Goal: Task Accomplishment & Management: Complete application form

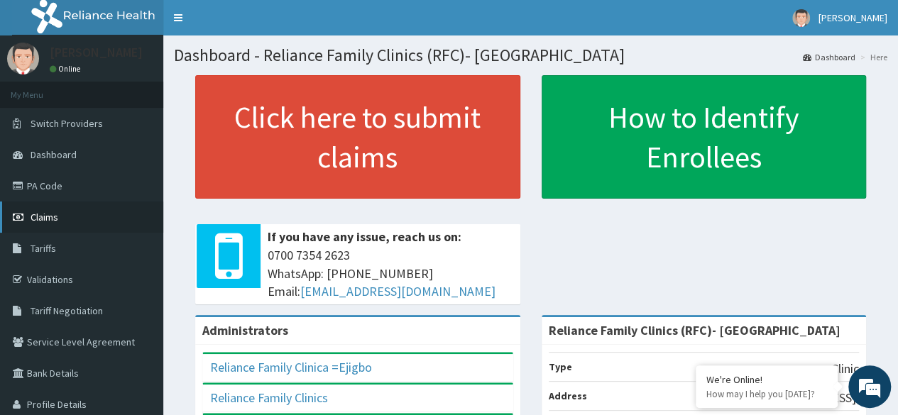
click at [88, 227] on link "Claims" at bounding box center [81, 217] width 163 height 31
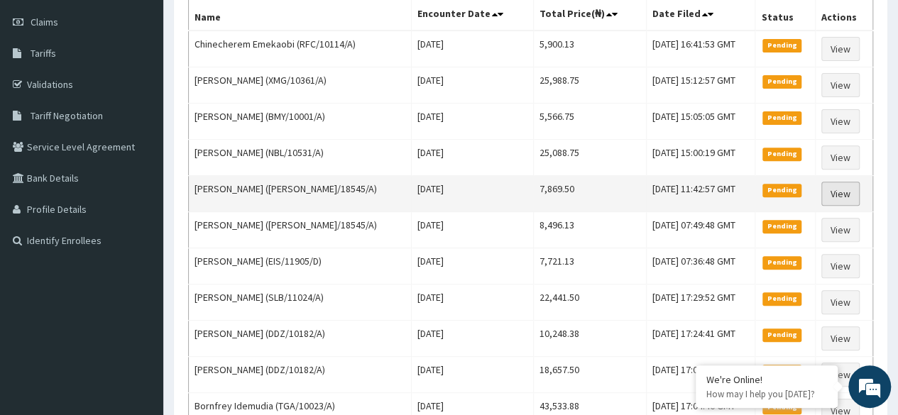
click at [845, 192] on link "View" at bounding box center [841, 194] width 38 height 24
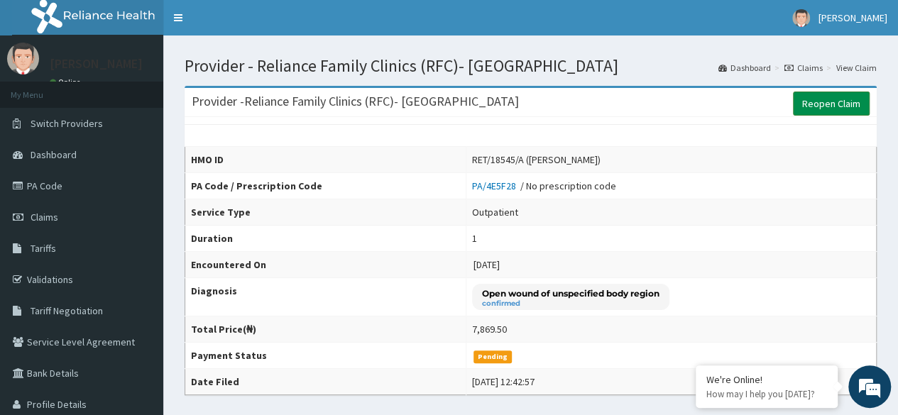
click at [829, 102] on link "Reopen Claim" at bounding box center [831, 104] width 77 height 24
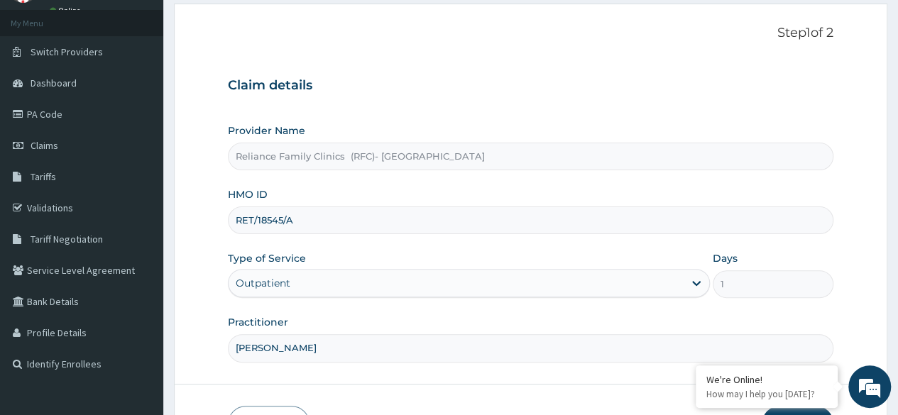
scroll to position [165, 0]
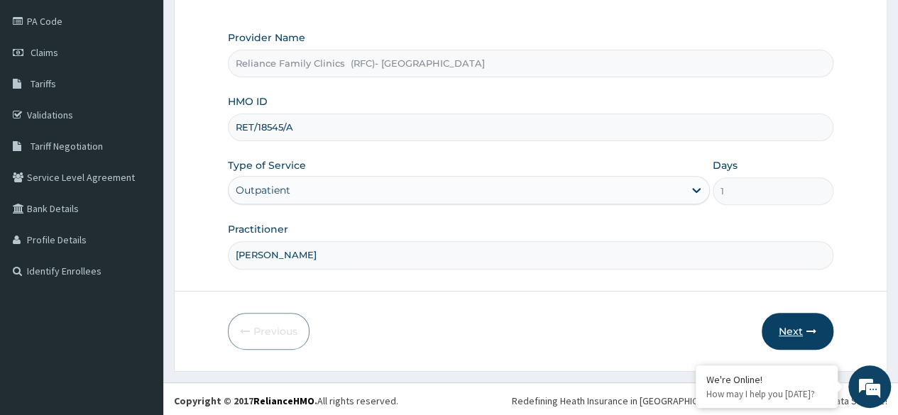
click at [792, 332] on button "Next" at bounding box center [798, 331] width 72 height 37
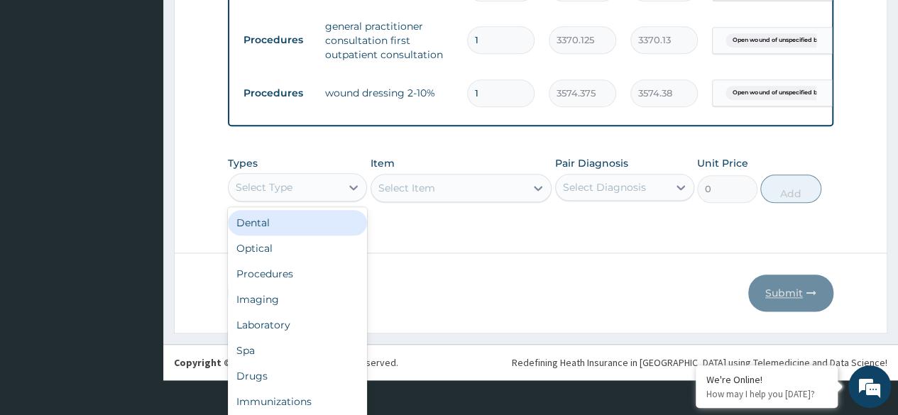
scroll to position [40, 0]
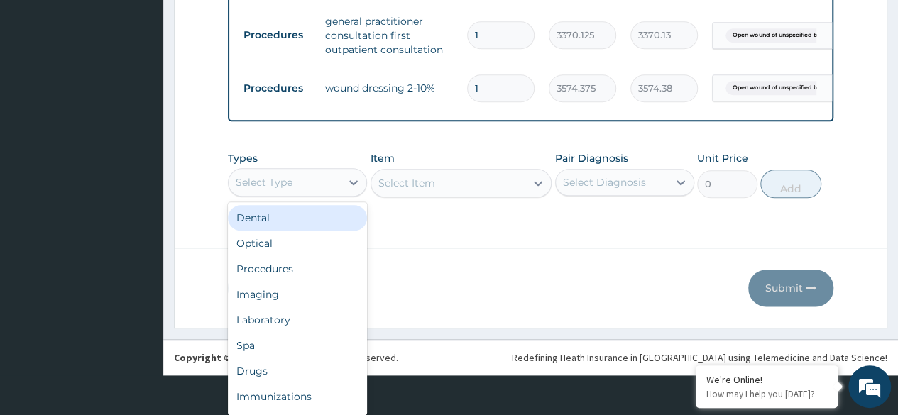
click at [300, 370] on div "Drugs" at bounding box center [297, 372] width 139 height 26
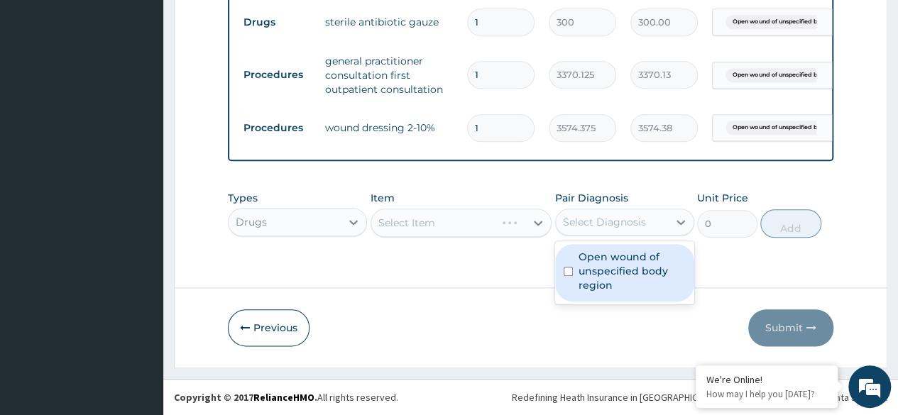
click at [633, 274] on label "Open wound of unspecified body region" at bounding box center [632, 271] width 107 height 43
checkbox input "true"
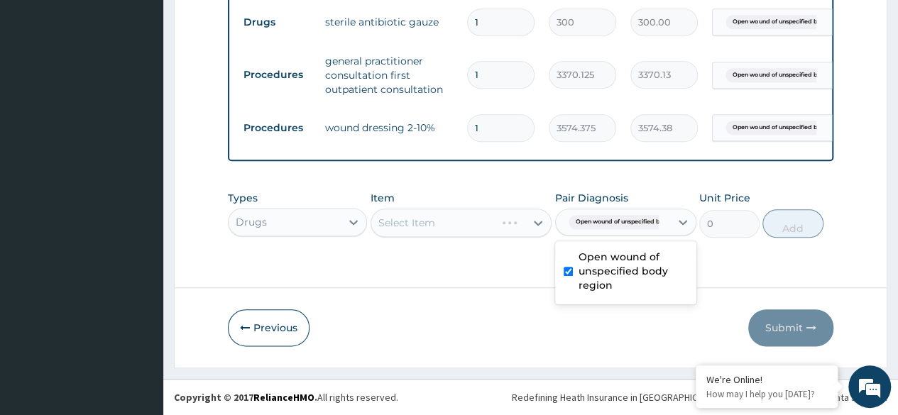
click at [489, 233] on div "Select Item" at bounding box center [462, 223] width 182 height 28
click at [500, 223] on div "Select Item" at bounding box center [462, 223] width 182 height 28
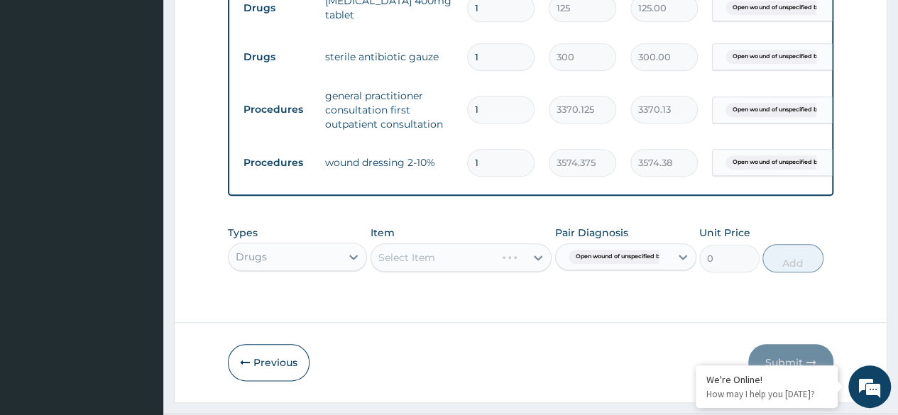
scroll to position [631, 0]
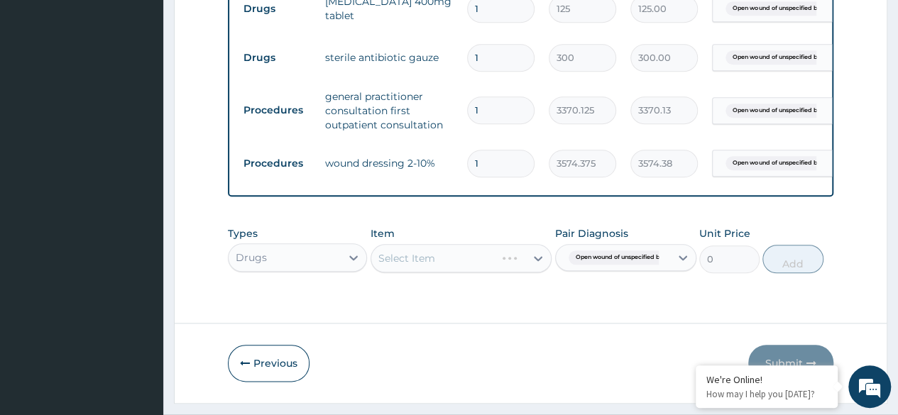
click at [491, 257] on div "Select Item" at bounding box center [462, 258] width 182 height 28
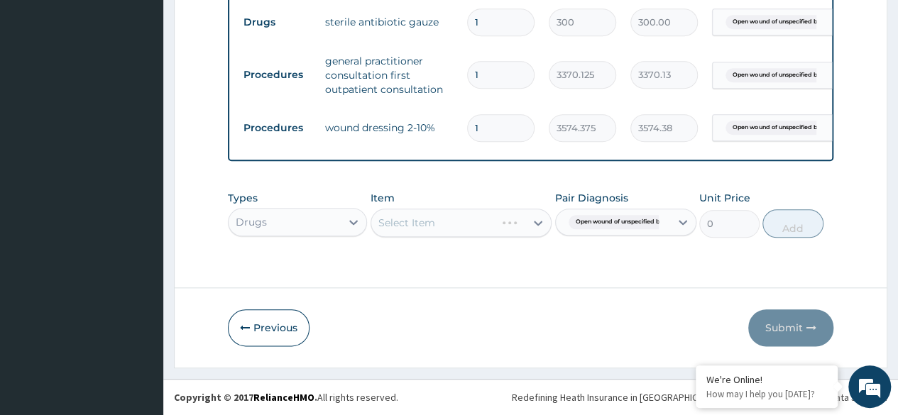
click at [501, 229] on div "Select Item" at bounding box center [462, 223] width 182 height 28
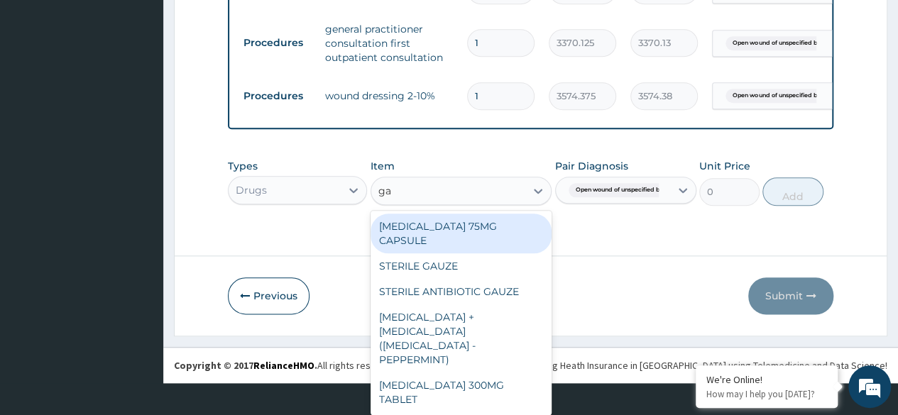
scroll to position [0, 0]
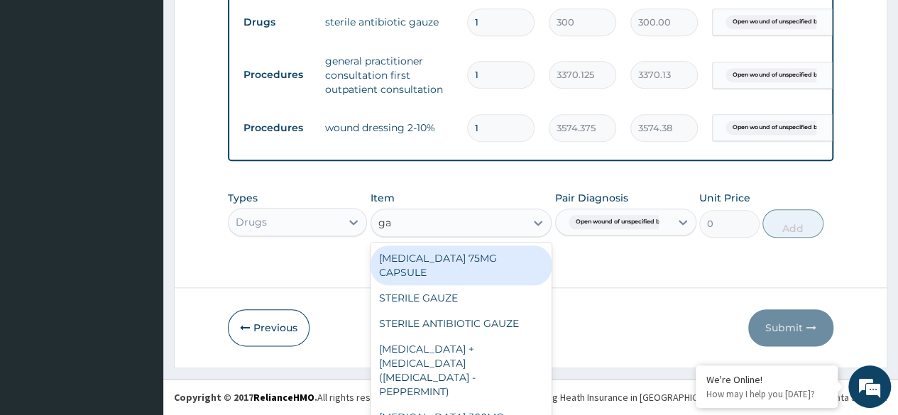
type input "gau"
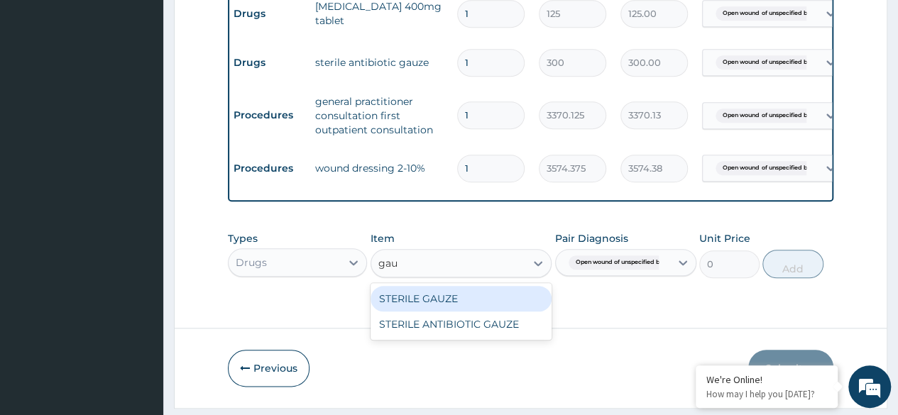
scroll to position [626, 0]
click at [493, 337] on div "STERILE ANTIBIOTIC GAUZE" at bounding box center [462, 325] width 182 height 26
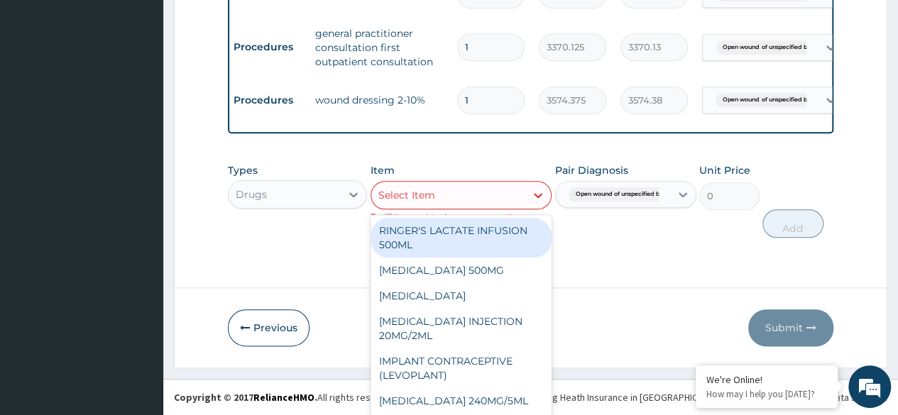
scroll to position [13, 0]
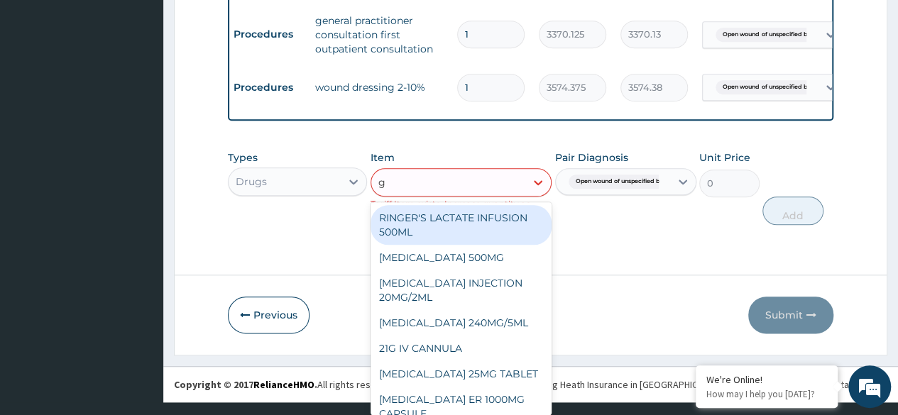
type input "ga"
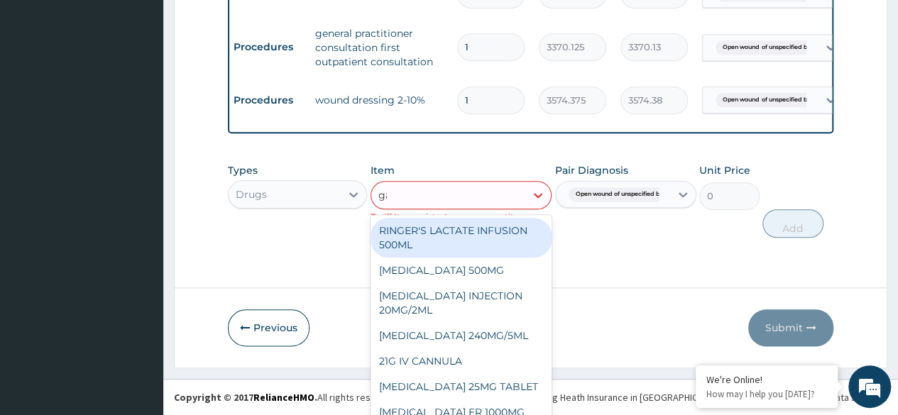
scroll to position [705, 0]
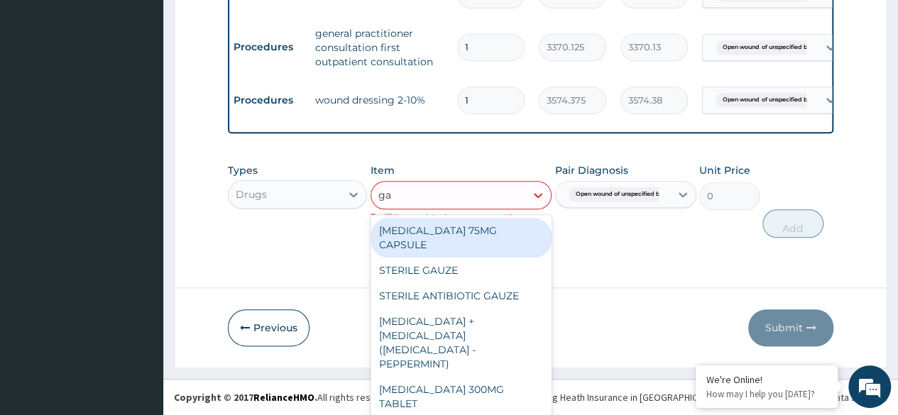
click at [517, 286] on div "STERILE ANTIBIOTIC GAUZE" at bounding box center [462, 296] width 182 height 26
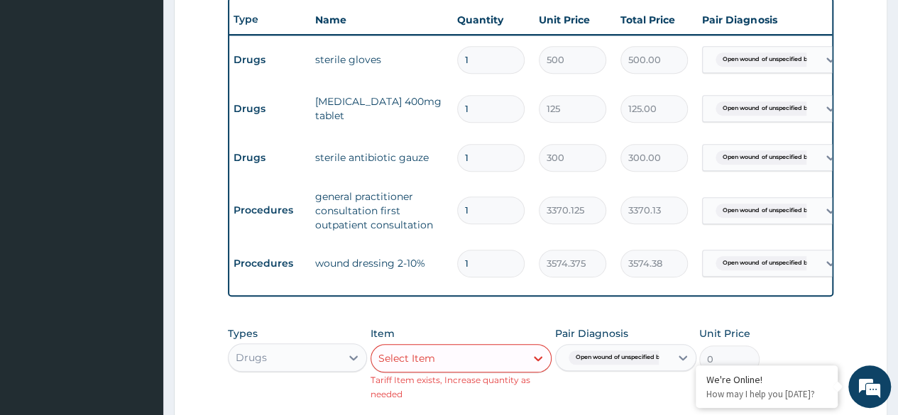
scroll to position [530, 0]
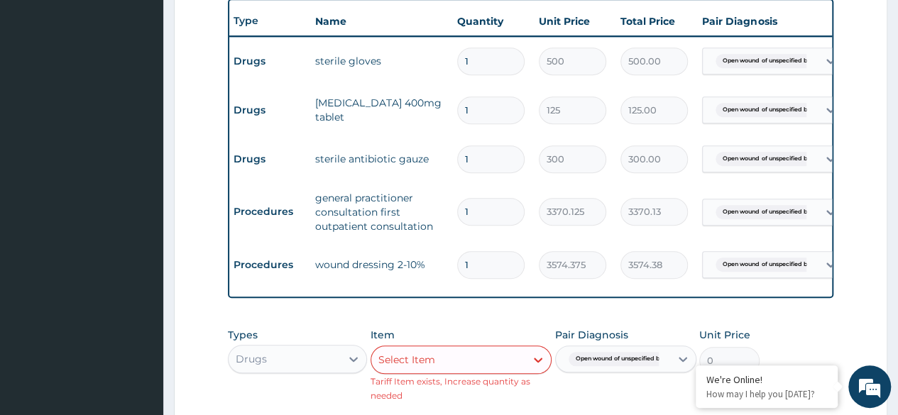
click at [487, 156] on input "1" at bounding box center [490, 160] width 67 height 28
type input "0.00"
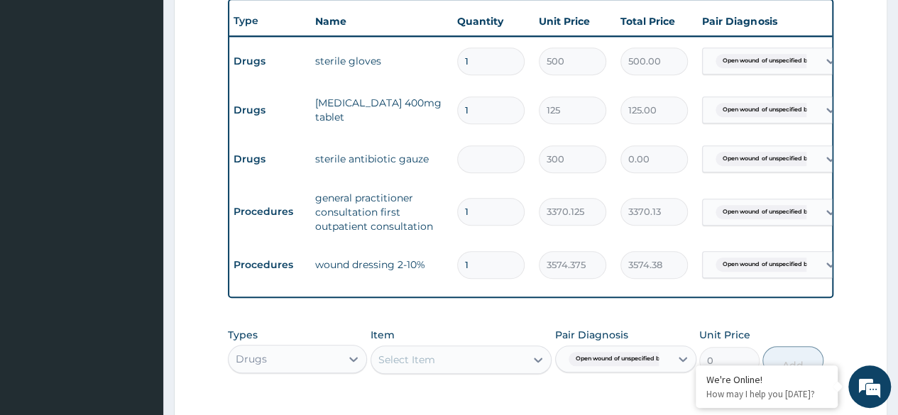
type input "3"
type input "900.00"
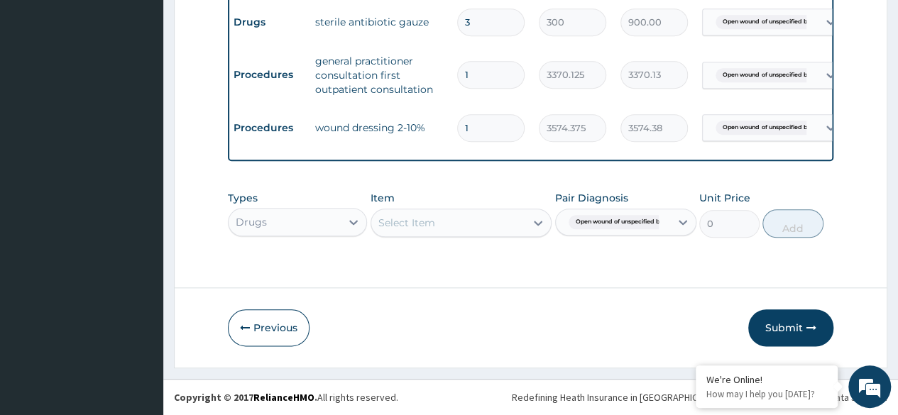
scroll to position [676, 0]
click at [798, 326] on button "Submit" at bounding box center [791, 328] width 85 height 37
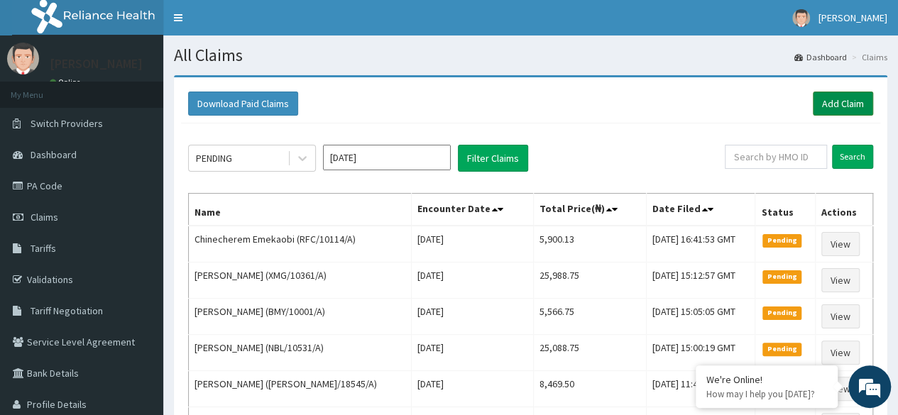
click at [839, 102] on link "Add Claim" at bounding box center [843, 104] width 60 height 24
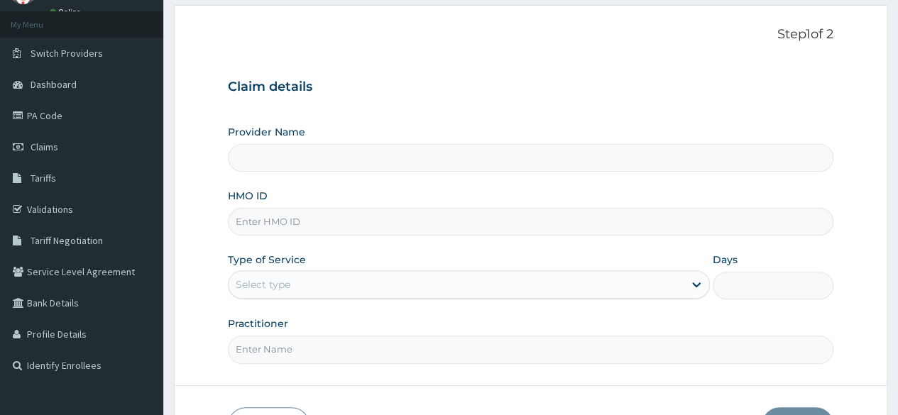
scroll to position [165, 0]
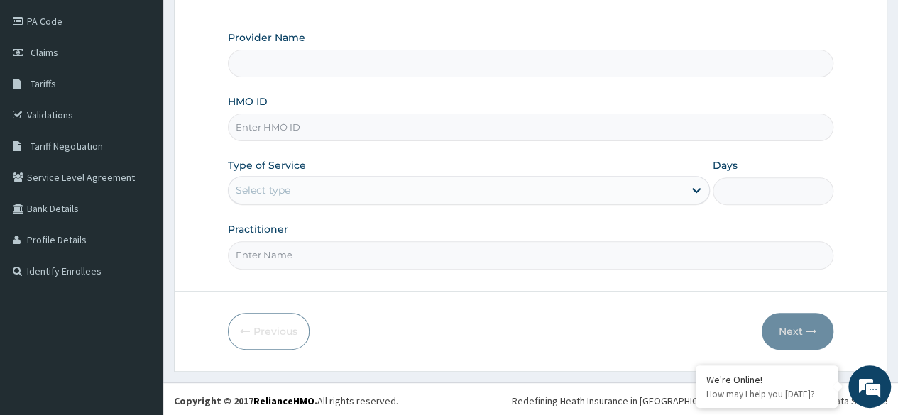
click at [563, 131] on input "HMO ID" at bounding box center [531, 128] width 606 height 28
type input "Reliance Family Clinics (RFC)- Ejigbo"
paste input "XIA/10108/E"
type input "XIA/10108/E"
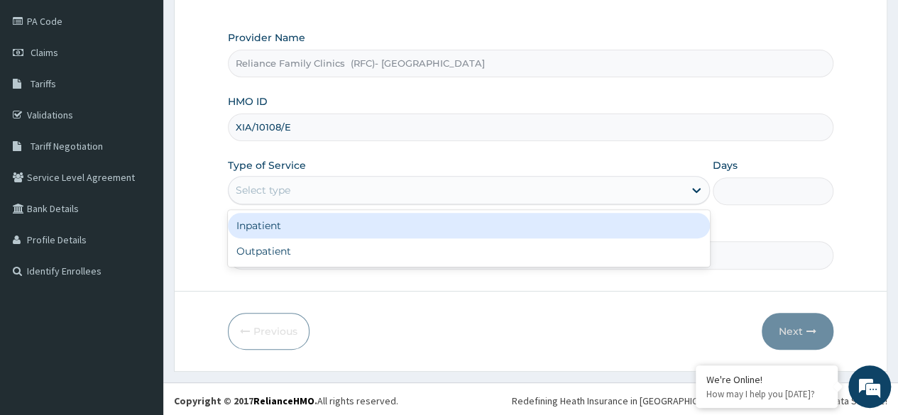
click at [435, 253] on div "Outpatient" at bounding box center [469, 252] width 482 height 26
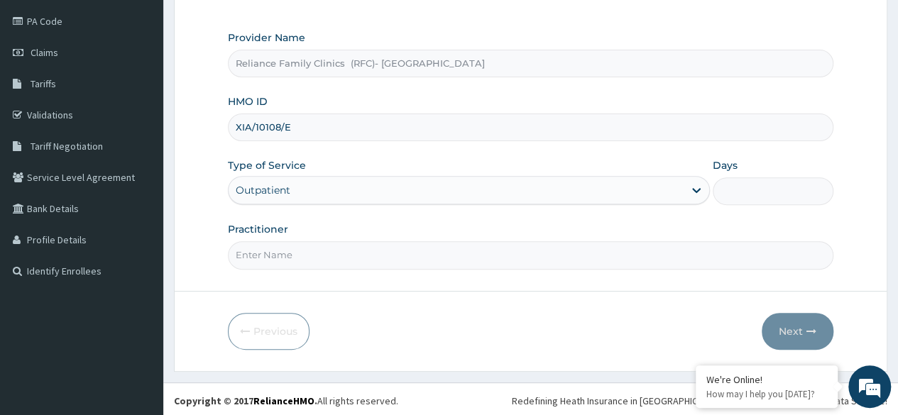
type input "1"
click at [506, 257] on input "Practitioner" at bounding box center [531, 255] width 606 height 28
type input "Dr Ejiofor"
click at [795, 320] on button "Next" at bounding box center [798, 331] width 72 height 37
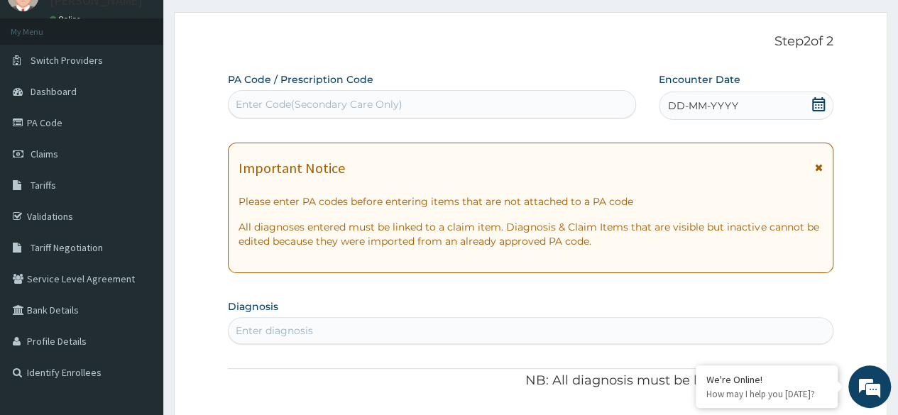
scroll to position [65, 0]
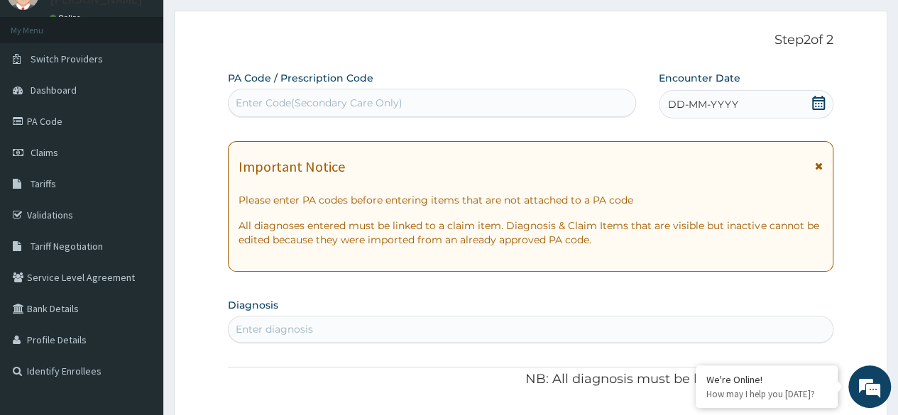
paste input "PA/2BC98F"
type input "PA/2BC98F"
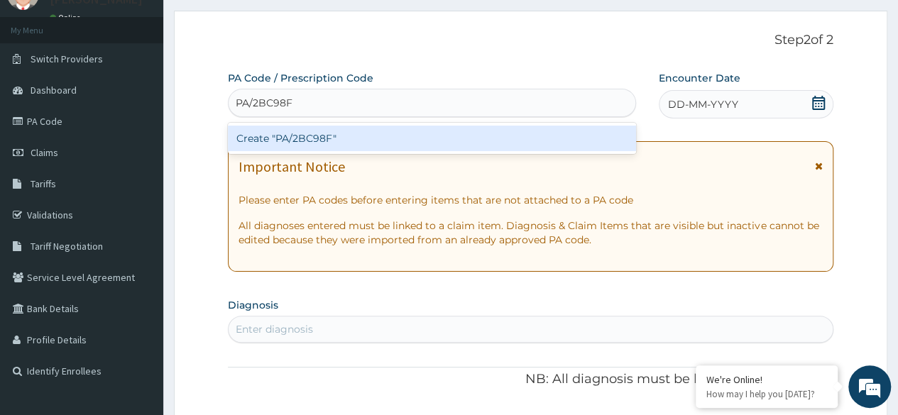
click at [473, 138] on div "Create "PA/2BC98F"" at bounding box center [432, 139] width 408 height 26
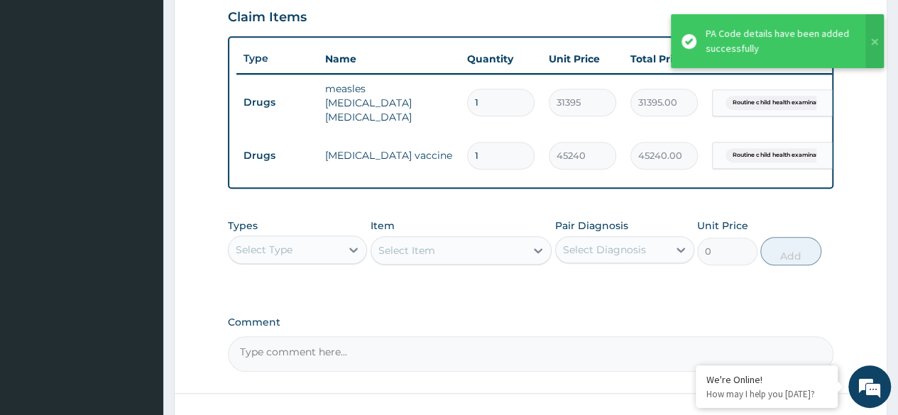
scroll to position [494, 0]
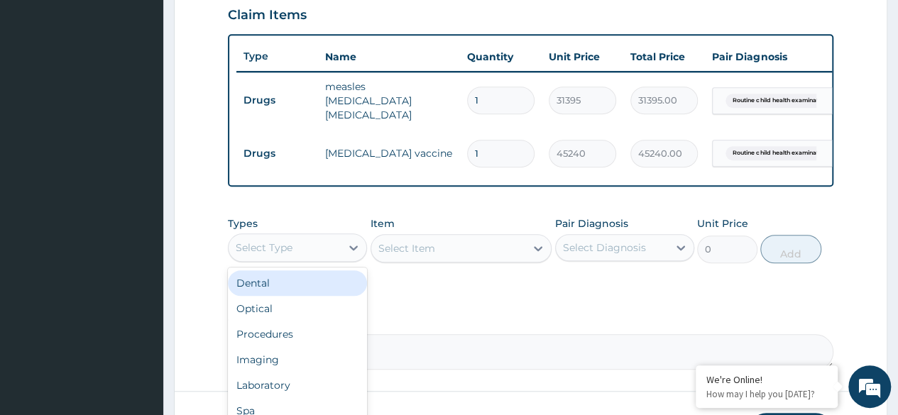
click at [320, 339] on div "Procedures" at bounding box center [297, 335] width 139 height 26
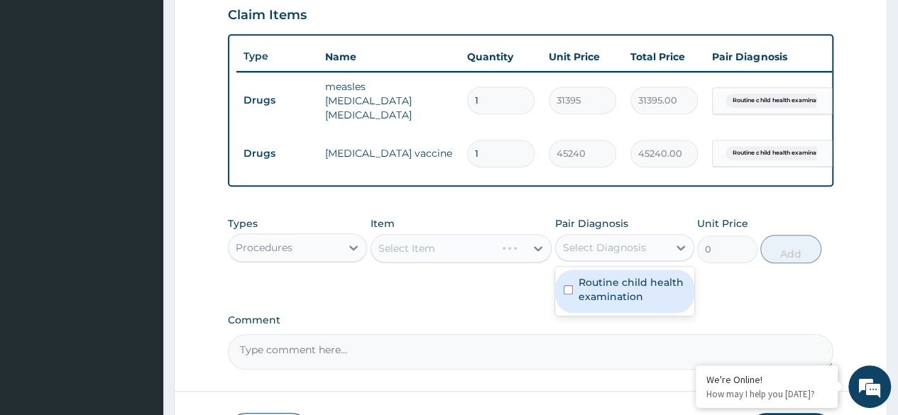
click at [635, 295] on label "Routine child health examination" at bounding box center [632, 290] width 107 height 28
checkbox input "true"
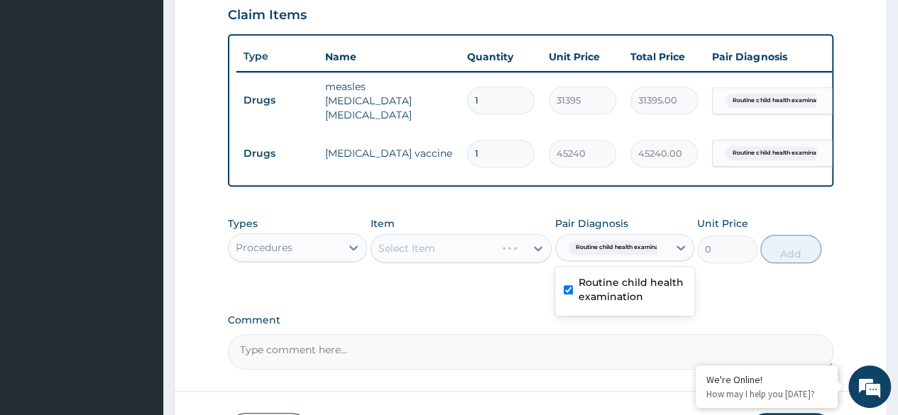
click at [496, 256] on div "Select Item" at bounding box center [462, 248] width 182 height 28
click at [513, 246] on div "Select Item" at bounding box center [462, 248] width 182 height 28
click at [511, 255] on div "Select Item" at bounding box center [462, 248] width 182 height 28
click at [520, 258] on div "Select Item" at bounding box center [462, 248] width 182 height 28
click at [514, 262] on div "Select Item" at bounding box center [462, 248] width 182 height 28
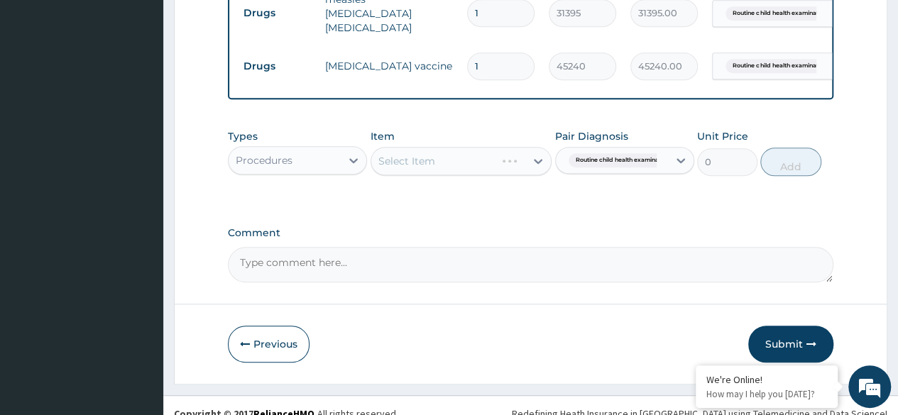
scroll to position [589, 0]
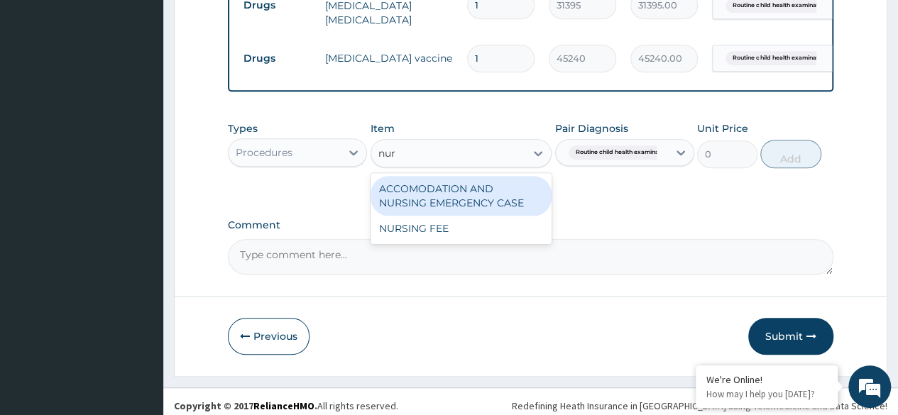
type input "nurs"
click at [487, 237] on div "NURSING FEE" at bounding box center [462, 229] width 182 height 26
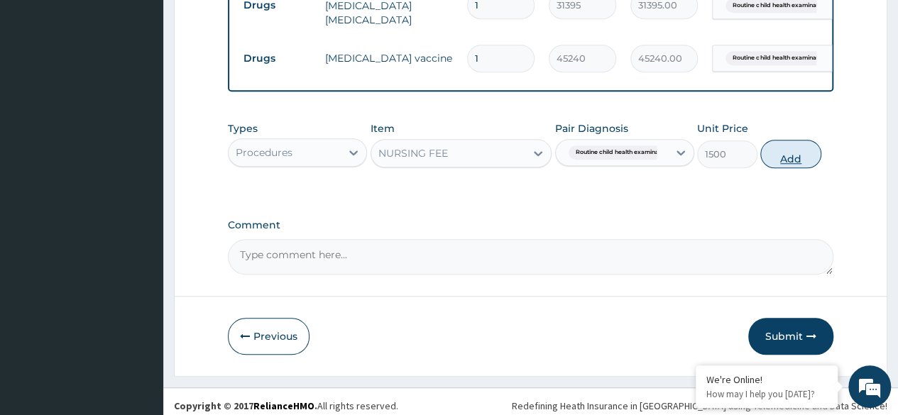
click at [781, 163] on button "Add" at bounding box center [791, 154] width 60 height 28
type input "0"
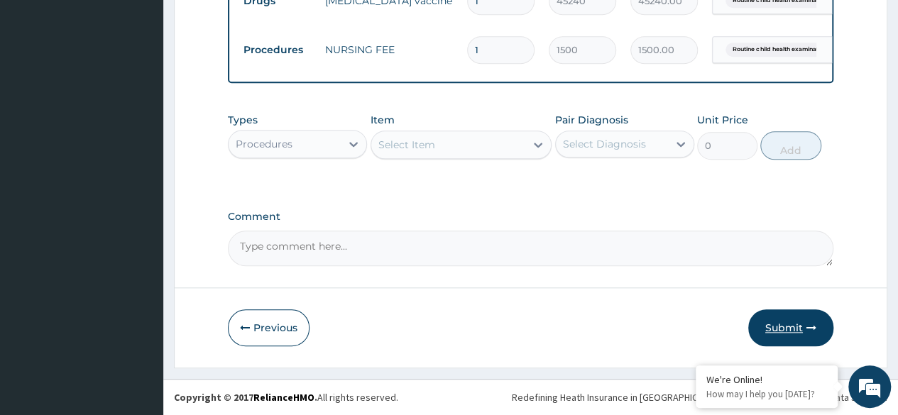
click at [788, 332] on button "Submit" at bounding box center [791, 328] width 85 height 37
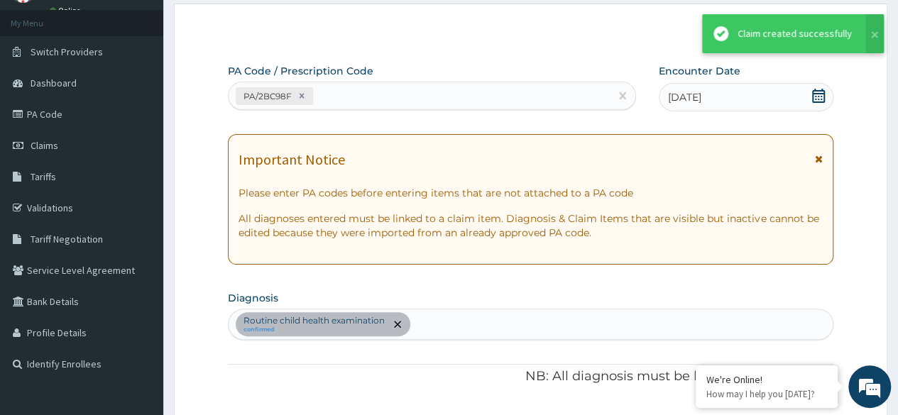
scroll to position [648, 0]
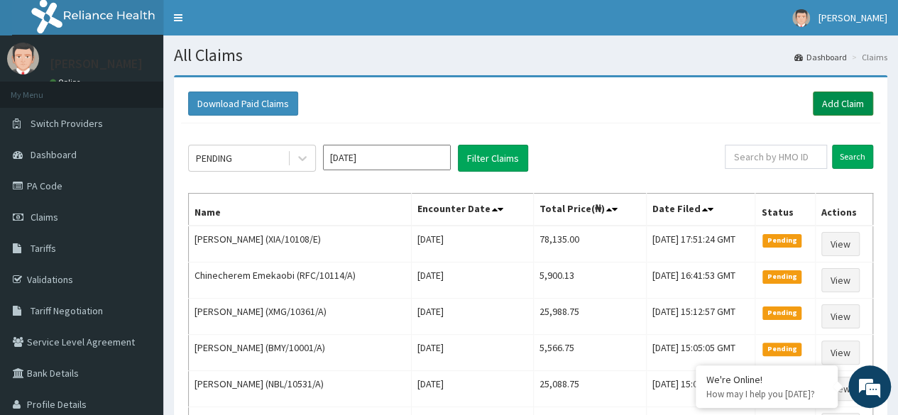
click at [827, 112] on link "Add Claim" at bounding box center [843, 104] width 60 height 24
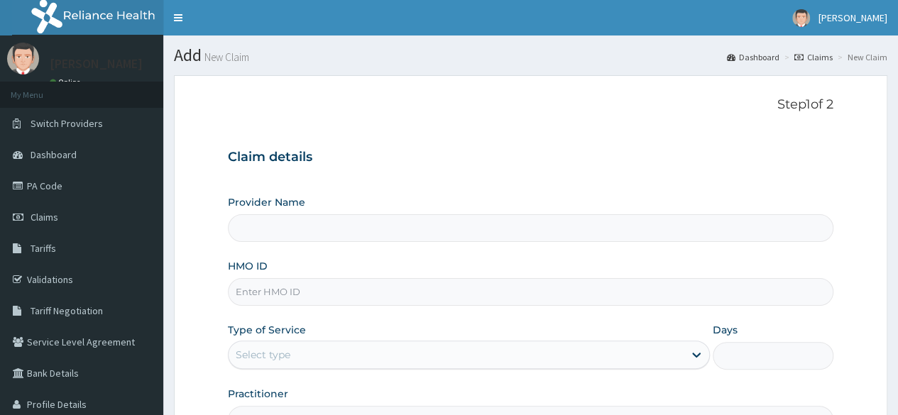
click at [540, 302] on input "HMO ID" at bounding box center [531, 292] width 606 height 28
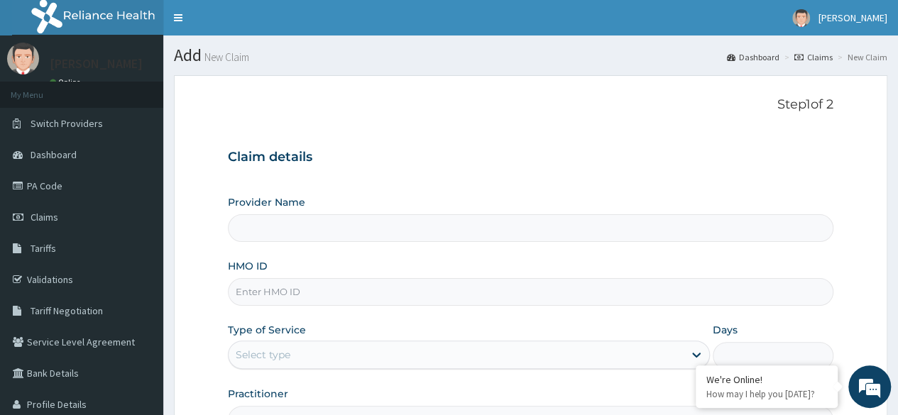
paste input "EIS/11905/D"
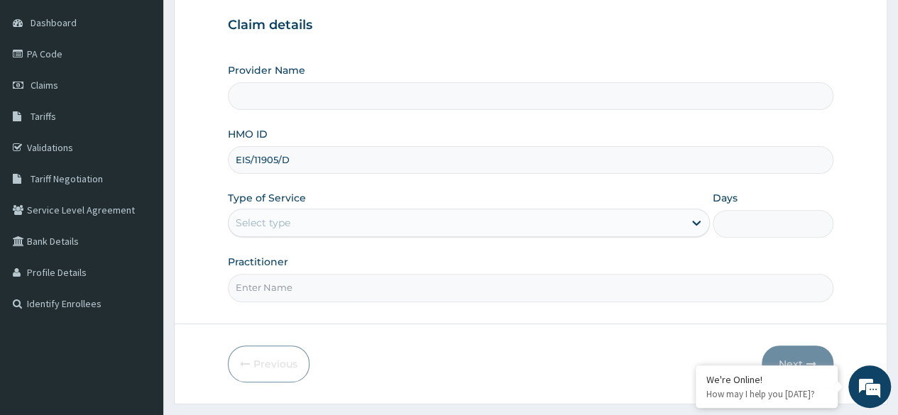
scroll to position [132, 0]
type input "EIS/11905/D"
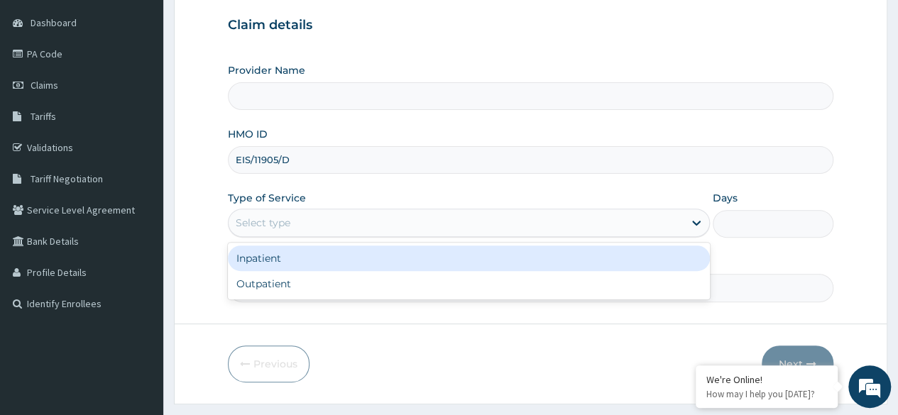
type input "Reliance Family Clinics (RFC)- Ejigbo"
click at [515, 286] on div "Outpatient" at bounding box center [469, 284] width 482 height 26
type input "1"
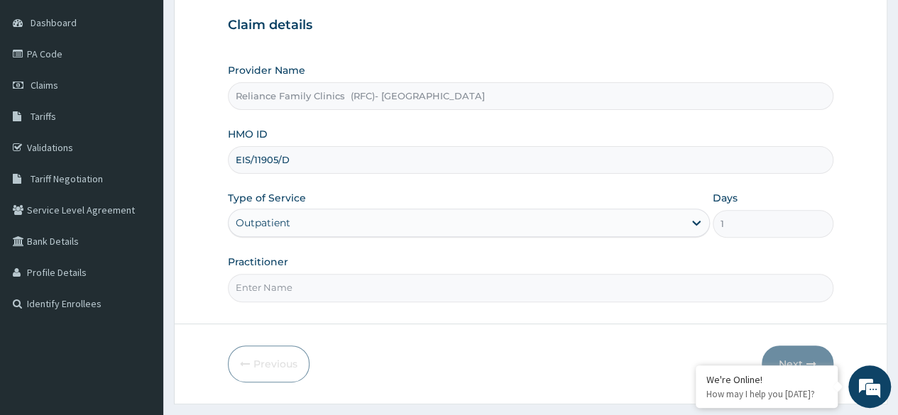
click at [512, 288] on input "Practitioner" at bounding box center [531, 288] width 606 height 28
click at [483, 283] on input "Practitioner" at bounding box center [531, 288] width 606 height 28
type input "Dr Ejiofor"
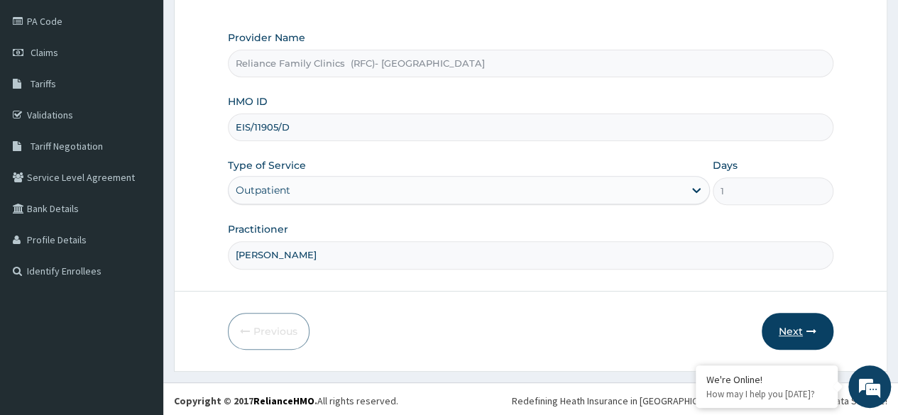
click at [807, 327] on icon "button" at bounding box center [812, 332] width 10 height 10
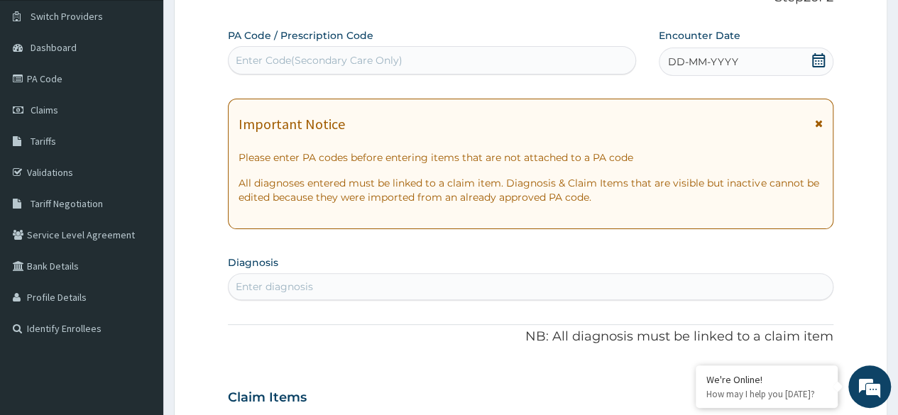
scroll to position [103, 0]
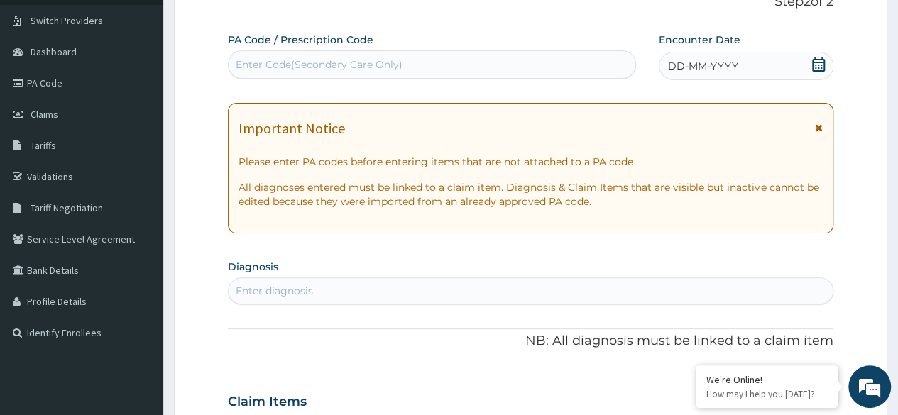
paste input "PA/2F0CBA"
type input "PA/2F0CBA"
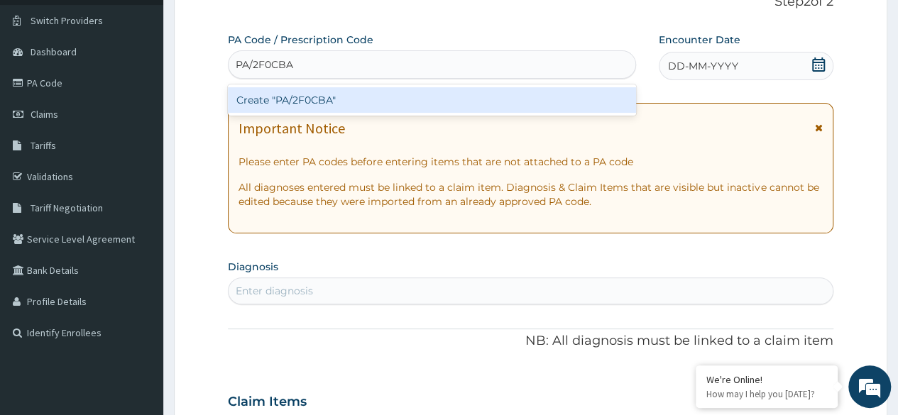
click at [431, 96] on div "Create "PA/2F0CBA"" at bounding box center [432, 100] width 408 height 26
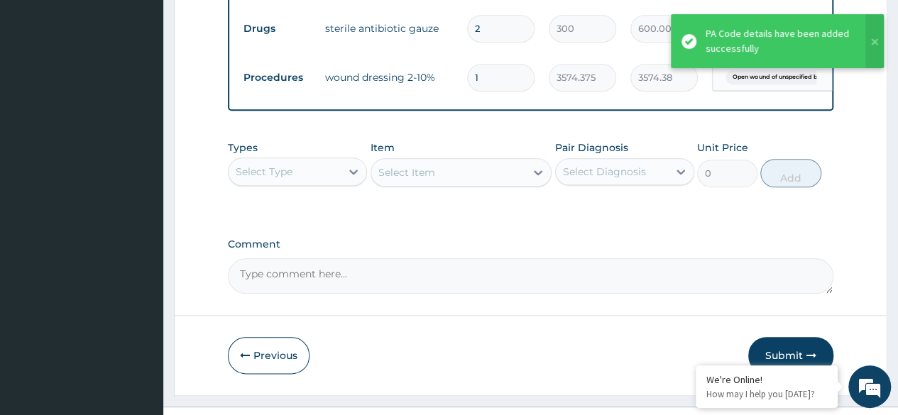
scroll to position [697, 0]
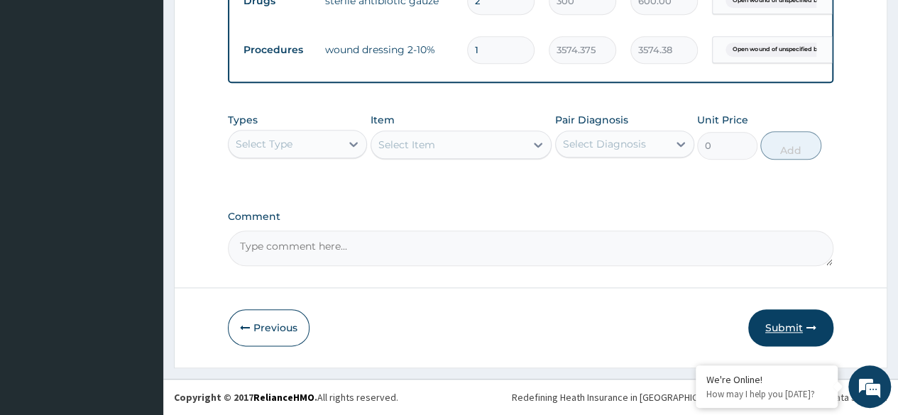
click at [783, 334] on button "Submit" at bounding box center [791, 328] width 85 height 37
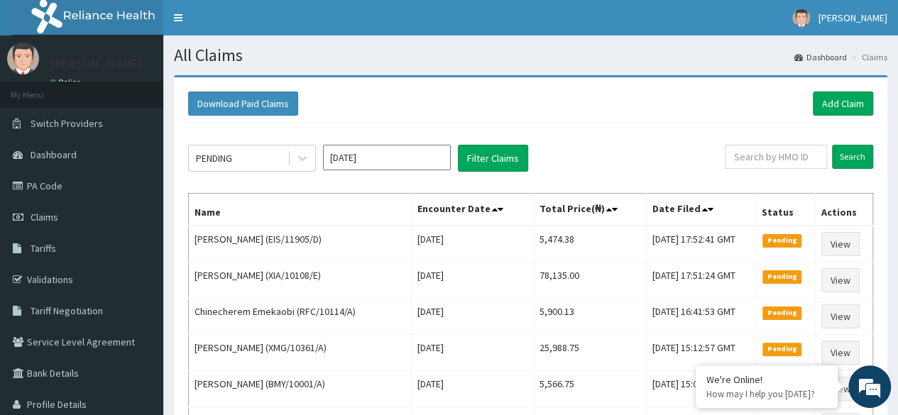
click at [793, 161] on input "text" at bounding box center [776, 157] width 102 height 24
paste input "EIS/12197/B"
type input "EIS/12197/B"
click at [832, 145] on input "Search" at bounding box center [852, 157] width 41 height 24
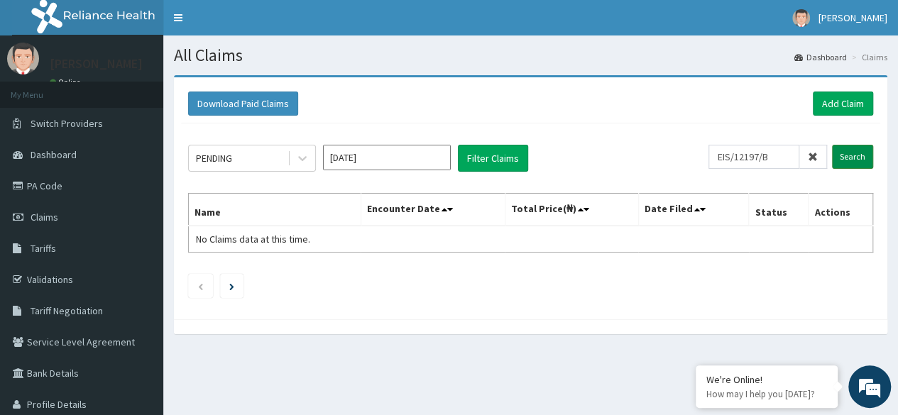
click at [866, 164] on input "Search" at bounding box center [852, 157] width 41 height 24
click at [815, 162] on span at bounding box center [814, 157] width 28 height 24
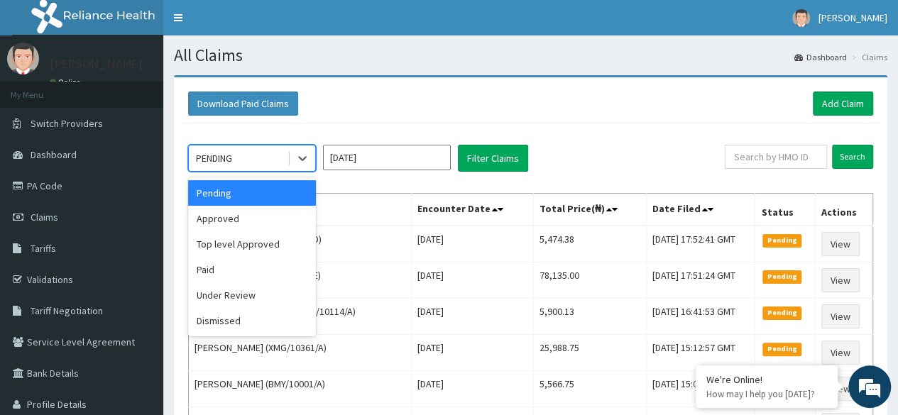
click at [267, 219] on div "Approved" at bounding box center [252, 219] width 128 height 26
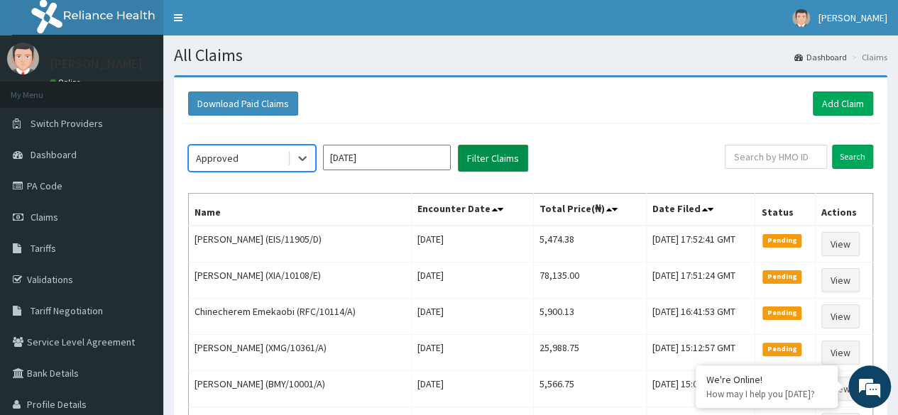
click at [500, 161] on button "Filter Claims" at bounding box center [493, 158] width 70 height 27
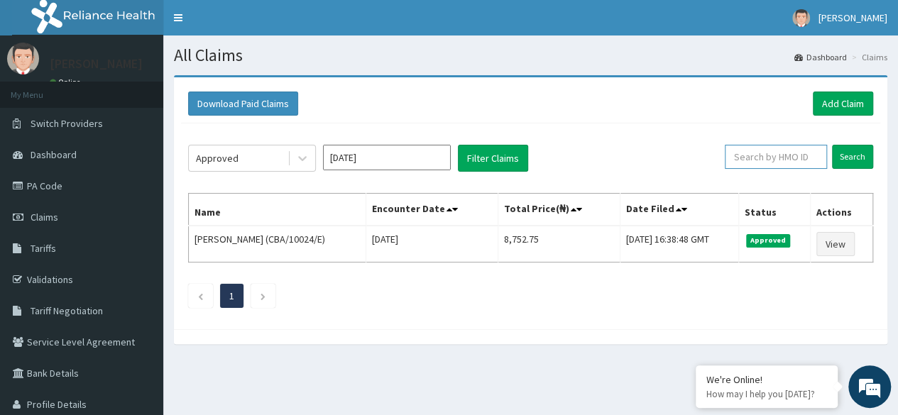
click at [788, 161] on input "text" at bounding box center [776, 157] width 102 height 24
paste input "EIS/12197/B"
type input "EIS/12197/B"
click at [852, 165] on input "Search" at bounding box center [852, 157] width 41 height 24
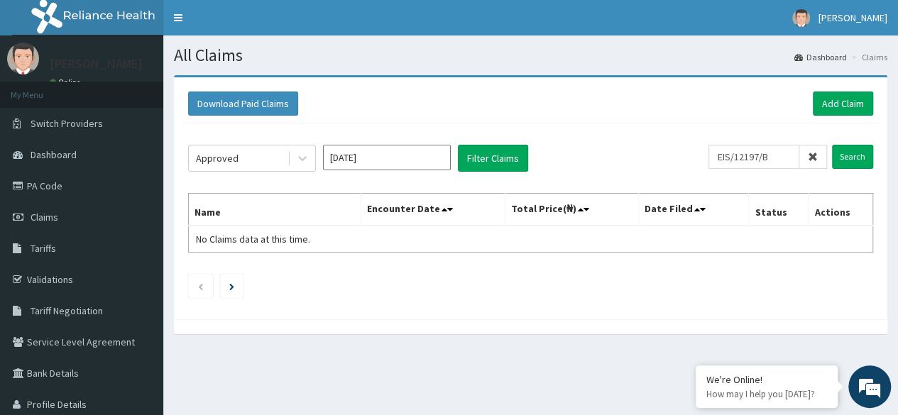
click at [817, 157] on icon at bounding box center [813, 157] width 10 height 10
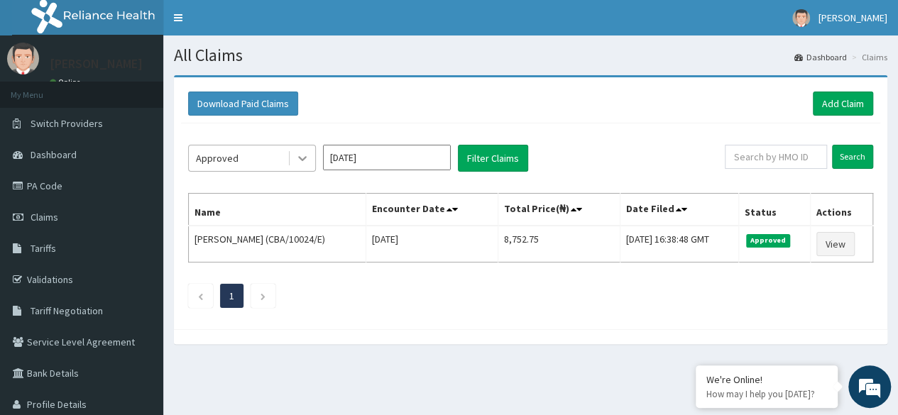
click at [314, 151] on div at bounding box center [303, 159] width 26 height 26
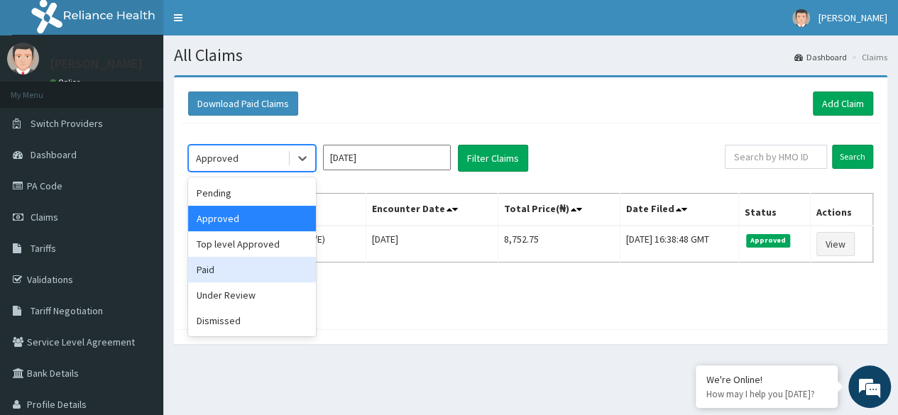
click at [258, 272] on div "Paid" at bounding box center [252, 270] width 128 height 26
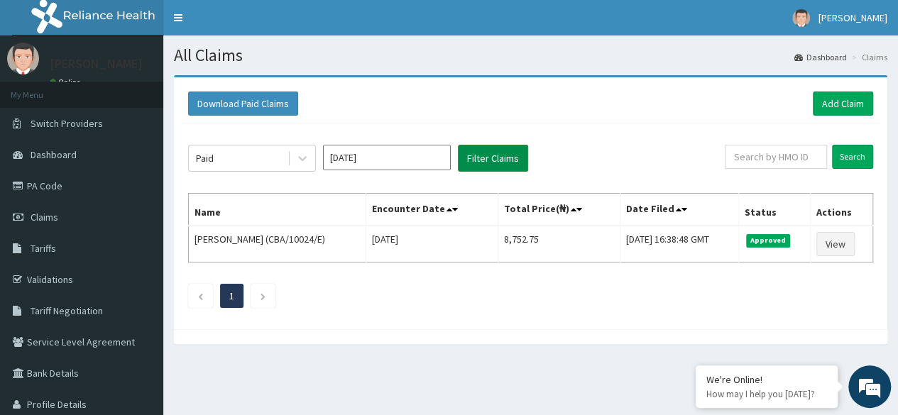
click at [508, 160] on button "Filter Claims" at bounding box center [493, 158] width 70 height 27
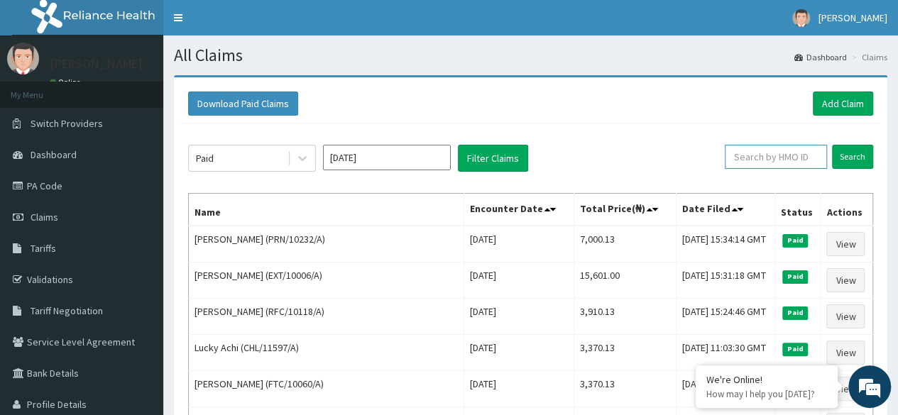
click at [768, 153] on input "text" at bounding box center [776, 157] width 102 height 24
paste input "EIS/12197/B"
click at [832, 145] on input "Search" at bounding box center [852, 157] width 41 height 24
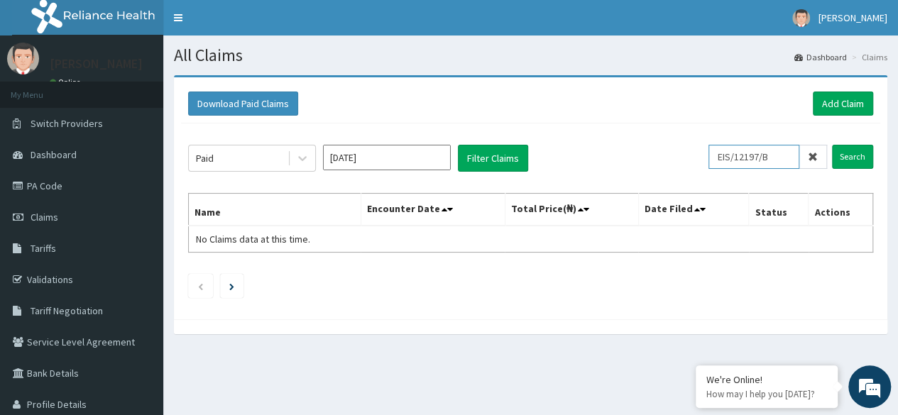
click at [832, 145] on input "Search" at bounding box center [852, 157] width 41 height 24
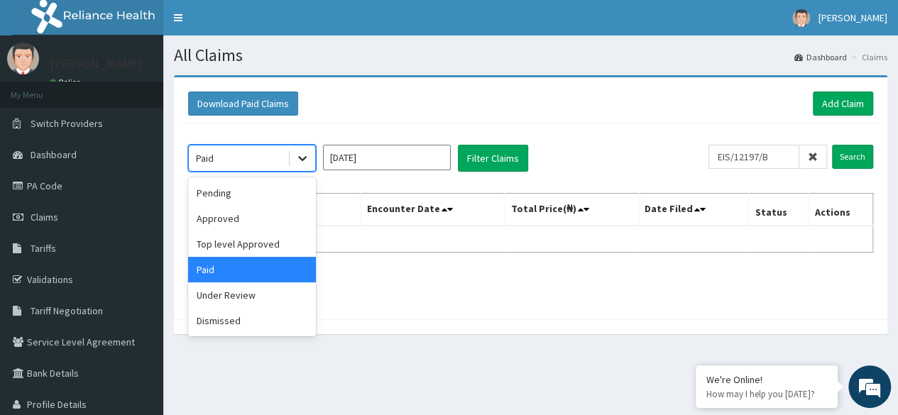
click at [302, 158] on icon at bounding box center [302, 158] width 14 height 14
click at [780, 153] on input "EIS/12197/B" at bounding box center [754, 157] width 91 height 24
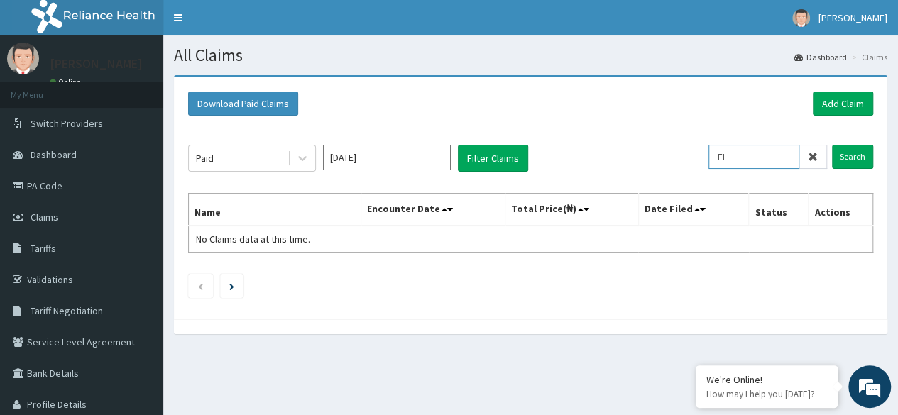
type input "E"
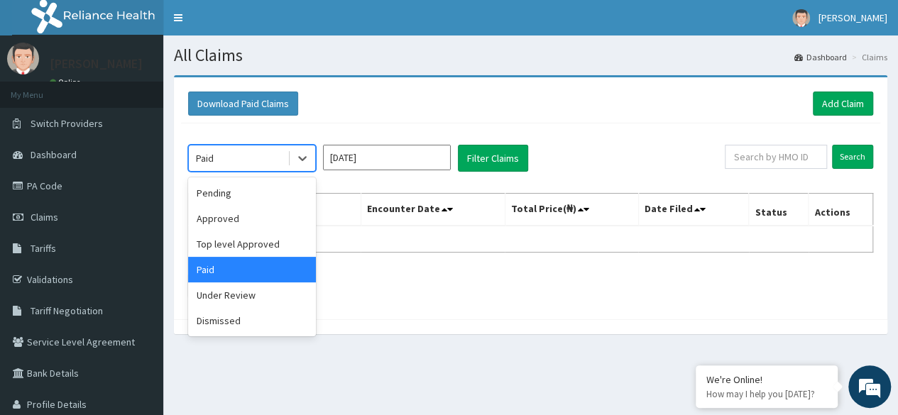
click at [268, 217] on div "Approved" at bounding box center [252, 219] width 128 height 26
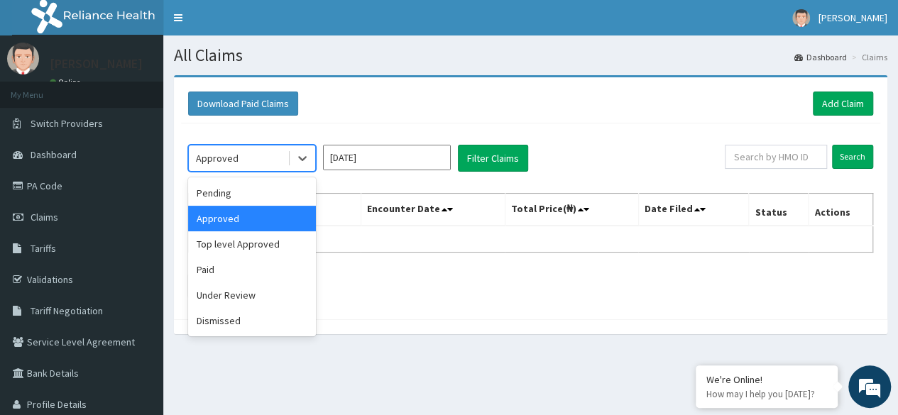
click at [263, 296] on div "Under Review" at bounding box center [252, 296] width 128 height 26
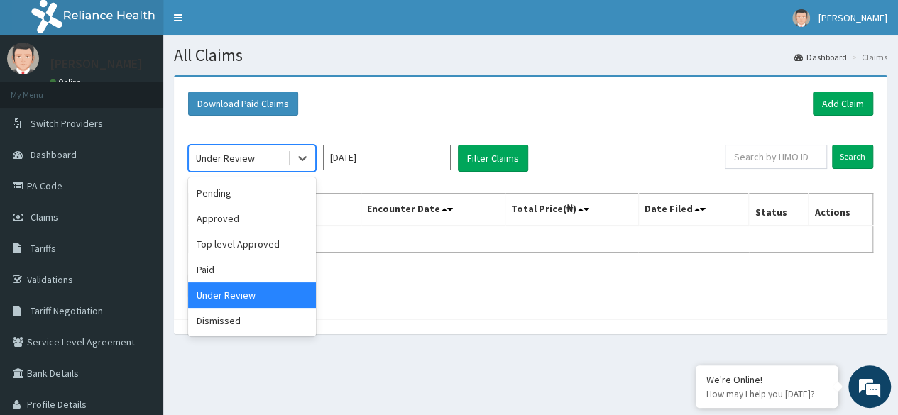
click at [276, 271] on div "Paid" at bounding box center [252, 270] width 128 height 26
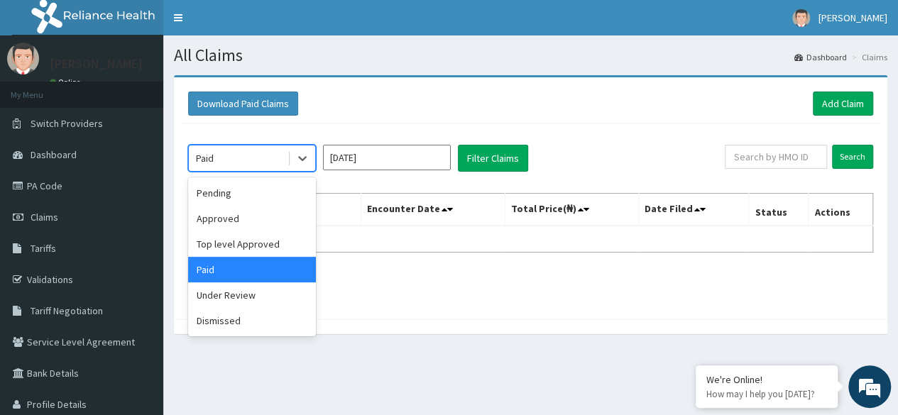
click at [271, 239] on div "Top level Approved" at bounding box center [252, 245] width 128 height 26
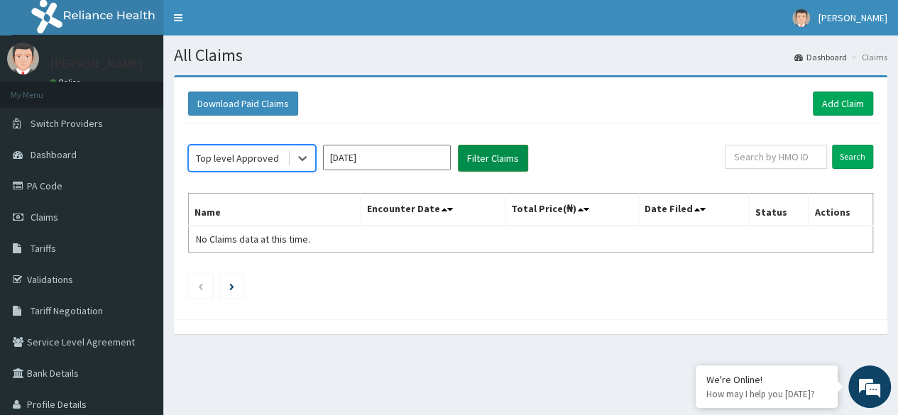
click at [501, 163] on button "Filter Claims" at bounding box center [493, 158] width 70 height 27
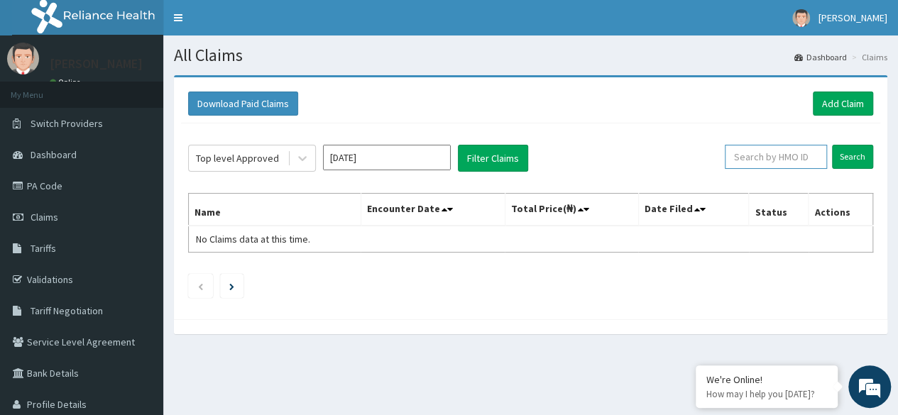
click at [793, 151] on input "text" at bounding box center [776, 157] width 102 height 24
paste input "EIS/12197/B"
type input "EIS/12197/B"
click at [832, 145] on input "Search" at bounding box center [852, 157] width 41 height 24
click at [817, 158] on icon at bounding box center [813, 157] width 10 height 10
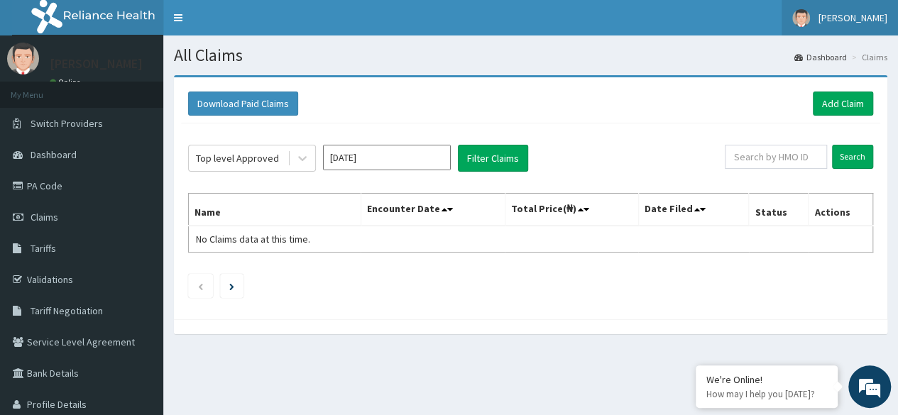
click at [855, 19] on span "[PERSON_NAME]" at bounding box center [853, 17] width 69 height 13
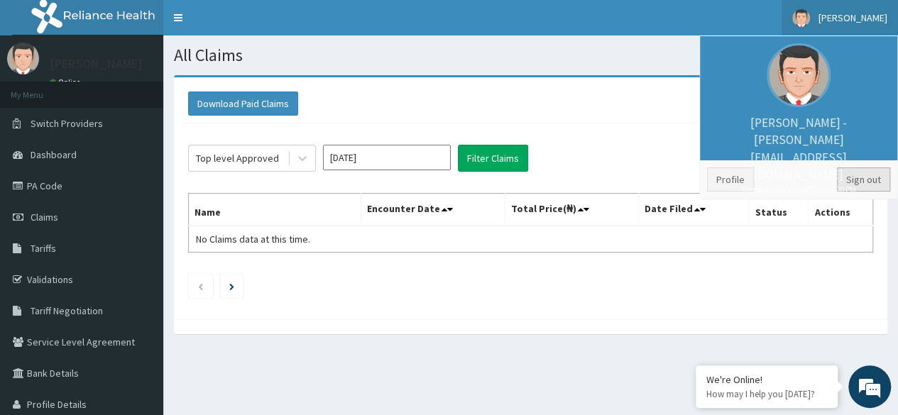
click at [861, 183] on link "Sign out" at bounding box center [863, 180] width 53 height 24
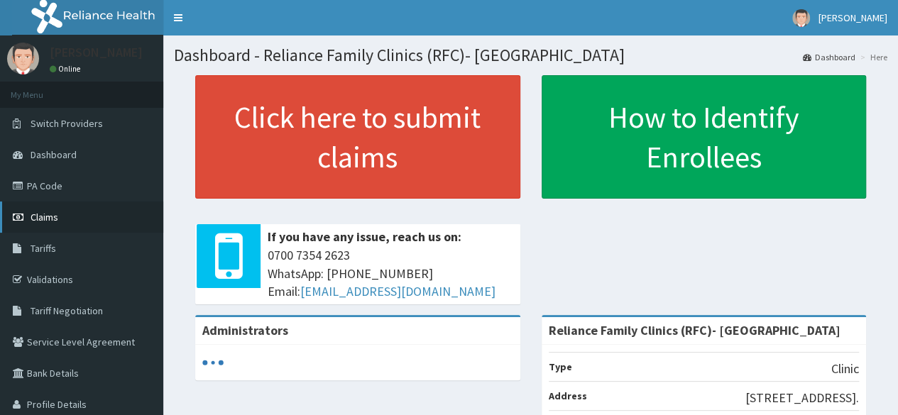
click at [59, 227] on link "Claims" at bounding box center [81, 217] width 163 height 31
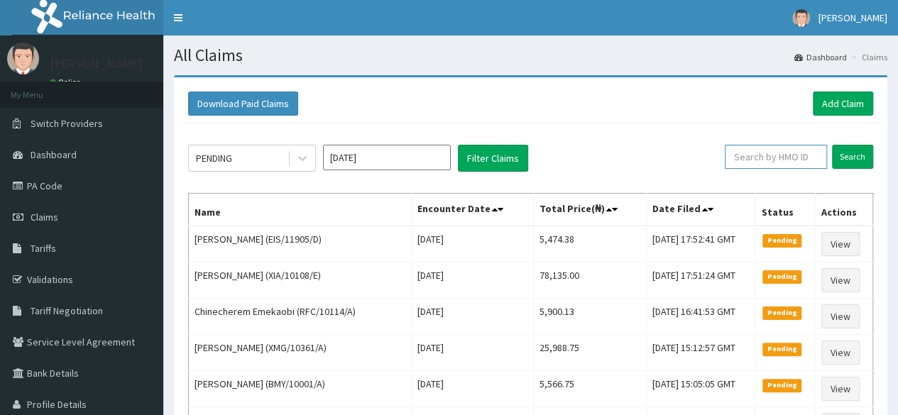
click at [790, 161] on input "text" at bounding box center [776, 157] width 102 height 24
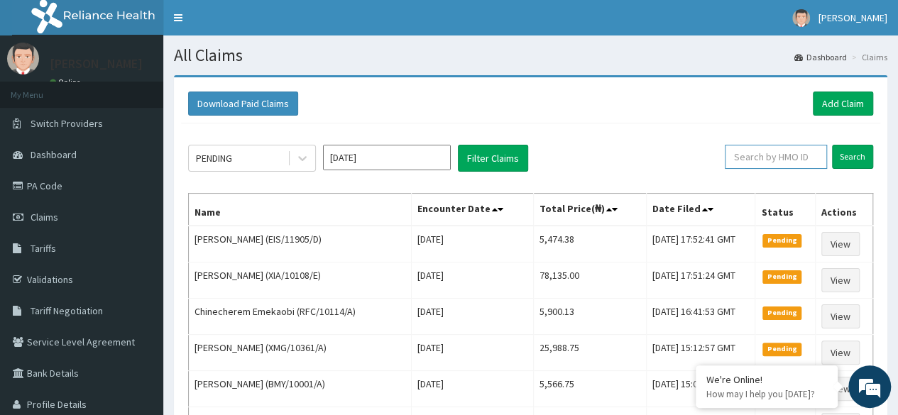
paste input "EIS/12197/B"
type input "EIS/12197/B"
click at [832, 145] on input "Search" at bounding box center [852, 157] width 41 height 24
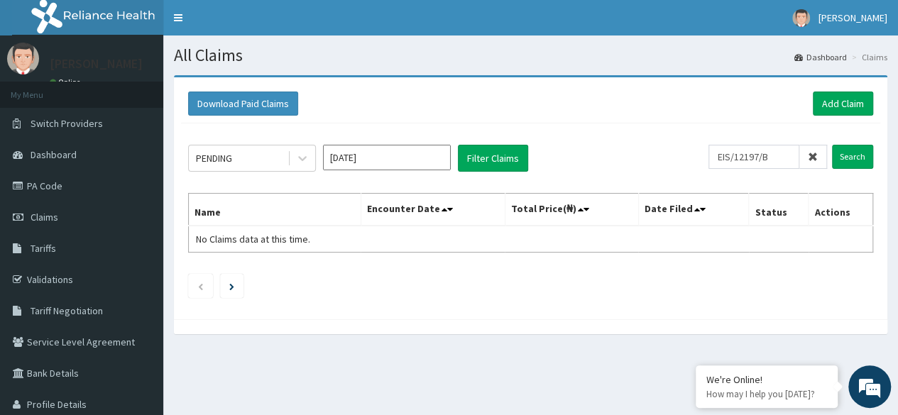
click at [845, 276] on ul at bounding box center [530, 286] width 685 height 24
click at [835, 300] on div "PENDING Oct 2025 Filter Claims EIS/12197/B Search Name Encounter Date Total Pri…" at bounding box center [531, 218] width 700 height 189
click at [841, 107] on link "Add Claim" at bounding box center [843, 104] width 60 height 24
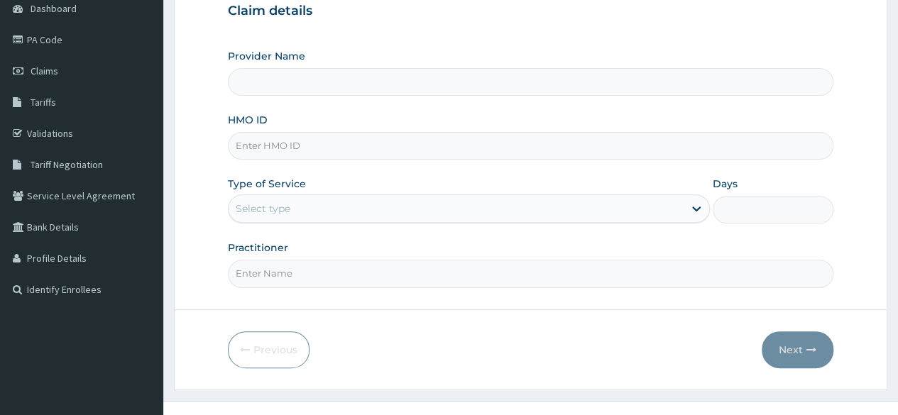
scroll to position [148, 0]
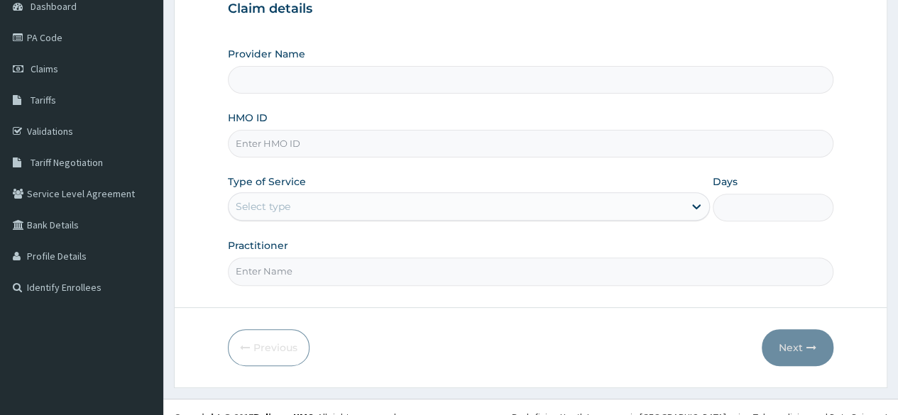
click at [576, 139] on input "HMO ID" at bounding box center [531, 144] width 606 height 28
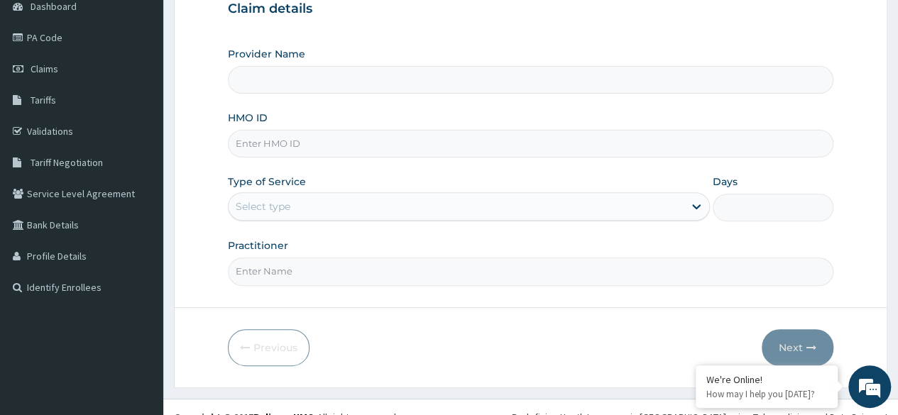
paste input "EIS/12197/B"
type input "EIS/12197/B"
type input "Reliance Family Clinics (RFC)- [GEOGRAPHIC_DATA]"
type input "EIS/12197/B"
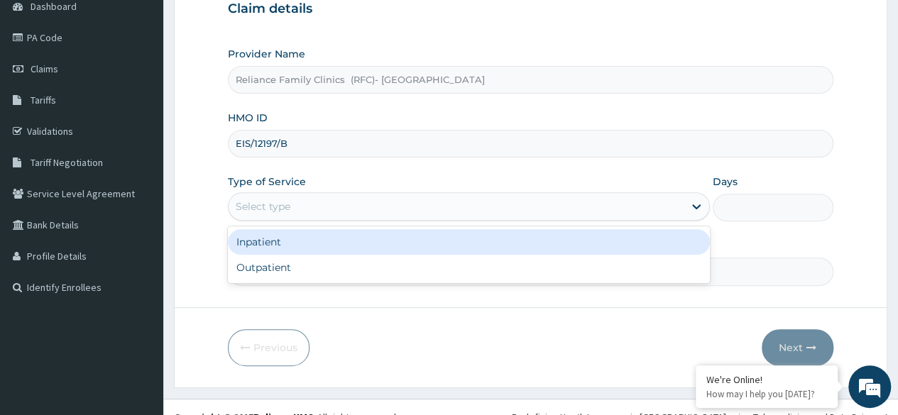
click at [405, 264] on div "Outpatient" at bounding box center [469, 268] width 482 height 26
type input "1"
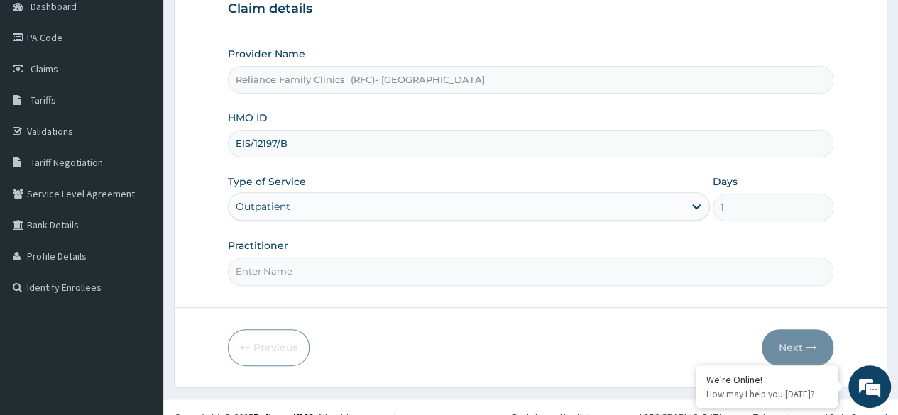
click at [435, 273] on input "Practitioner" at bounding box center [531, 272] width 606 height 28
type input "[PERSON_NAME]"
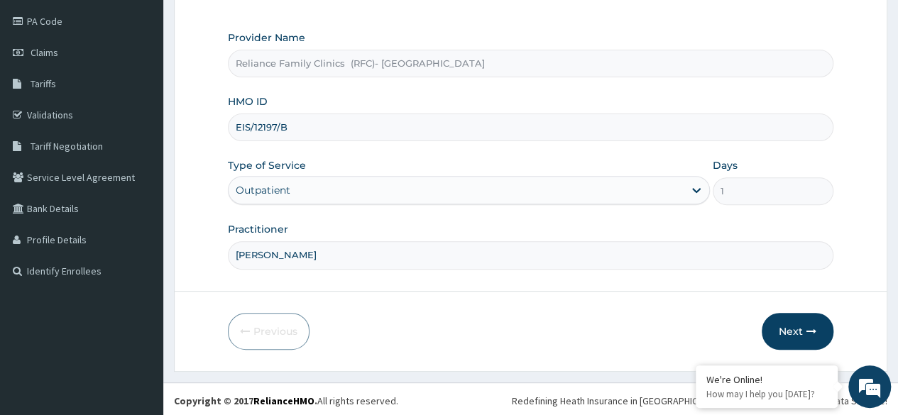
scroll to position [0, 0]
click at [803, 332] on button "Next" at bounding box center [798, 331] width 72 height 37
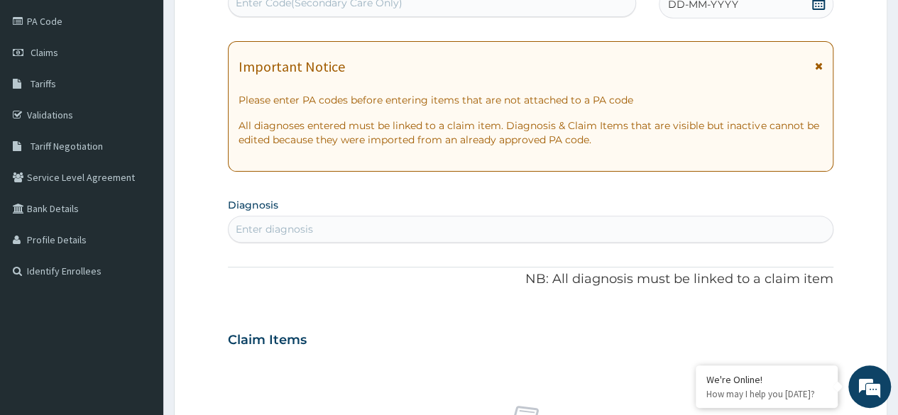
click at [815, 13] on div "DD-MM-YYYY" at bounding box center [746, 4] width 175 height 28
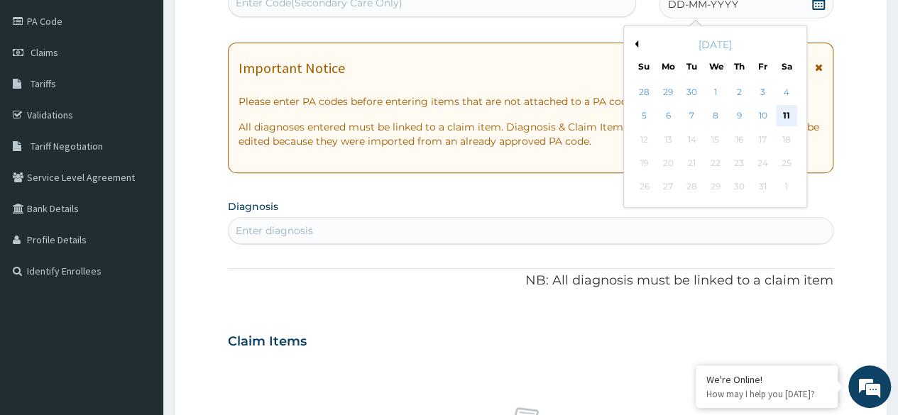
click at [787, 119] on div "11" at bounding box center [786, 116] width 21 height 21
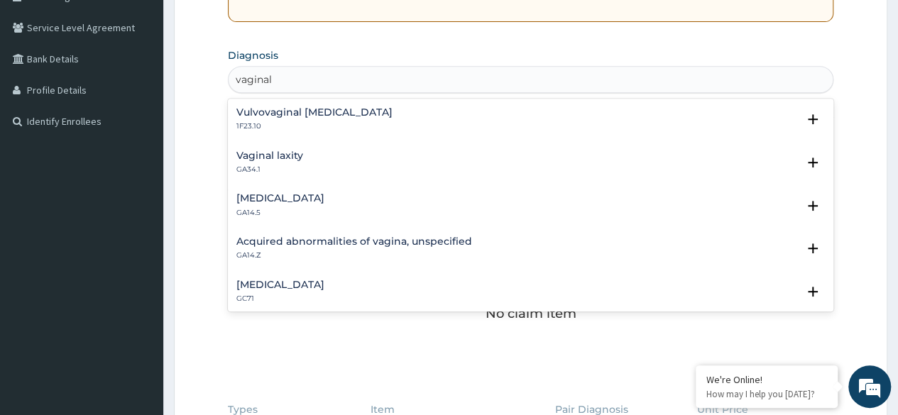
scroll to position [1056, 0]
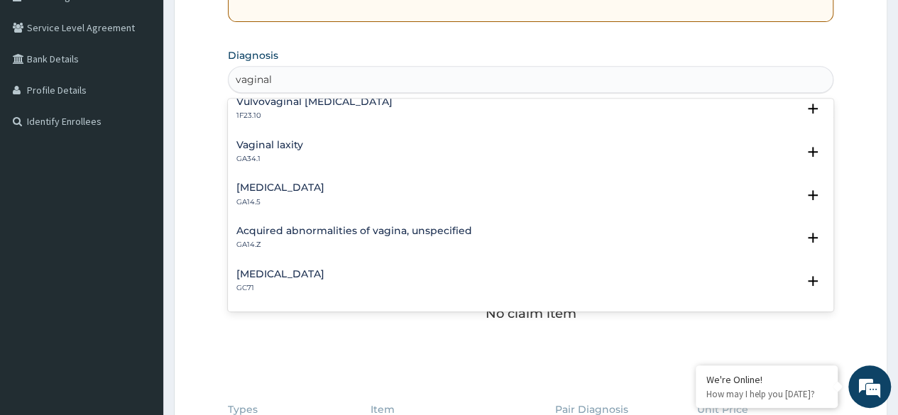
type input "vaginal"
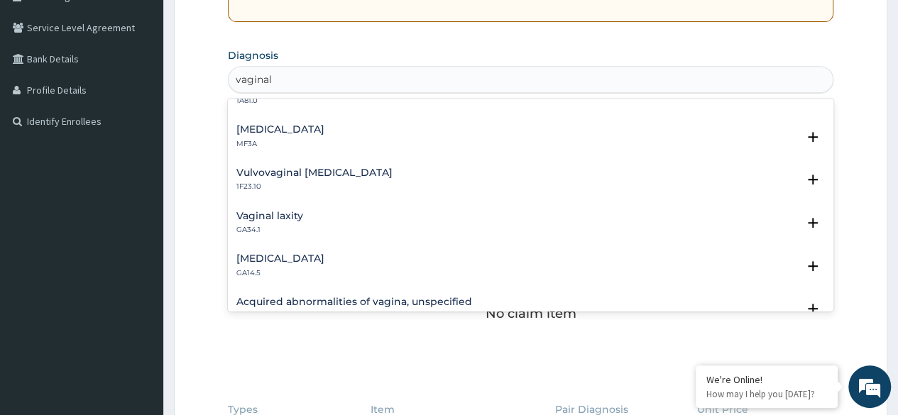
scroll to position [984, 0]
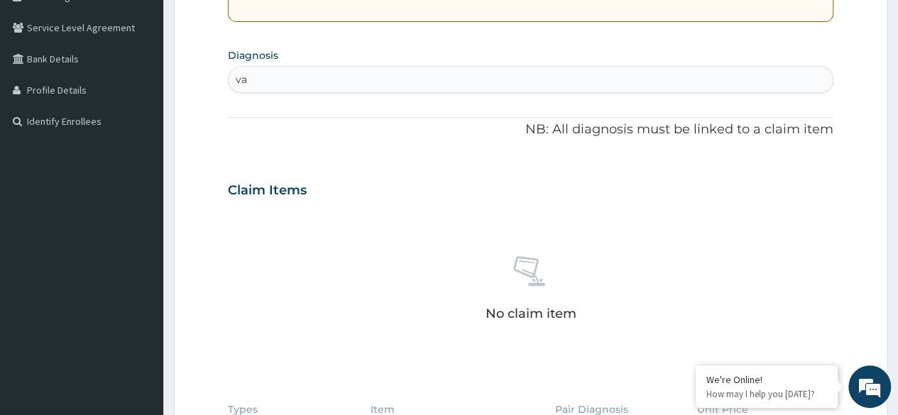
type input "v"
type input "c"
type input "vaginal"
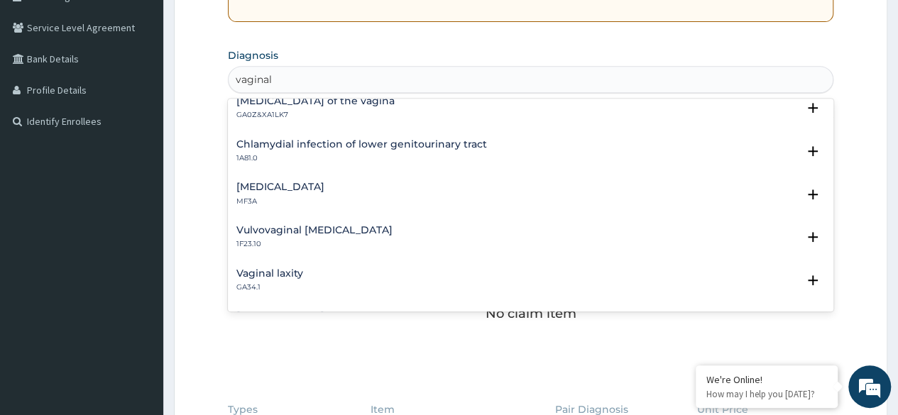
scroll to position [933, 0]
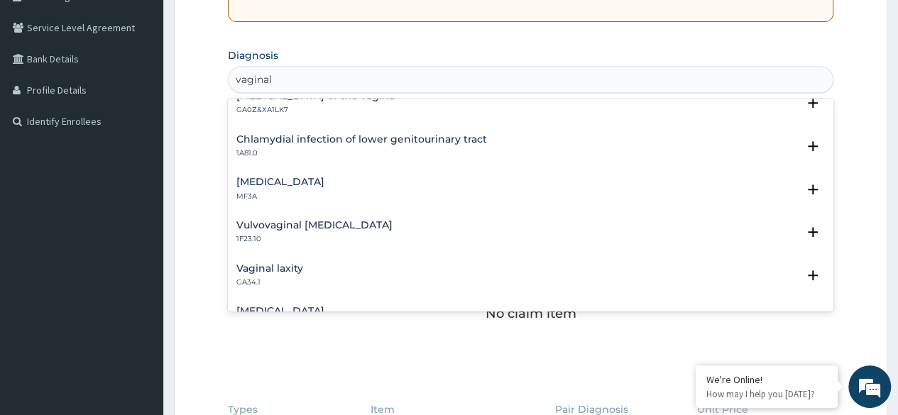
click at [372, 238] on div "Vulvovaginal candidosis 1F23.10" at bounding box center [531, 232] width 589 height 25
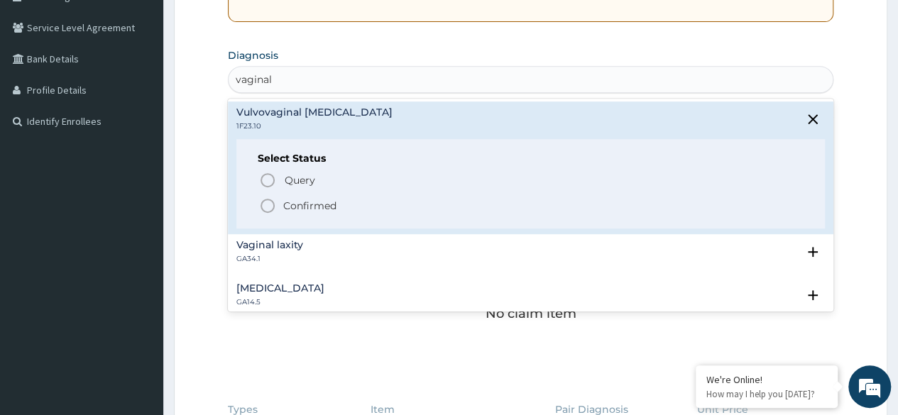
scroll to position [1045, 0]
click at [328, 212] on p "Confirmed" at bounding box center [309, 206] width 53 height 14
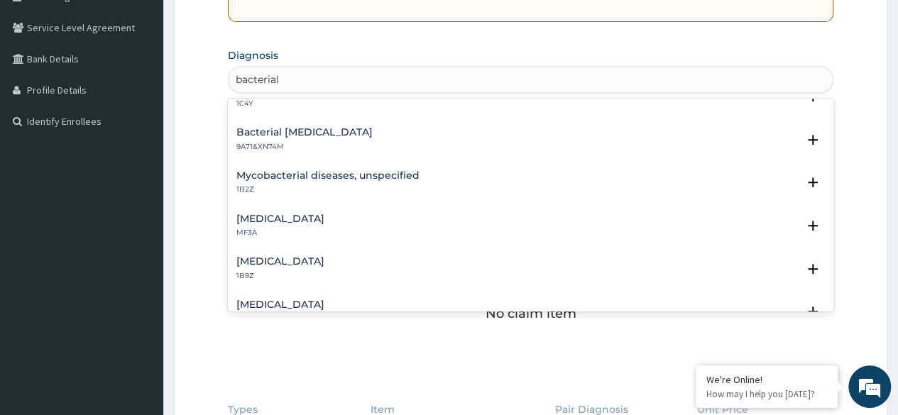
scroll to position [0, 0]
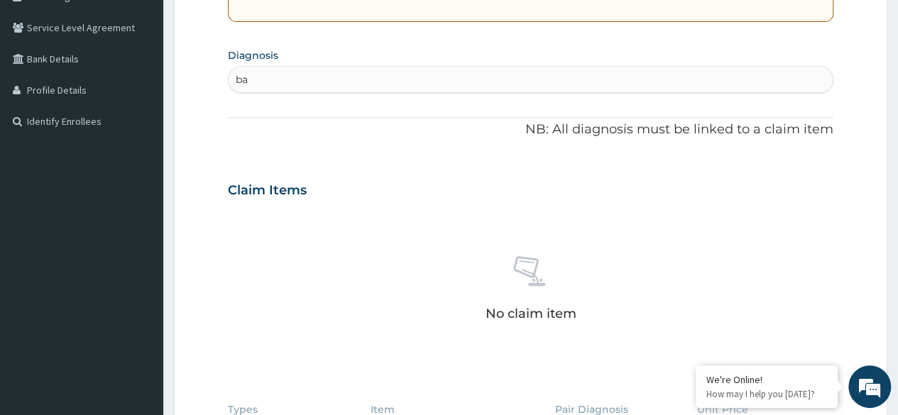
type input "b"
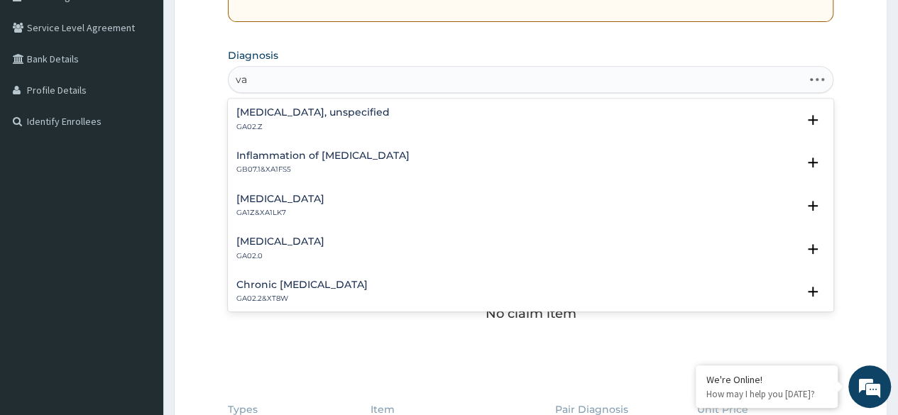
type input "v"
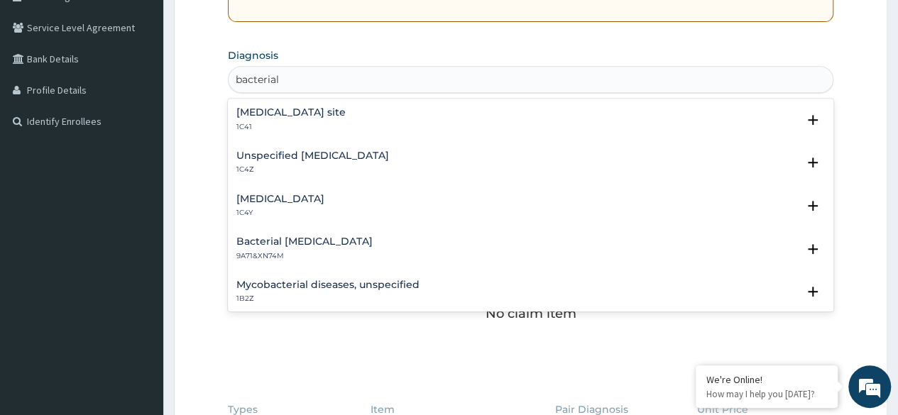
type input "bacterial"
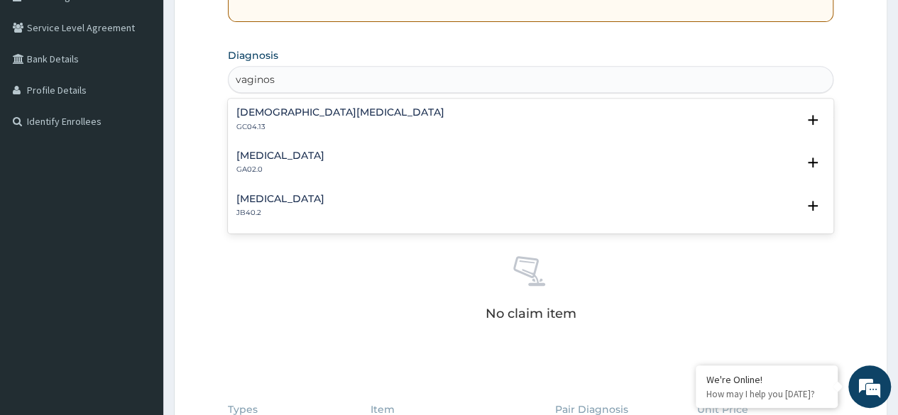
type input "vaginosi"
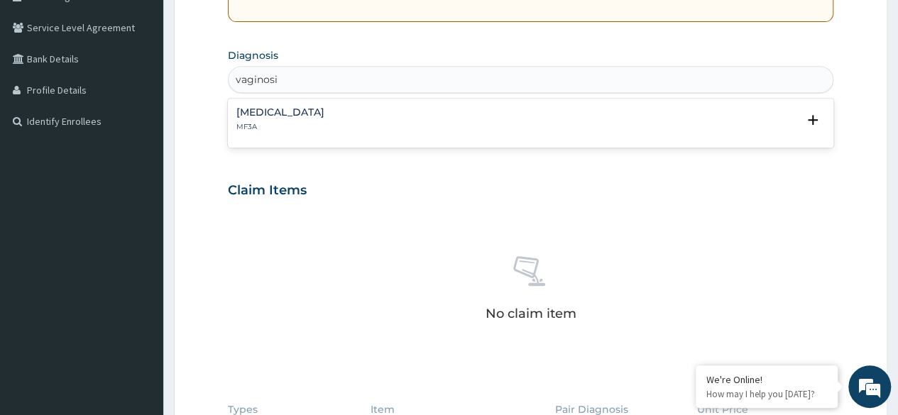
click at [420, 113] on div "Vaginal discharge MF3A" at bounding box center [531, 119] width 589 height 25
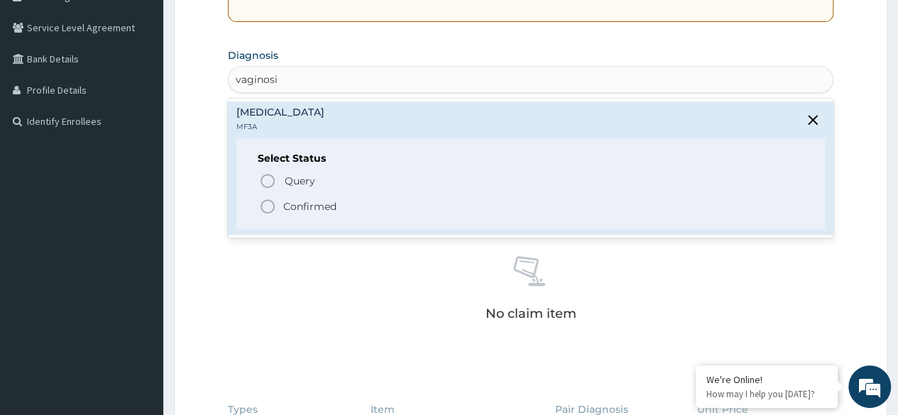
click at [328, 205] on p "Confirmed" at bounding box center [309, 207] width 53 height 14
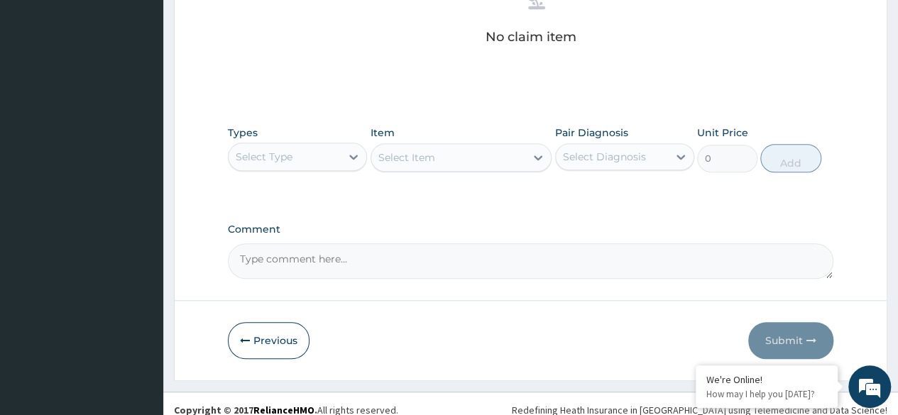
scroll to position [606, 0]
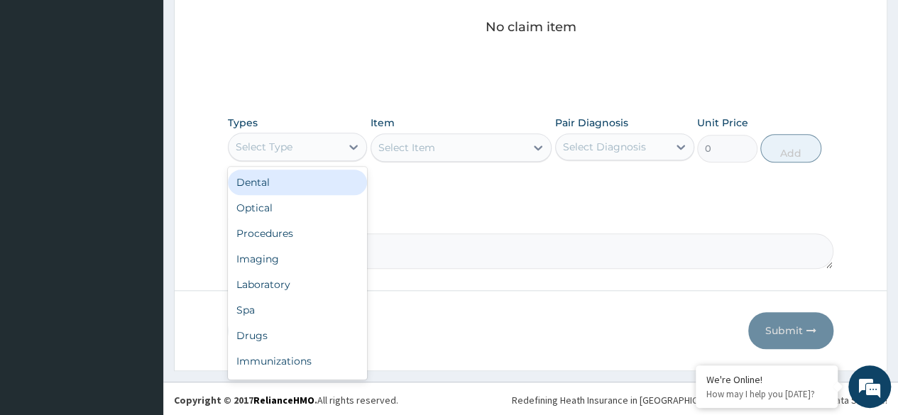
click at [314, 236] on div "Procedures" at bounding box center [297, 234] width 139 height 26
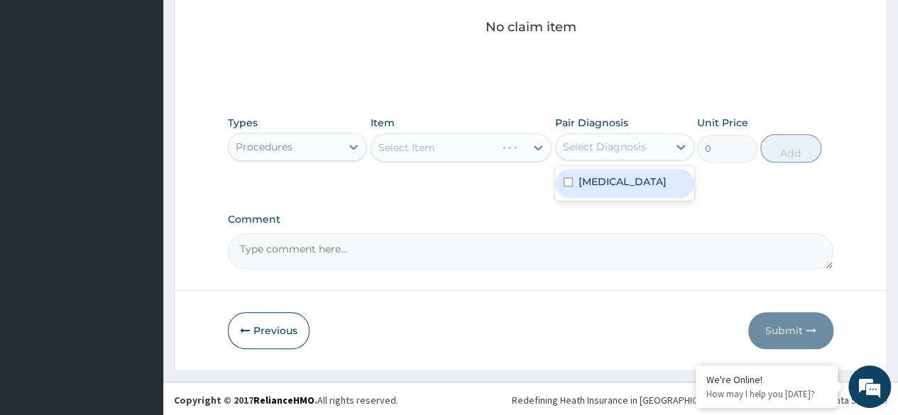
click at [643, 189] on div "Vaginal discharge" at bounding box center [624, 183] width 139 height 29
checkbox input "true"
click at [516, 158] on div "Select Item" at bounding box center [462, 148] width 182 height 28
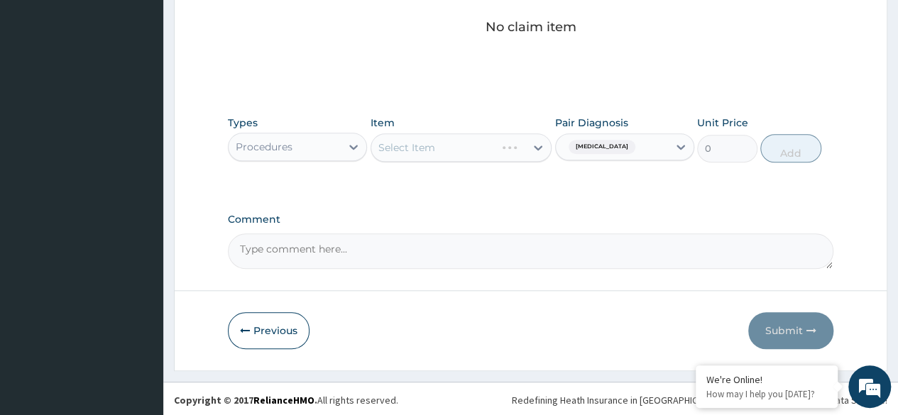
click at [458, 149] on div "Select Item" at bounding box center [462, 148] width 182 height 28
click at [476, 151] on div "Select Item" at bounding box center [462, 148] width 182 height 28
click at [484, 152] on div "Select Item" at bounding box center [462, 148] width 182 height 28
click at [500, 141] on div "Select Item" at bounding box center [462, 148] width 182 height 28
click at [495, 149] on div "Select Item" at bounding box center [462, 148] width 182 height 28
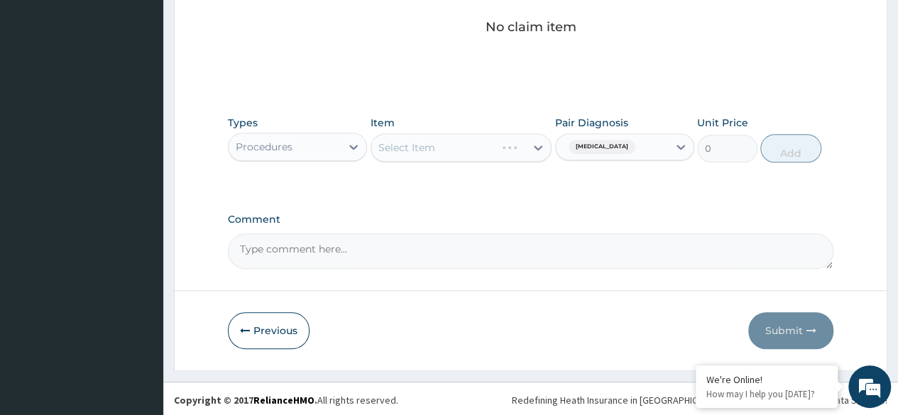
click at [494, 158] on div "Select Item" at bounding box center [462, 148] width 182 height 28
click at [504, 156] on div "Select Item" at bounding box center [462, 148] width 182 height 28
click at [508, 153] on div "Select Item" at bounding box center [462, 148] width 182 height 28
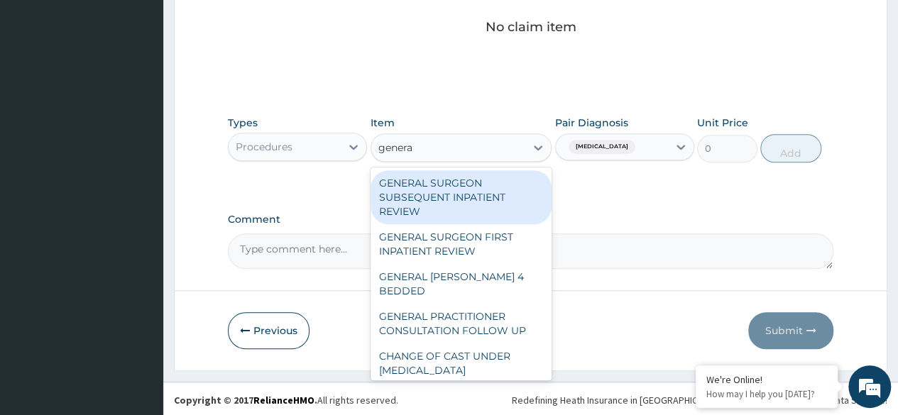
type input "general"
click at [493, 313] on div "GENERAL PRACTITIONER CONSULTATION FOLLOW UP" at bounding box center [462, 324] width 182 height 40
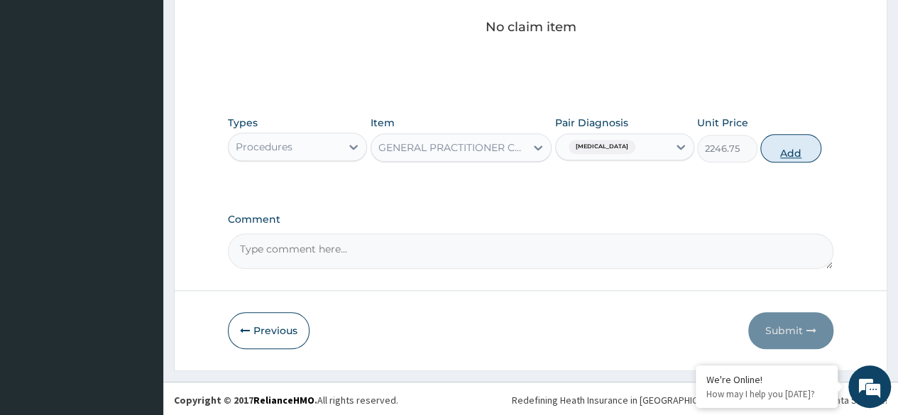
click at [783, 158] on button "Add" at bounding box center [791, 148] width 60 height 28
type input "0"
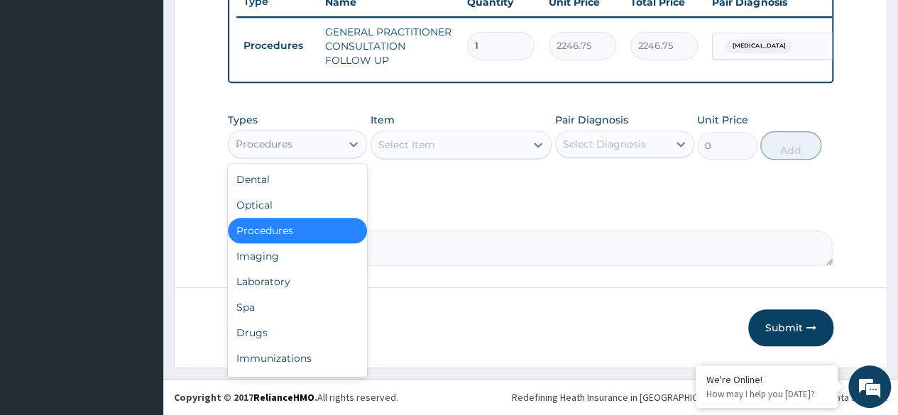
click at [297, 339] on div "Drugs" at bounding box center [297, 333] width 139 height 26
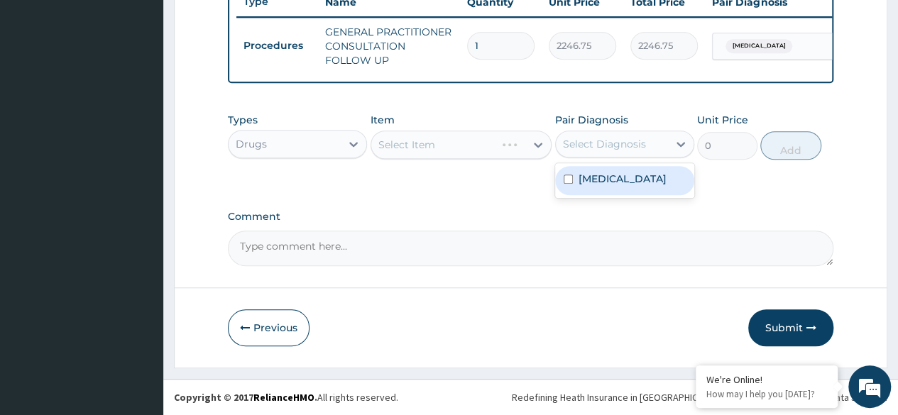
click at [645, 182] on label "Vaginal discharge" at bounding box center [623, 179] width 88 height 14
checkbox input "true"
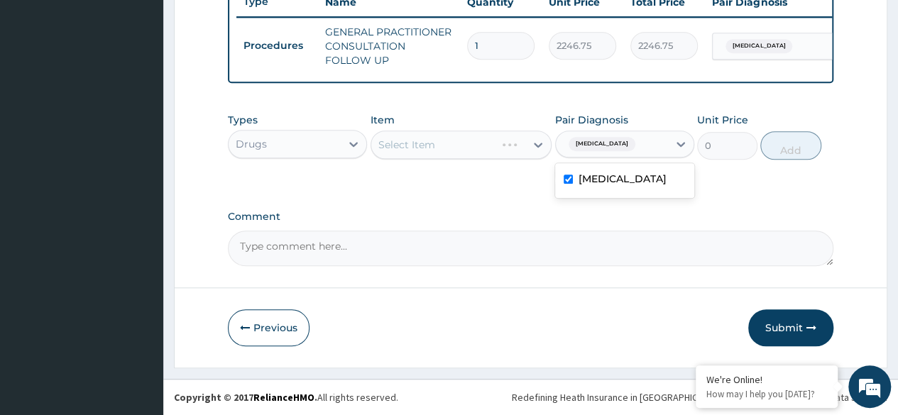
click at [487, 151] on div "Select Item" at bounding box center [462, 145] width 182 height 28
click at [507, 138] on div "Select Item" at bounding box center [462, 145] width 182 height 28
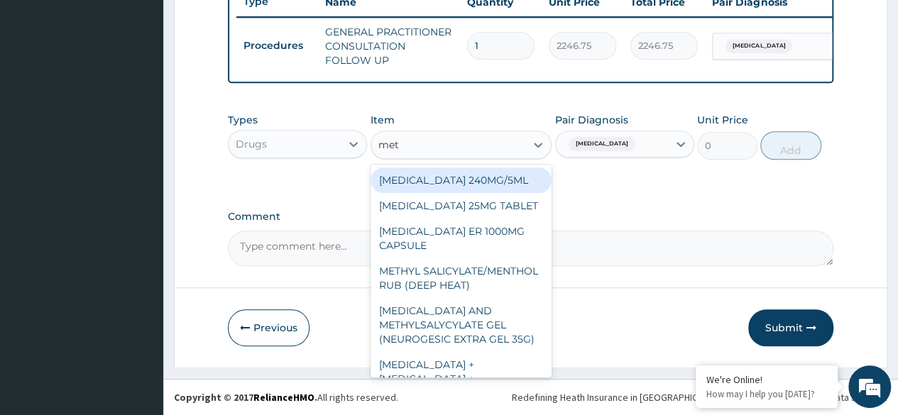
type input "metr"
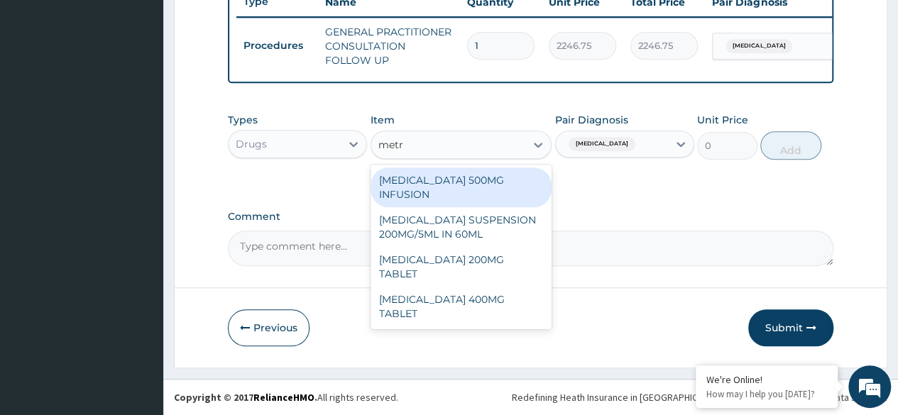
click at [504, 300] on div "METRONIDAZOLE 400MG TABLET" at bounding box center [462, 307] width 182 height 40
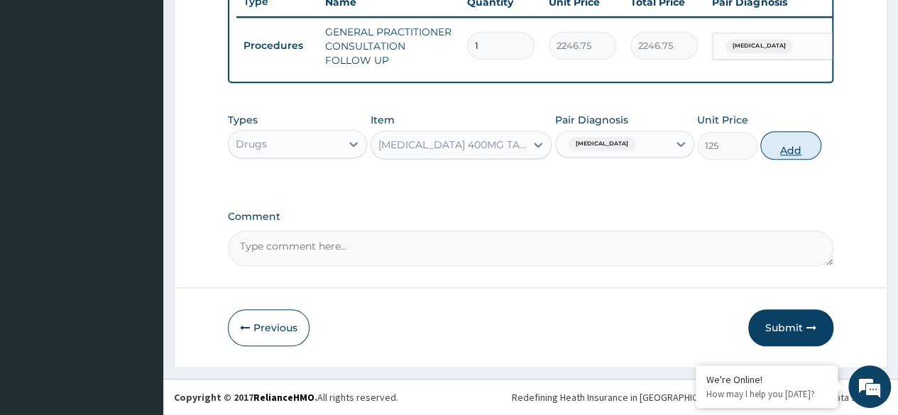
click at [790, 152] on button "Add" at bounding box center [791, 145] width 60 height 28
type input "0"
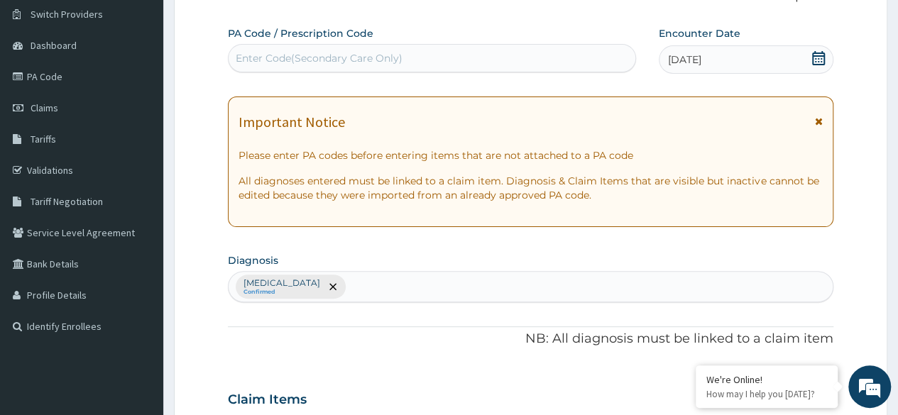
scroll to position [284, 0]
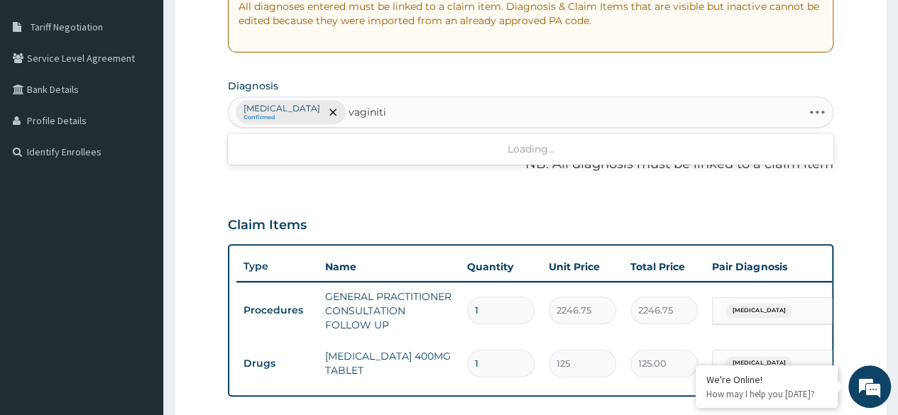
type input "vaginitis"
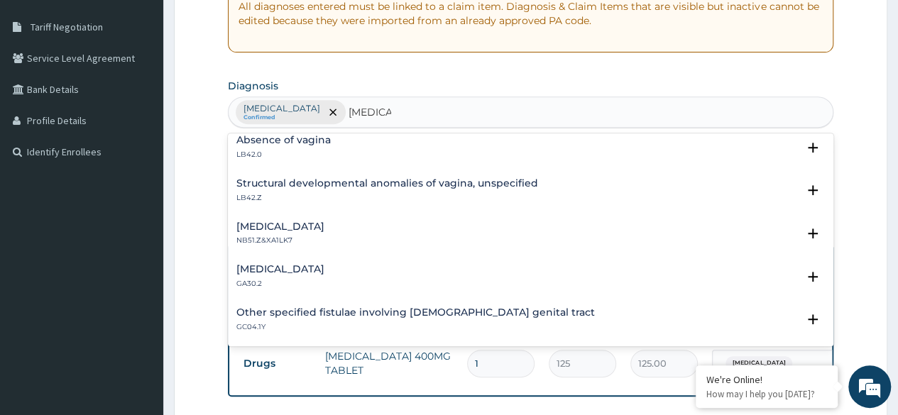
scroll to position [0, 0]
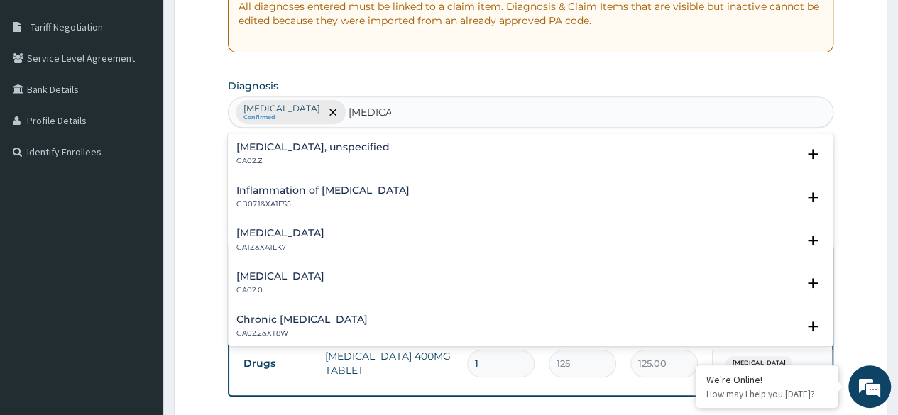
click at [349, 153] on div "Vaginitis, unspecified GA02.Z" at bounding box center [531, 154] width 589 height 25
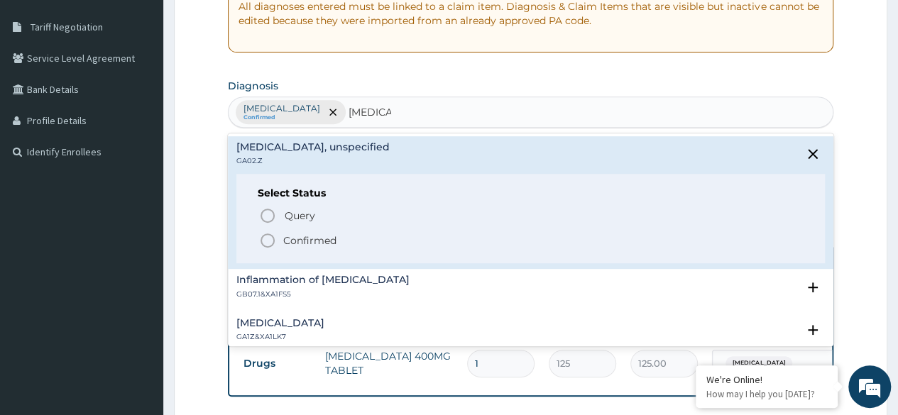
click at [326, 241] on p "Confirmed" at bounding box center [309, 241] width 53 height 14
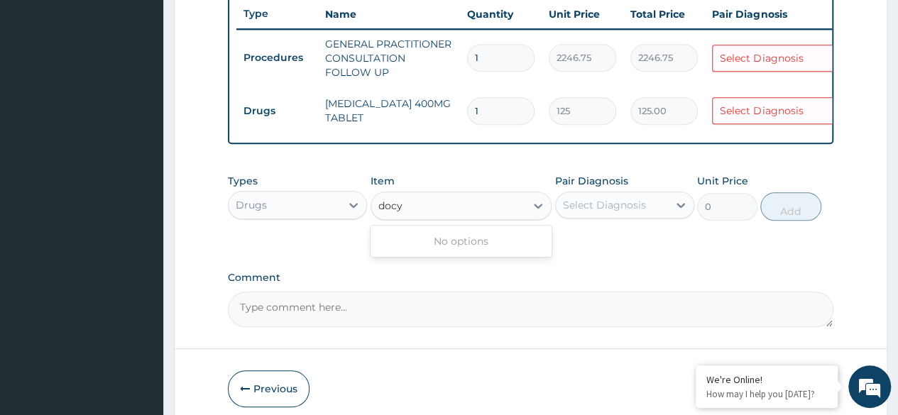
scroll to position [555, 0]
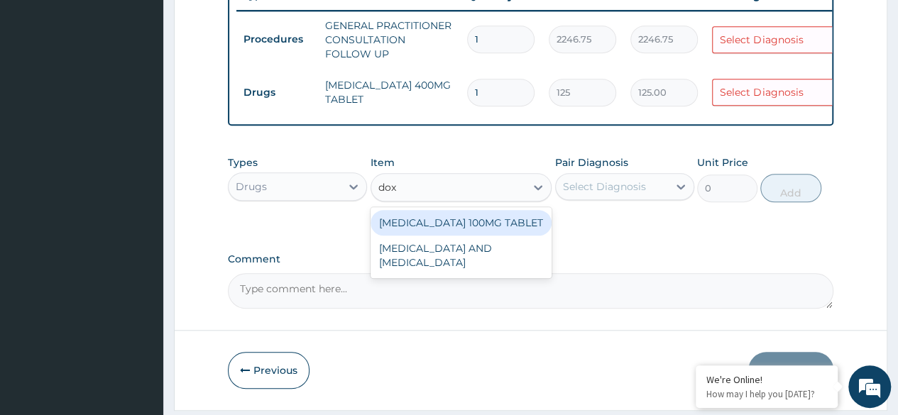
type input "doxy"
click at [478, 232] on div "[MEDICAL_DATA] 100MG TABLET" at bounding box center [462, 223] width 182 height 26
type input "109.25"
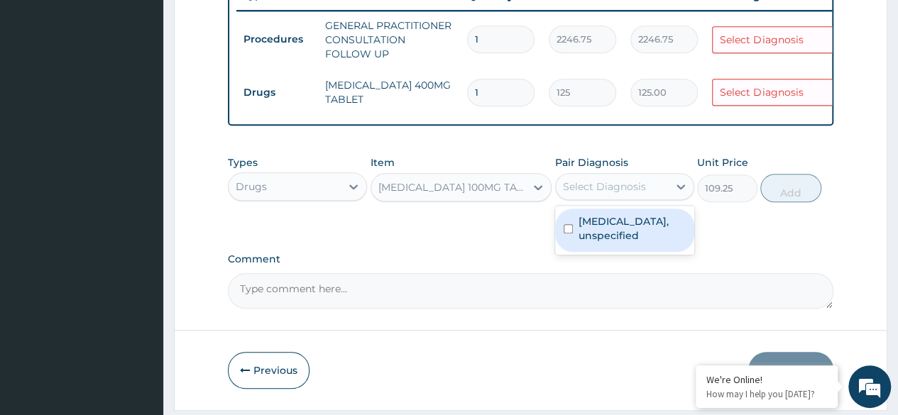
click at [636, 239] on div "Vaginitis, unspecified" at bounding box center [624, 230] width 139 height 43
checkbox input "true"
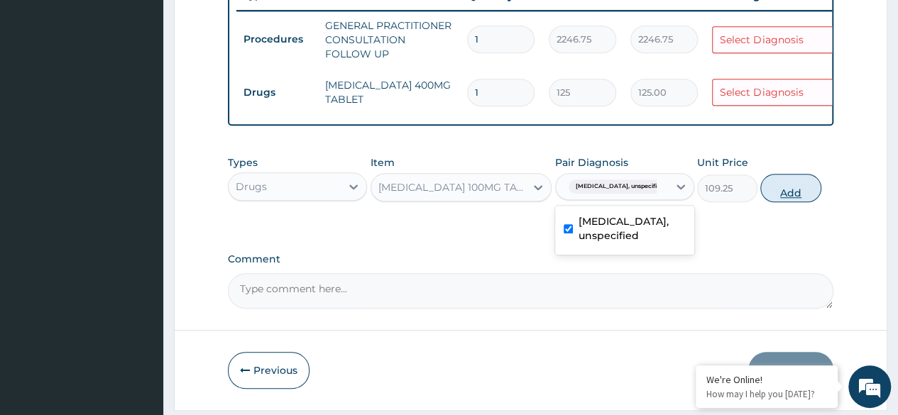
click at [782, 200] on button "Add" at bounding box center [791, 188] width 60 height 28
type input "0"
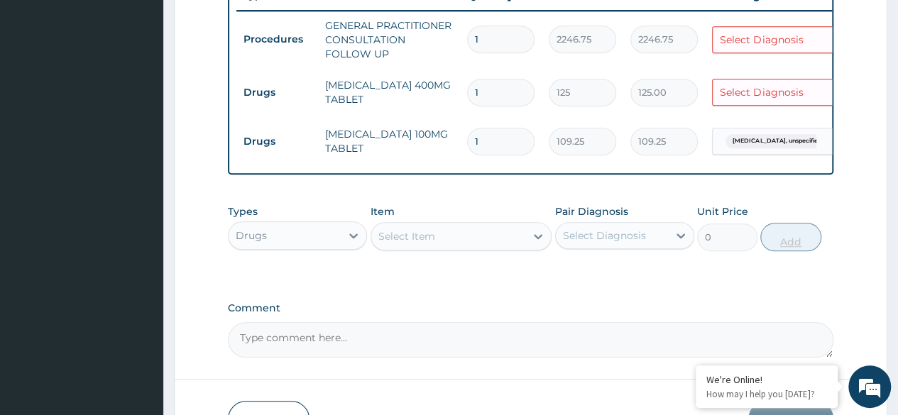
type input "10"
type input "1092.50"
type input "10"
click at [496, 88] on input "1" at bounding box center [500, 93] width 67 height 28
type input "15"
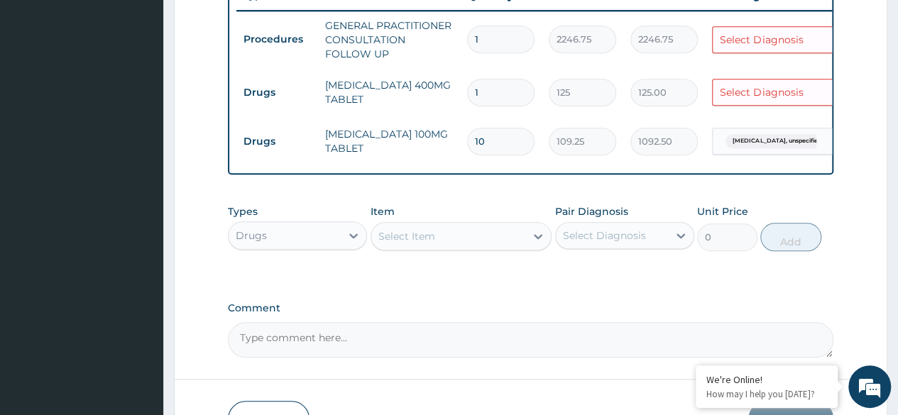
type input "1875.00"
type input "15"
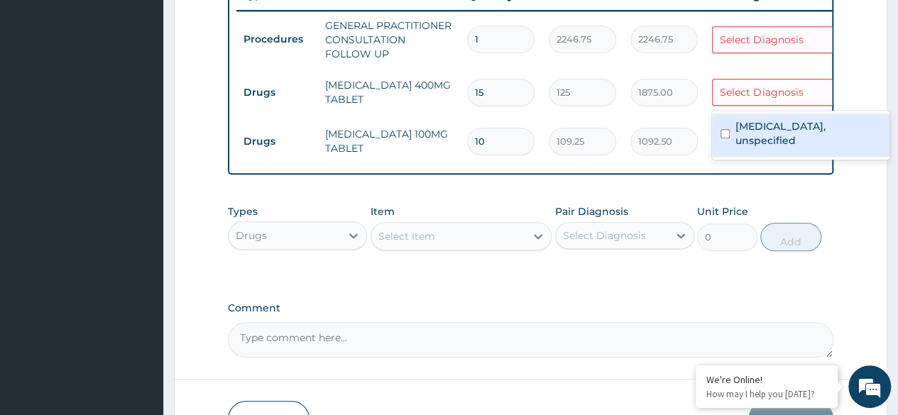
click at [794, 134] on div "Vaginitis, unspecified" at bounding box center [801, 135] width 178 height 43
checkbox input "true"
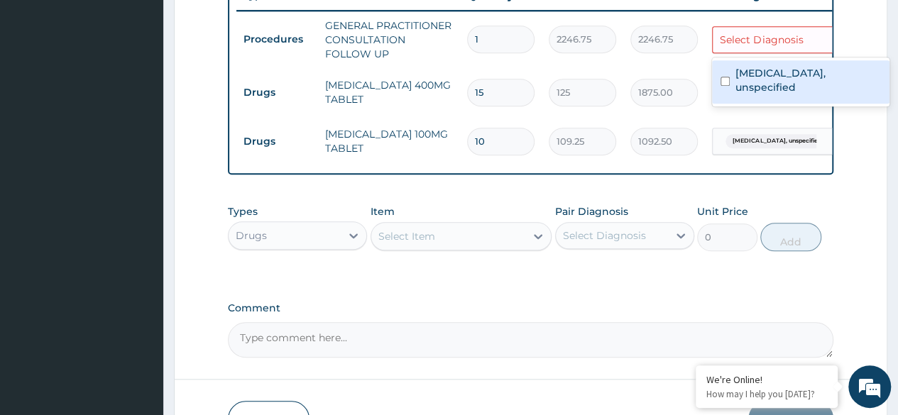
click at [804, 77] on label "Vaginitis, unspecified" at bounding box center [809, 80] width 146 height 28
checkbox input "true"
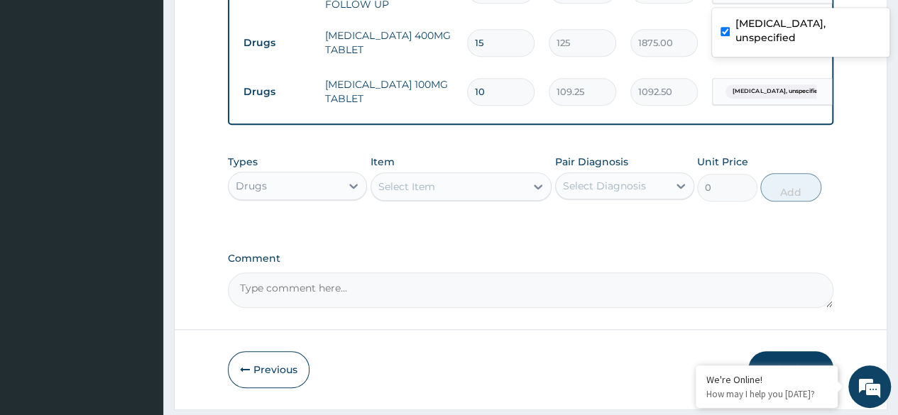
scroll to position [656, 0]
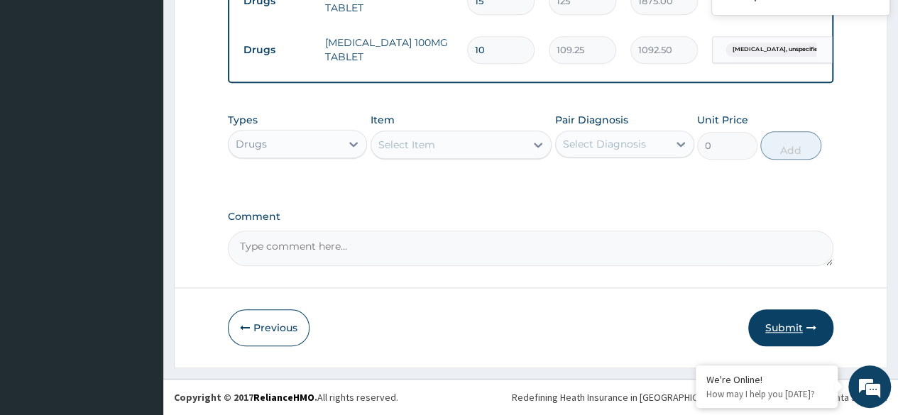
click at [780, 337] on button "Submit" at bounding box center [791, 328] width 85 height 37
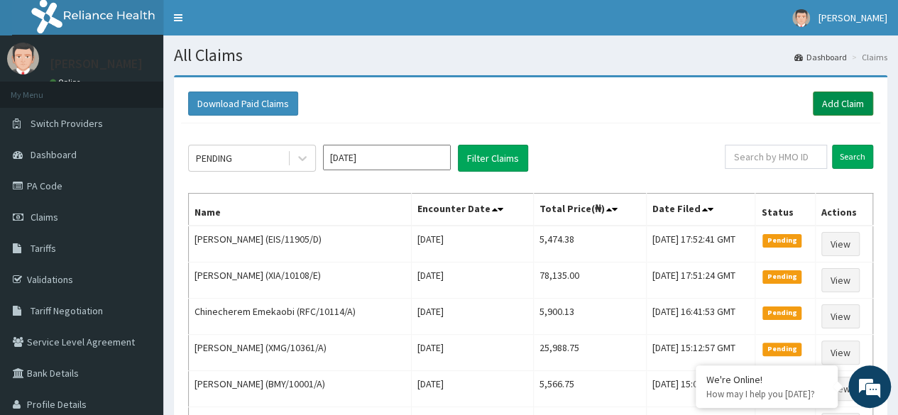
click at [849, 113] on link "Add Claim" at bounding box center [843, 104] width 60 height 24
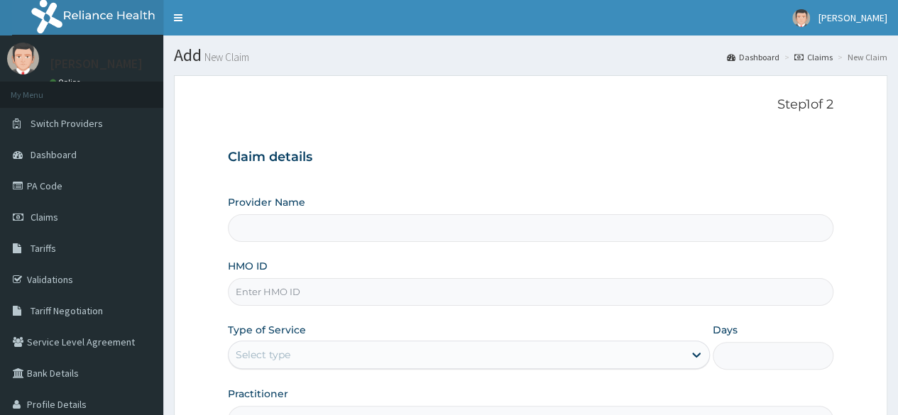
click at [564, 293] on input "HMO ID" at bounding box center [531, 292] width 606 height 28
paste input "AON/10011/A"
type input "AON/10011/A"
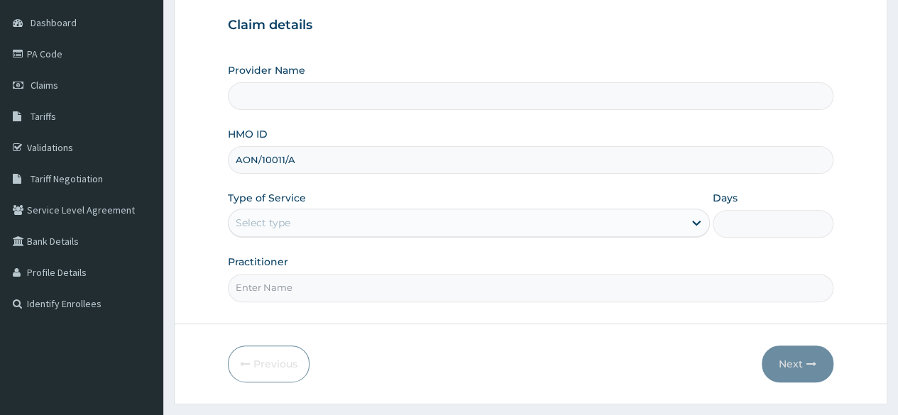
scroll to position [165, 0]
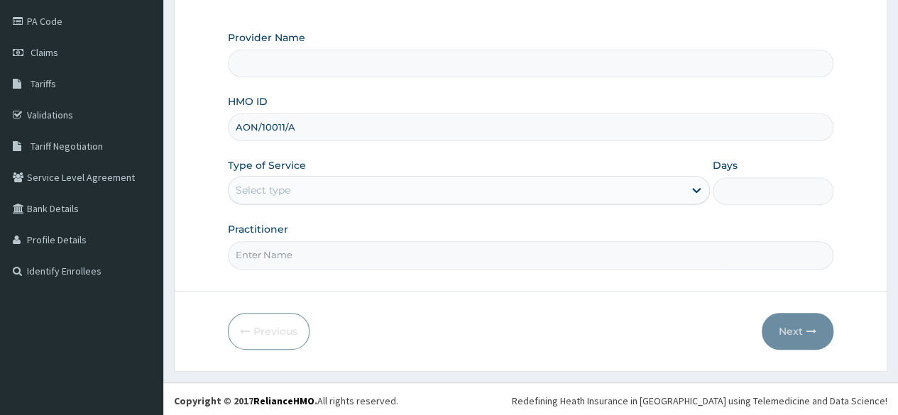
type input "Reliance Family Clinics (RFC)- [GEOGRAPHIC_DATA]"
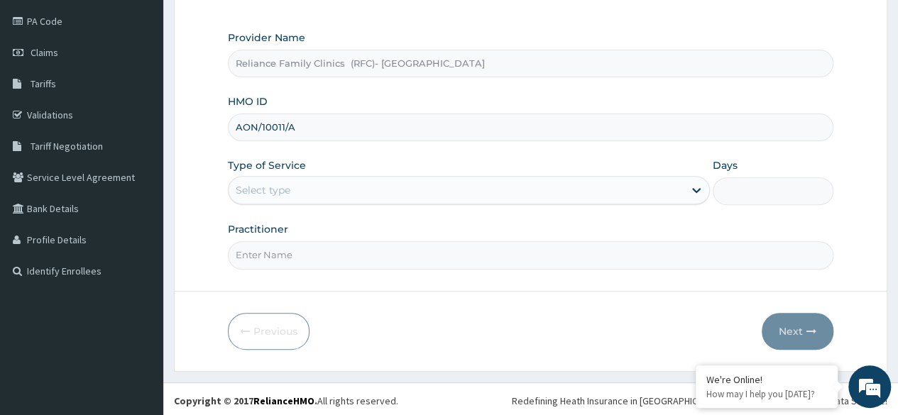
type input "AON/10011/A"
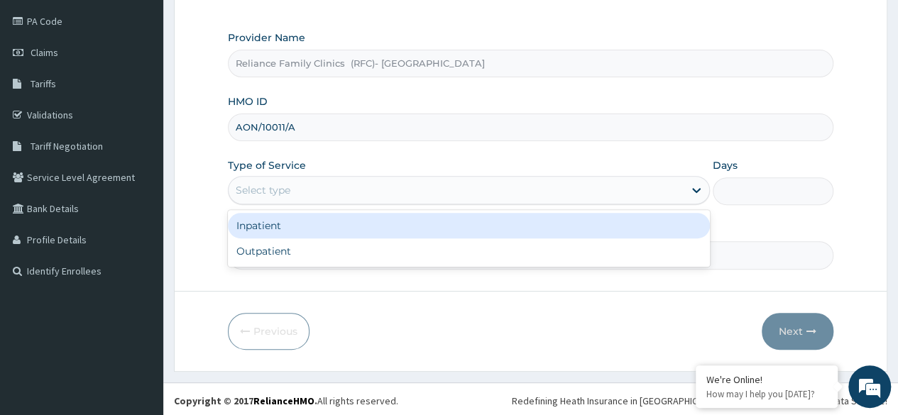
click at [502, 250] on div "Outpatient" at bounding box center [469, 252] width 482 height 26
type input "1"
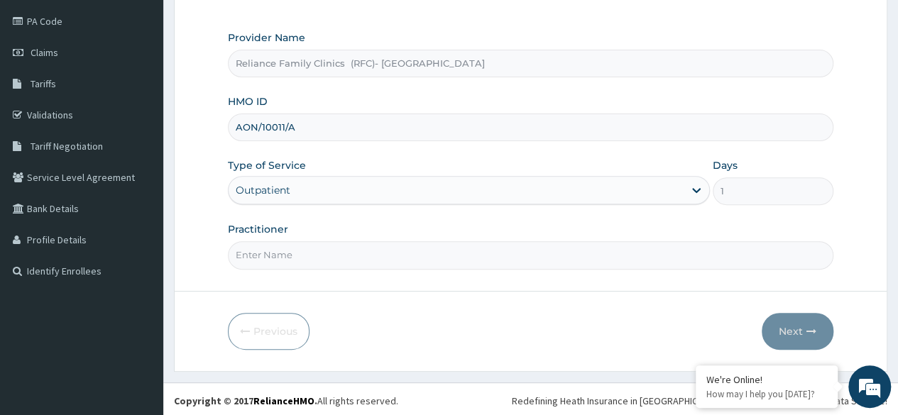
click at [517, 252] on input "Practitioner" at bounding box center [531, 255] width 606 height 28
type input "[PERSON_NAME]"
click at [795, 327] on button "Next" at bounding box center [798, 331] width 72 height 37
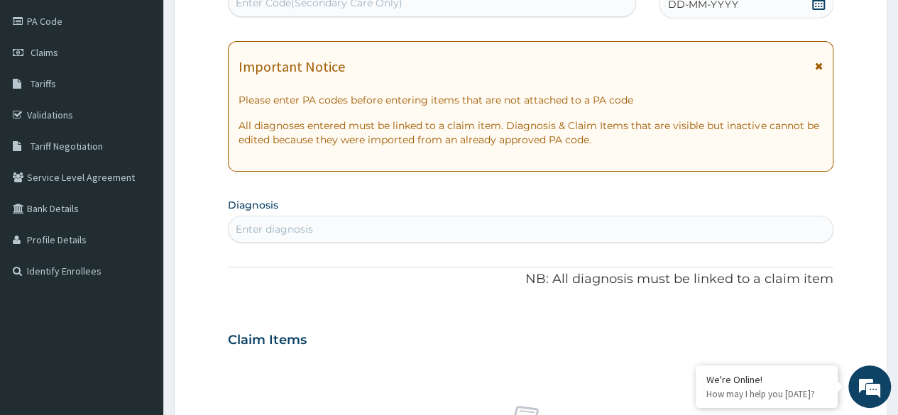
scroll to position [0, 0]
click at [817, 16] on div "DD-MM-YYYY" at bounding box center [746, 4] width 175 height 28
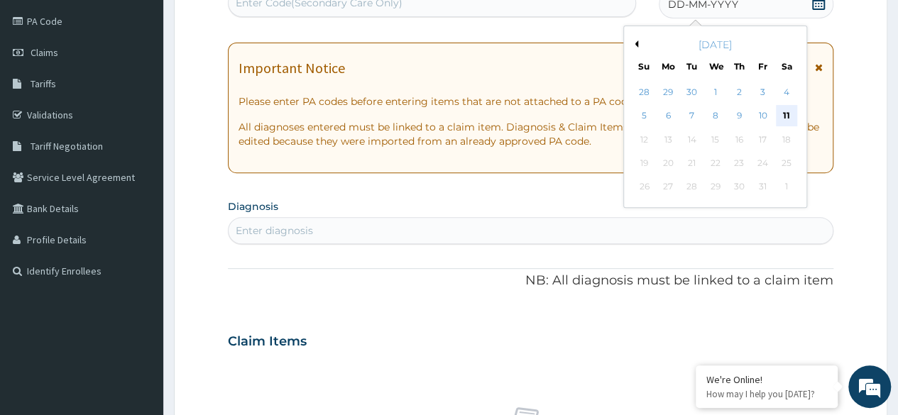
click at [788, 111] on div "11" at bounding box center [786, 116] width 21 height 21
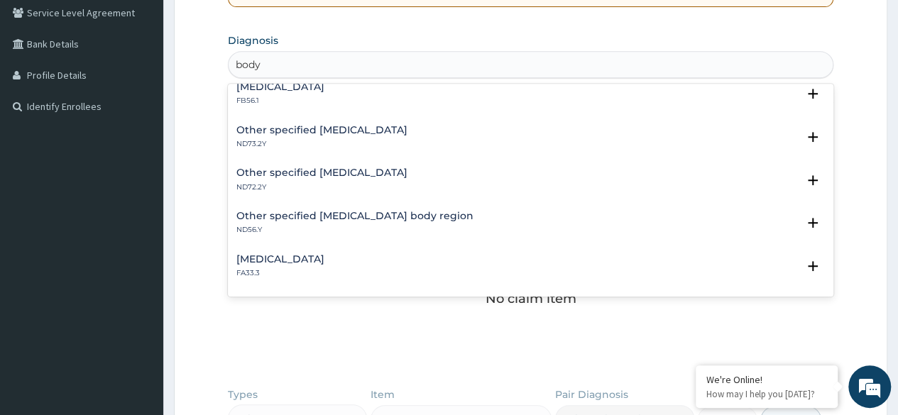
scroll to position [1879, 0]
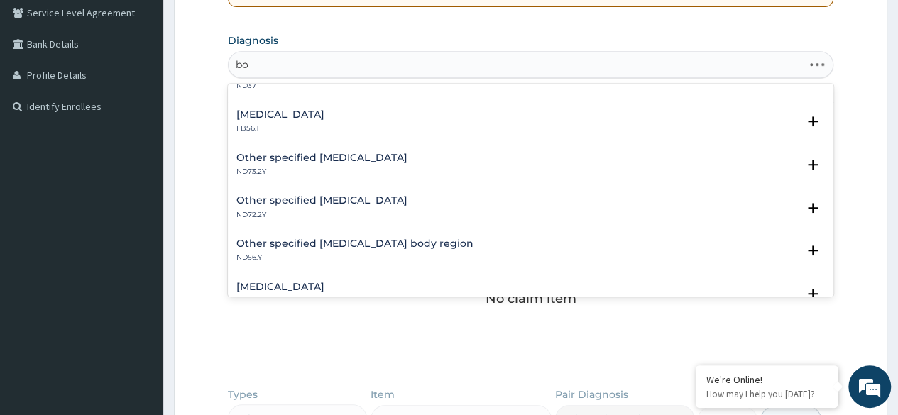
type input "b"
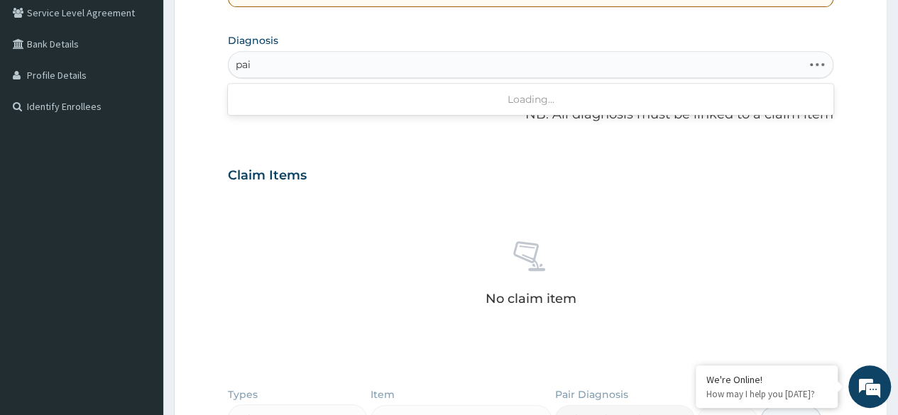
type input "pain"
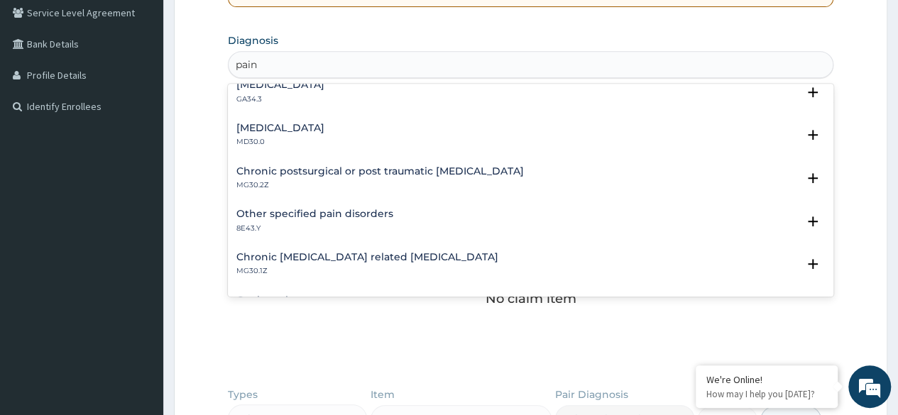
scroll to position [271, 0]
click at [391, 209] on div "Other specified pain disorders 8E43.Y" at bounding box center [531, 221] width 589 height 25
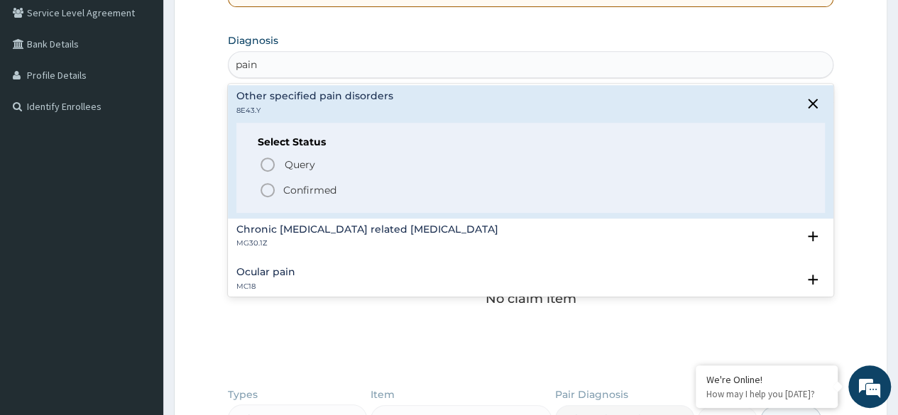
scroll to position [393, 0]
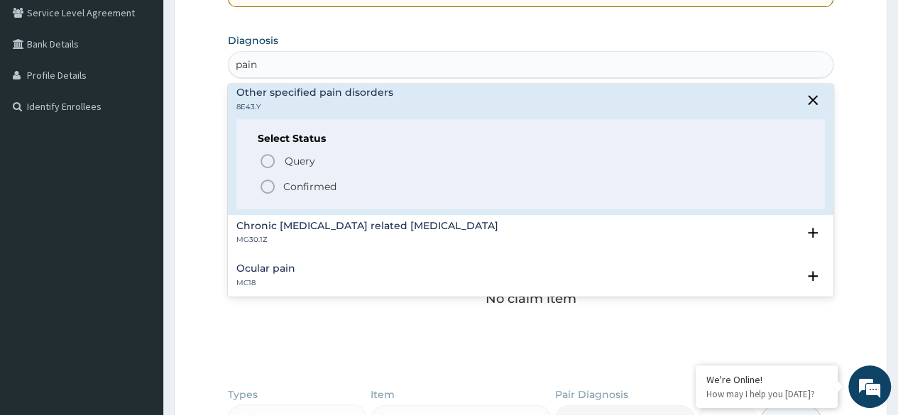
click at [334, 187] on p "Confirmed" at bounding box center [309, 187] width 53 height 14
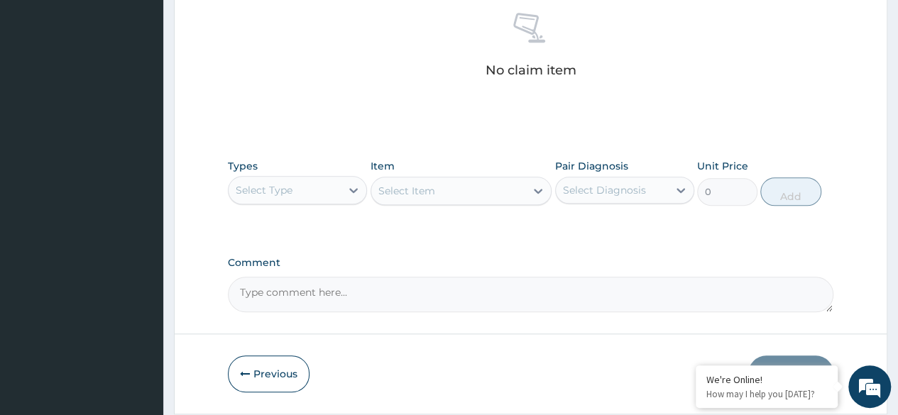
scroll to position [606, 0]
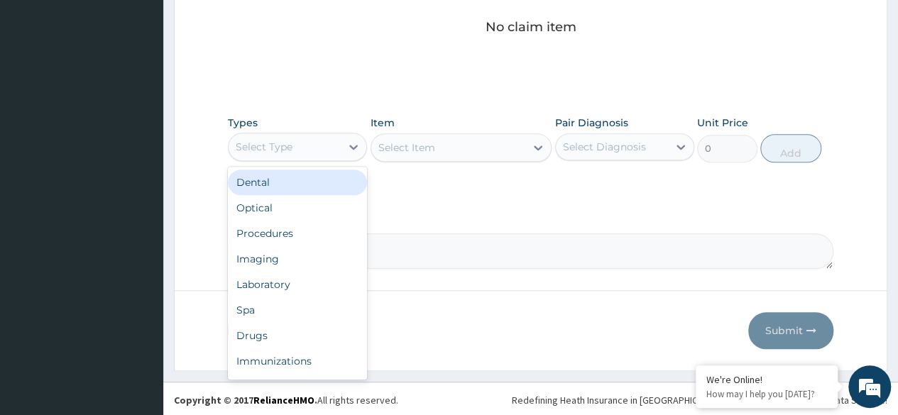
click at [319, 235] on div "Procedures" at bounding box center [297, 234] width 139 height 26
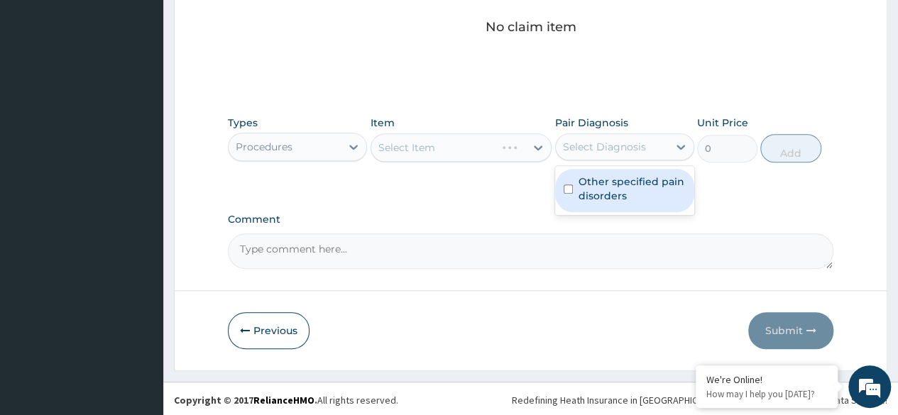
click at [627, 192] on label "Other specified pain disorders" at bounding box center [632, 189] width 107 height 28
checkbox input "true"
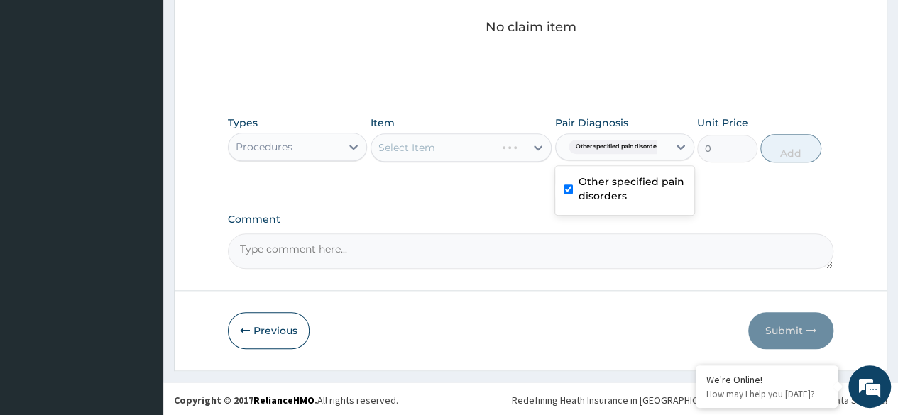
click at [472, 143] on div "Select Item" at bounding box center [462, 148] width 182 height 28
click at [490, 134] on div "Select Item" at bounding box center [462, 148] width 182 height 28
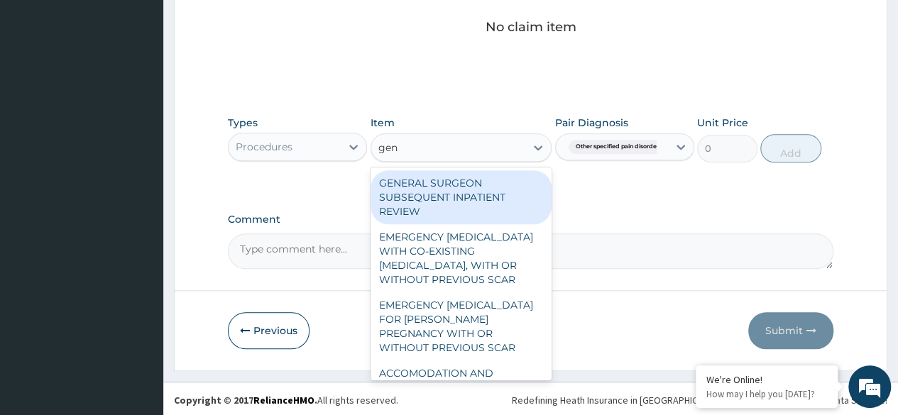
type input "gene"
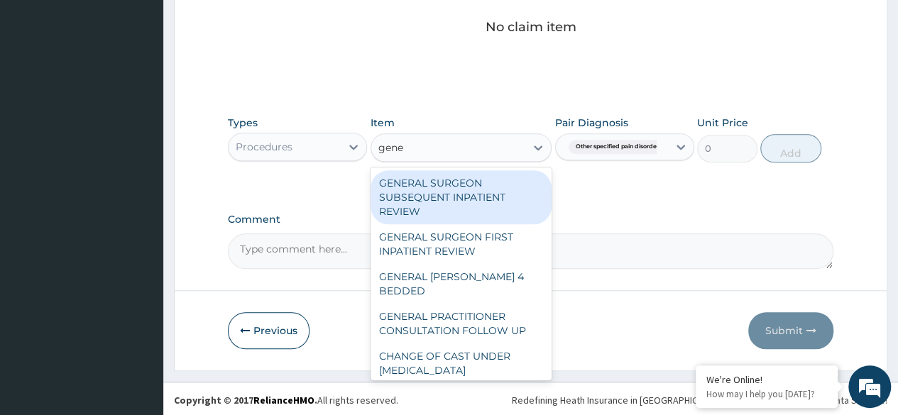
scroll to position [233, 0]
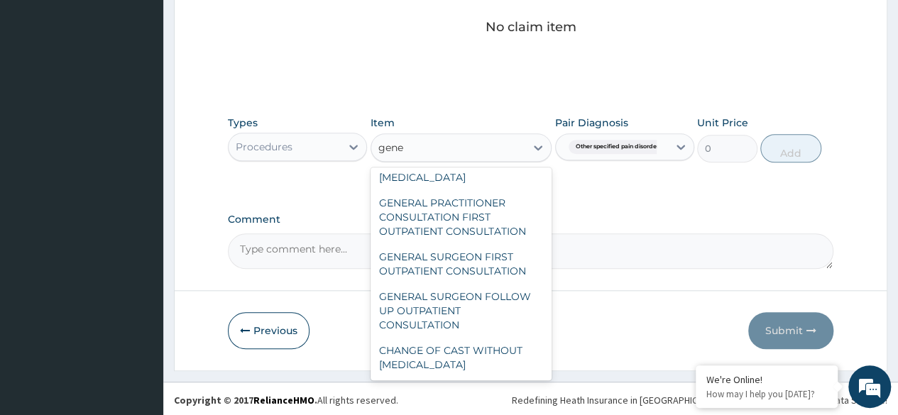
click at [499, 214] on div "GENERAL PRACTITIONER CONSULTATION FIRST OUTPATIENT CONSULTATION" at bounding box center [462, 217] width 182 height 54
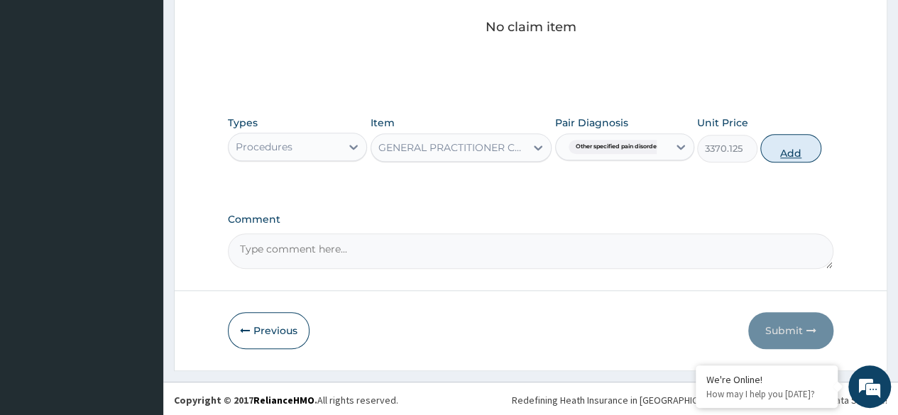
click at [810, 149] on button "Add" at bounding box center [791, 148] width 60 height 28
type input "0"
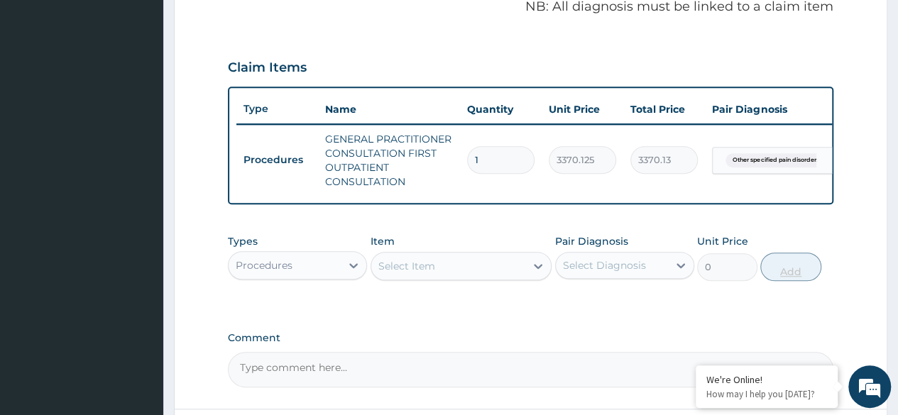
scroll to position [571, 0]
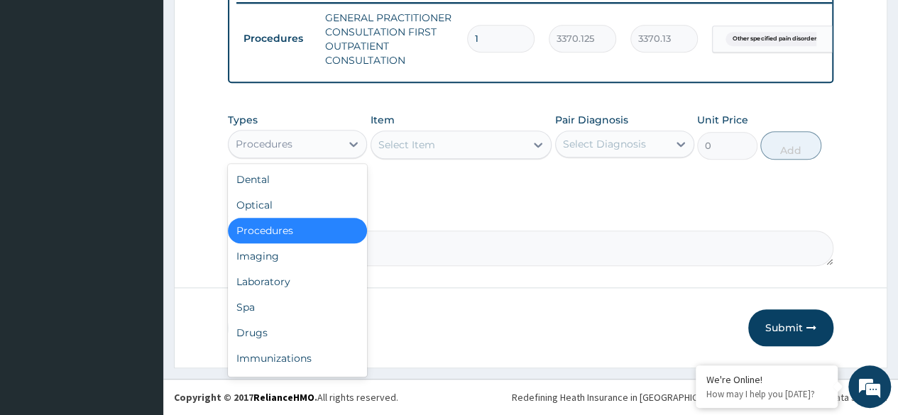
click at [297, 337] on div "Drugs" at bounding box center [297, 333] width 139 height 26
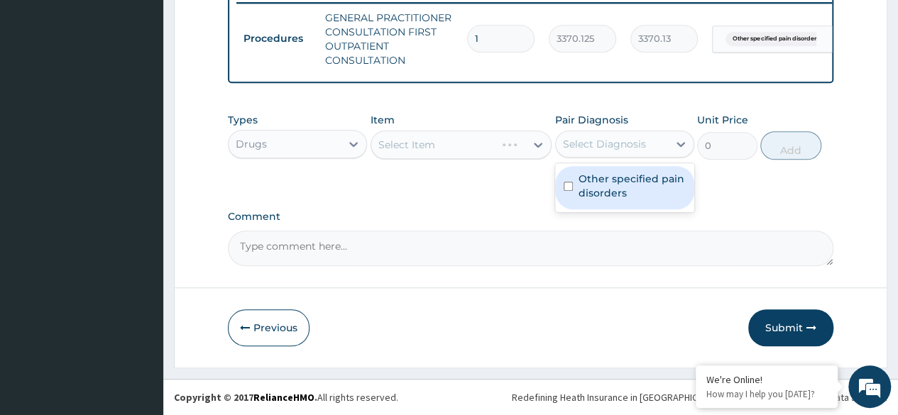
click at [639, 192] on label "Other specified pain disorders" at bounding box center [632, 186] width 107 height 28
checkbox input "true"
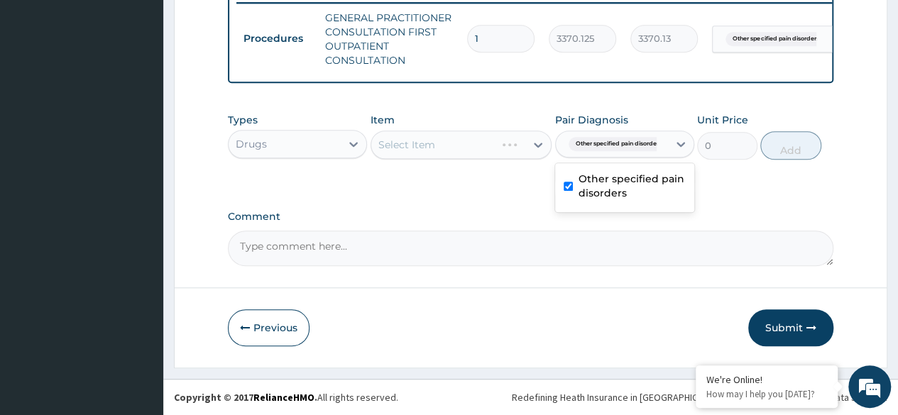
click at [511, 159] on div "Select Item" at bounding box center [462, 145] width 182 height 28
click at [505, 143] on div "Select Item" at bounding box center [462, 145] width 182 height 28
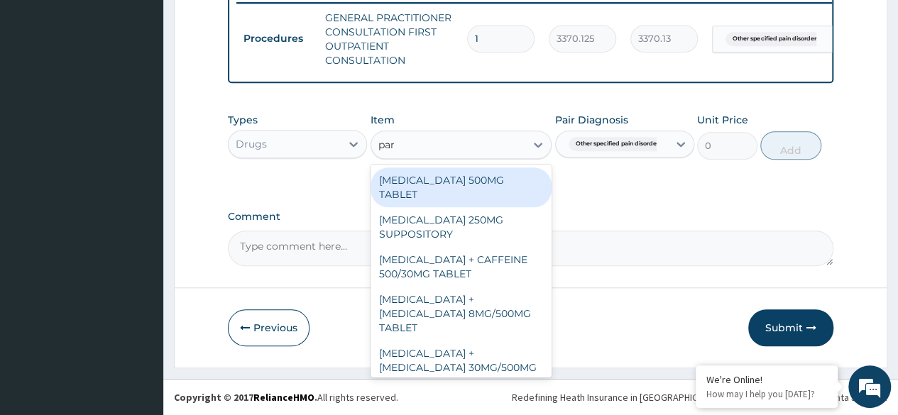
type input "para"
click at [494, 192] on div "[MEDICAL_DATA] 500MG TABLET" at bounding box center [462, 188] width 182 height 40
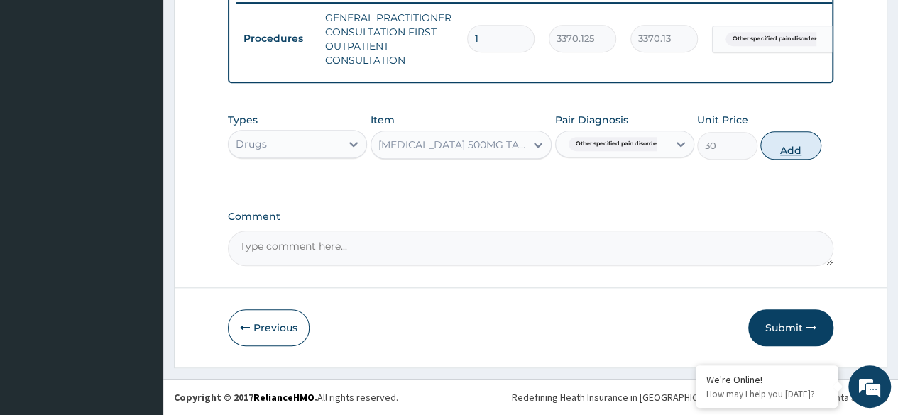
click at [802, 143] on button "Add" at bounding box center [791, 145] width 60 height 28
type input "0"
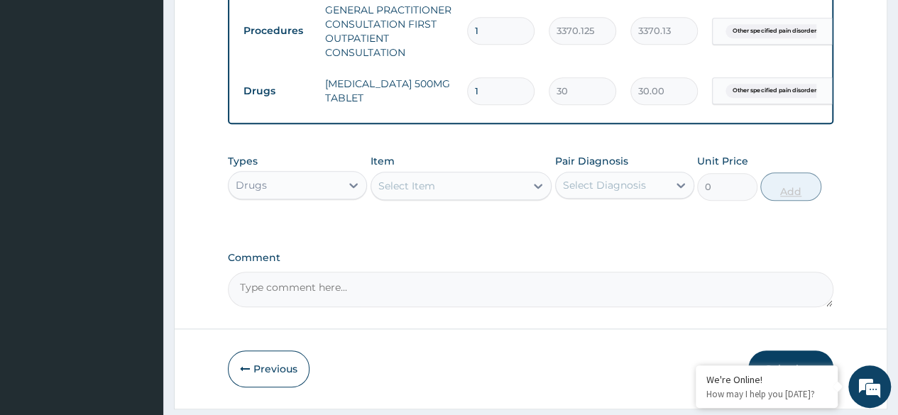
type input "0.00"
type input "3"
type input "90.00"
type input "30"
type input "900.00"
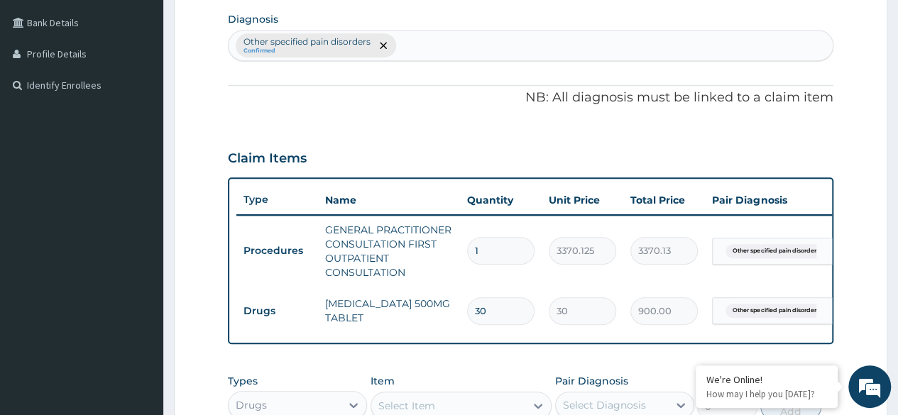
scroll to position [621, 0]
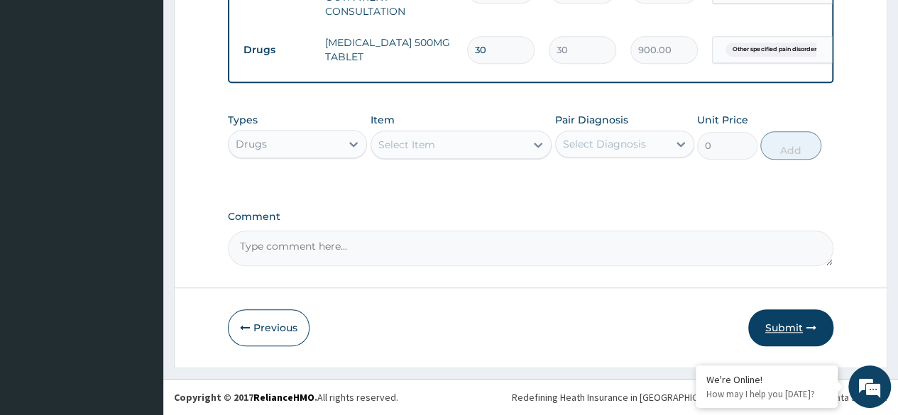
click at [791, 331] on button "Submit" at bounding box center [791, 328] width 85 height 37
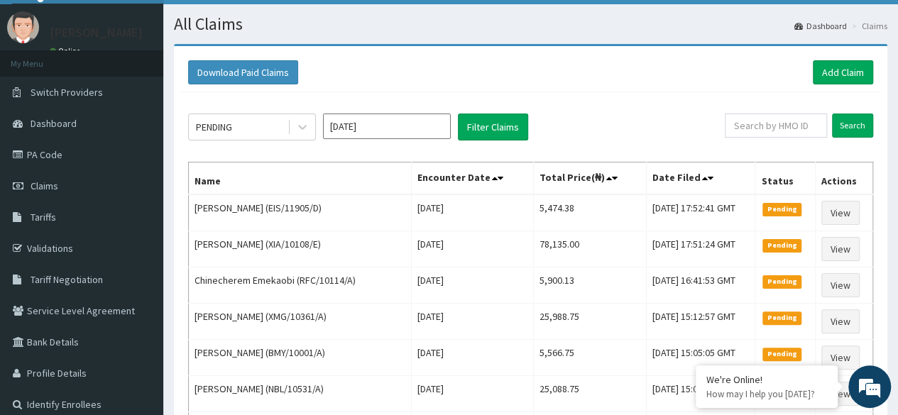
scroll to position [1, 0]
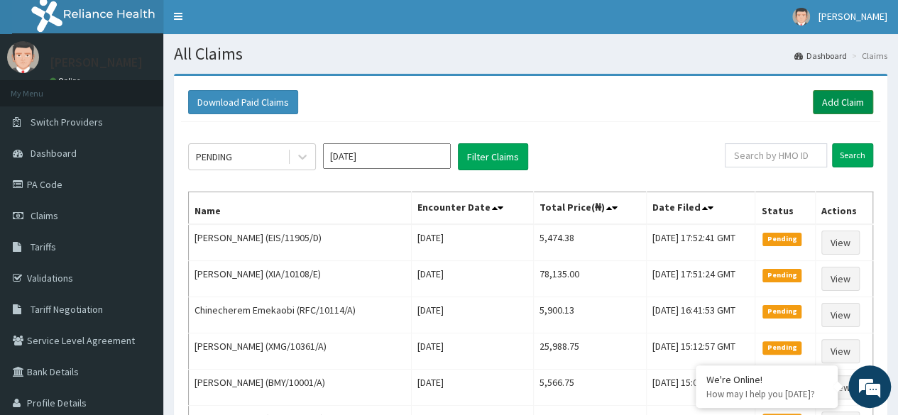
click at [839, 102] on link "Add Claim" at bounding box center [843, 102] width 60 height 24
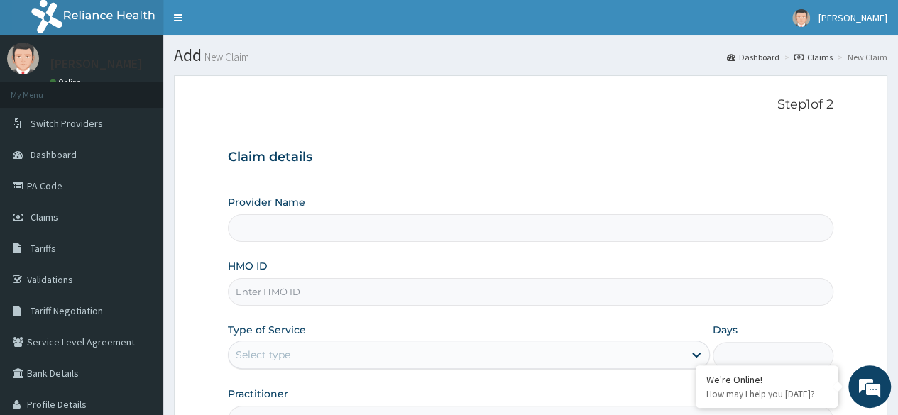
type input "Reliance Family Clinics (RFC)- [GEOGRAPHIC_DATA]"
click at [828, 180] on div "Claim details Provider Name Reliance Family Clinics (RFC)- Ejigbo HMO ID Type o…" at bounding box center [531, 285] width 606 height 298
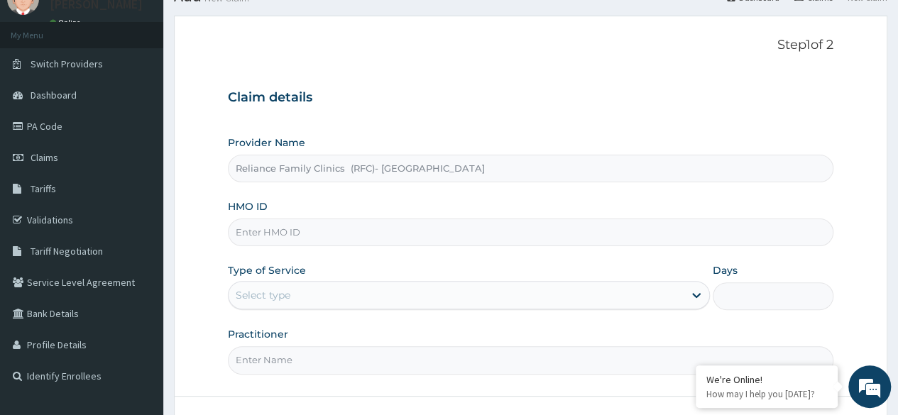
scroll to position [165, 0]
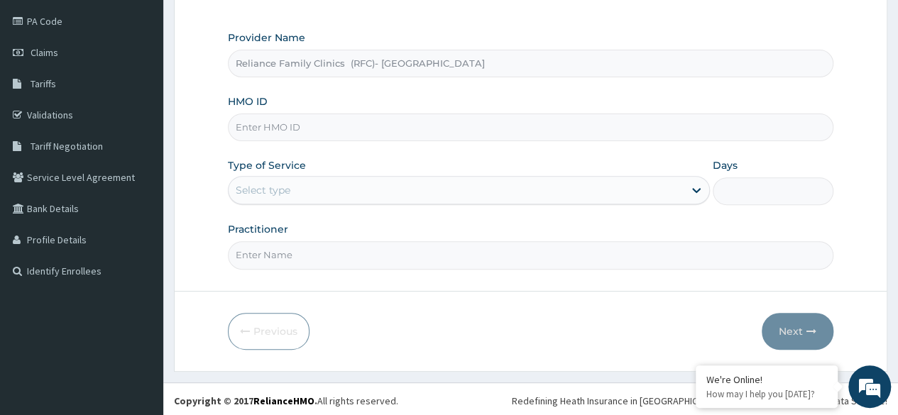
click at [586, 126] on input "HMO ID" at bounding box center [531, 128] width 606 height 28
paste input "ELY/10025/G"
type input "ELY/10025/G"
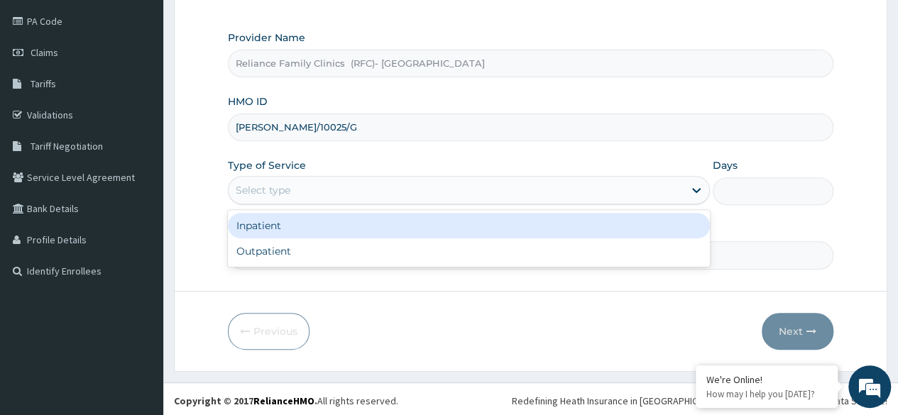
click at [425, 249] on div "Outpatient" at bounding box center [469, 252] width 482 height 26
type input "1"
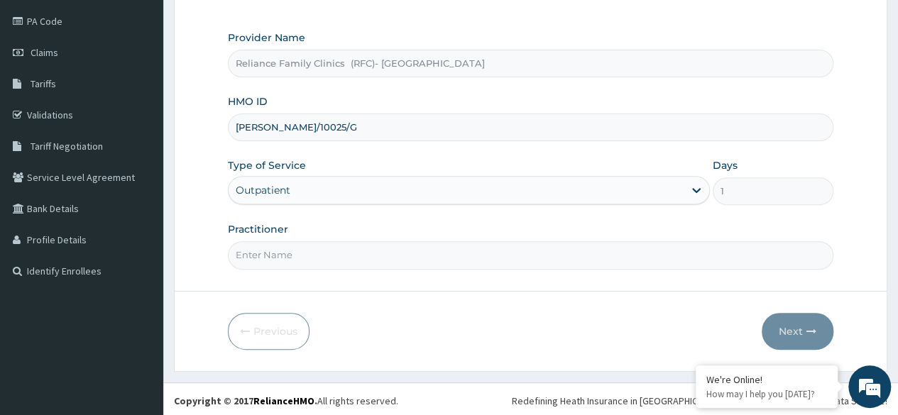
click at [429, 256] on input "Practitioner" at bounding box center [531, 255] width 606 height 28
click at [431, 257] on input "Practitioner" at bounding box center [531, 255] width 606 height 28
type input "[PERSON_NAME]"
click at [812, 327] on icon "button" at bounding box center [812, 332] width 10 height 10
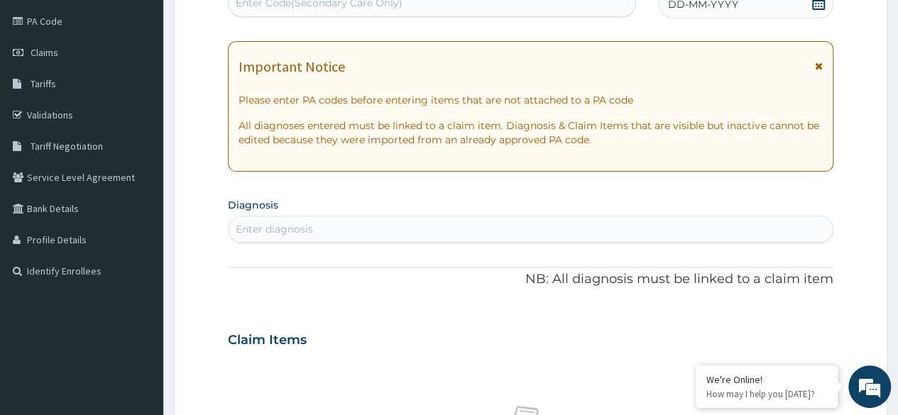
click at [820, 14] on div "DD-MM-YYYY" at bounding box center [746, 4] width 175 height 28
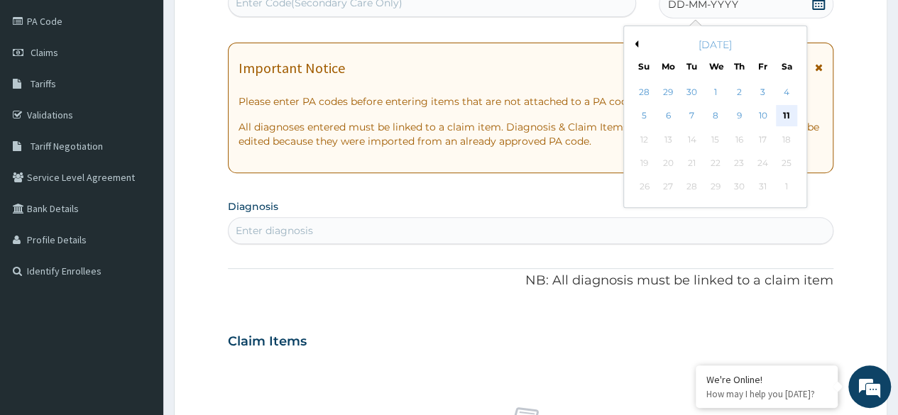
click at [789, 119] on div "11" at bounding box center [786, 116] width 21 height 21
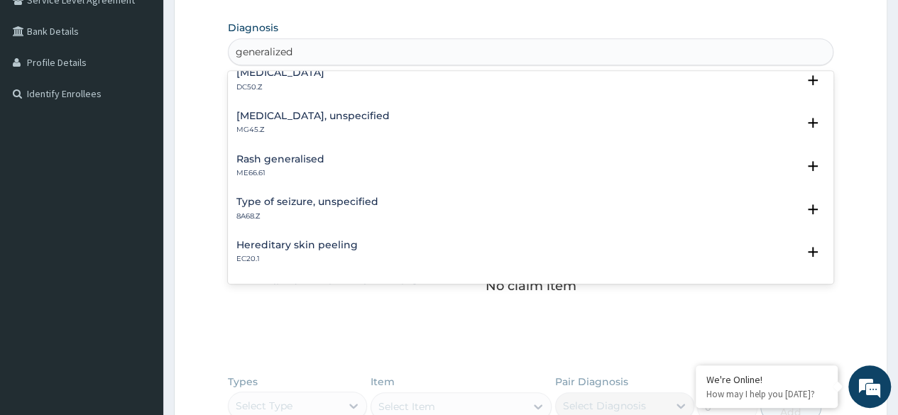
scroll to position [1947, 0]
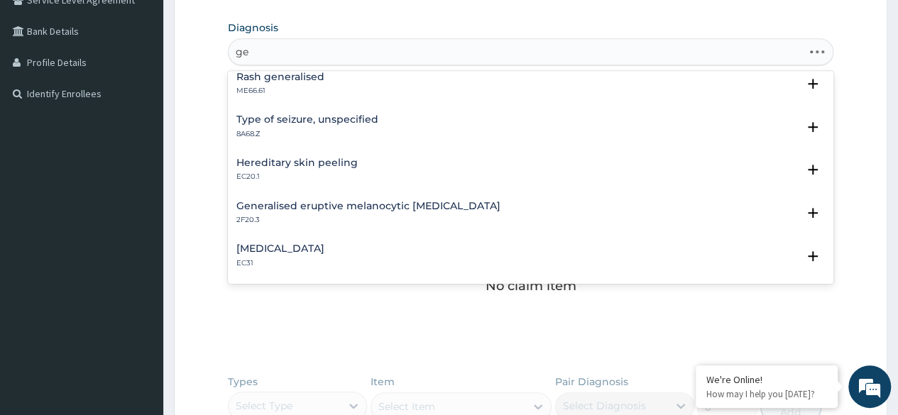
type input "g"
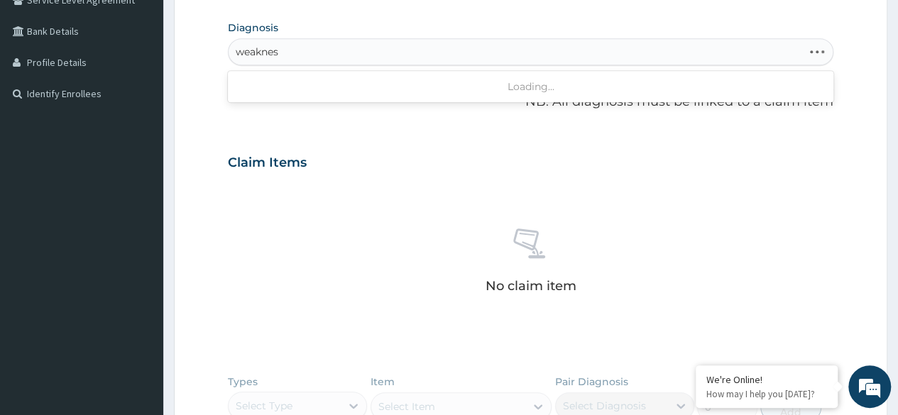
type input "weakness"
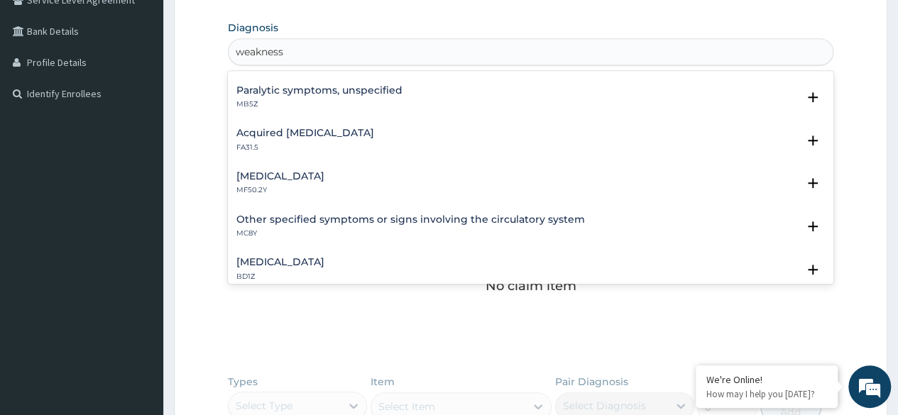
scroll to position [0, 0]
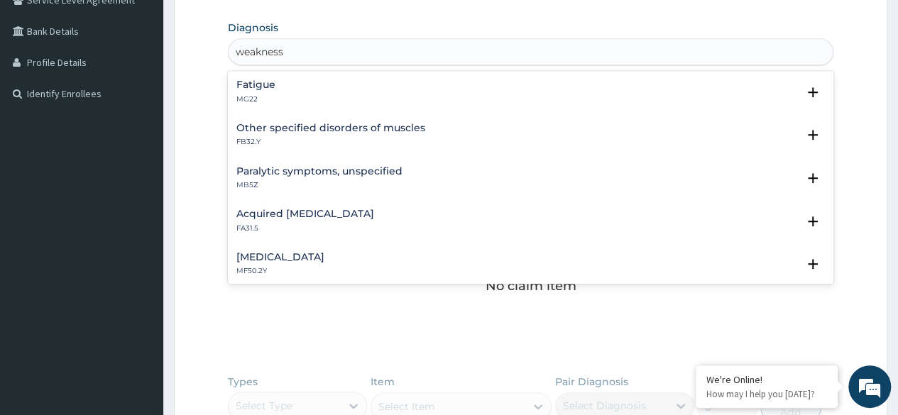
click at [285, 98] on div "Fatigue MG22" at bounding box center [531, 92] width 589 height 25
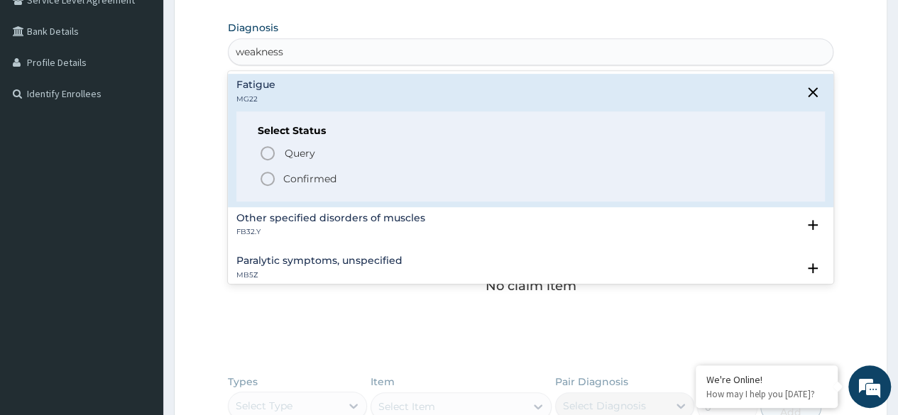
click at [335, 179] on p "Confirmed" at bounding box center [309, 179] width 53 height 14
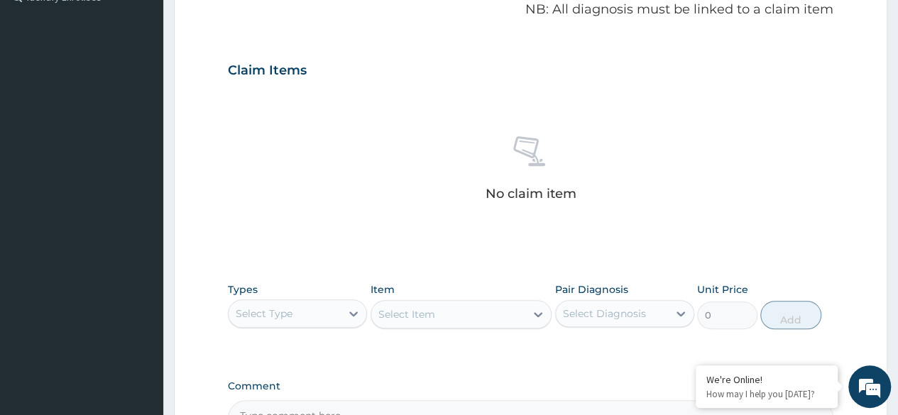
scroll to position [606, 0]
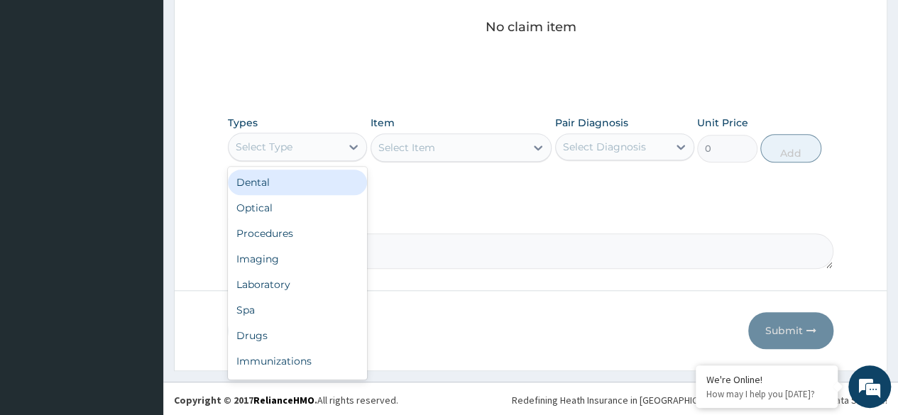
click at [318, 230] on div "Procedures" at bounding box center [297, 234] width 139 height 26
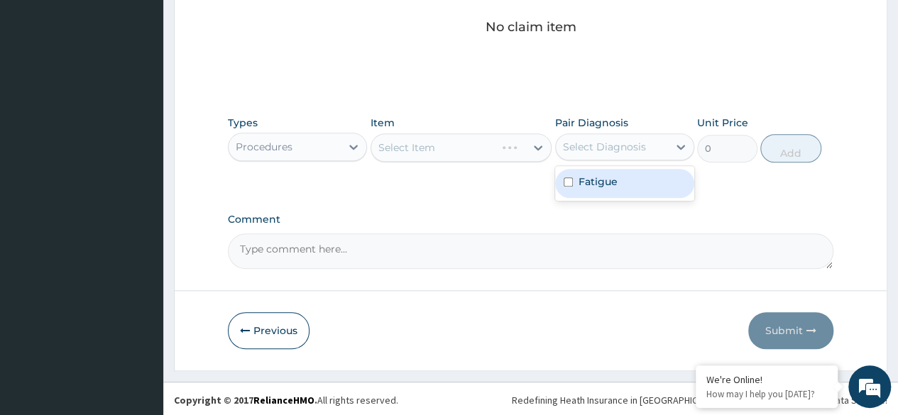
click at [639, 183] on div "Fatigue" at bounding box center [624, 183] width 139 height 29
checkbox input "true"
click at [485, 149] on div "Select Item" at bounding box center [462, 148] width 182 height 28
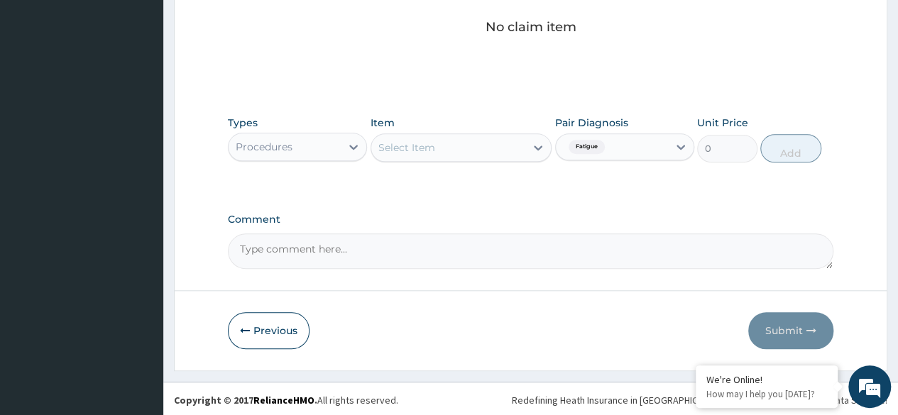
click at [469, 168] on div "Types Procedures Item Select Item Pair Diagnosis Fatigue Unit Price 0 Add" at bounding box center [531, 150] width 606 height 82
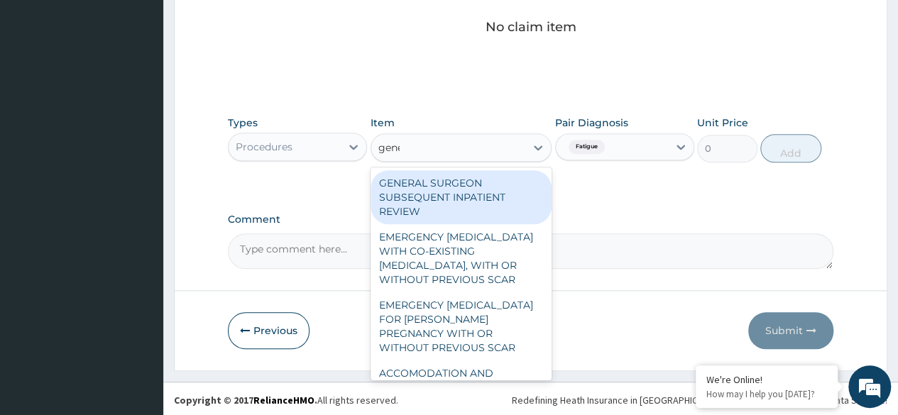
type input "gener"
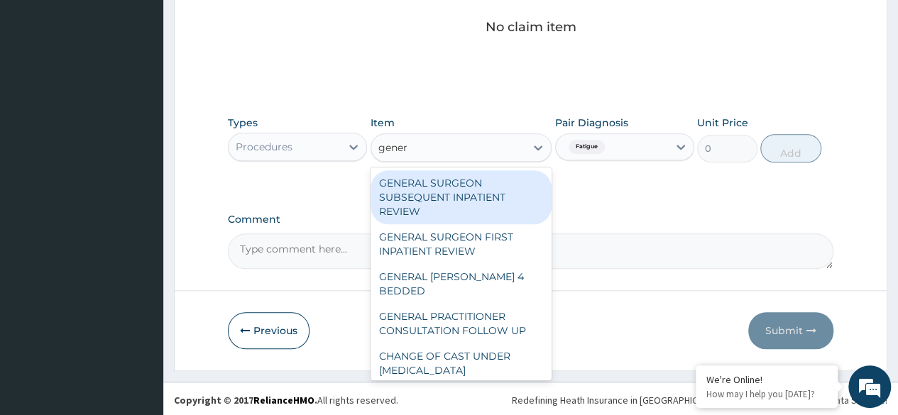
scroll to position [233, 0]
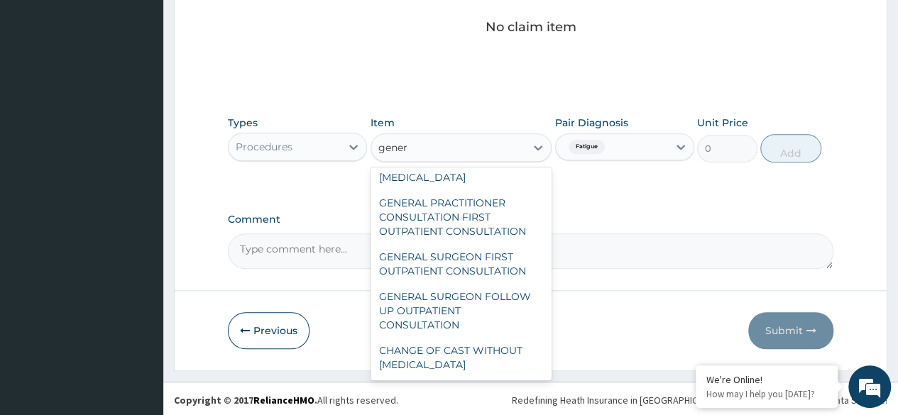
click at [490, 227] on div "GENERAL PRACTITIONER CONSULTATION FIRST OUTPATIENT CONSULTATION" at bounding box center [462, 217] width 182 height 54
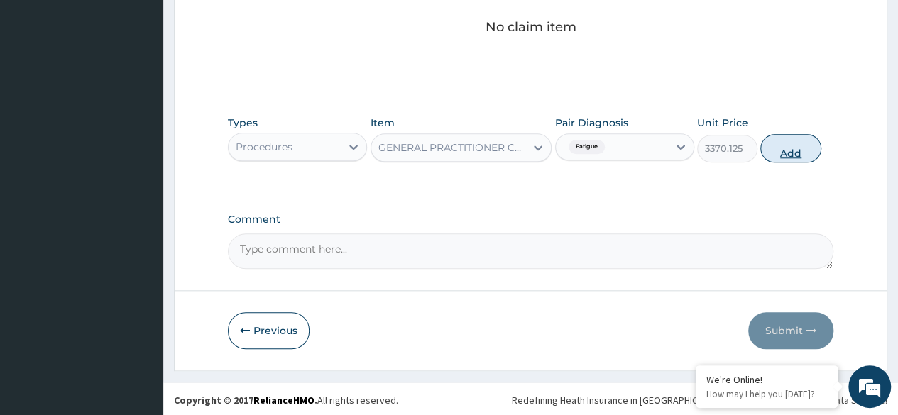
click at [783, 149] on button "Add" at bounding box center [791, 148] width 60 height 28
type input "0"
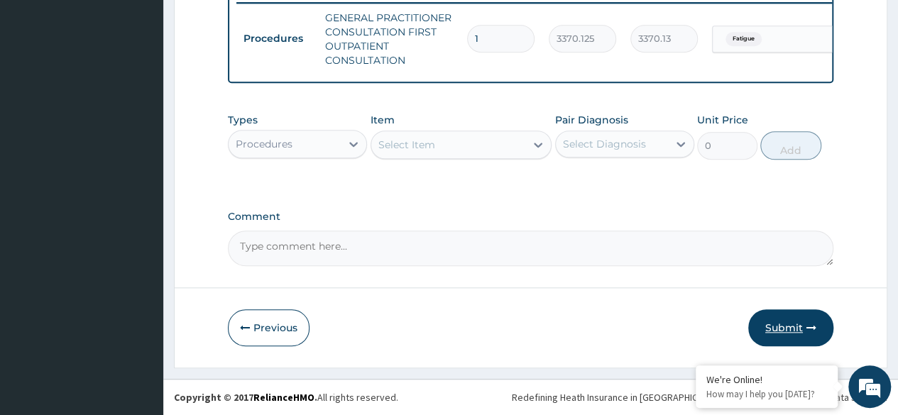
click at [776, 327] on button "Submit" at bounding box center [791, 328] width 85 height 37
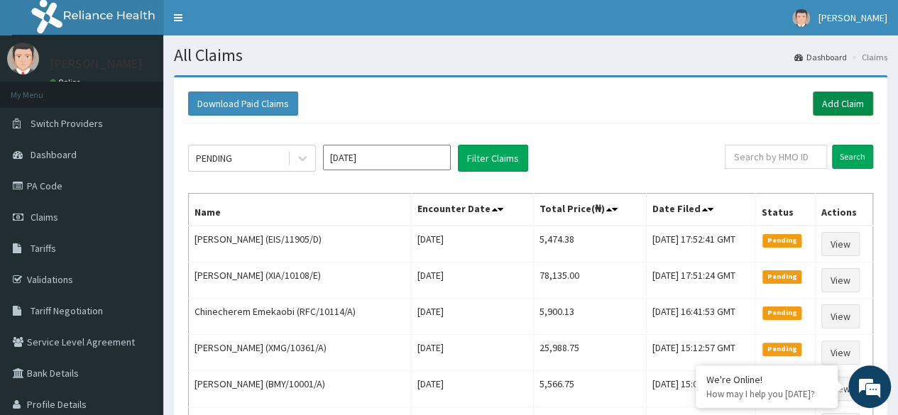
click at [839, 108] on link "Add Claim" at bounding box center [843, 104] width 60 height 24
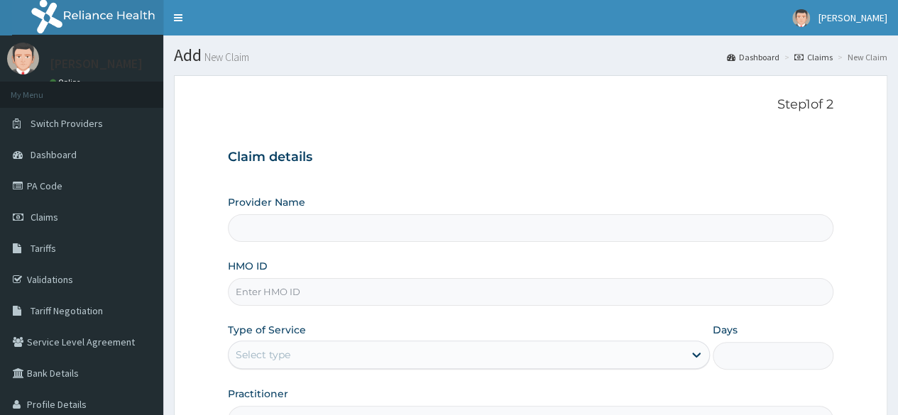
click at [548, 286] on input "HMO ID" at bounding box center [531, 292] width 606 height 28
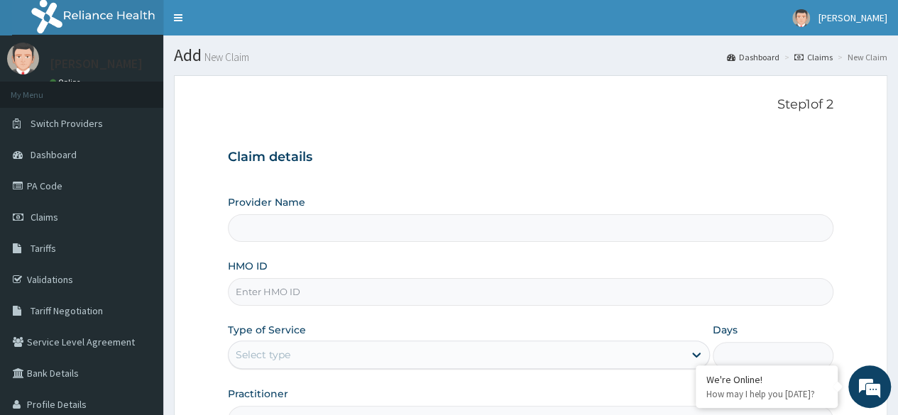
paste input "SLB/10355/A"
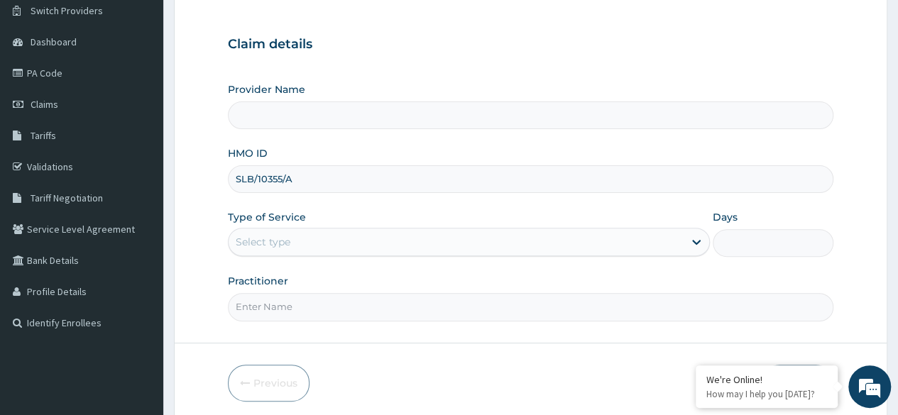
scroll to position [165, 0]
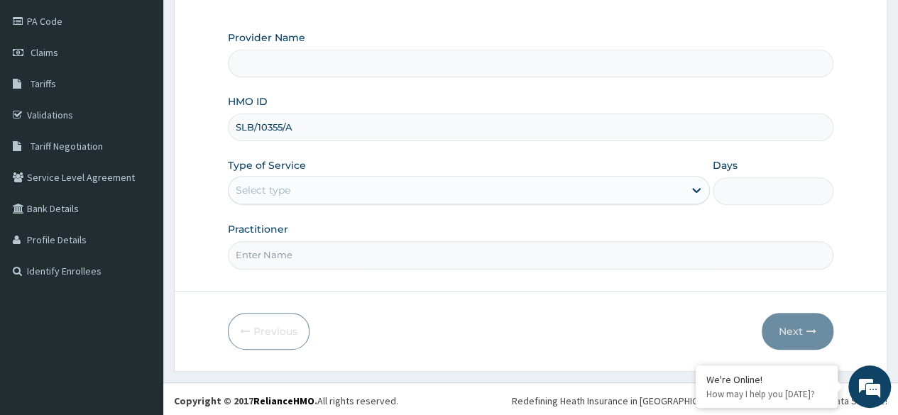
type input "SLB/10355/A"
type input "Reliance Family Clinics (RFC)- [GEOGRAPHIC_DATA]"
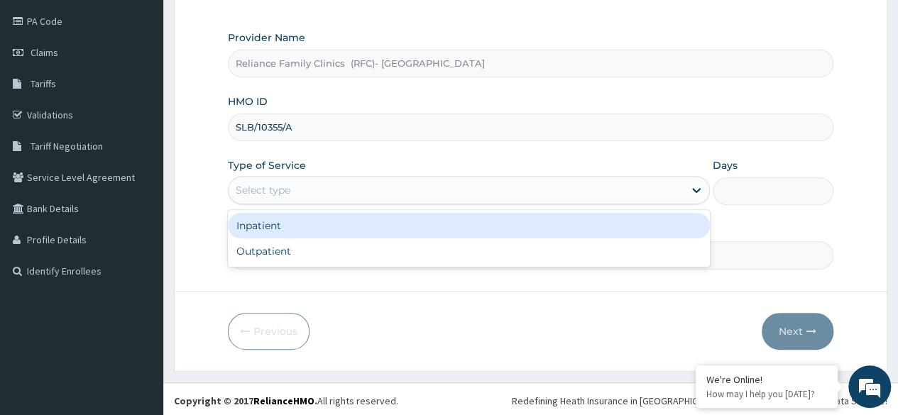
click at [464, 244] on div "Outpatient" at bounding box center [469, 252] width 482 height 26
type input "1"
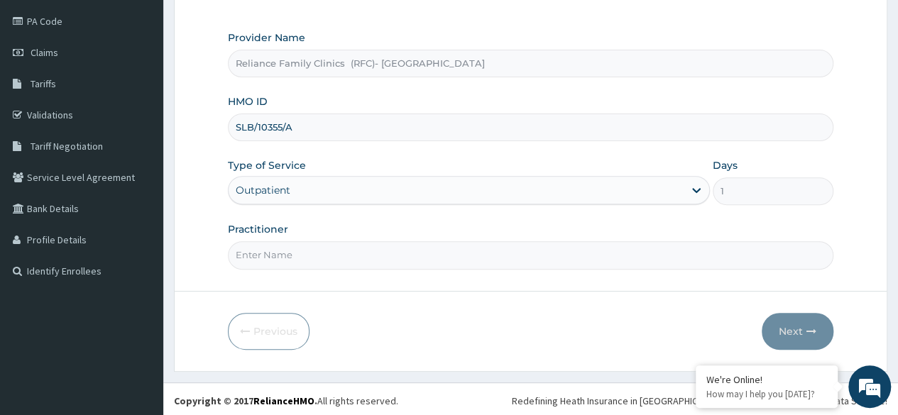
click at [457, 259] on input "Practitioner" at bounding box center [531, 255] width 606 height 28
type input "[PERSON_NAME]"
click at [787, 331] on button "Next" at bounding box center [798, 331] width 72 height 37
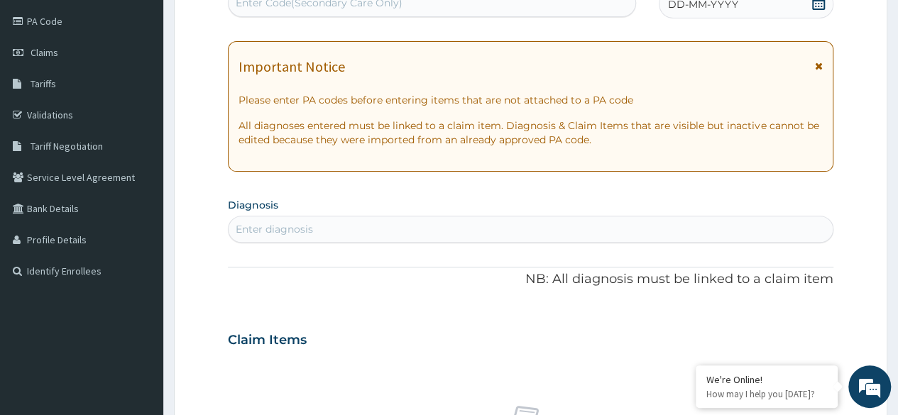
scroll to position [0, 0]
click at [812, 17] on div "DD-MM-YYYY" at bounding box center [746, 4] width 175 height 28
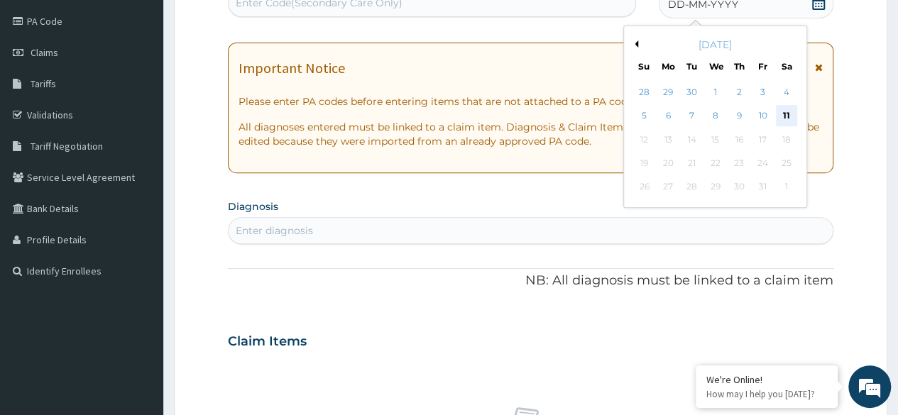
click at [785, 115] on div "11" at bounding box center [786, 116] width 21 height 21
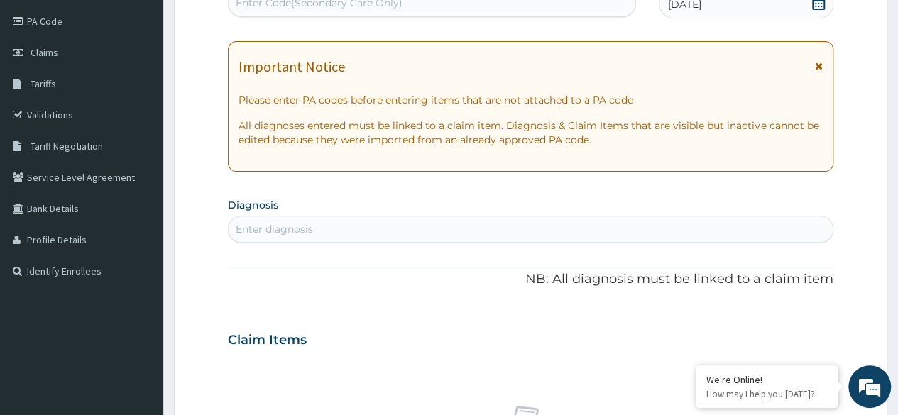
type input "p"
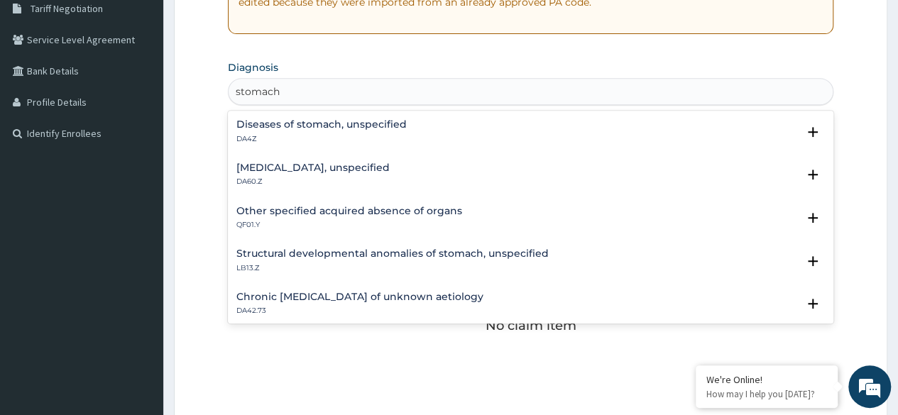
scroll to position [303, 0]
type input "stomach"
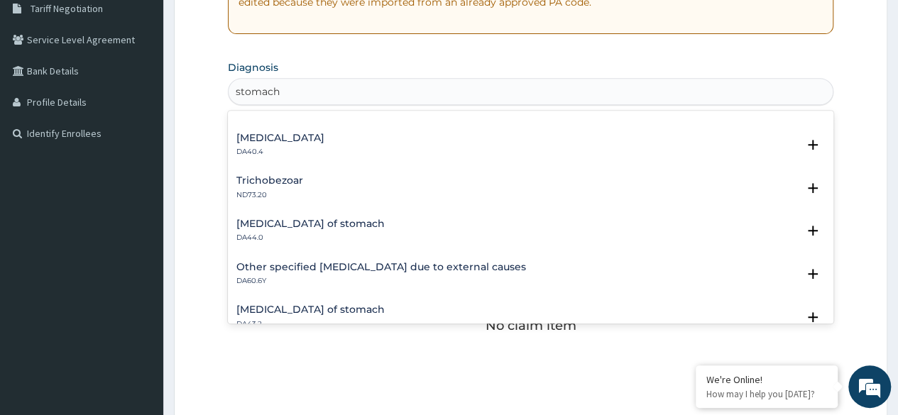
scroll to position [1928, 0]
type input "stomach"
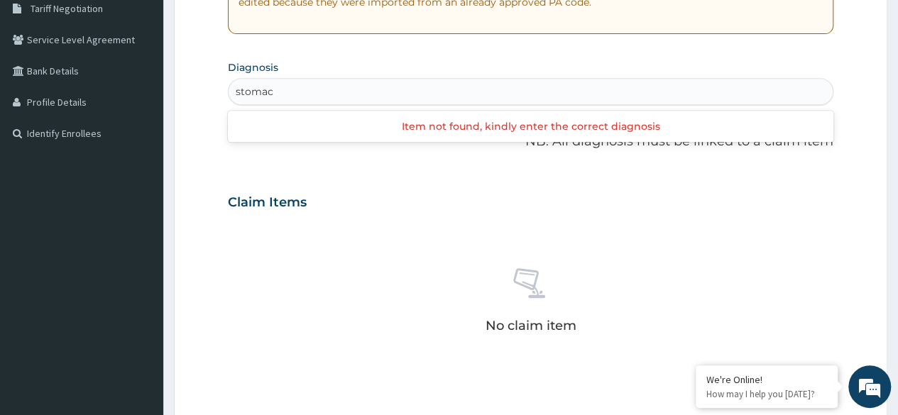
type input "stomach"
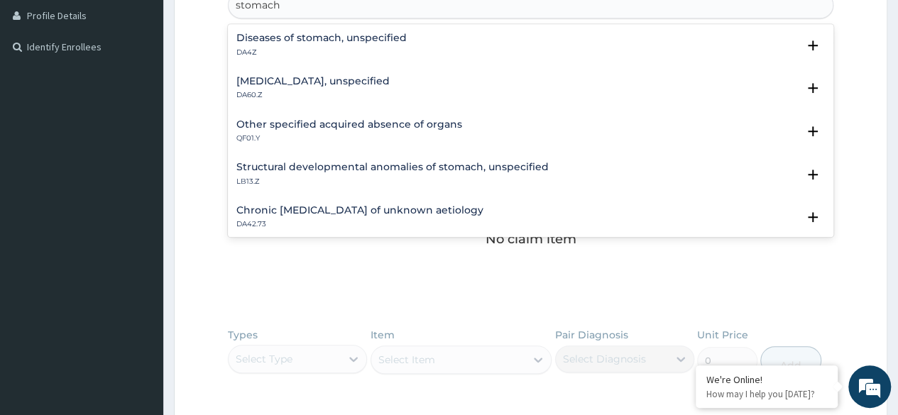
scroll to position [390, 0]
click at [391, 89] on div "Gastric ulcer, unspecified DA60.Z" at bounding box center [531, 87] width 589 height 25
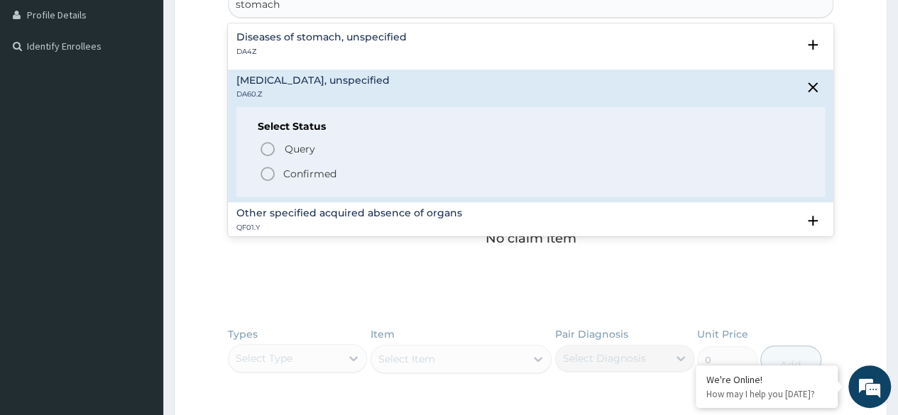
click at [331, 172] on p "Confirmed" at bounding box center [309, 174] width 53 height 14
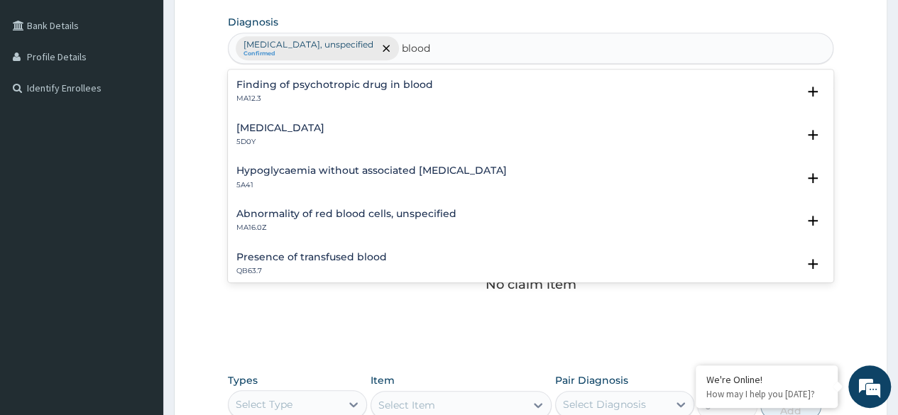
scroll to position [1132, 0]
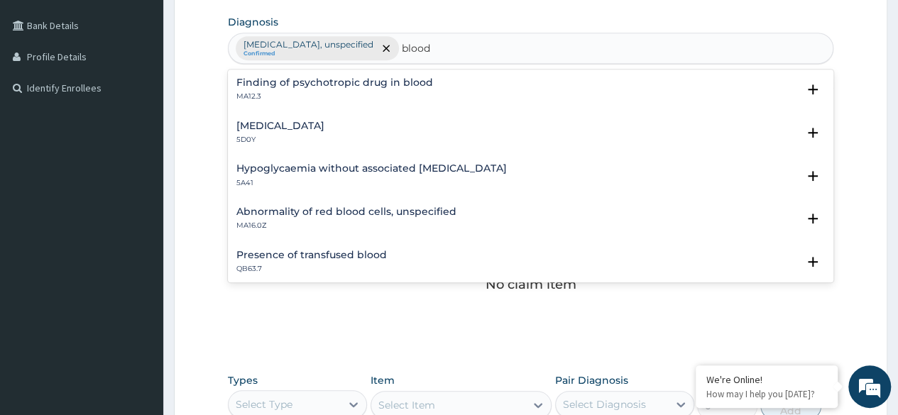
type input "blood"
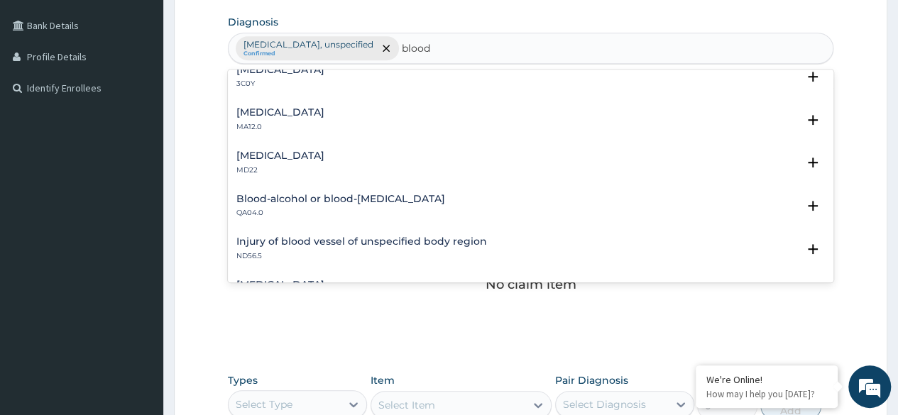
scroll to position [401, 0]
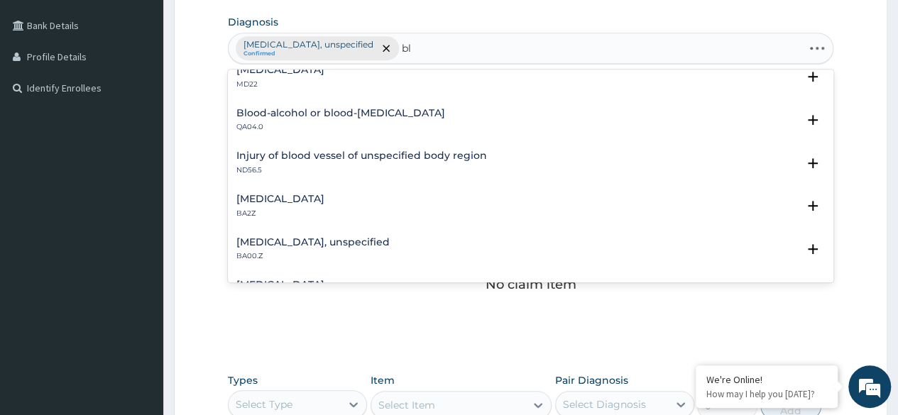
type input "b"
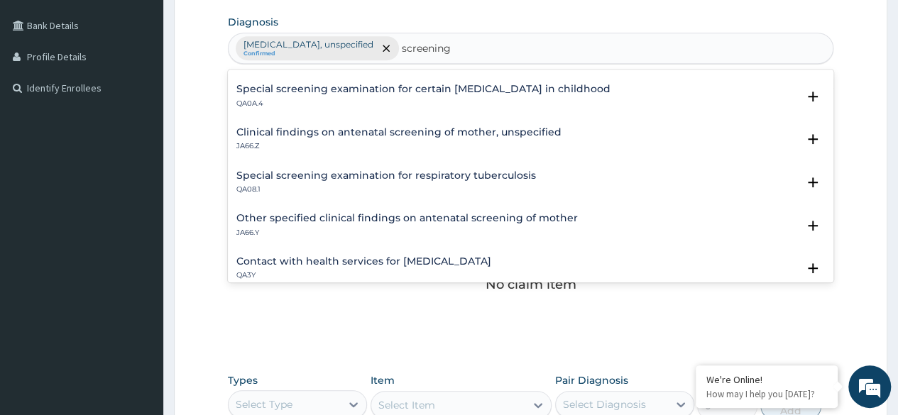
scroll to position [1470, 0]
type input "screening"
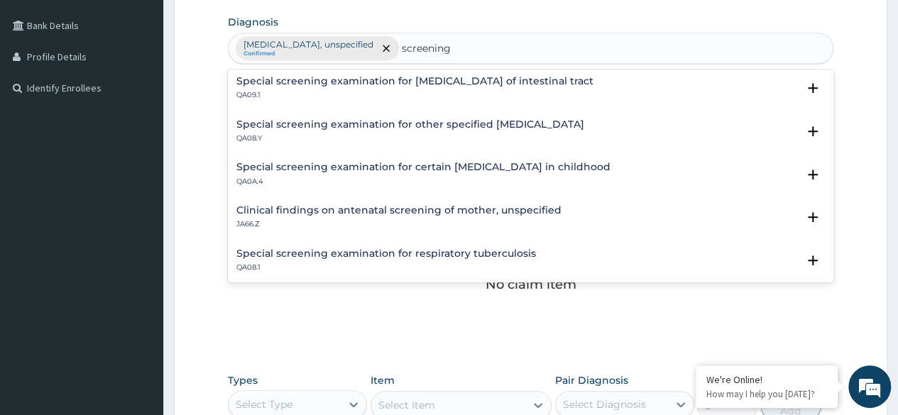
scroll to position [1391, 0]
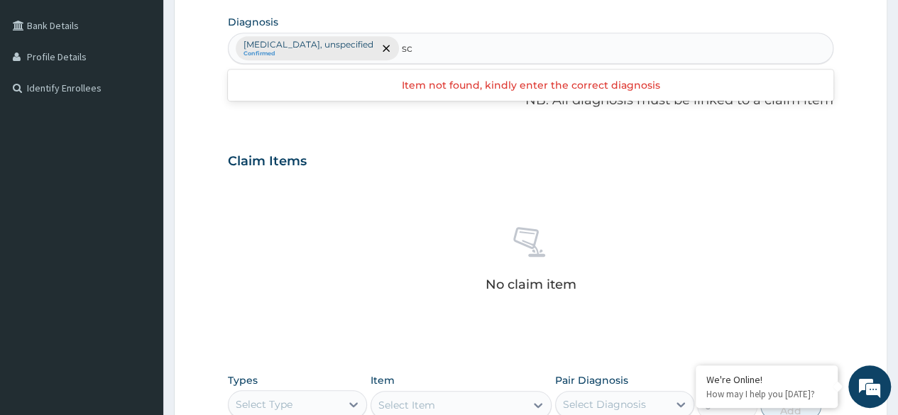
type input "s"
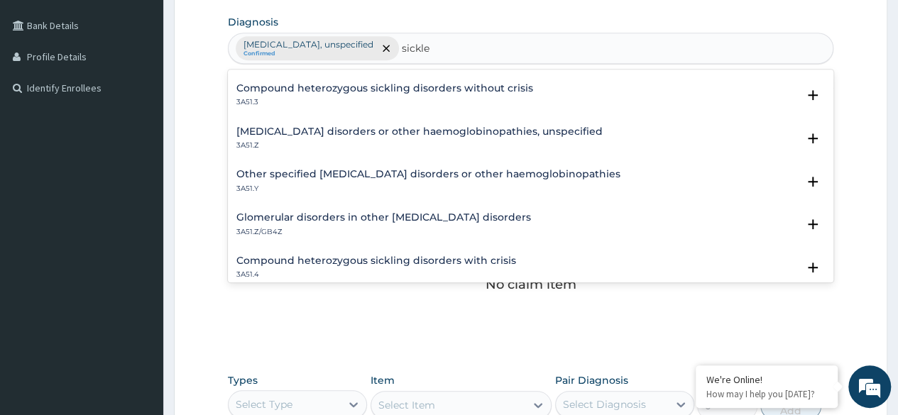
scroll to position [0, 0]
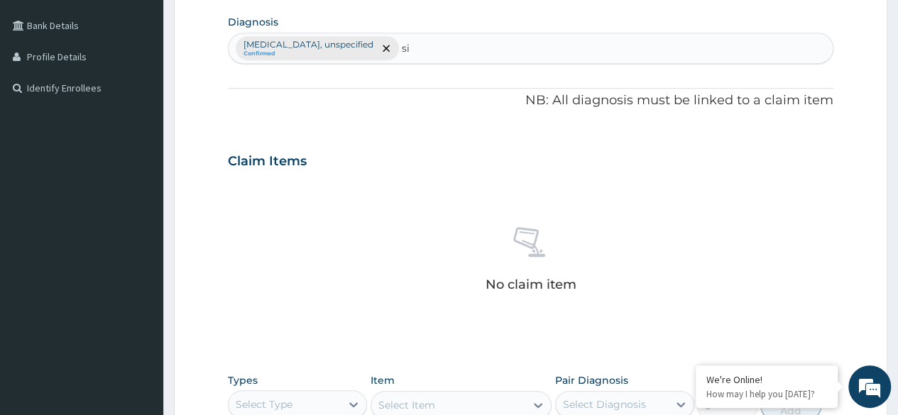
type input "s"
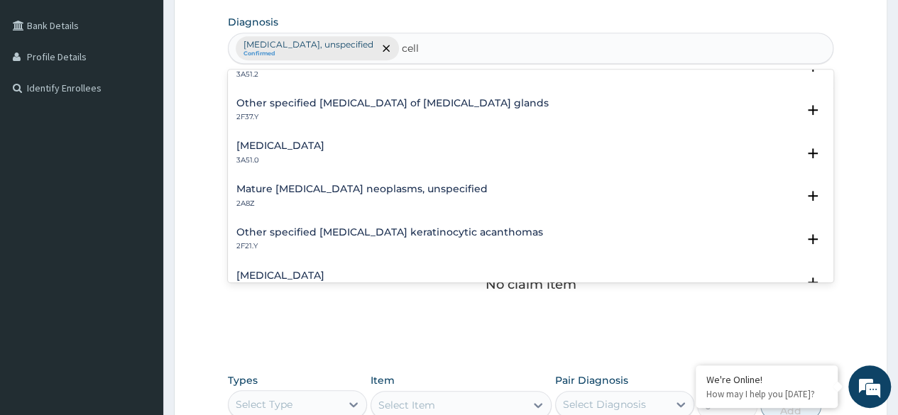
scroll to position [540, 0]
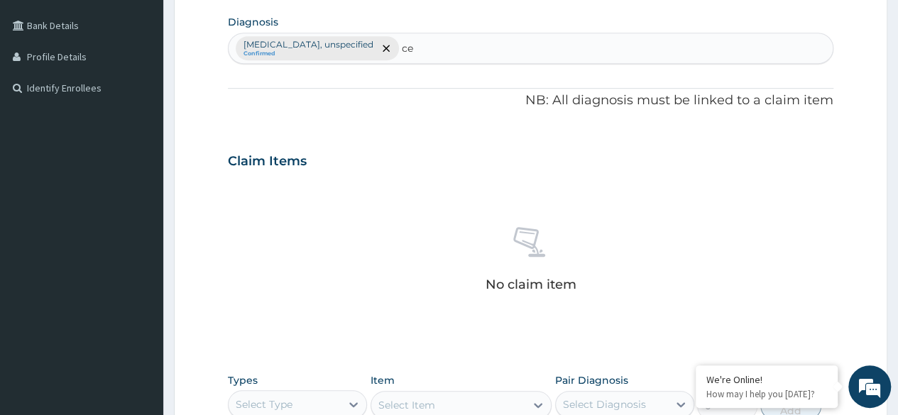
type input "c"
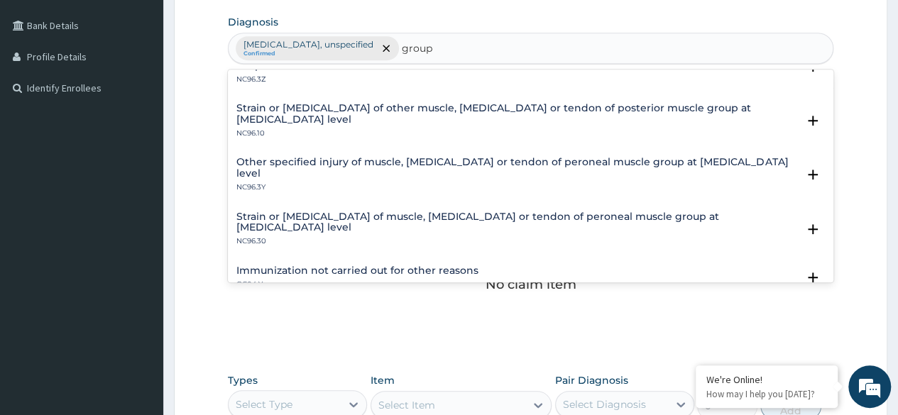
scroll to position [1947, 0]
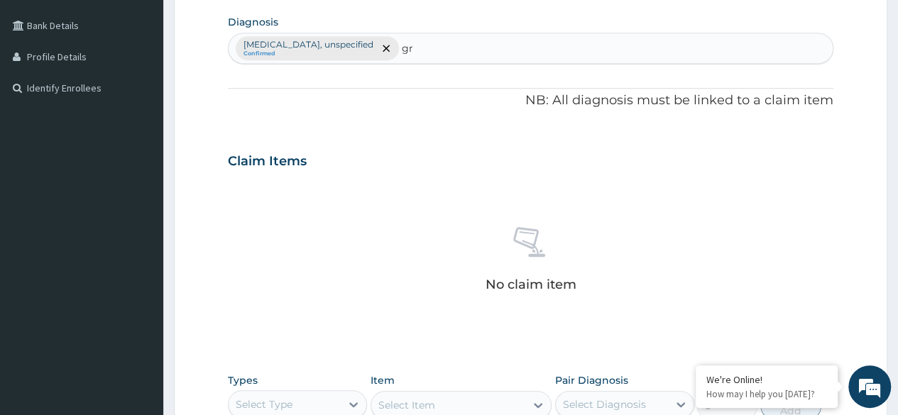
type input "g"
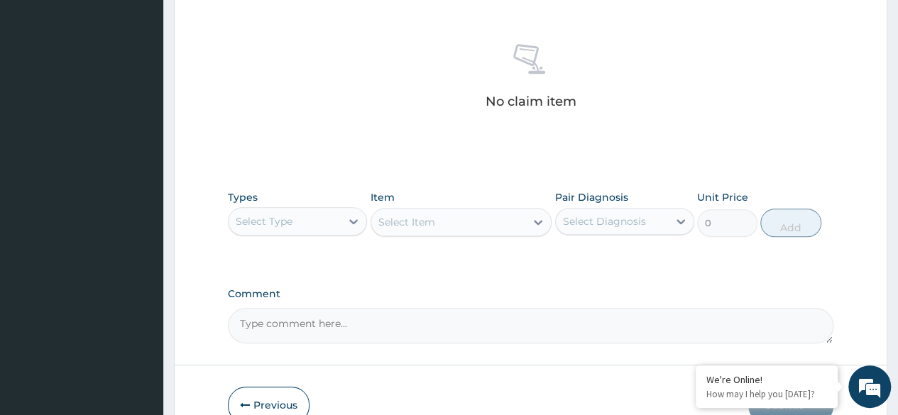
scroll to position [606, 0]
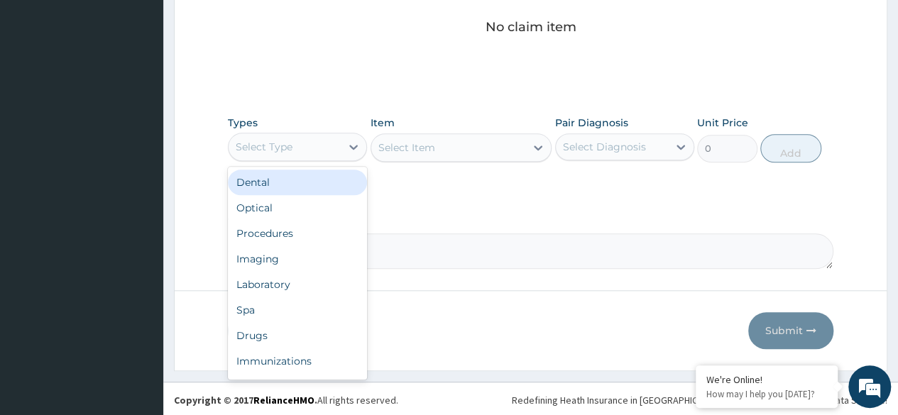
click at [311, 228] on div "Procedures" at bounding box center [297, 234] width 139 height 26
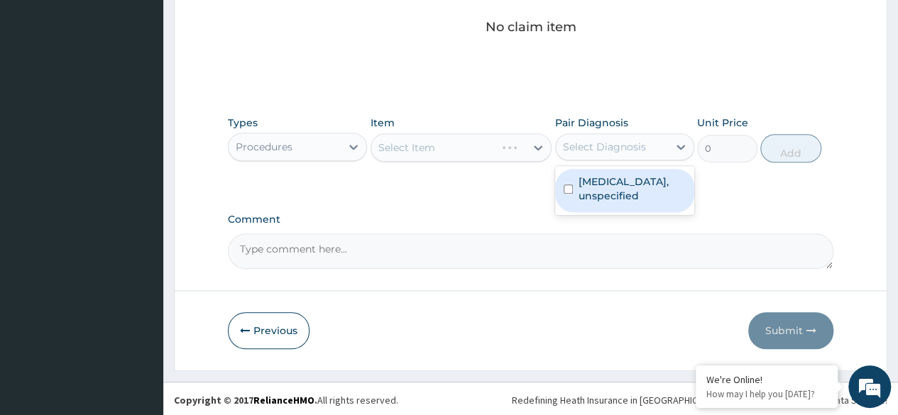
click at [637, 182] on label "Gastric ulcer, unspecified" at bounding box center [632, 189] width 107 height 28
checkbox input "true"
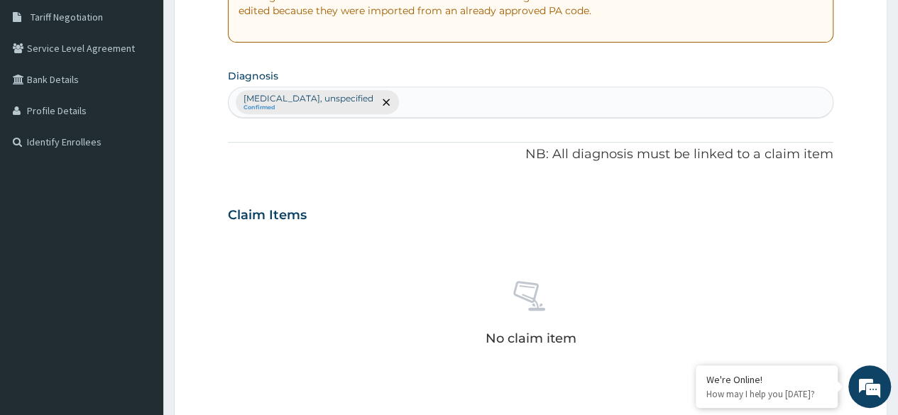
scroll to position [294, 0]
type input "trait"
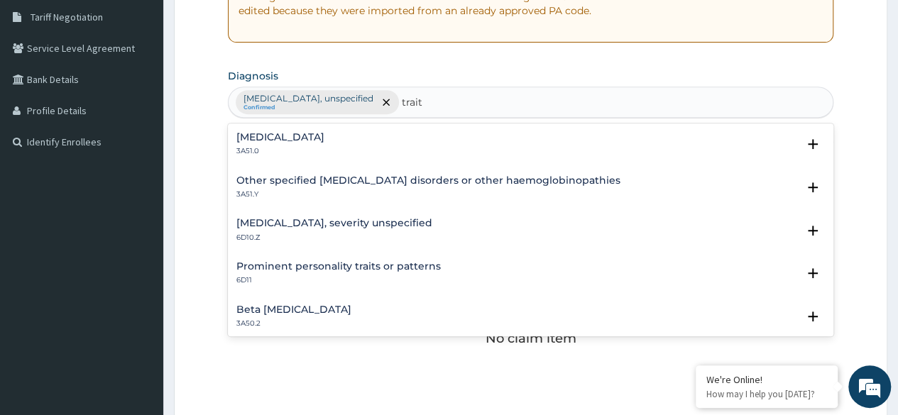
click at [267, 146] on p "3A51.0" at bounding box center [281, 151] width 88 height 10
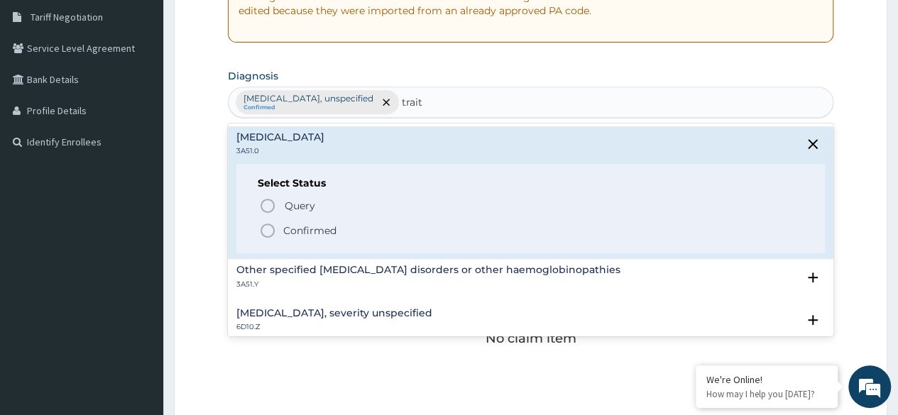
click at [320, 202] on p "Query Query covers suspected (?), Keep in view (kiv), Ruled out (r/o)" at bounding box center [443, 205] width 320 height 19
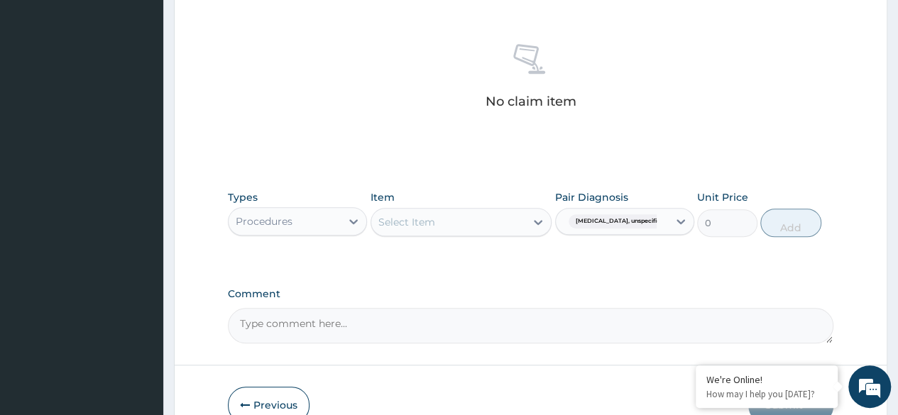
scroll to position [606, 0]
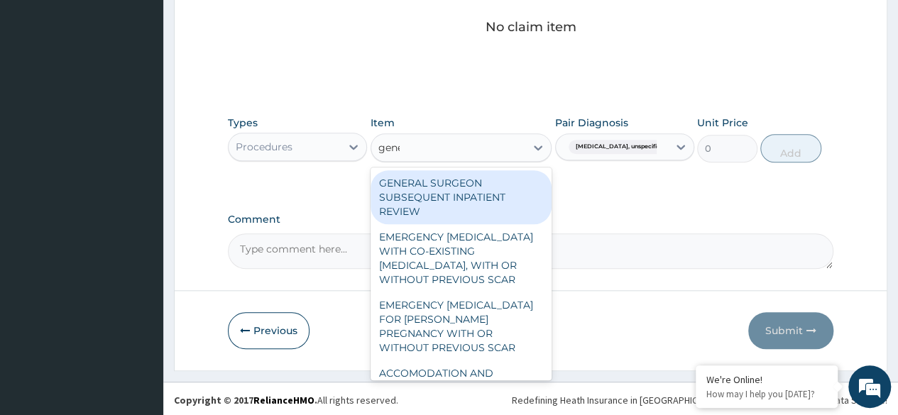
type input "gener"
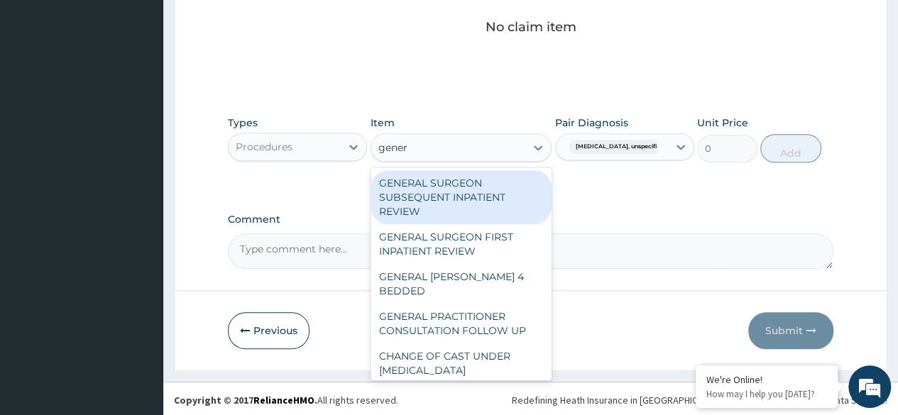
scroll to position [233, 0]
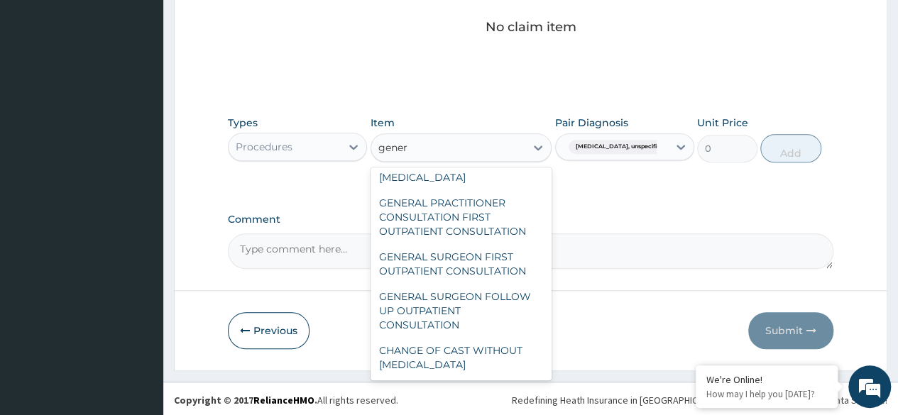
click at [484, 217] on div "GENERAL PRACTITIONER CONSULTATION FIRST OUTPATIENT CONSULTATION" at bounding box center [462, 217] width 182 height 54
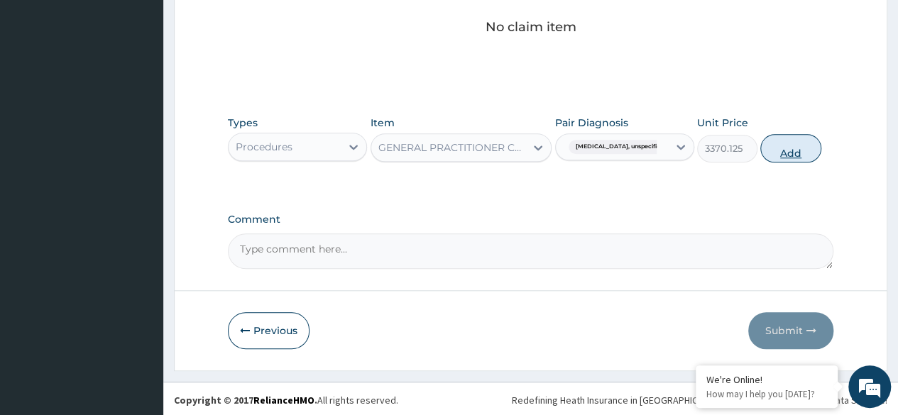
click at [805, 148] on button "Add" at bounding box center [791, 148] width 60 height 28
type input "0"
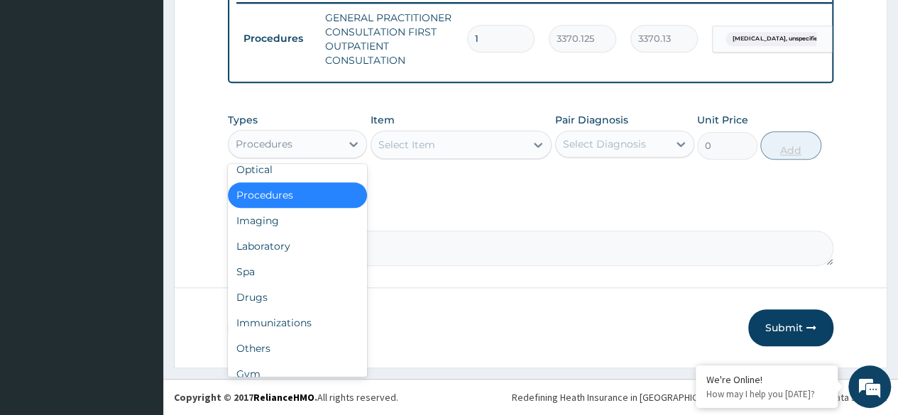
scroll to position [48, 0]
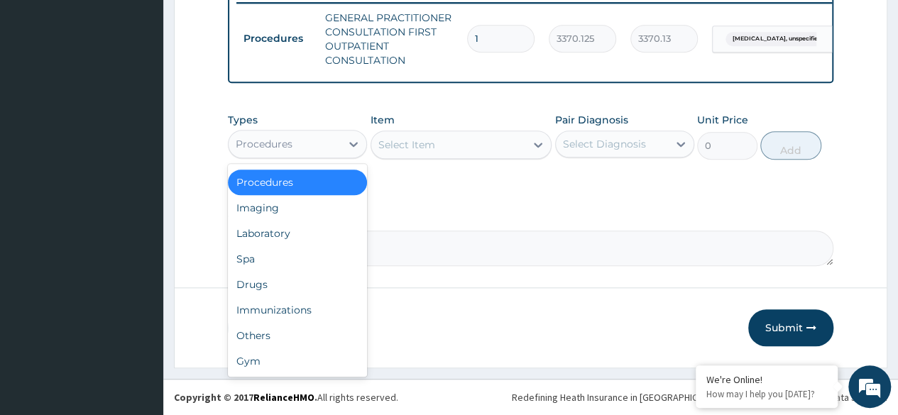
click at [313, 243] on div "Laboratory" at bounding box center [297, 234] width 139 height 26
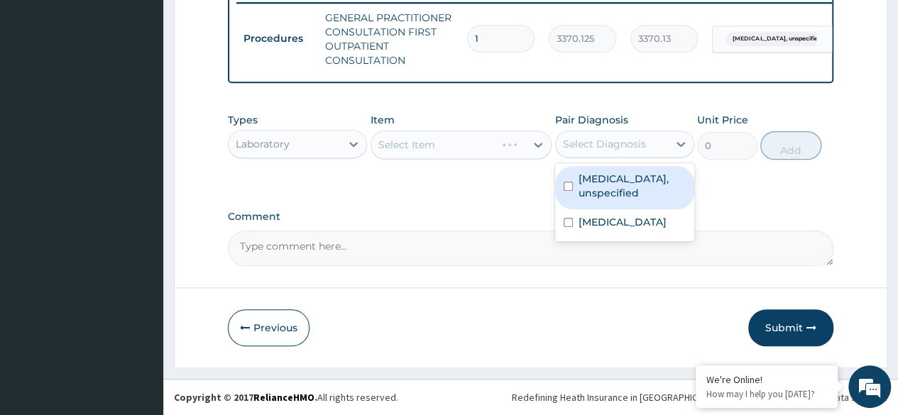
click at [629, 182] on label "Gastric ulcer, unspecified" at bounding box center [632, 186] width 107 height 28
checkbox input "true"
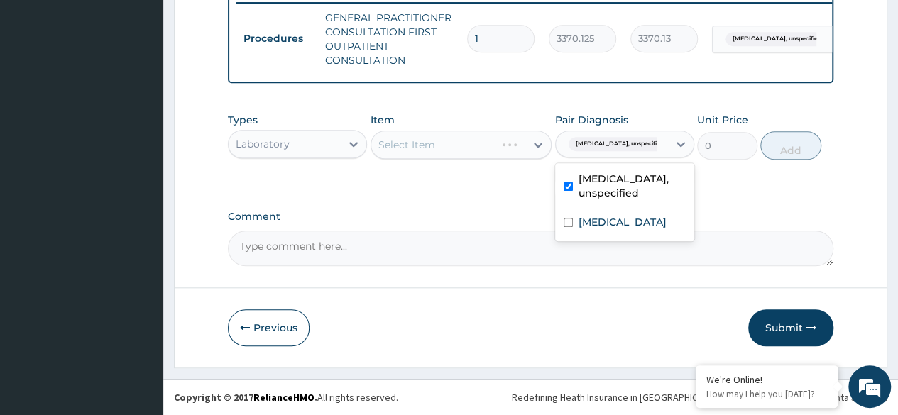
click at [607, 226] on label "Sickle cell trait" at bounding box center [623, 222] width 88 height 14
checkbox input "true"
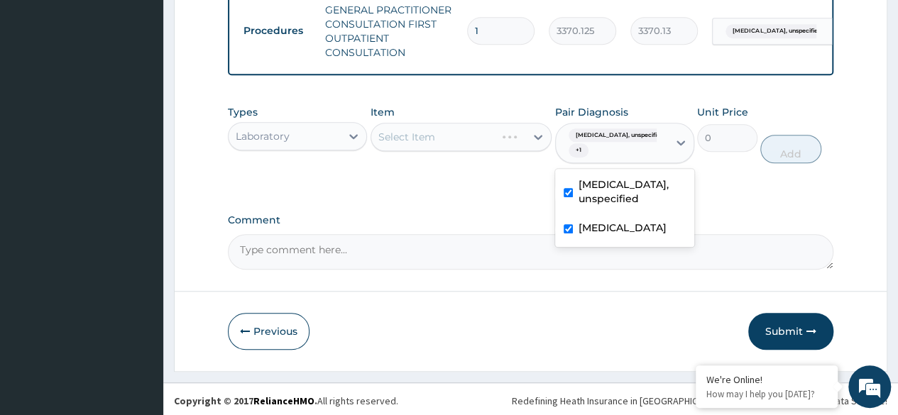
click at [479, 145] on div "Select Item" at bounding box center [462, 137] width 182 height 28
click at [472, 149] on div "Select Item" at bounding box center [462, 137] width 182 height 28
click at [476, 148] on div "Select Item" at bounding box center [462, 137] width 182 height 28
click at [486, 139] on div "Select Item" at bounding box center [462, 137] width 182 height 28
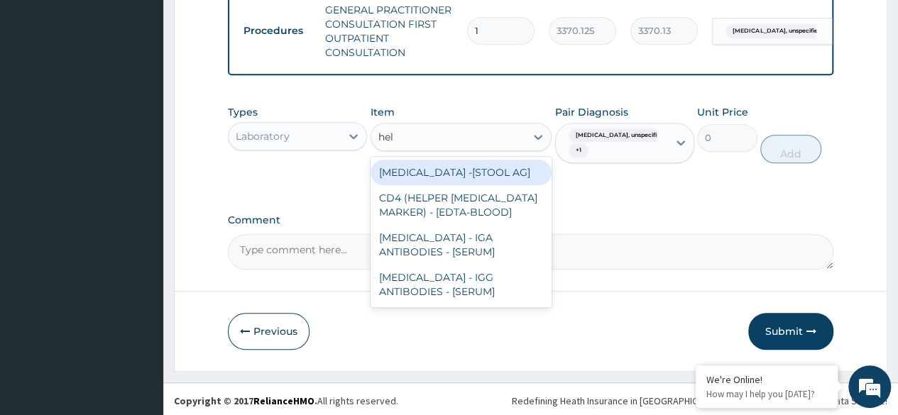
type input "heli"
click at [494, 225] on div "HELICOBACTER PYLORI - IGA ANTIBODIES - [SERUM]" at bounding box center [462, 205] width 182 height 40
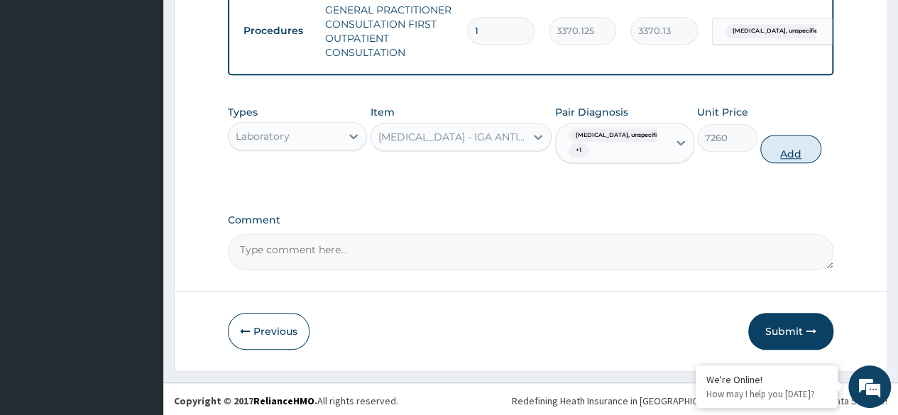
click at [787, 162] on button "Add" at bounding box center [791, 149] width 60 height 28
type input "0"
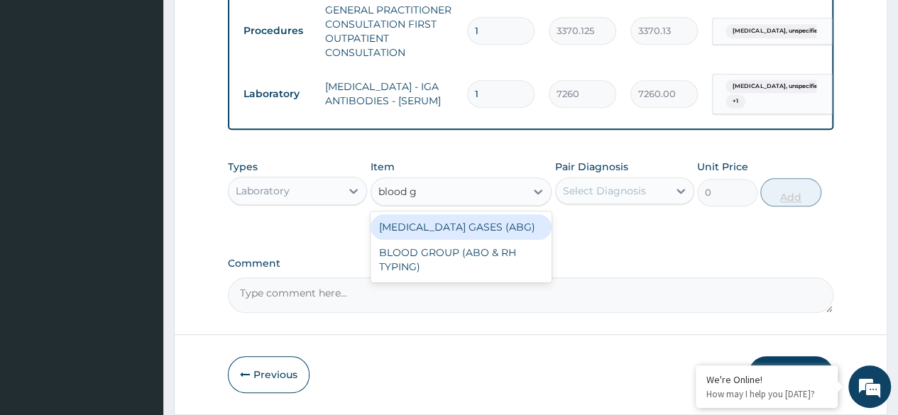
type input "blood gr"
click at [499, 247] on div "BLOOD GROUP (ABO & RH TYPING)" at bounding box center [462, 234] width 182 height 40
type input "2042.5"
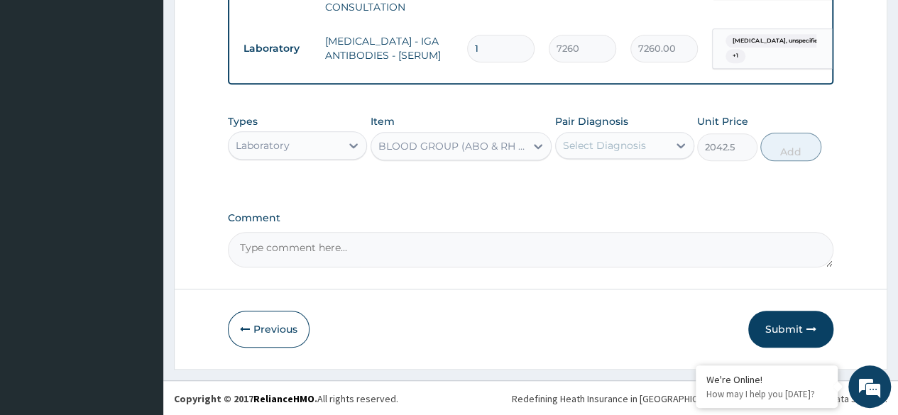
scroll to position [607, 0]
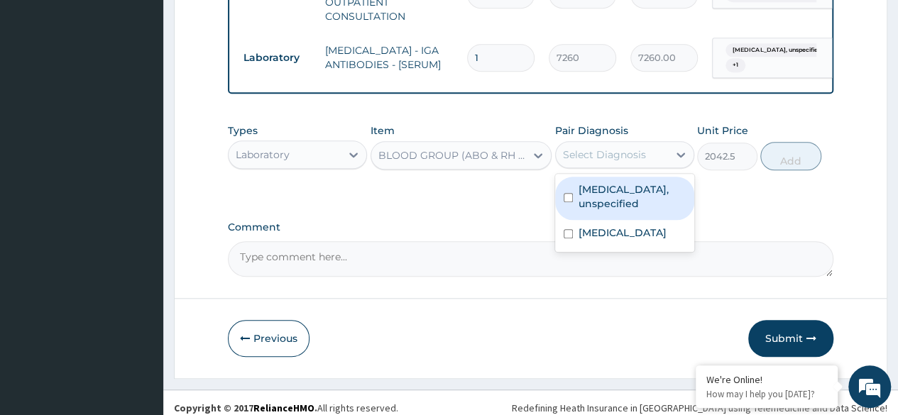
click at [648, 211] on label "Gastric ulcer, unspecified" at bounding box center [632, 197] width 107 height 28
checkbox input "true"
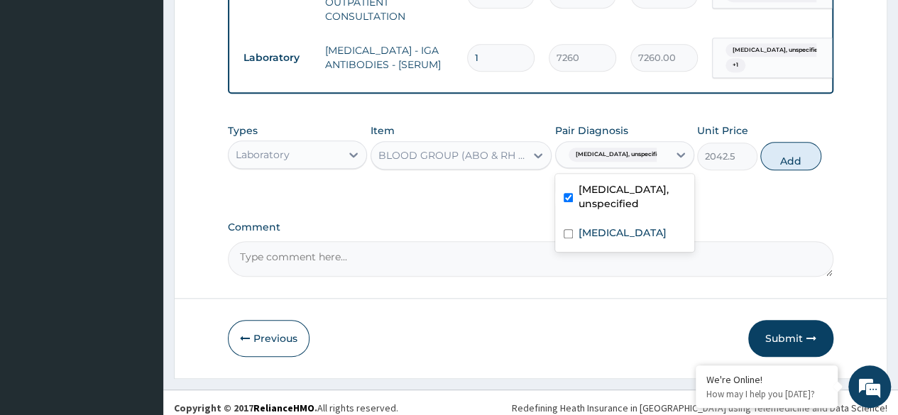
click at [648, 249] on div "Sickle cell trait" at bounding box center [624, 234] width 139 height 29
checkbox input "true"
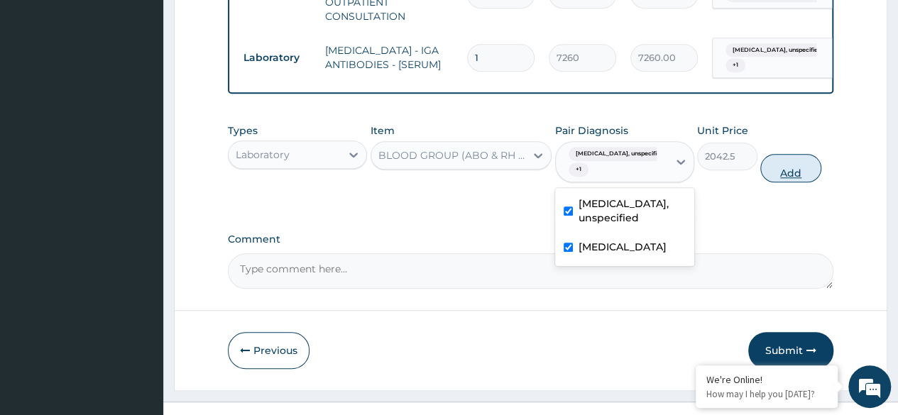
click at [787, 180] on button "Add" at bounding box center [791, 168] width 60 height 28
type input "0"
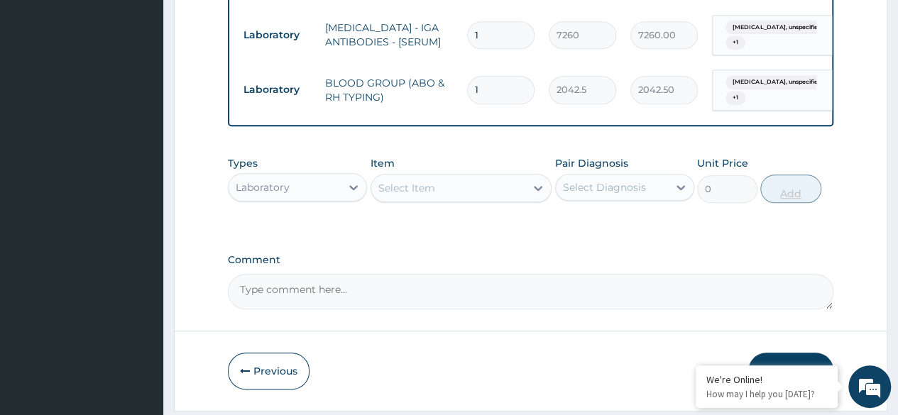
scroll to position [629, 0]
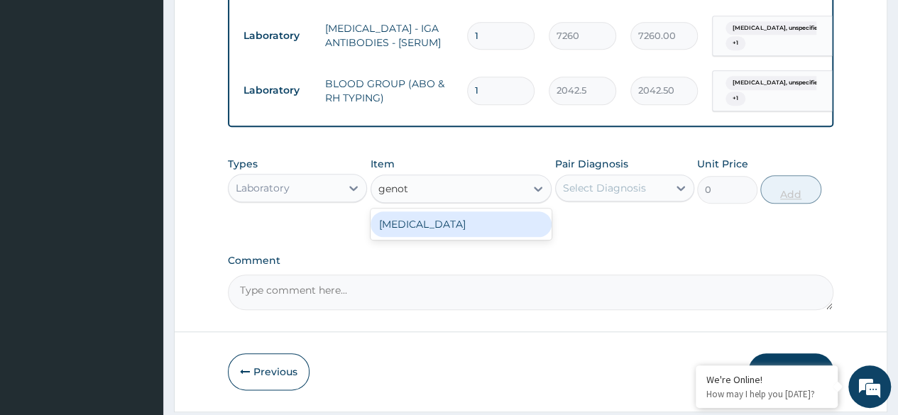
type input "genoty"
click at [497, 226] on div "GENOTYPE" at bounding box center [462, 225] width 182 height 26
type input "3600"
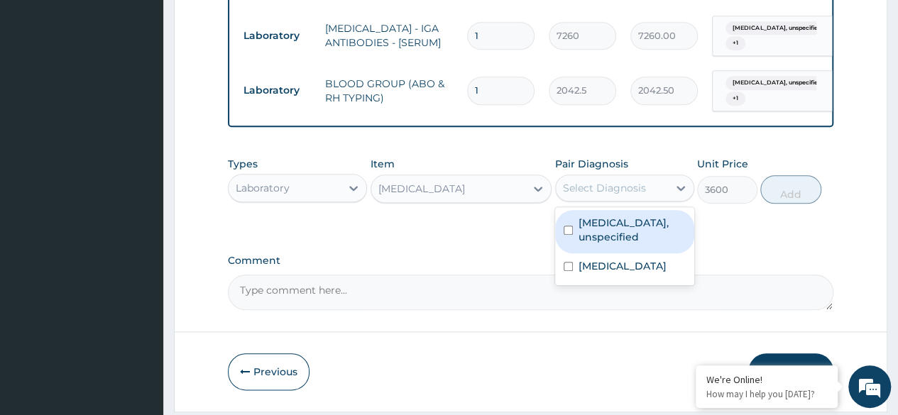
click at [643, 241] on label "Gastric ulcer, unspecified" at bounding box center [632, 230] width 107 height 28
checkbox input "true"
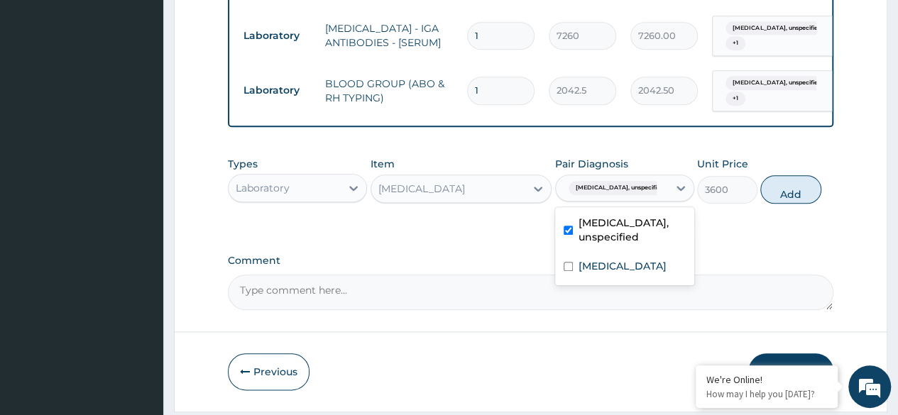
click at [643, 273] on label "Sickle cell trait" at bounding box center [623, 266] width 88 height 14
checkbox input "true"
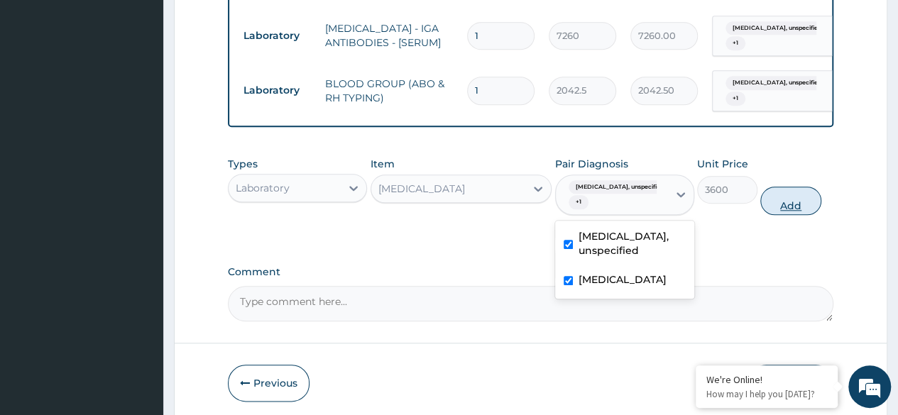
click at [788, 213] on button "Add" at bounding box center [791, 201] width 60 height 28
type input "0"
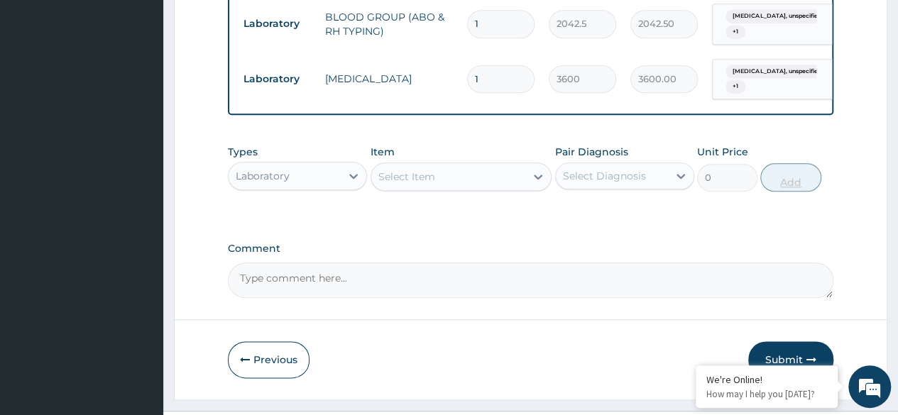
scroll to position [710, 0]
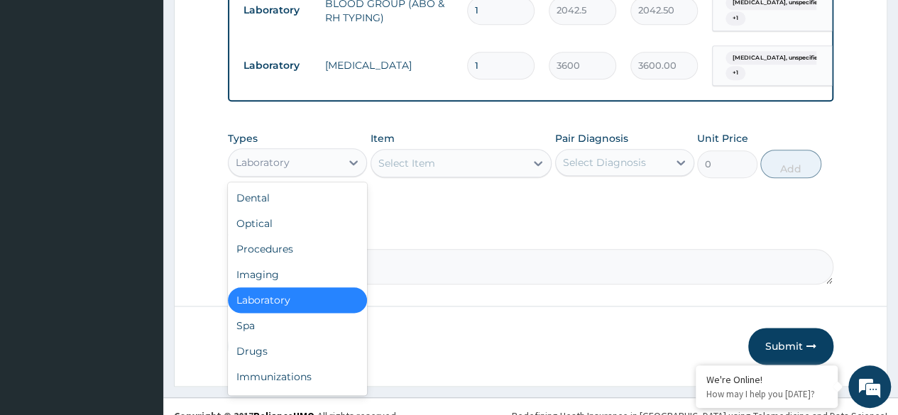
click at [298, 361] on div "Drugs" at bounding box center [297, 352] width 139 height 26
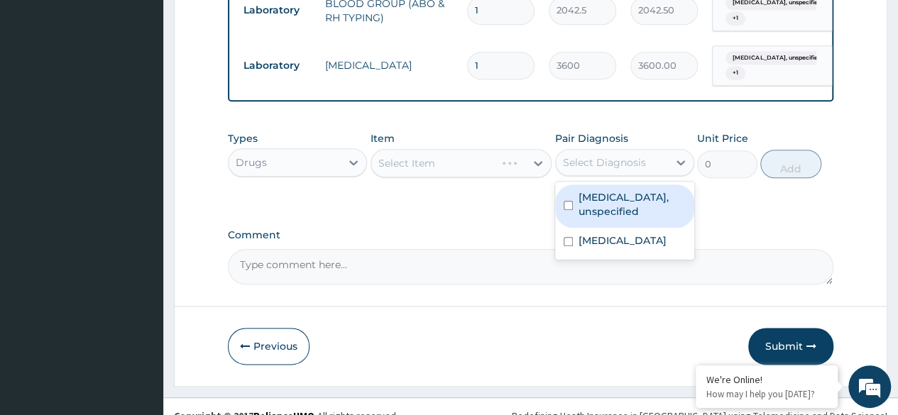
click at [634, 217] on label "Gastric ulcer, unspecified" at bounding box center [632, 204] width 107 height 28
checkbox input "true"
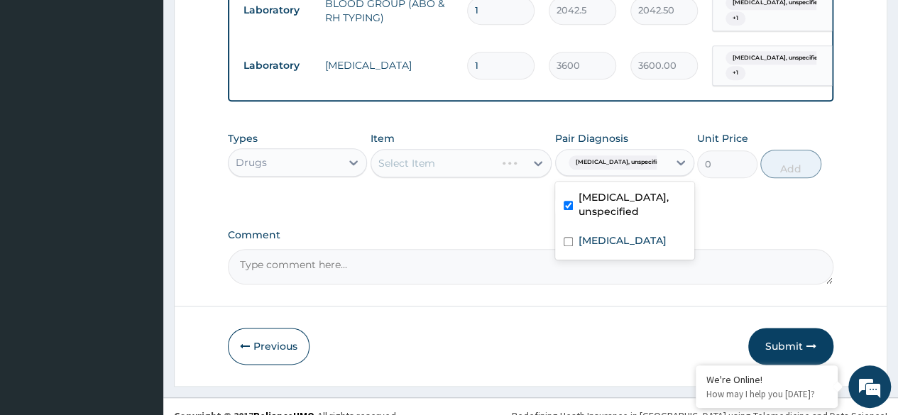
click at [625, 248] on label "Sickle cell trait" at bounding box center [623, 241] width 88 height 14
checkbox input "true"
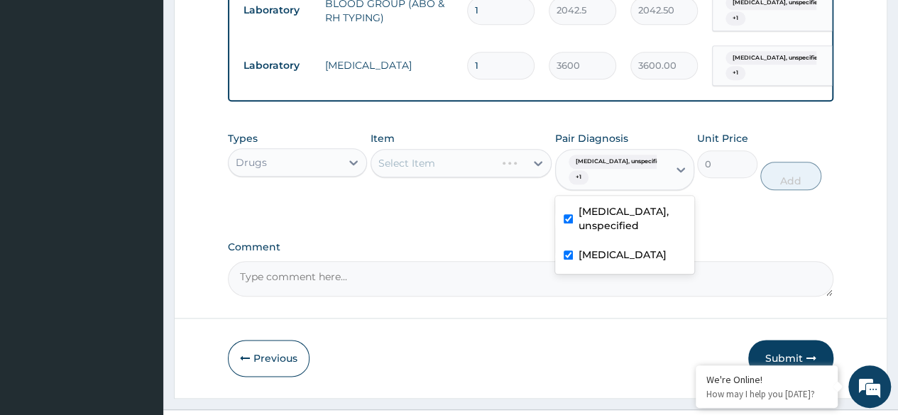
click at [501, 177] on div "Select Item" at bounding box center [462, 163] width 182 height 28
click at [485, 178] on div "Select Item" at bounding box center [462, 163] width 182 height 28
click at [489, 178] on div "Select Item" at bounding box center [462, 163] width 182 height 28
click at [479, 169] on div "Select Item" at bounding box center [462, 163] width 182 height 28
click at [473, 178] on div "Select Item" at bounding box center [462, 163] width 182 height 28
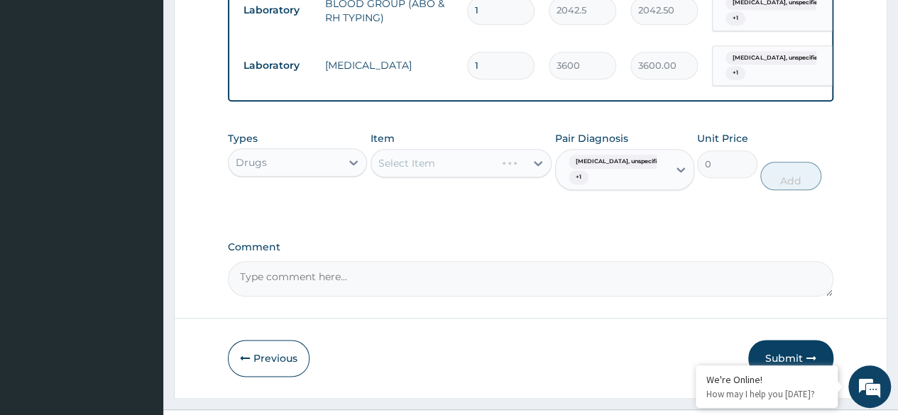
click at [476, 178] on div "Select Item" at bounding box center [462, 163] width 182 height 28
click at [487, 175] on div "Select Item" at bounding box center [462, 163] width 182 height 28
click at [501, 171] on div "Select Item" at bounding box center [462, 163] width 182 height 28
click at [477, 178] on div "Select Item" at bounding box center [462, 163] width 182 height 28
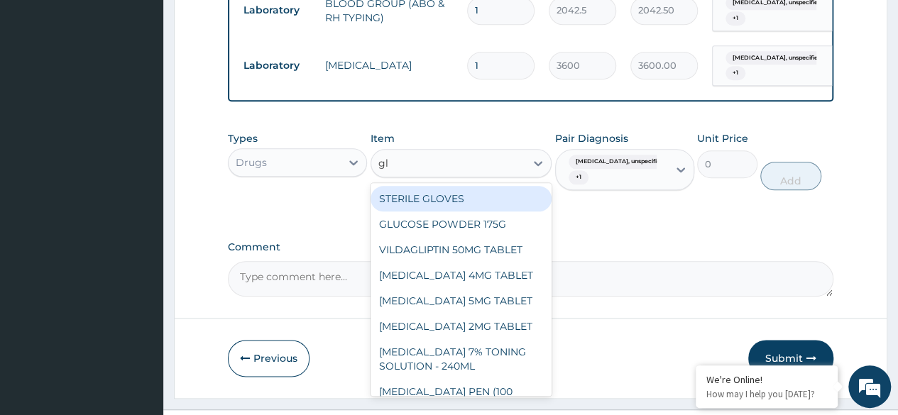
type input "glo"
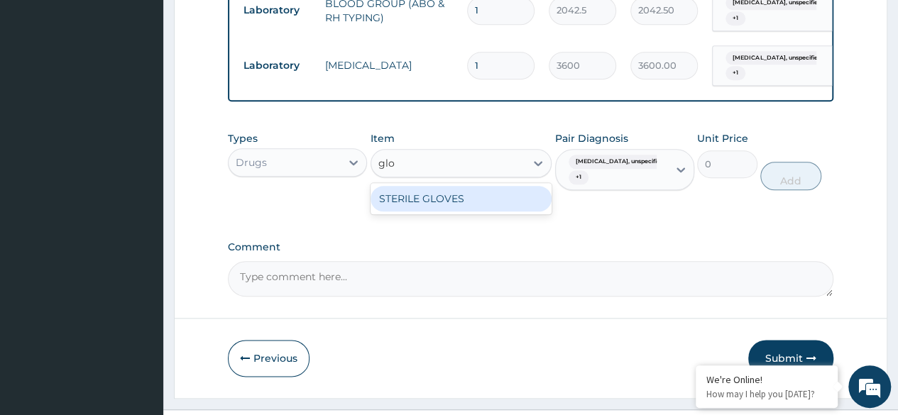
click at [491, 212] on div "STERILE GLOVES" at bounding box center [462, 199] width 182 height 26
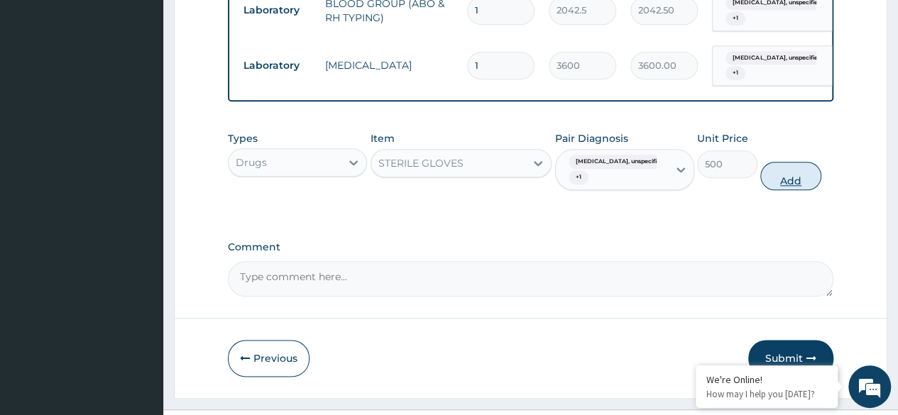
click at [793, 190] on button "Add" at bounding box center [791, 176] width 60 height 28
type input "0"
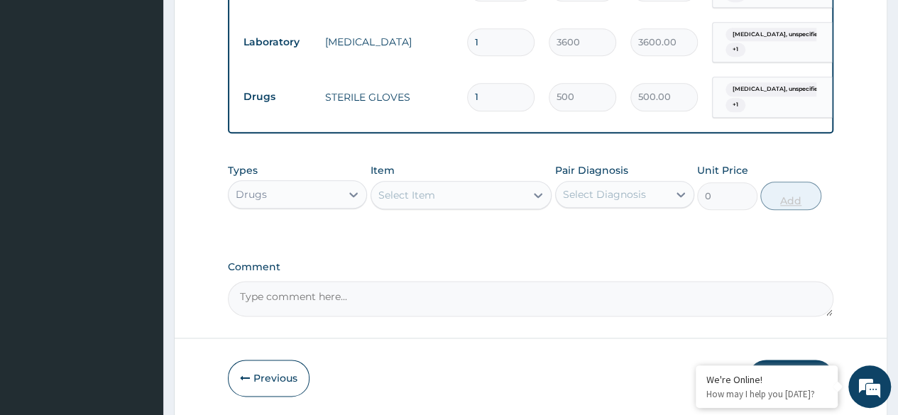
scroll to position [792, 0]
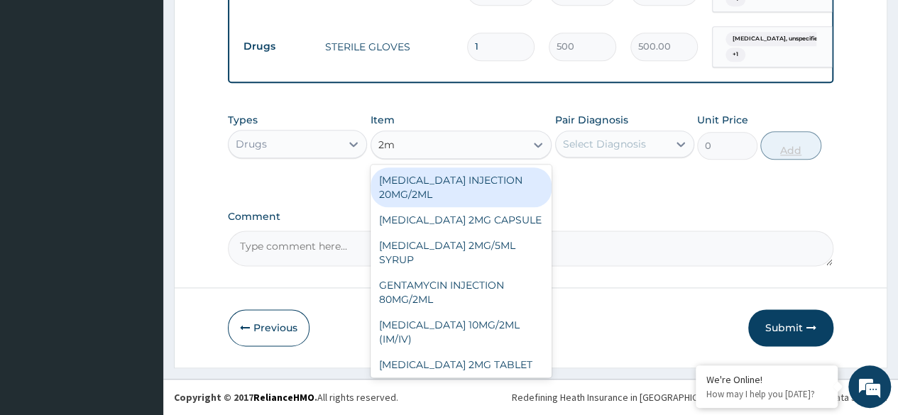
type input "2ml"
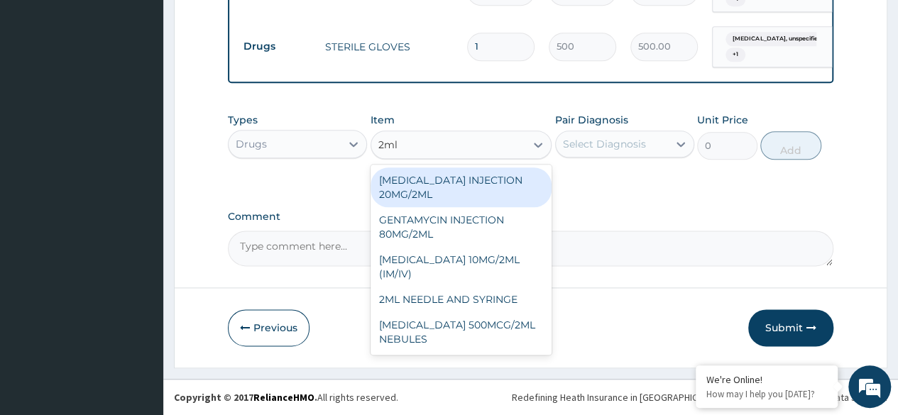
click at [499, 300] on div "2ML NEEDLE AND SYRINGE" at bounding box center [462, 300] width 182 height 26
type input "108"
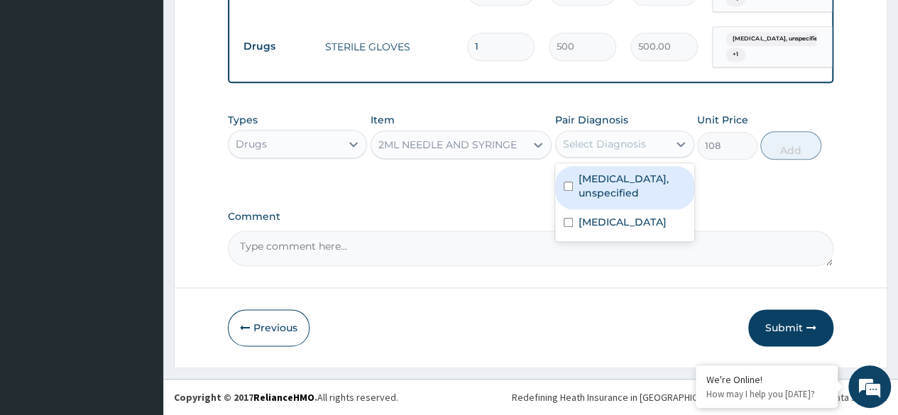
click at [644, 189] on label "Gastric ulcer, unspecified" at bounding box center [632, 186] width 107 height 28
checkbox input "true"
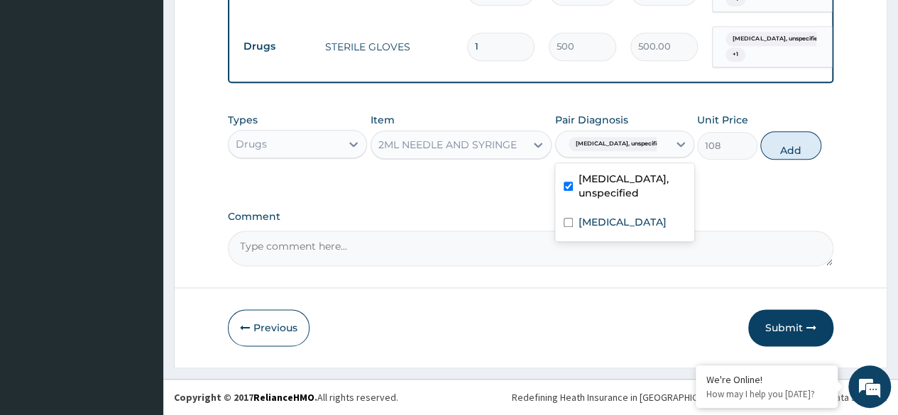
click at [638, 229] on label "Sickle cell trait" at bounding box center [623, 222] width 88 height 14
checkbox input "true"
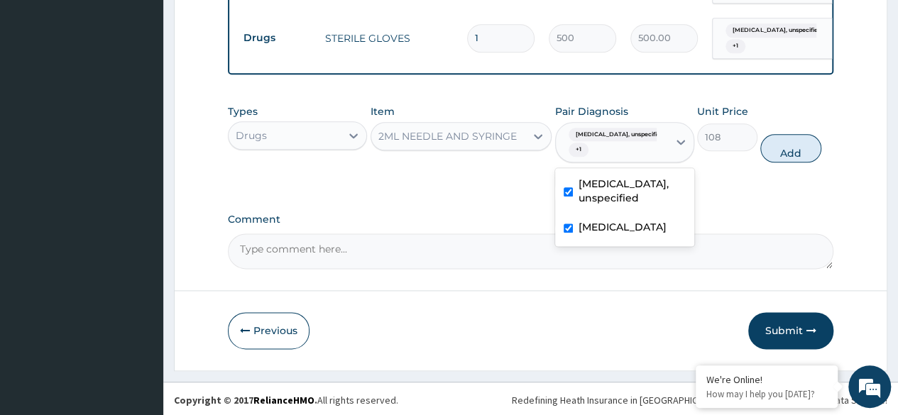
click at [795, 180] on div "Types Drugs Item 2ML NEEDLE AND SYRINGE Pair Diagnosis option Sickle cell trait…" at bounding box center [531, 144] width 606 height 94
click at [780, 163] on button "Add" at bounding box center [791, 148] width 60 height 28
type input "0"
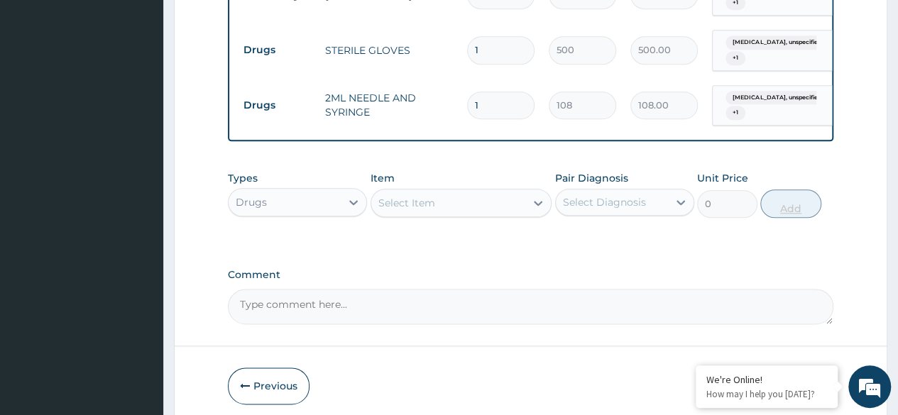
scroll to position [847, 0]
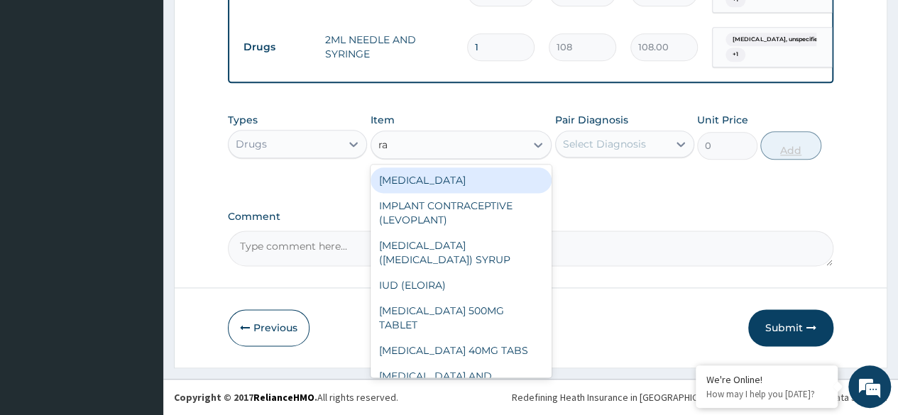
type input "r"
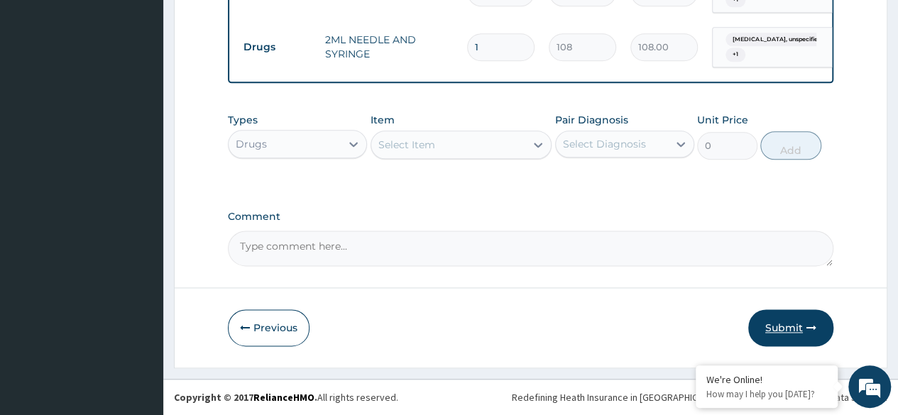
click at [791, 327] on button "Submit" at bounding box center [791, 328] width 85 height 37
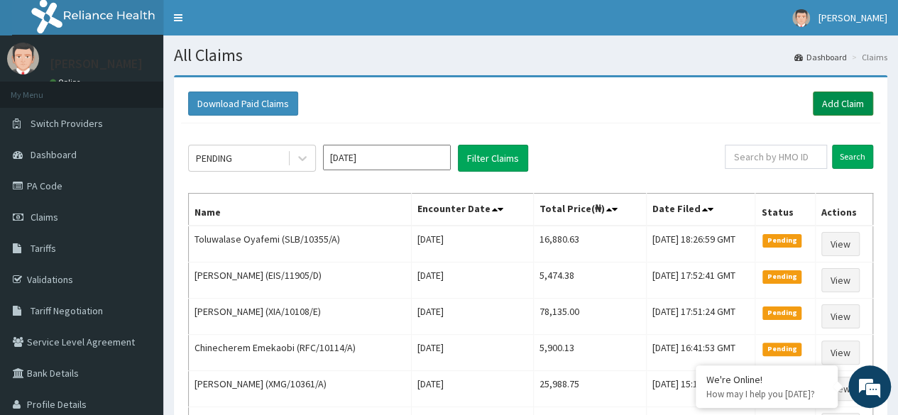
click at [842, 103] on link "Add Claim" at bounding box center [843, 104] width 60 height 24
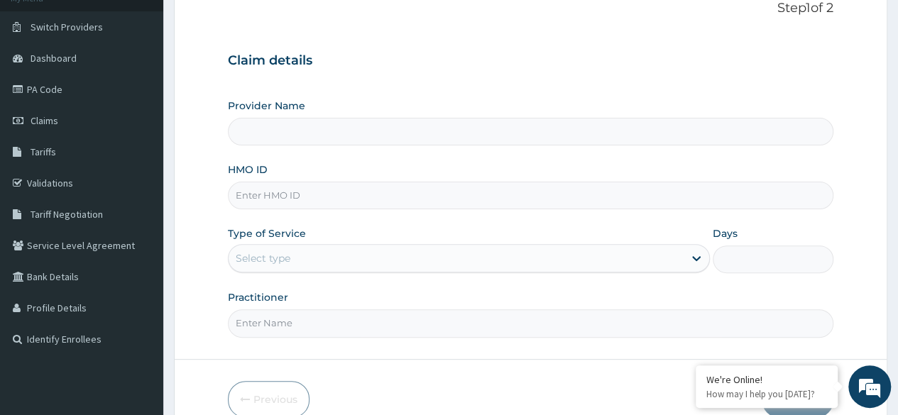
scroll to position [98, 0]
click at [418, 199] on input "HMO ID" at bounding box center [531, 194] width 606 height 28
paste input "CHL/11549/A"
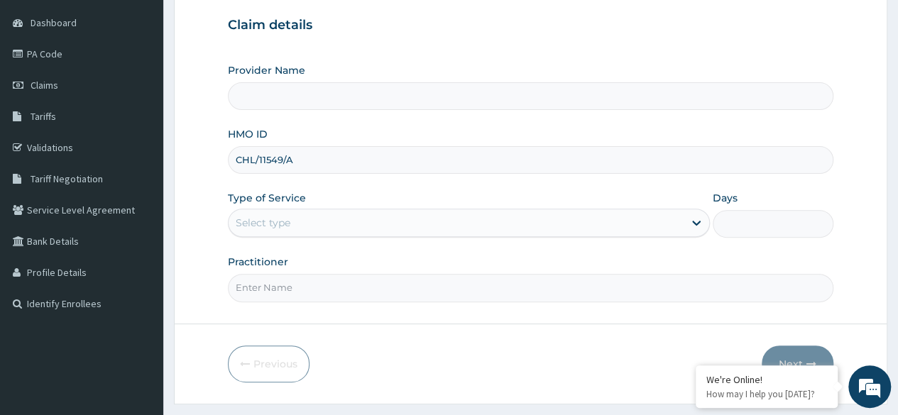
scroll to position [165, 0]
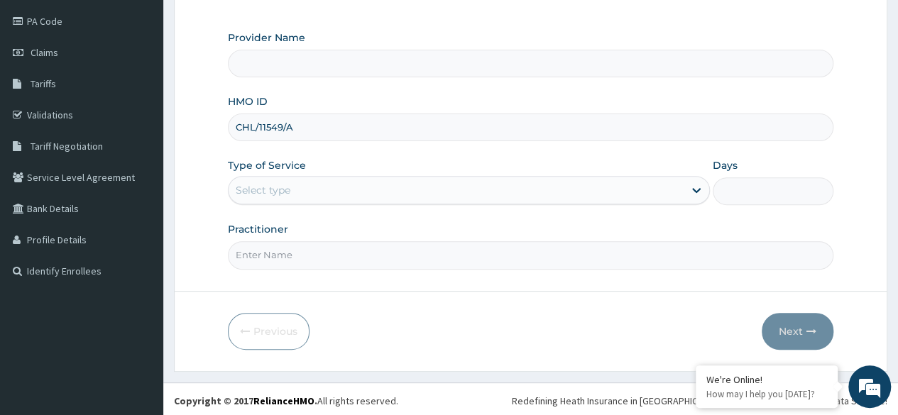
type input "CHL/11549/A"
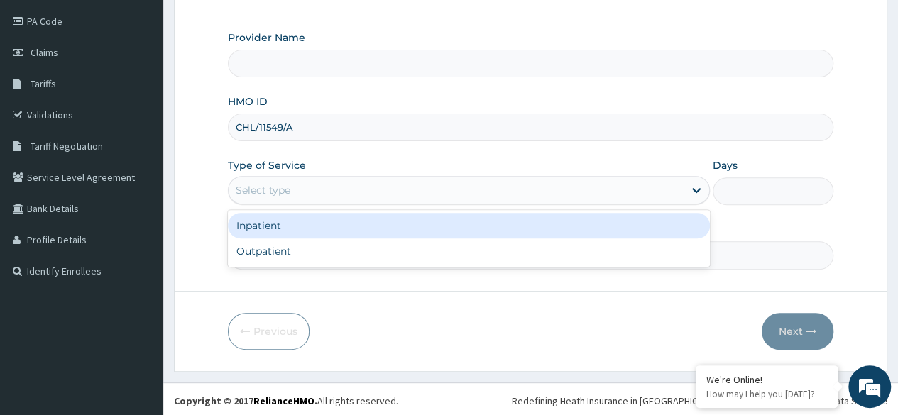
type input "Reliance Family Clinics (RFC)- [GEOGRAPHIC_DATA]"
click at [405, 249] on div "Outpatient" at bounding box center [469, 252] width 482 height 26
type input "1"
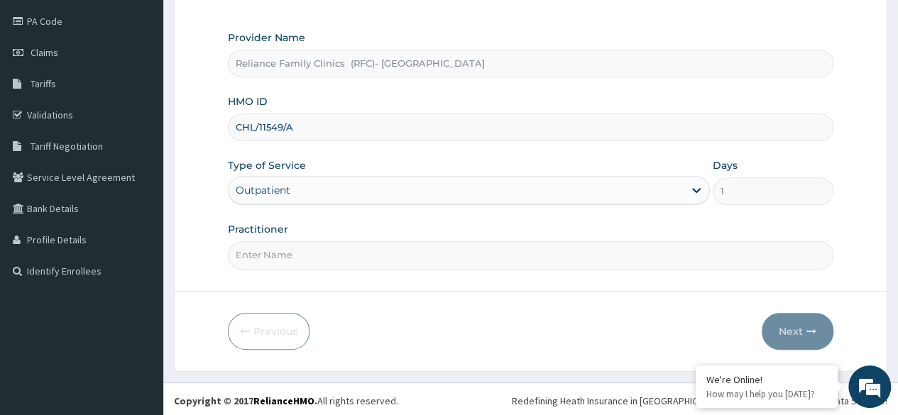
click at [427, 256] on input "Practitioner" at bounding box center [531, 255] width 606 height 28
type input "[PERSON_NAME]"
click at [797, 331] on button "Next" at bounding box center [798, 331] width 72 height 37
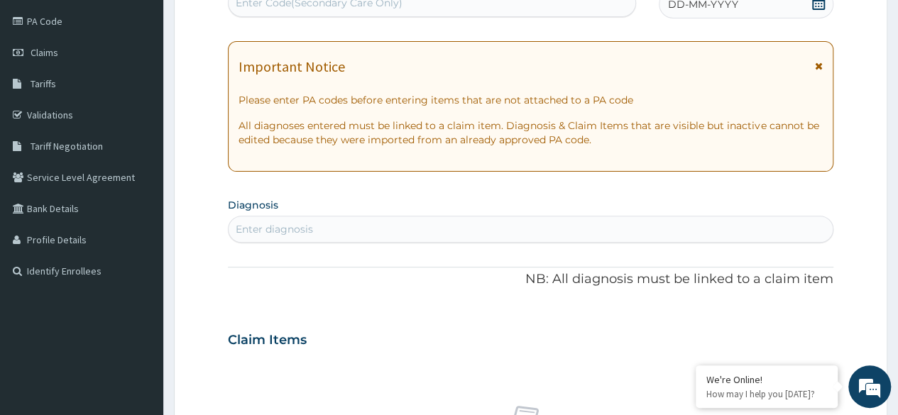
click at [822, 7] on icon at bounding box center [818, 3] width 13 height 14
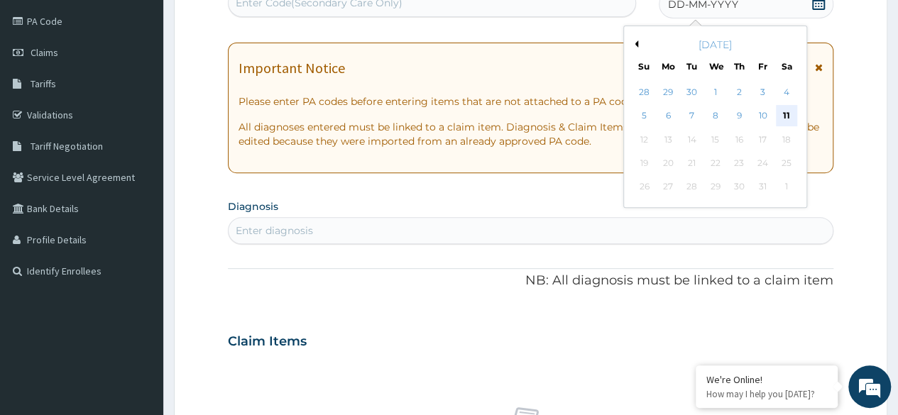
click at [785, 119] on div "11" at bounding box center [786, 116] width 21 height 21
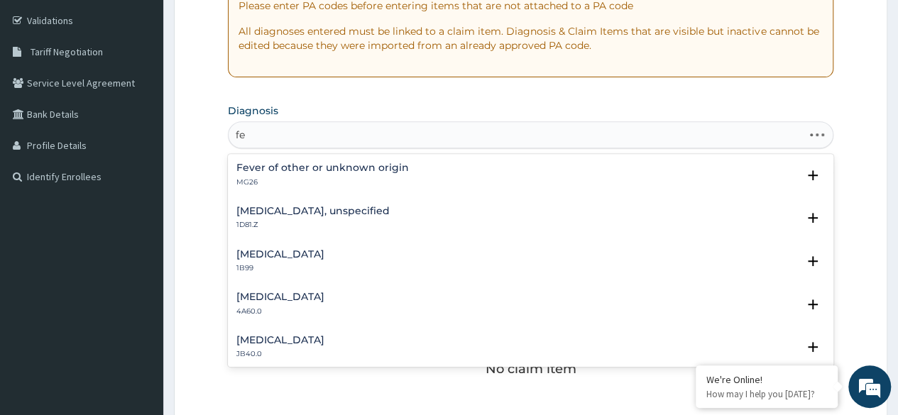
type input "f"
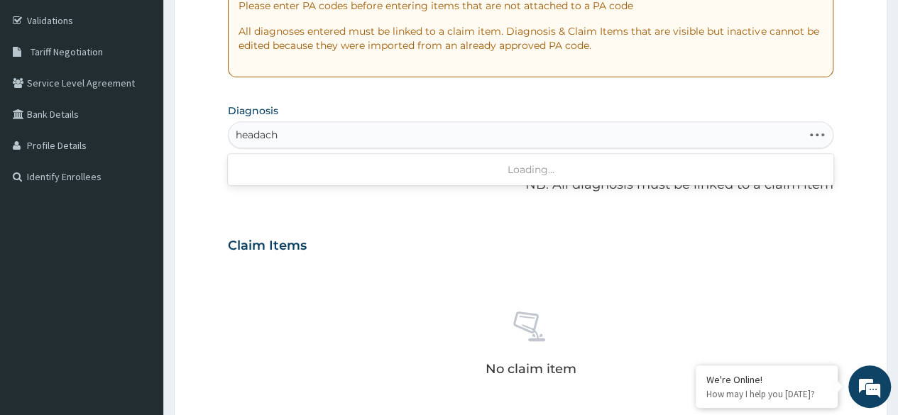
type input "headache"
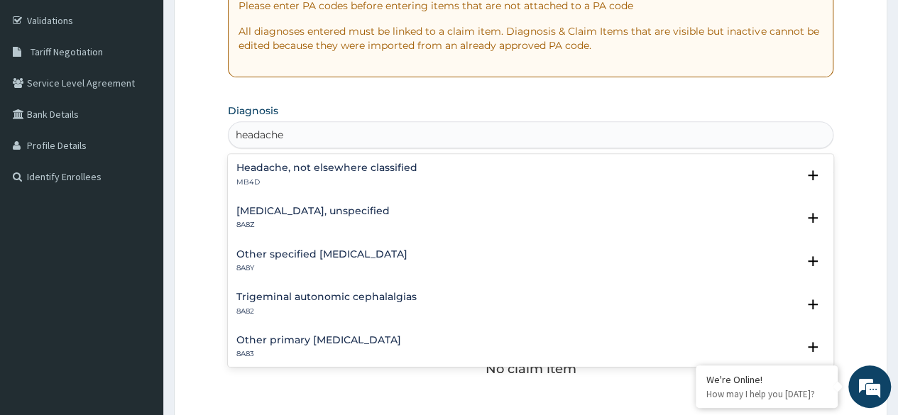
click at [402, 217] on div "Headache disorders, unspecified 8A8Z" at bounding box center [531, 218] width 589 height 25
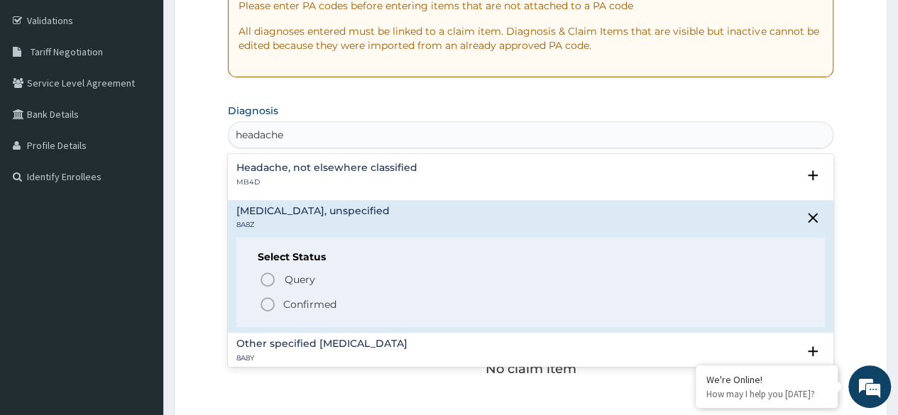
click at [332, 307] on p "Confirmed" at bounding box center [309, 305] width 53 height 14
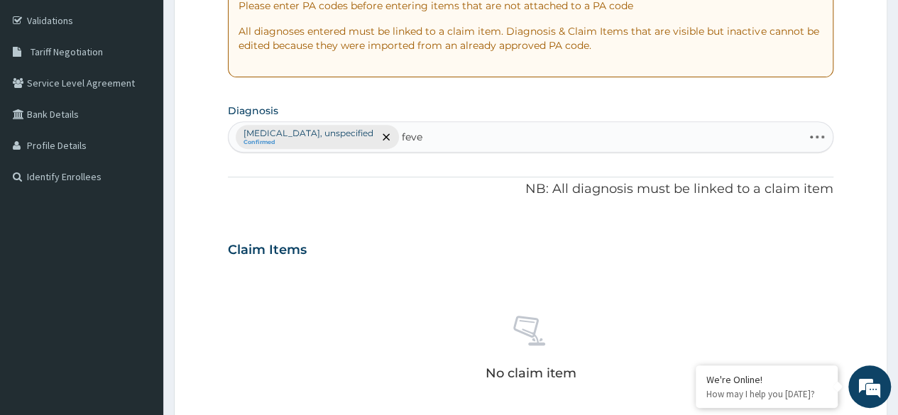
type input "fever"
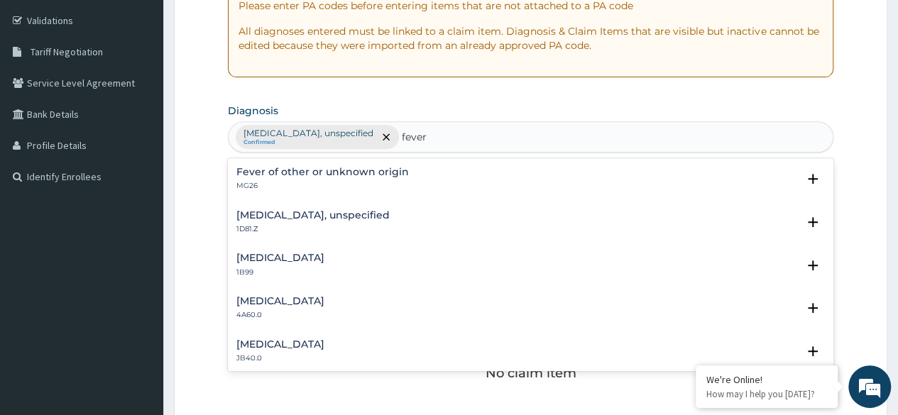
click at [447, 178] on div "Fever of other or unknown origin MG26" at bounding box center [531, 179] width 589 height 25
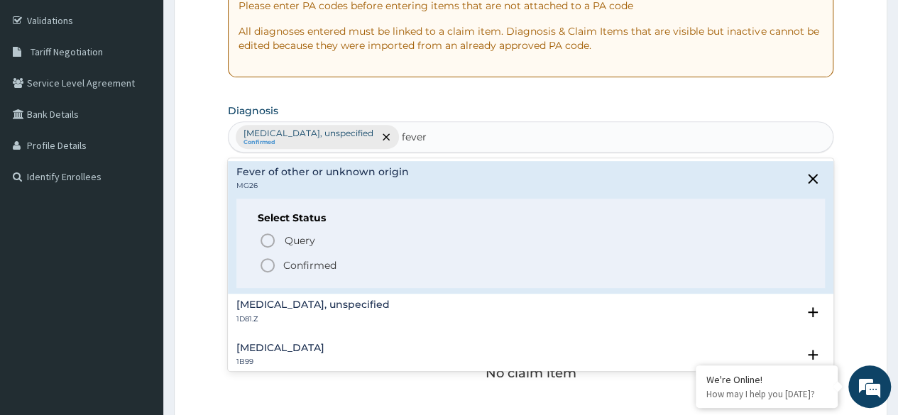
click at [306, 268] on p "Confirmed" at bounding box center [309, 266] width 53 height 14
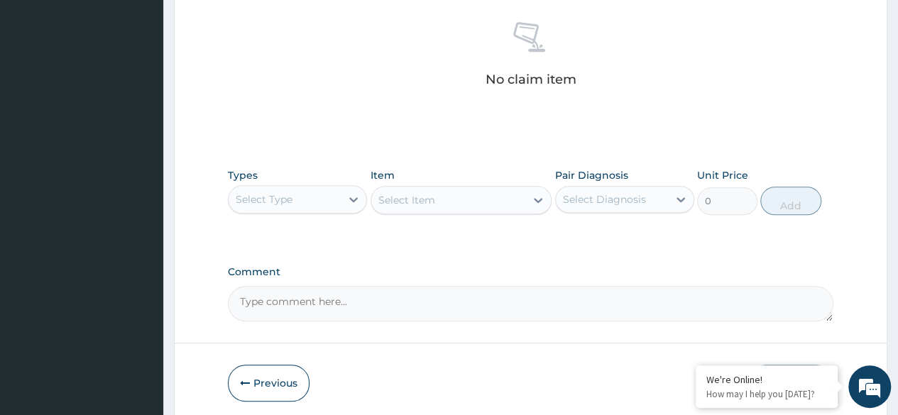
scroll to position [606, 0]
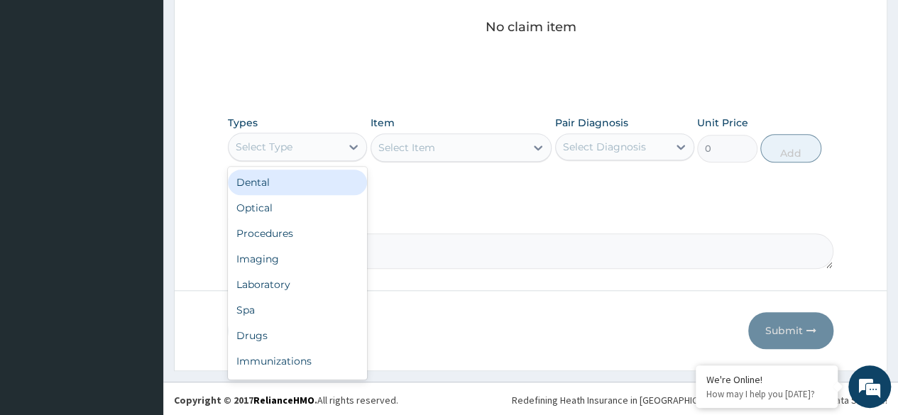
click at [312, 234] on div "Procedures" at bounding box center [297, 234] width 139 height 26
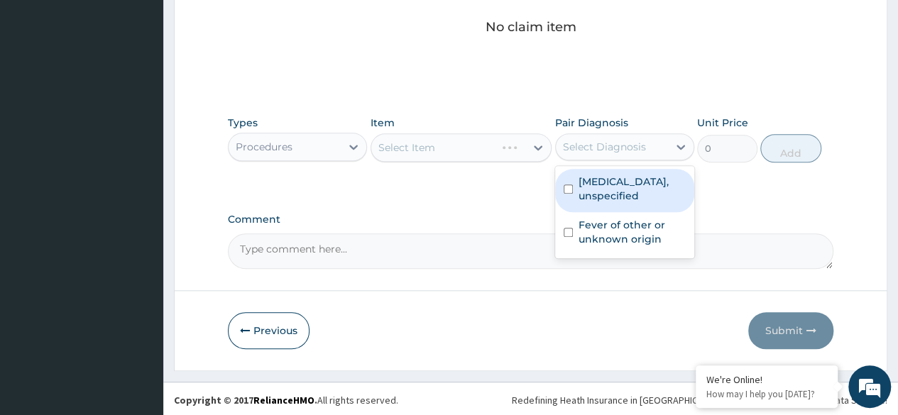
click at [631, 196] on label "Headache disorders, unspecified" at bounding box center [632, 189] width 107 height 28
checkbox input "true"
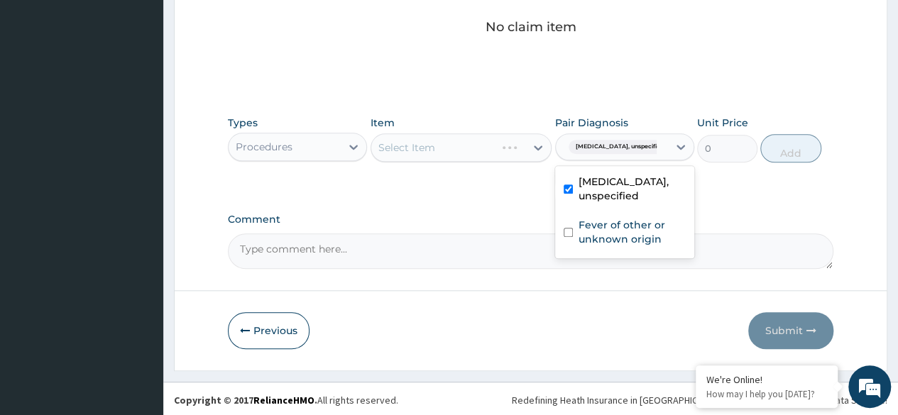
click at [629, 233] on label "Fever of other or unknown origin" at bounding box center [632, 232] width 107 height 28
checkbox input "true"
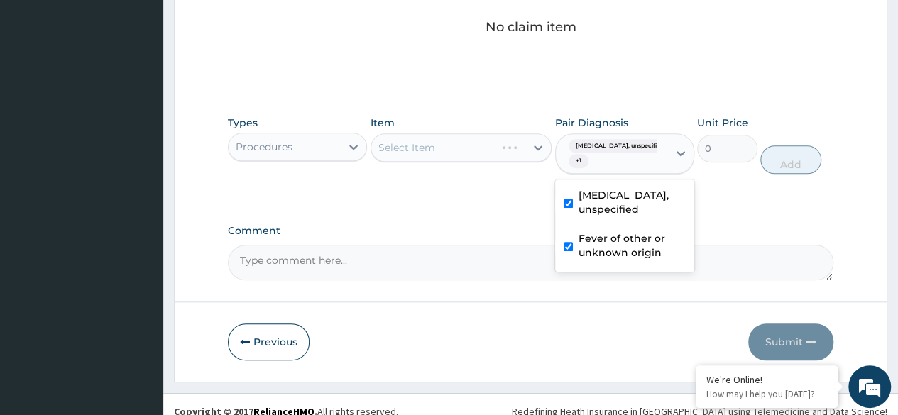
click at [464, 153] on div "Select Item" at bounding box center [462, 148] width 182 height 28
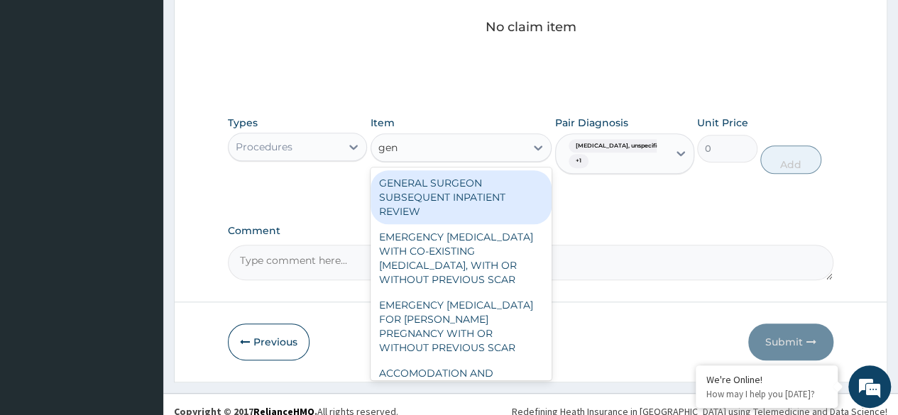
type input "gene"
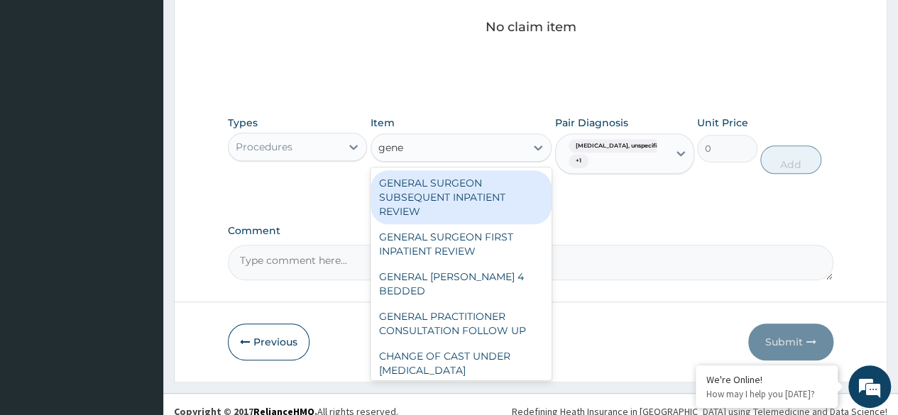
scroll to position [233, 0]
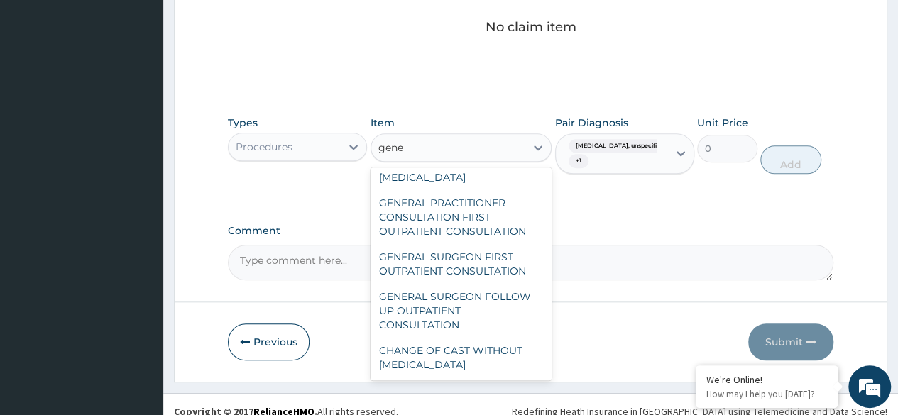
click at [491, 226] on div "GENERAL PRACTITIONER CONSULTATION FIRST OUTPATIENT CONSULTATION" at bounding box center [462, 217] width 182 height 54
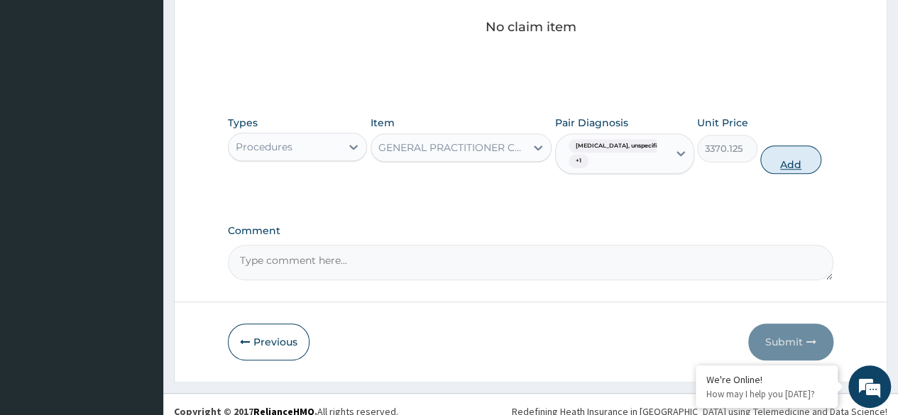
click at [797, 159] on button "Add" at bounding box center [791, 160] width 60 height 28
type input "0"
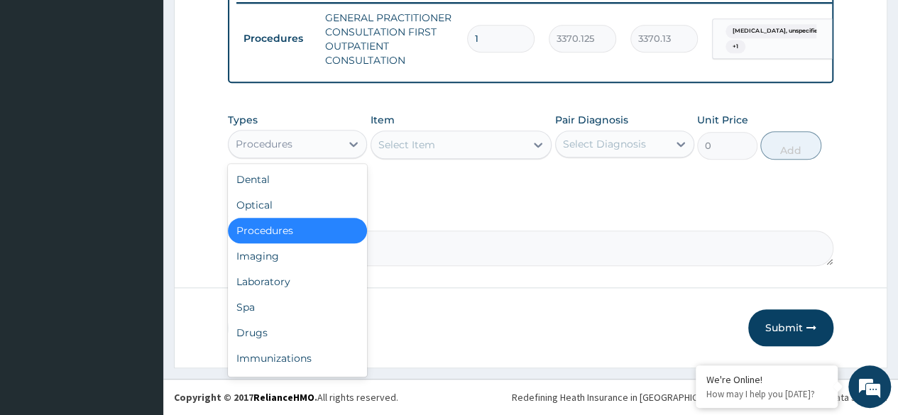
click at [311, 289] on div "Laboratory" at bounding box center [297, 282] width 139 height 26
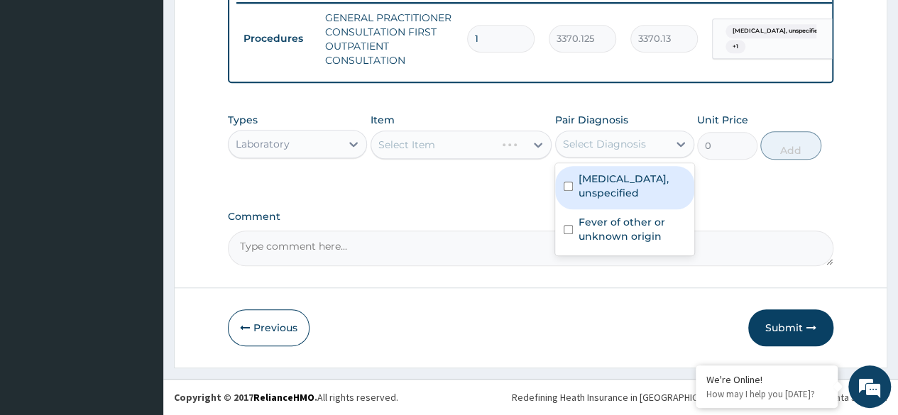
click at [638, 189] on label "Headache disorders, unspecified" at bounding box center [632, 186] width 107 height 28
checkbox input "true"
click at [616, 232] on label "Fever of other or unknown origin" at bounding box center [632, 229] width 107 height 28
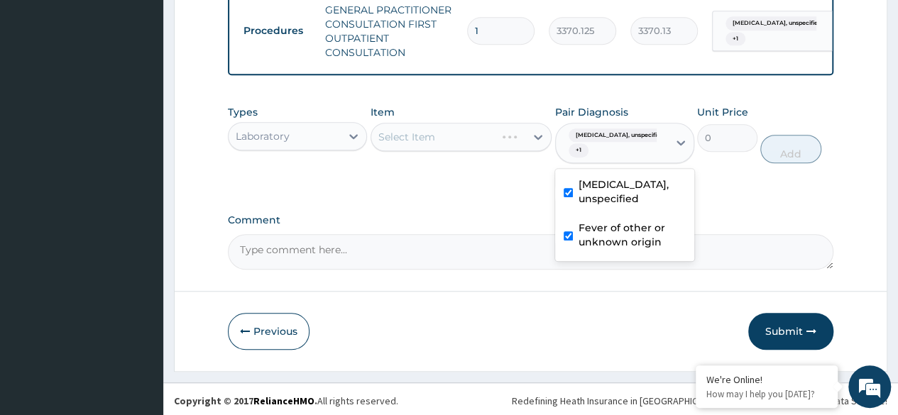
checkbox input "true"
click at [488, 151] on div "Select Item" at bounding box center [462, 137] width 182 height 28
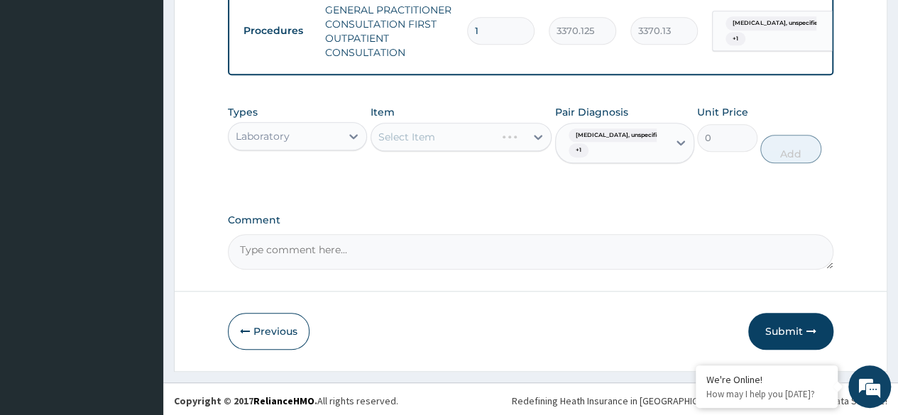
click at [473, 151] on div "Select Item" at bounding box center [462, 137] width 182 height 28
click at [467, 164] on div "Item Select Item" at bounding box center [462, 134] width 182 height 59
click at [483, 150] on div "Select Item" at bounding box center [462, 137] width 182 height 28
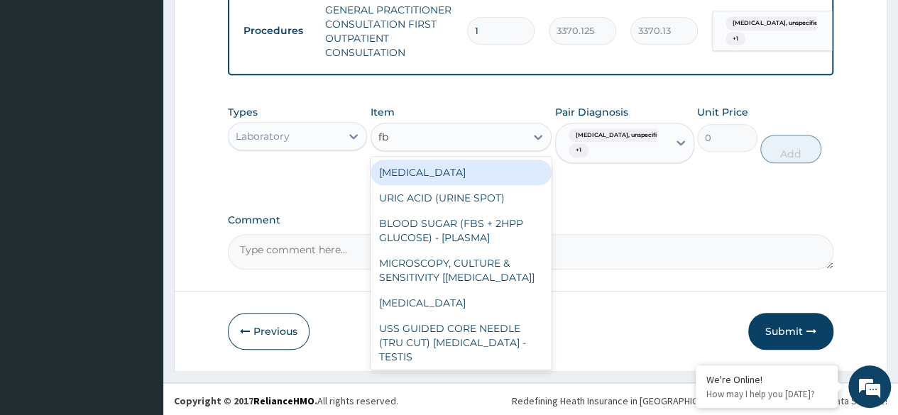
type input "fbc"
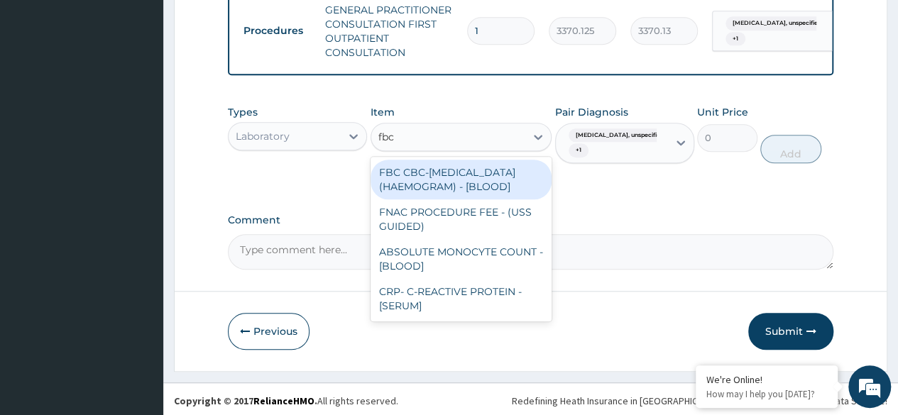
click at [487, 200] on div "FBC CBC-COMPLETE BLOOD COUNT (HAEMOGRAM) - [BLOOD]" at bounding box center [462, 180] width 182 height 40
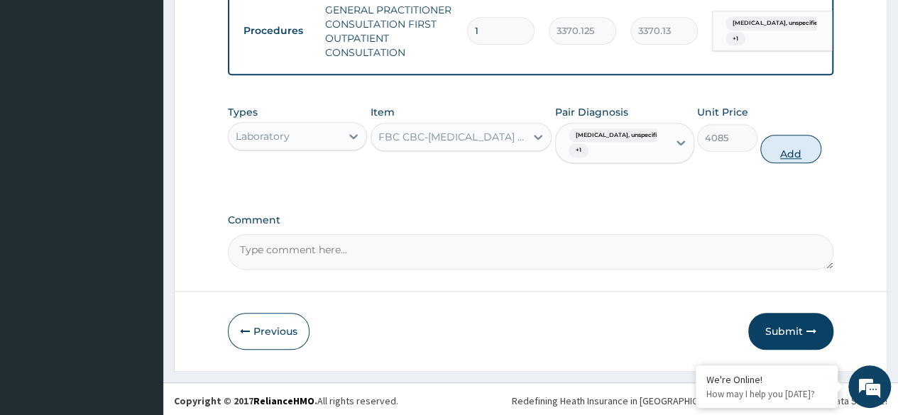
click at [794, 161] on button "Add" at bounding box center [791, 149] width 60 height 28
type input "0"
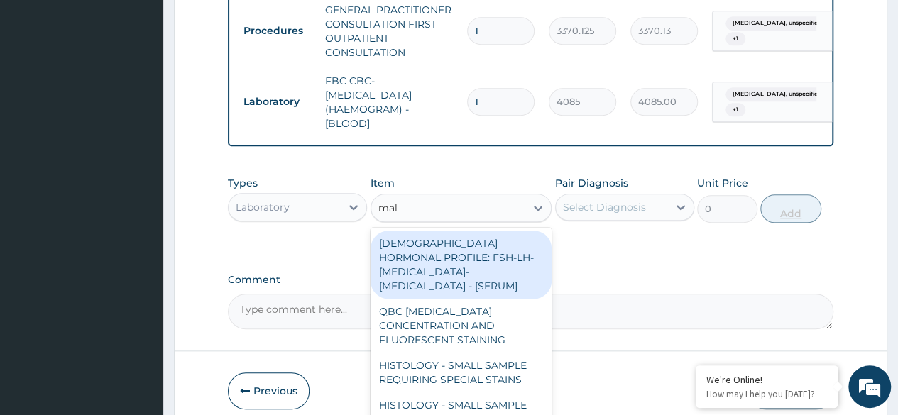
type input "mala"
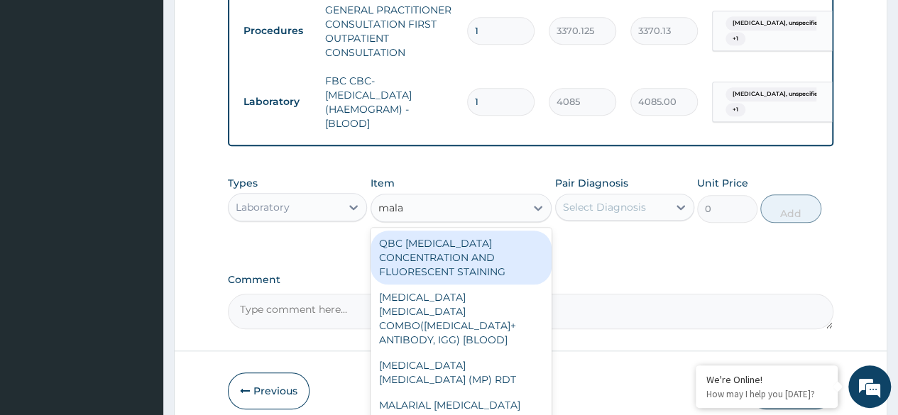
click at [499, 324] on div "MALARIA PARASITE COMBO(BLOOD FILM+ ANTIBODY, IGG) [BLOOD]" at bounding box center [462, 319] width 182 height 68
type input "1531.875"
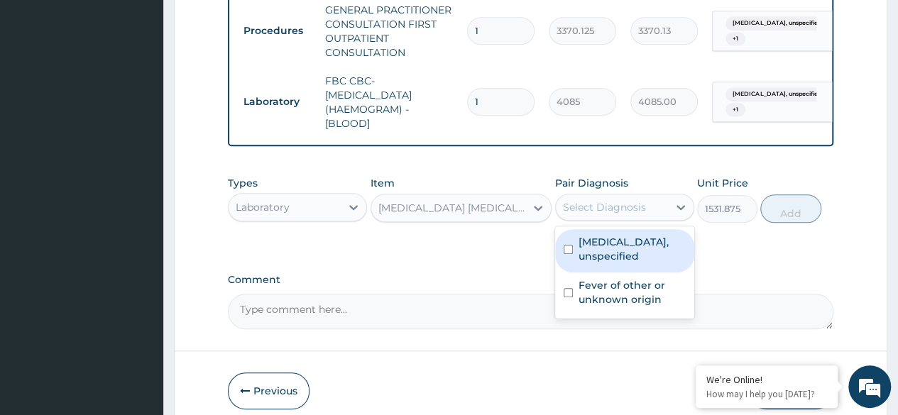
click at [645, 263] on label "Headache disorders, unspecified" at bounding box center [632, 249] width 107 height 28
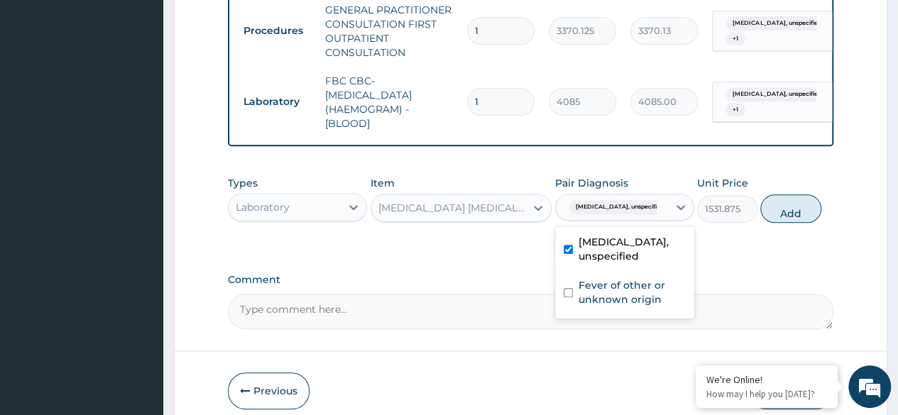
checkbox input "true"
click at [645, 307] on label "Fever of other or unknown origin" at bounding box center [632, 292] width 107 height 28
checkbox input "true"
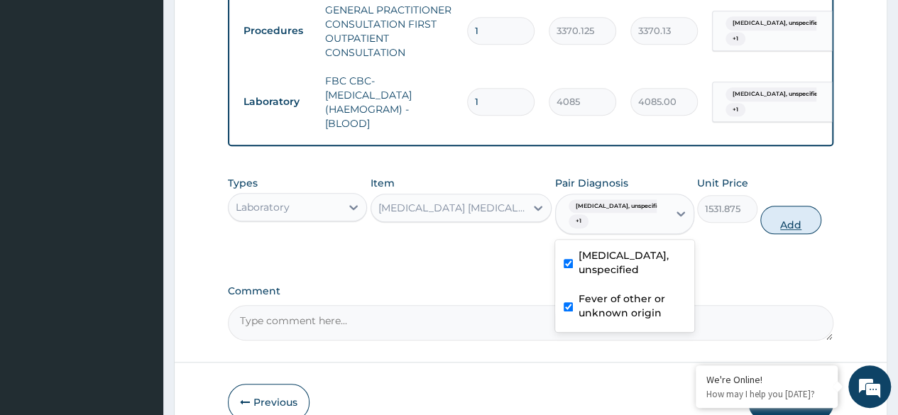
click at [793, 234] on button "Add" at bounding box center [791, 220] width 60 height 28
type input "0"
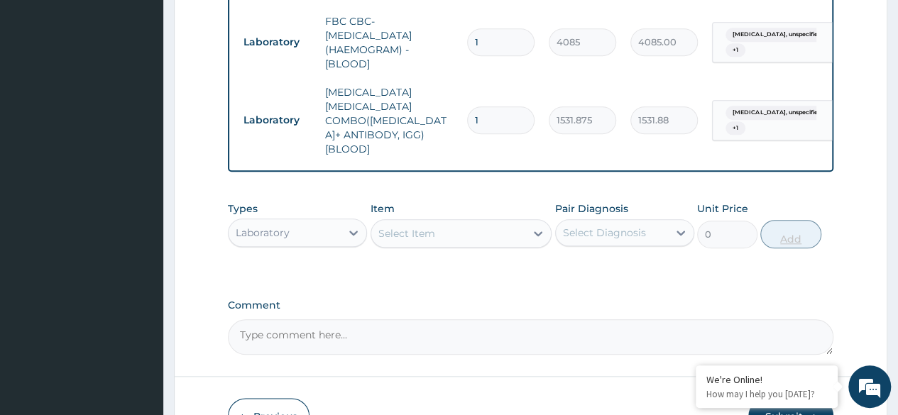
scroll to position [699, 0]
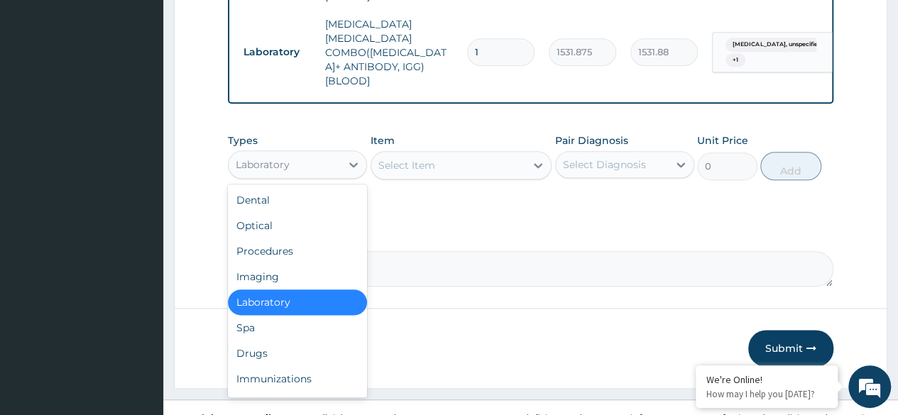
click at [295, 342] on div "Drugs" at bounding box center [297, 354] width 139 height 26
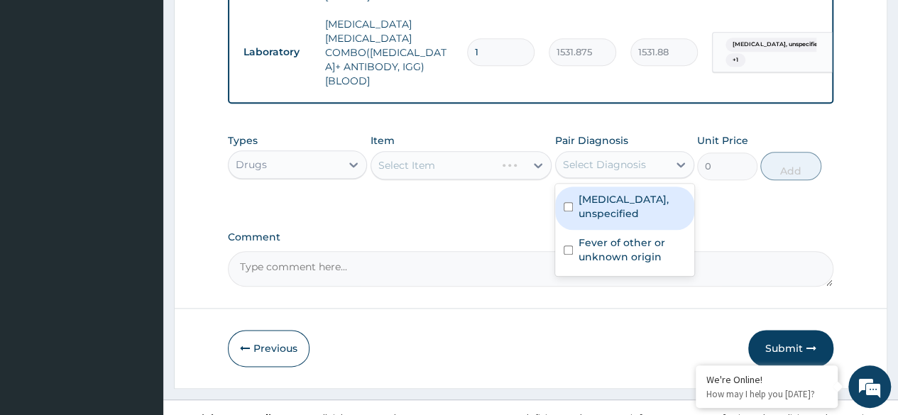
click at [636, 194] on label "Headache disorders, unspecified" at bounding box center [632, 206] width 107 height 28
checkbox input "true"
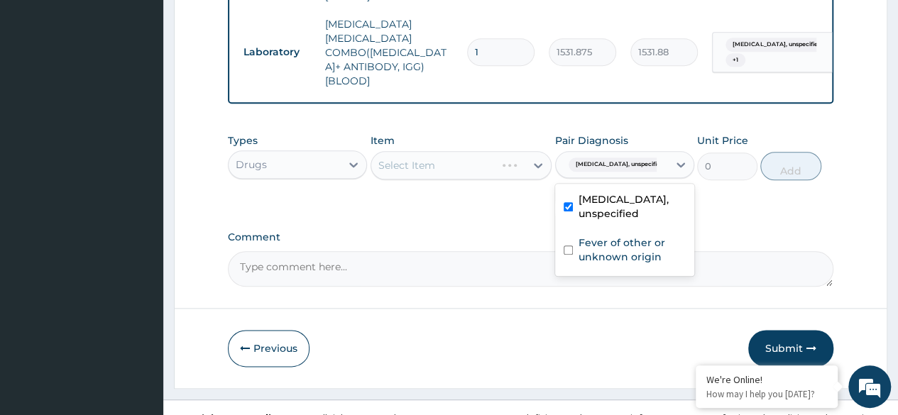
click at [618, 239] on label "Fever of other or unknown origin" at bounding box center [632, 250] width 107 height 28
checkbox input "true"
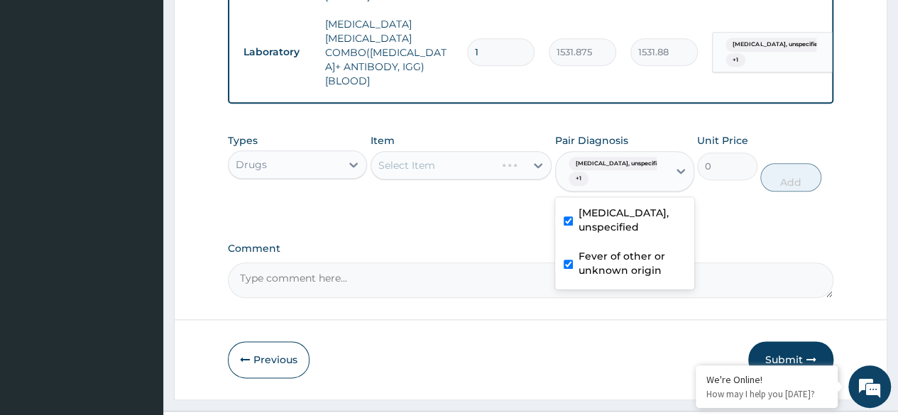
click at [482, 151] on div "Select Item" at bounding box center [462, 165] width 182 height 28
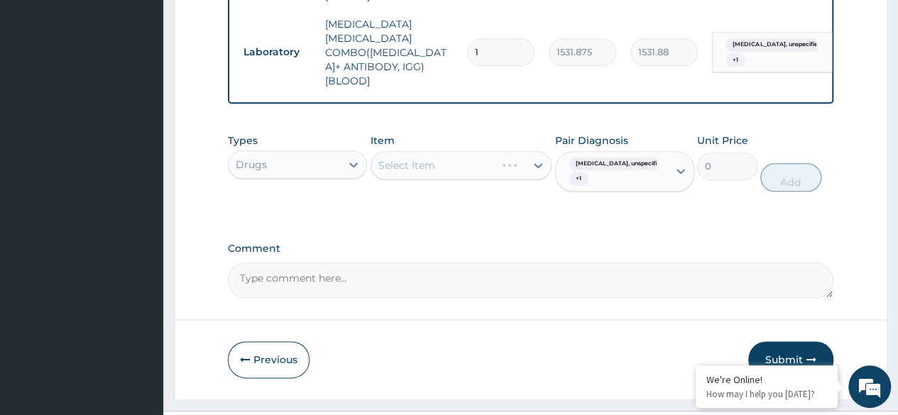
click at [480, 151] on div "Select Item" at bounding box center [462, 165] width 182 height 28
click at [524, 151] on div "Select Item" at bounding box center [462, 165] width 182 height 28
click at [542, 151] on div "Select Item" at bounding box center [462, 165] width 182 height 28
click at [496, 151] on div "Select Item" at bounding box center [462, 165] width 182 height 28
click at [484, 151] on div "Select Item" at bounding box center [462, 165] width 182 height 28
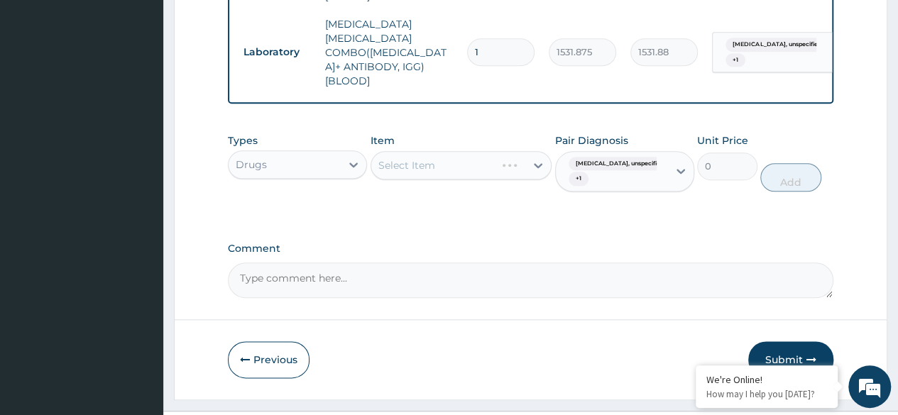
click at [482, 155] on div "Select Item" at bounding box center [462, 165] width 182 height 28
click at [495, 151] on div "Select Item" at bounding box center [462, 165] width 182 height 28
click at [490, 153] on div "Select Item" at bounding box center [462, 165] width 182 height 28
click at [494, 154] on div "Select Item" at bounding box center [433, 165] width 125 height 23
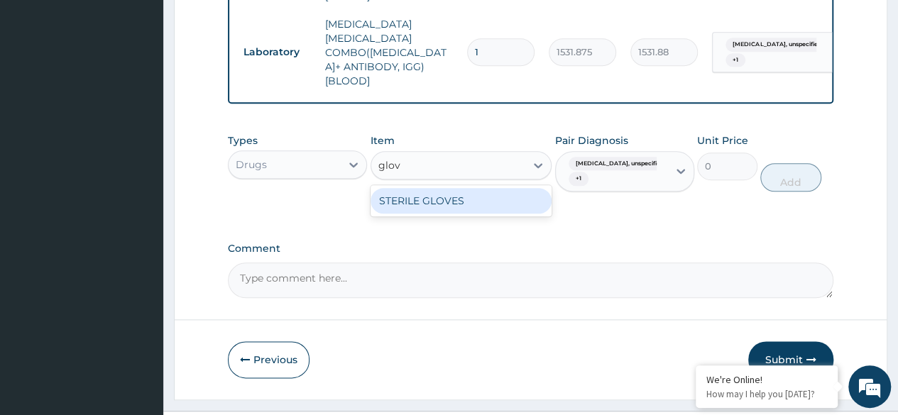
type input "glove"
click at [506, 188] on div "STERILE GLOVES" at bounding box center [462, 201] width 182 height 26
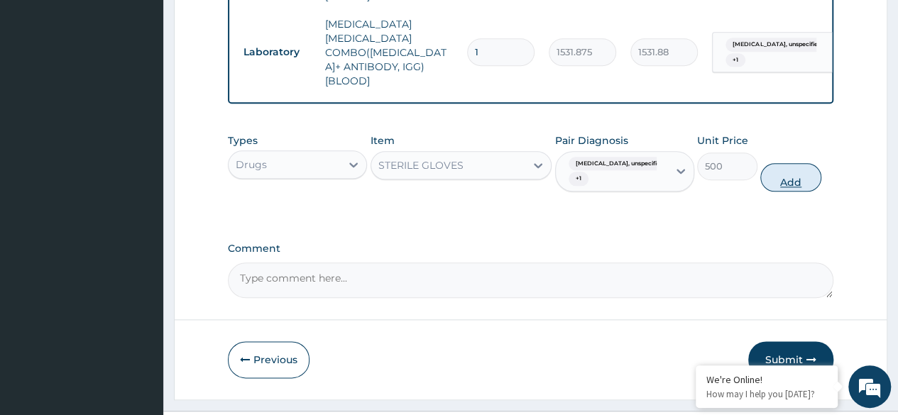
click at [792, 163] on button "Add" at bounding box center [791, 177] width 60 height 28
type input "0"
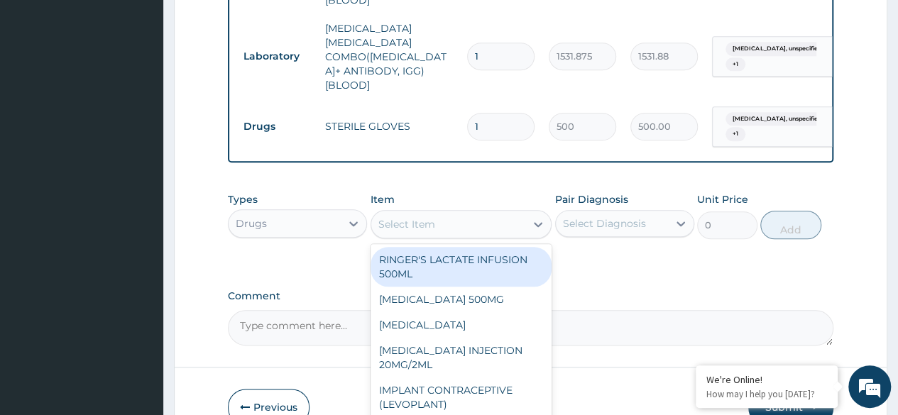
scroll to position [754, 0]
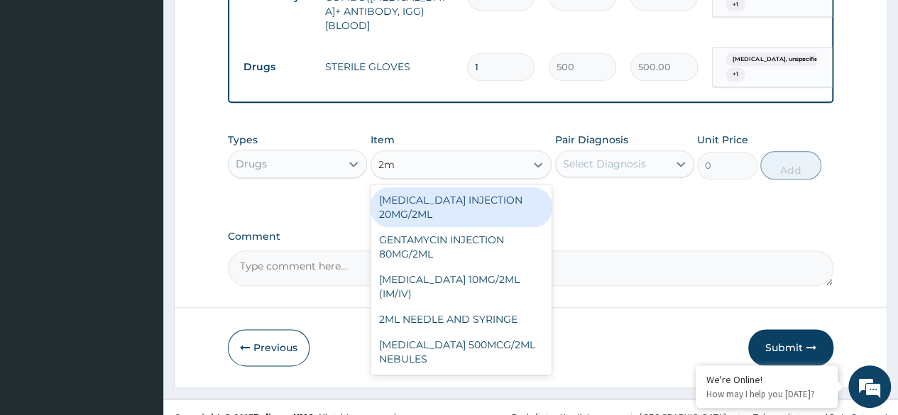
type input "2ml"
click at [509, 307] on div "2ML NEEDLE AND SYRINGE" at bounding box center [462, 320] width 182 height 26
type input "108"
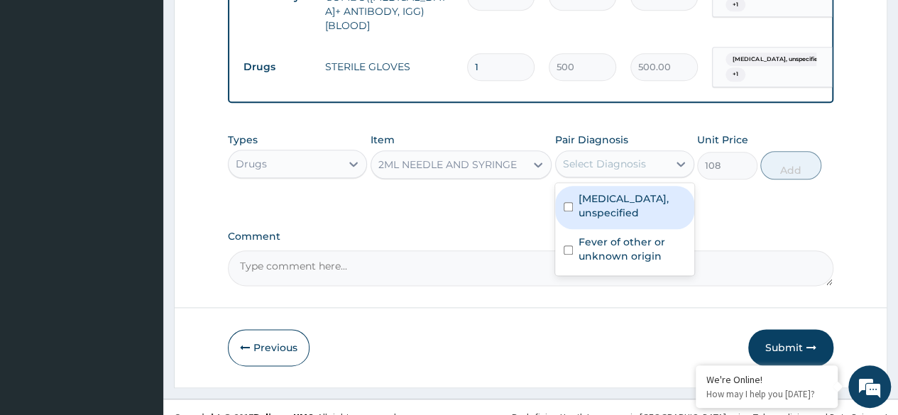
click at [652, 192] on label "Headache disorders, unspecified" at bounding box center [632, 206] width 107 height 28
checkbox input "true"
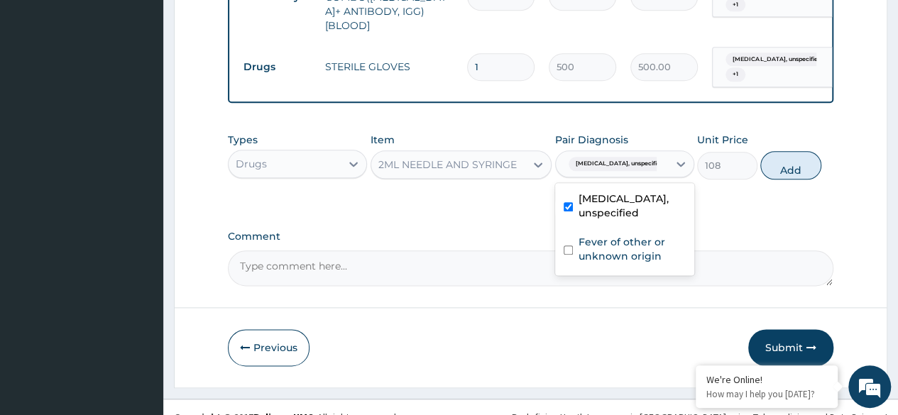
click at [646, 243] on label "Fever of other or unknown origin" at bounding box center [632, 249] width 107 height 28
checkbox input "true"
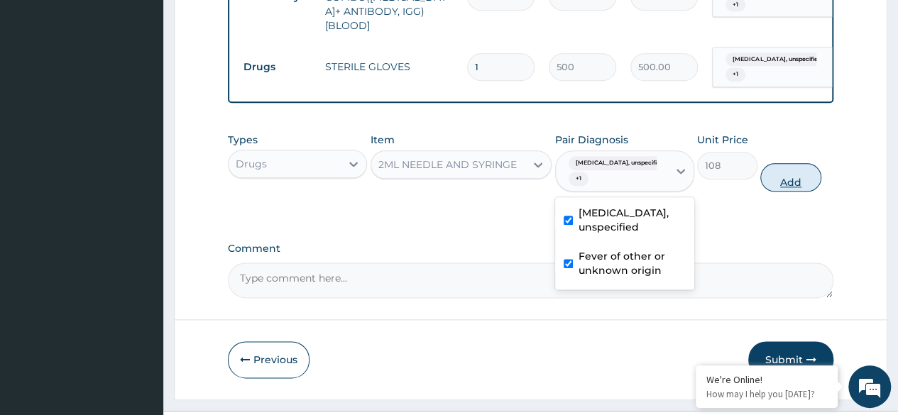
click at [805, 163] on button "Add" at bounding box center [791, 177] width 60 height 28
type input "0"
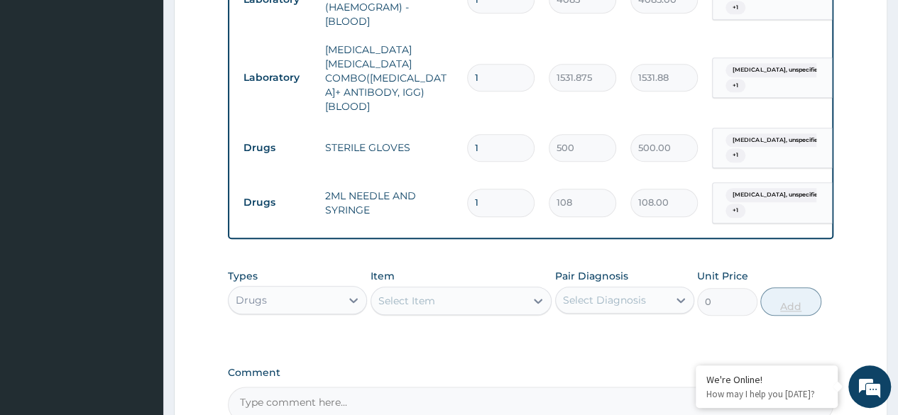
scroll to position [808, 0]
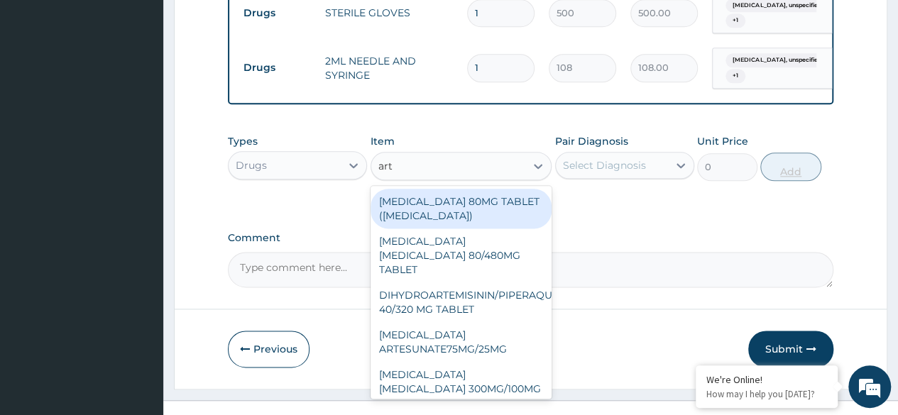
type input "arte"
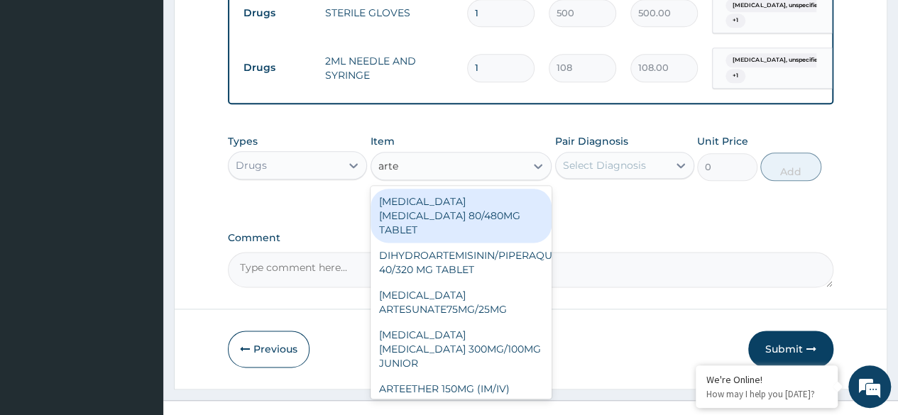
click at [485, 199] on div "ARTEMETHER LUMEFANTRINE 80/480MG TABLET" at bounding box center [462, 216] width 182 height 54
type input "450"
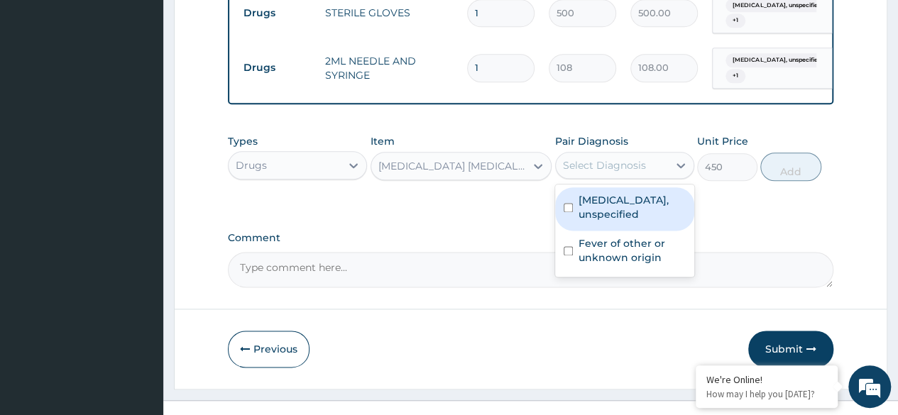
click at [637, 193] on label "Headache disorders, unspecified" at bounding box center [632, 207] width 107 height 28
checkbox input "true"
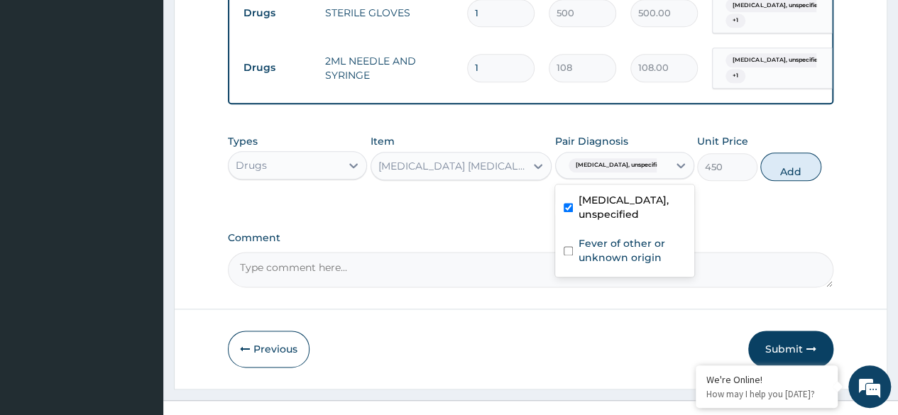
click at [636, 239] on label "Fever of other or unknown origin" at bounding box center [632, 251] width 107 height 28
checkbox input "true"
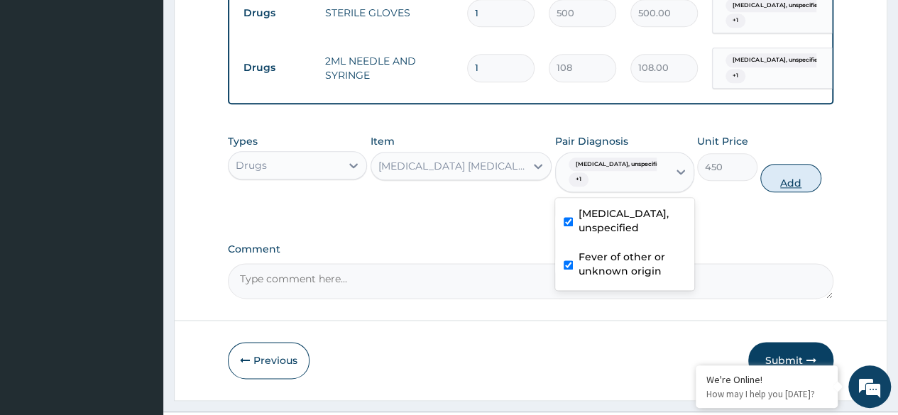
click at [794, 164] on button "Add" at bounding box center [791, 178] width 60 height 28
type input "0"
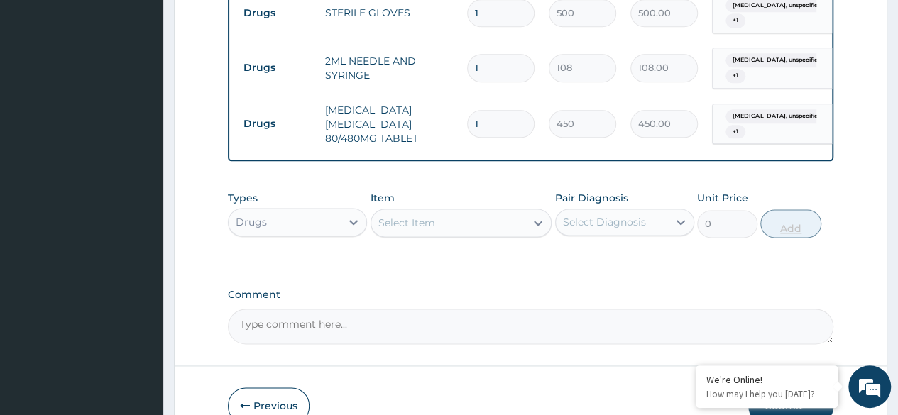
type input "0.00"
type input "6"
type input "2700.00"
type input "6"
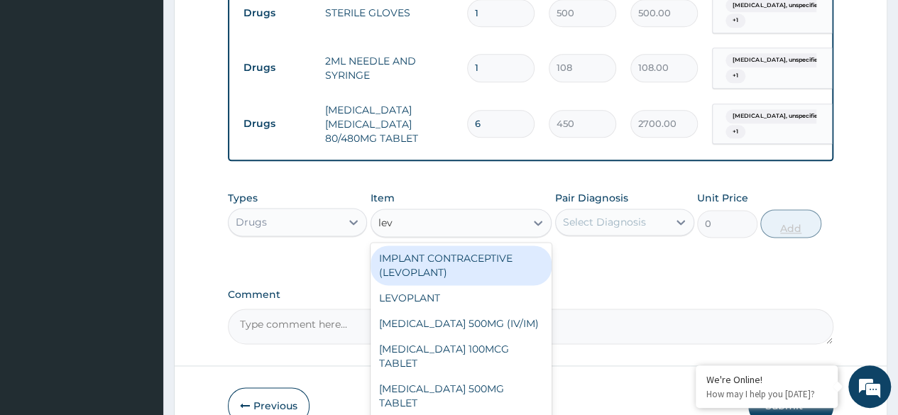
type input "levo"
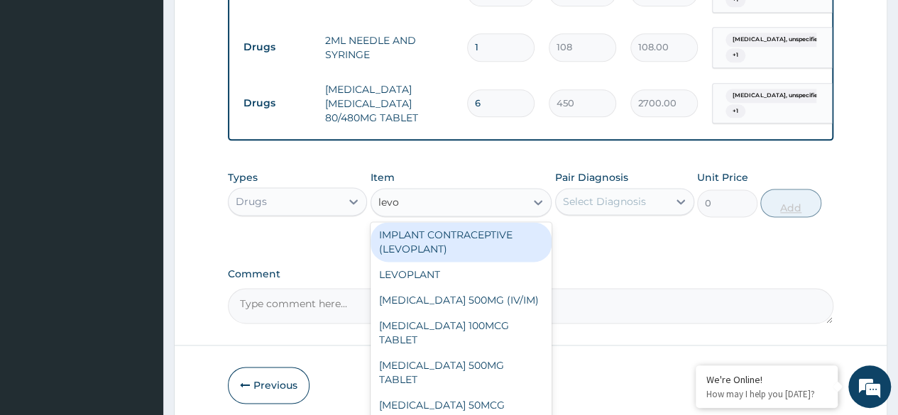
scroll to position [865, 0]
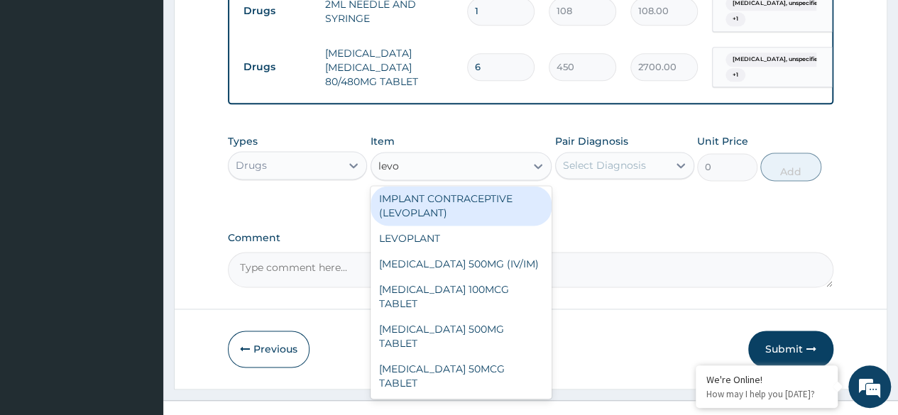
click at [485, 322] on div "[MEDICAL_DATA] 500MG TABLET" at bounding box center [462, 337] width 182 height 40
type input "350"
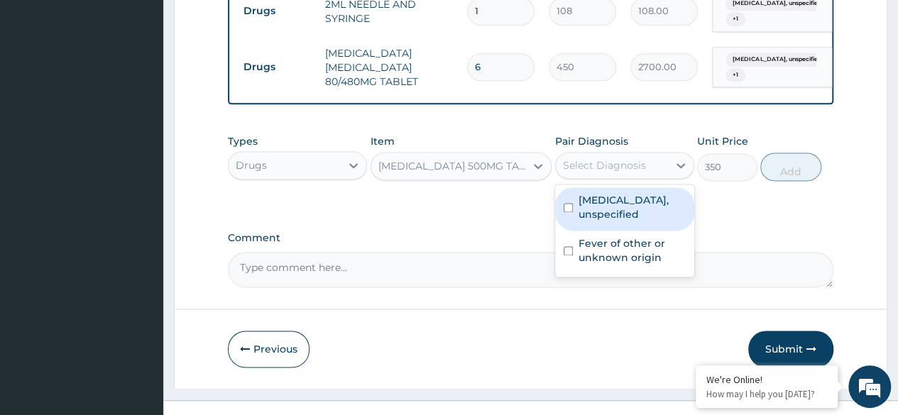
click at [645, 193] on label "[MEDICAL_DATA], unspecified" at bounding box center [632, 207] width 107 height 28
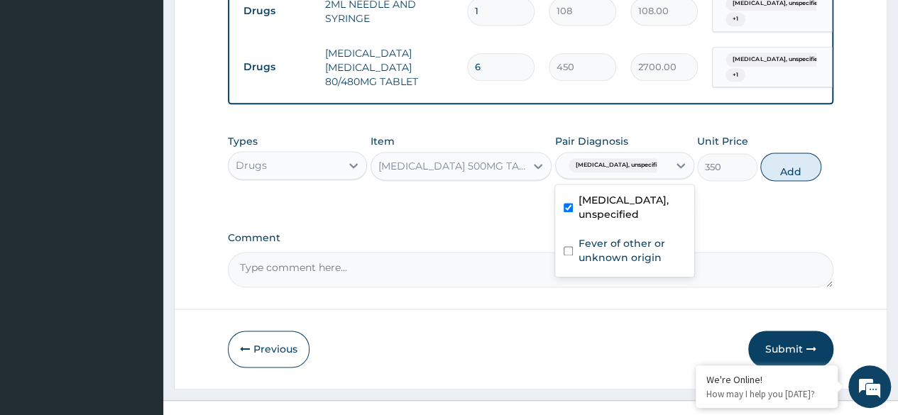
checkbox input "true"
click at [635, 250] on div "Fever of other or unknown origin" at bounding box center [624, 252] width 139 height 43
checkbox input "true"
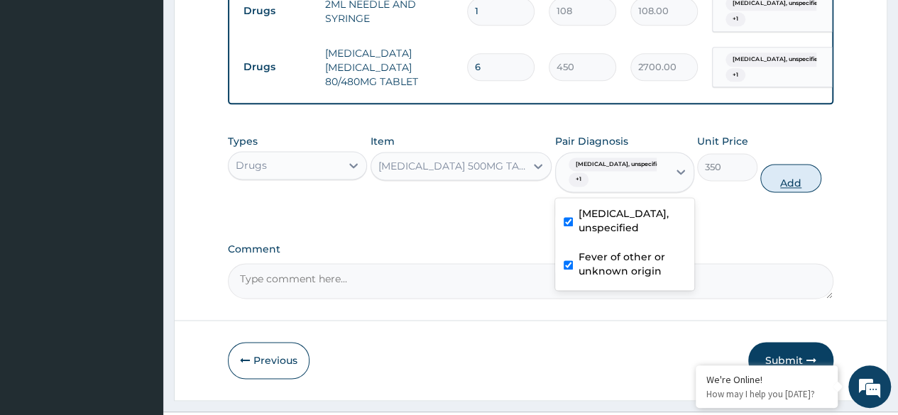
click at [803, 164] on button "Add" at bounding box center [791, 178] width 60 height 28
type input "0"
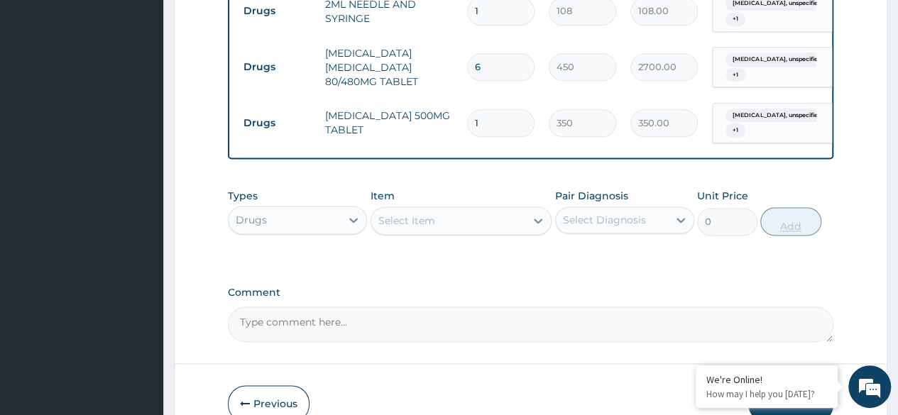
type input "0.00"
type input "7"
type input "2450.00"
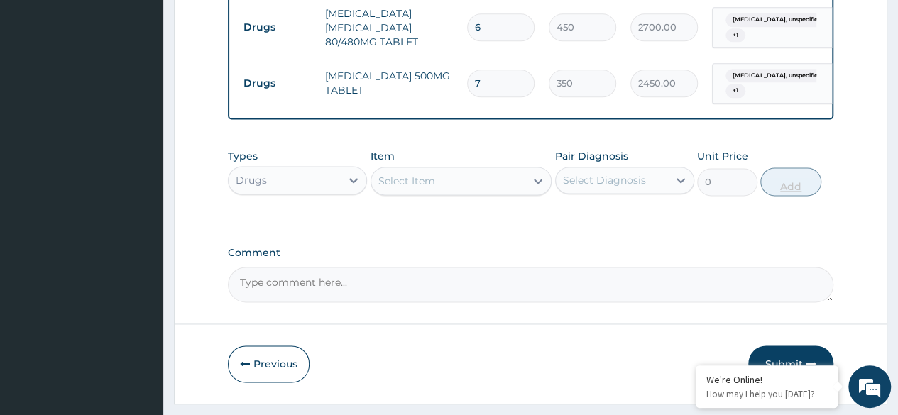
scroll to position [920, 0]
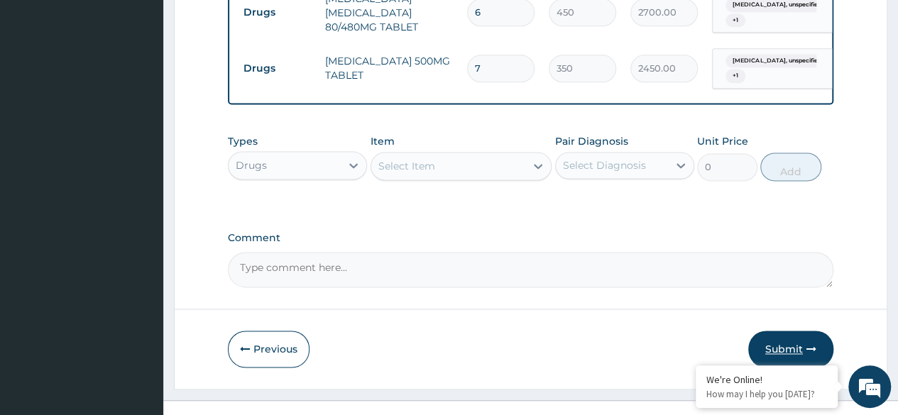
click at [791, 335] on button "Submit" at bounding box center [791, 349] width 85 height 37
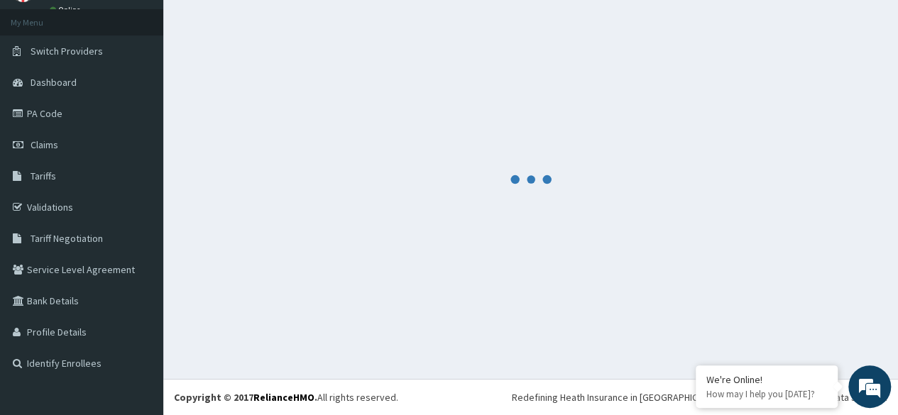
scroll to position [72, 0]
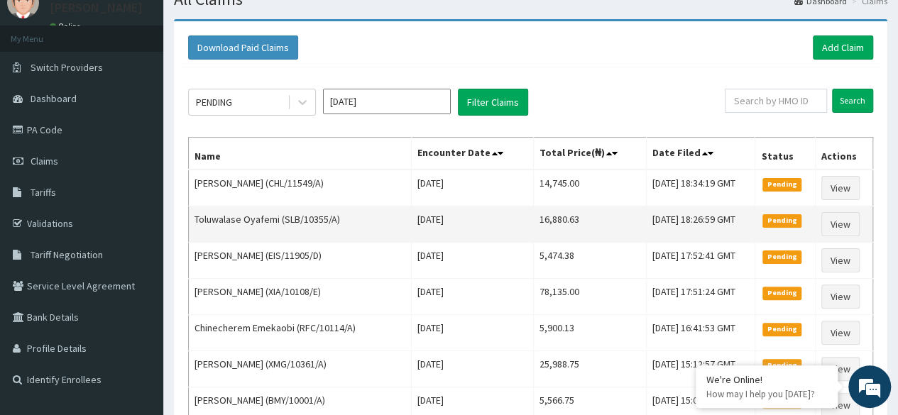
scroll to position [57, 0]
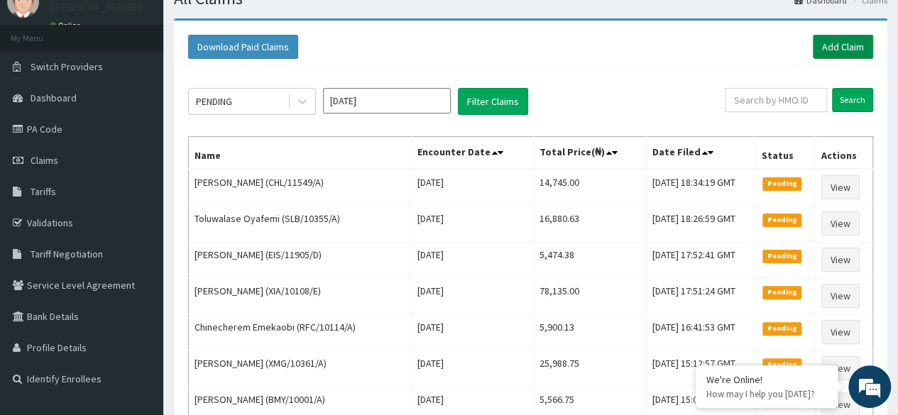
click at [846, 50] on link "Add Claim" at bounding box center [843, 47] width 60 height 24
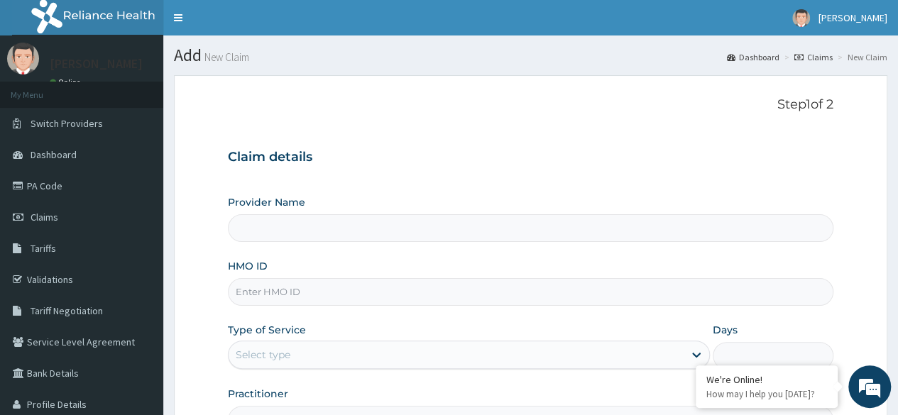
type input "Reliance Family Clinics (RFC)- [GEOGRAPHIC_DATA]"
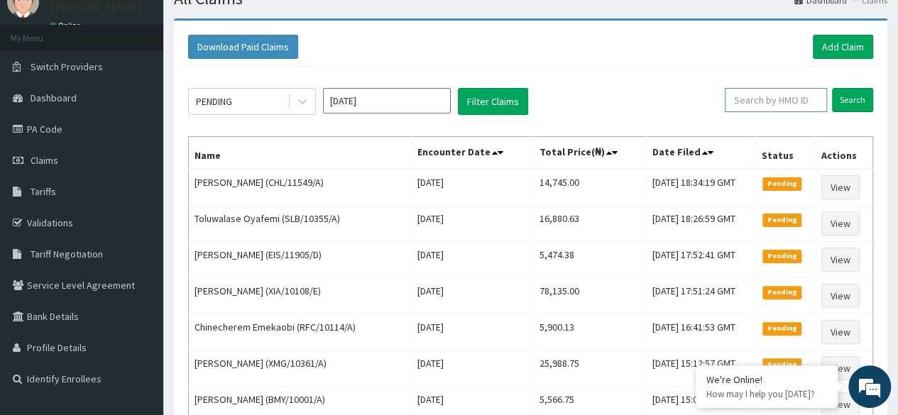
click at [784, 105] on input "text" at bounding box center [776, 100] width 102 height 24
paste input "CHL/10797/D"
type input "CHL/10797/D"
click at [832, 88] on input "Search" at bounding box center [852, 100] width 41 height 24
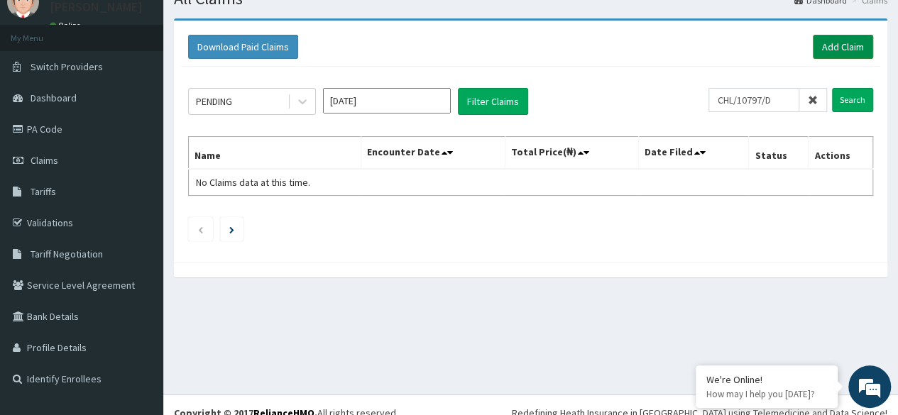
click at [861, 38] on link "Add Claim" at bounding box center [843, 47] width 60 height 24
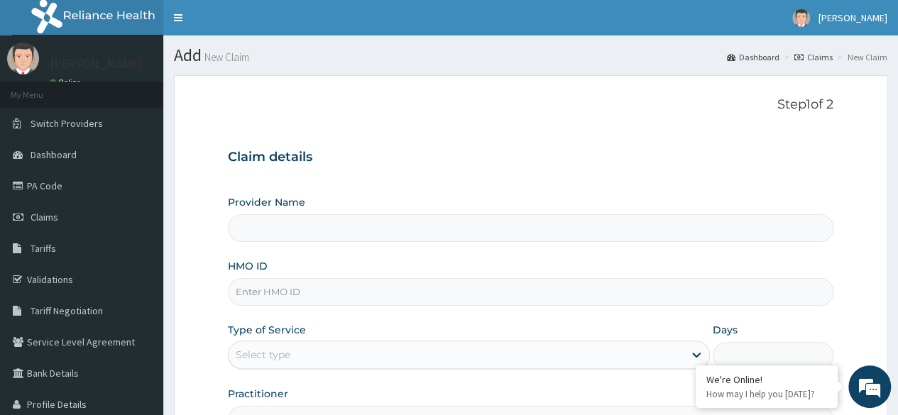
type input "Reliance Family Clinics (RFC)- [GEOGRAPHIC_DATA]"
click at [557, 290] on input "HMO ID" at bounding box center [531, 292] width 606 height 28
paste input "CHL/10797/D"
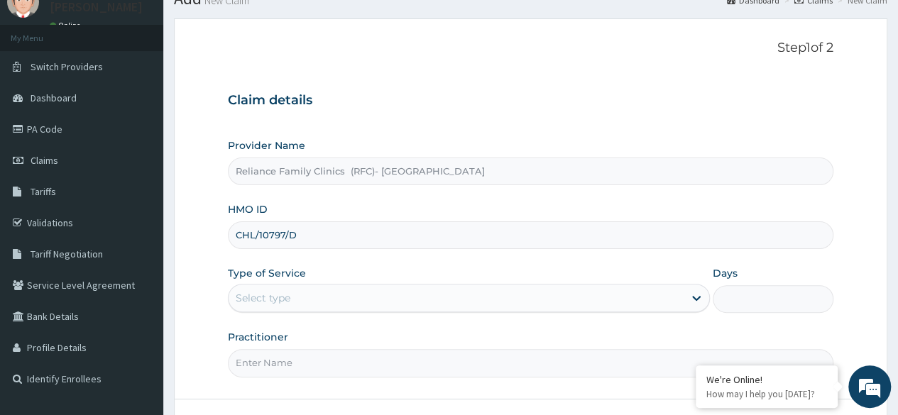
scroll to position [165, 0]
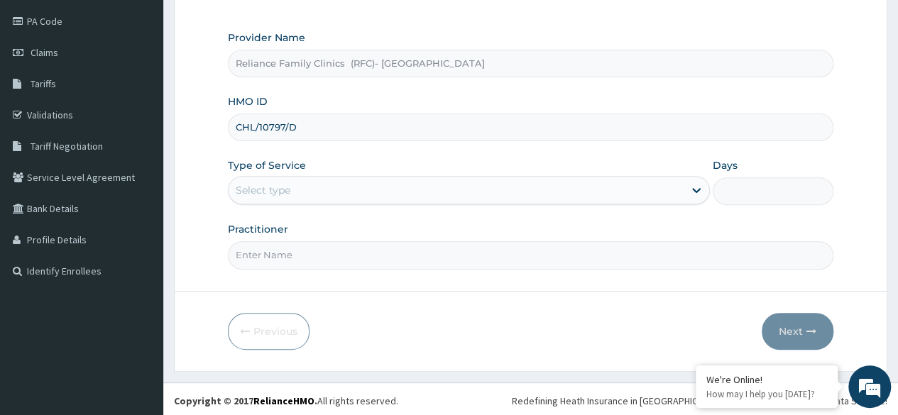
type input "CHL/10797/D"
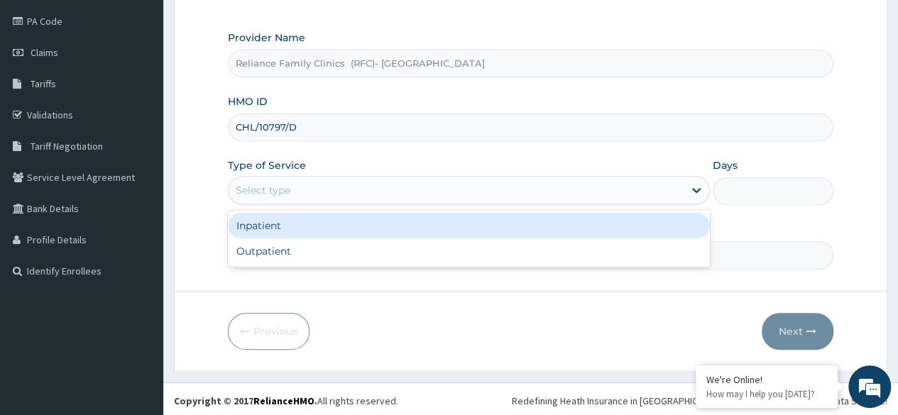
click at [389, 251] on div "Outpatient" at bounding box center [469, 252] width 482 height 26
type input "1"
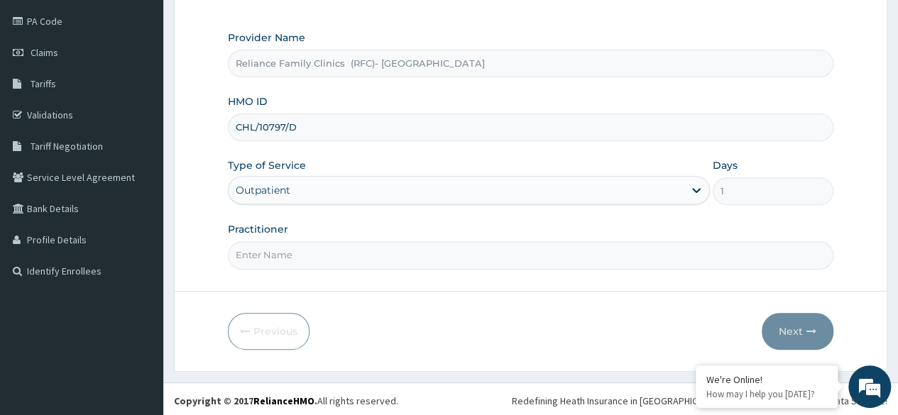
click at [401, 251] on input "Practitioner" at bounding box center [531, 255] width 606 height 28
type input "Dr Ejiofor"
click at [795, 332] on button "Next" at bounding box center [798, 331] width 72 height 37
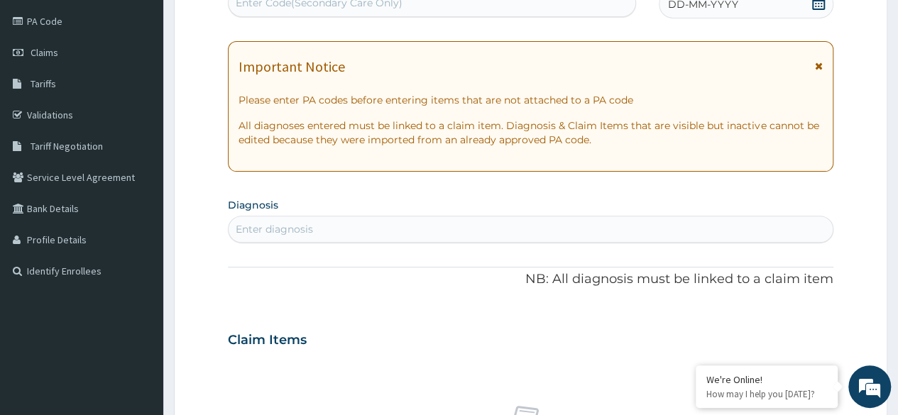
click at [825, 16] on div "DD-MM-YYYY" at bounding box center [746, 4] width 175 height 28
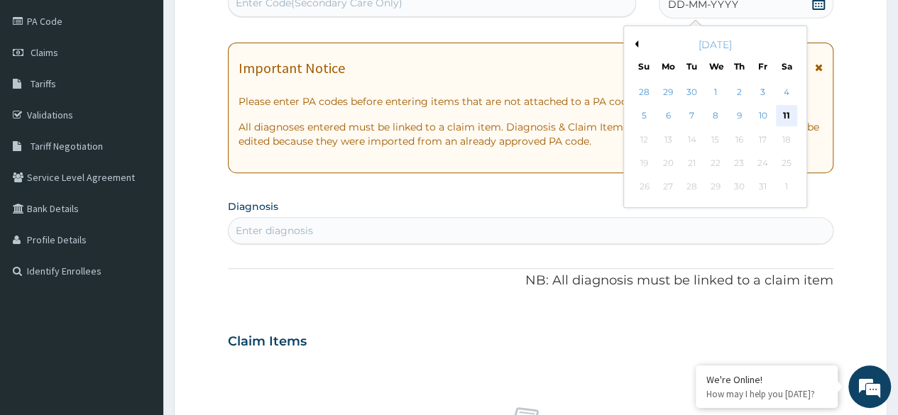
click at [784, 116] on div "11" at bounding box center [786, 116] width 21 height 21
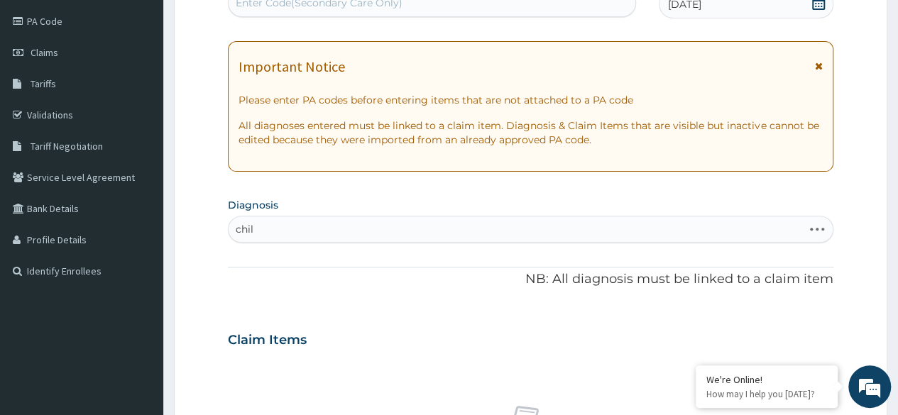
type input "child"
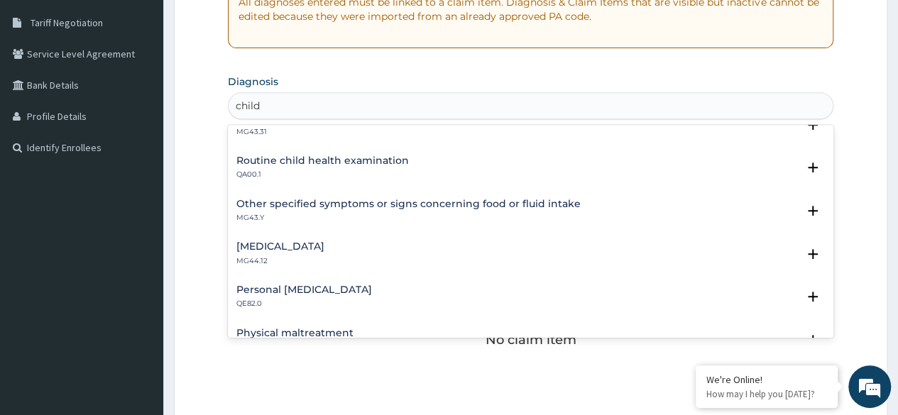
scroll to position [150, 0]
click at [426, 171] on div "Routine child health examination QA00.1" at bounding box center [531, 168] width 589 height 25
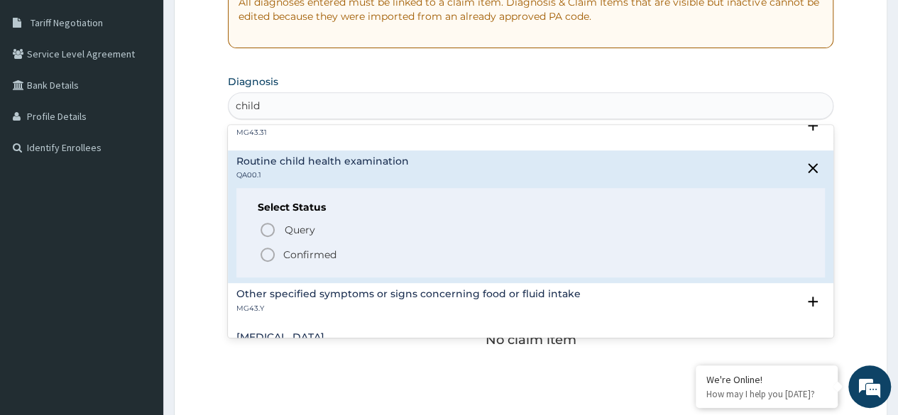
click at [333, 254] on p "Confirmed" at bounding box center [309, 255] width 53 height 14
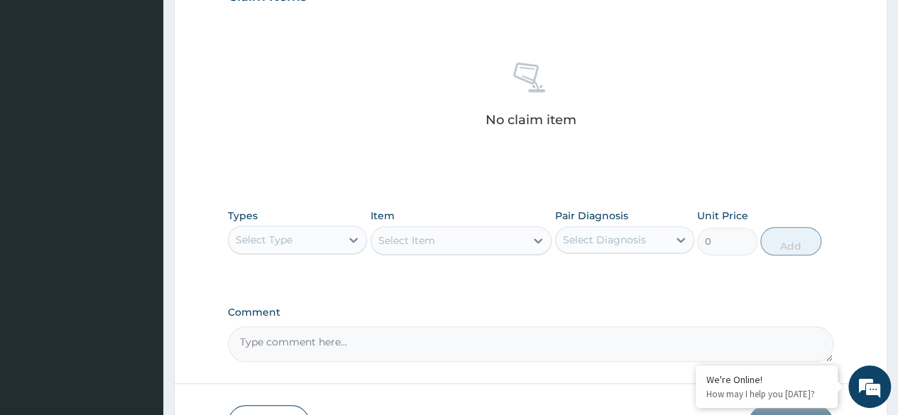
scroll to position [606, 0]
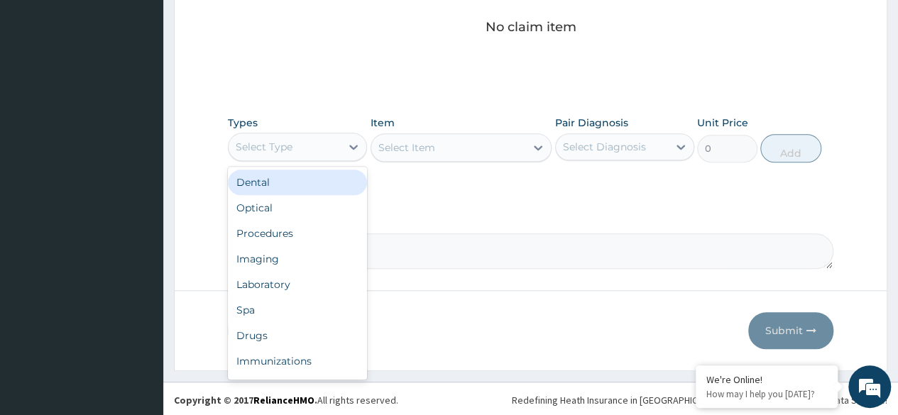
click at [317, 234] on div "Procedures" at bounding box center [297, 234] width 139 height 26
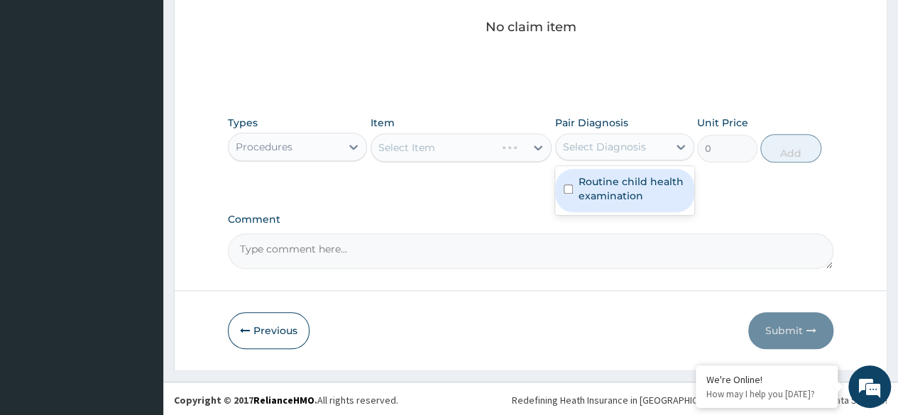
click at [611, 197] on label "Routine child health examination" at bounding box center [632, 189] width 107 height 28
checkbox input "true"
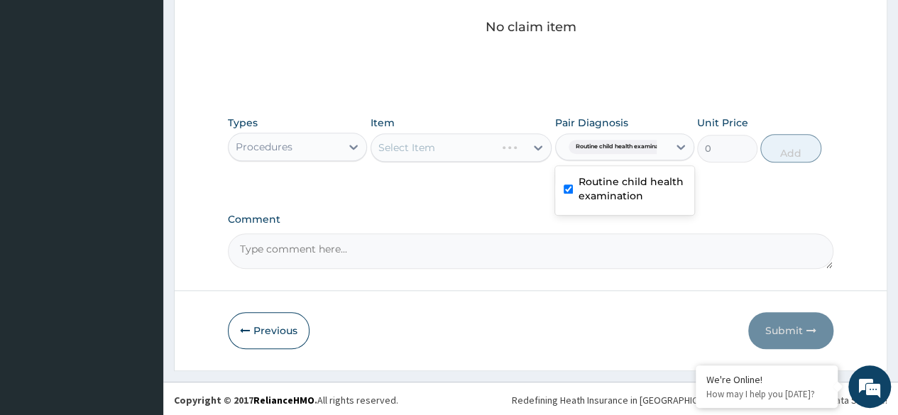
click at [479, 142] on div "Select Item" at bounding box center [462, 148] width 182 height 28
click at [453, 149] on div "Select Item" at bounding box center [462, 148] width 182 height 28
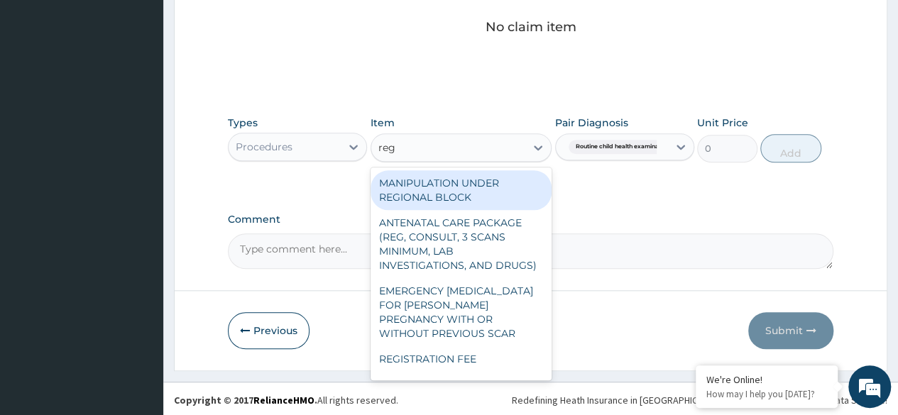
type input "regi"
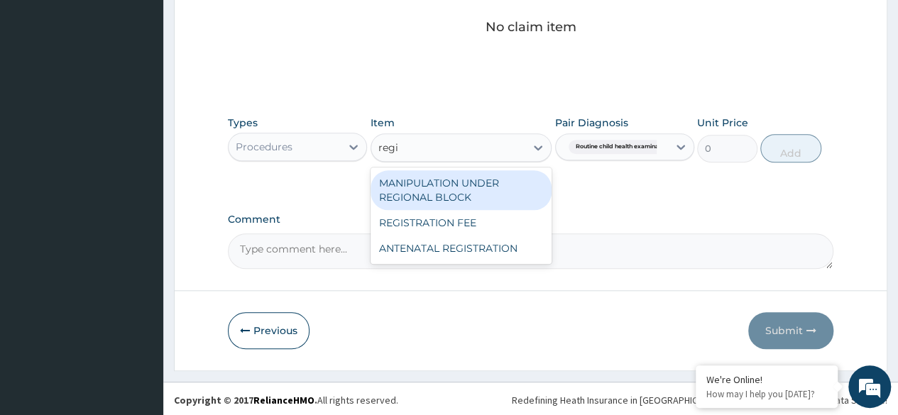
click at [490, 222] on div "REGISTRATION FEE" at bounding box center [462, 223] width 182 height 26
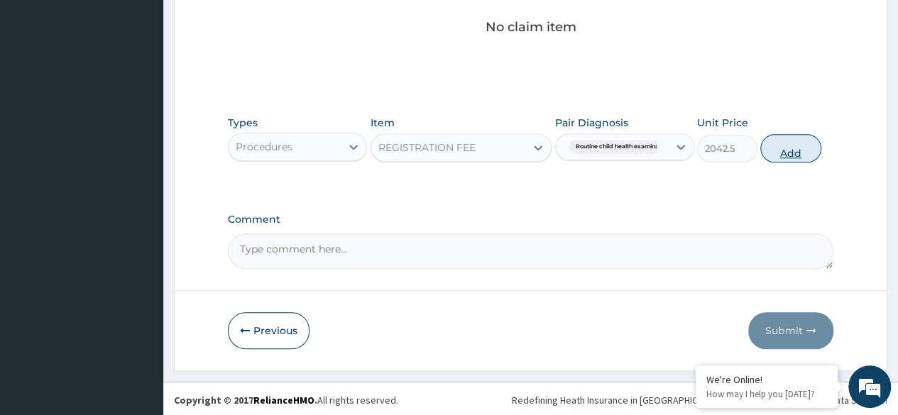
click at [795, 149] on button "Add" at bounding box center [791, 148] width 60 height 28
type input "0"
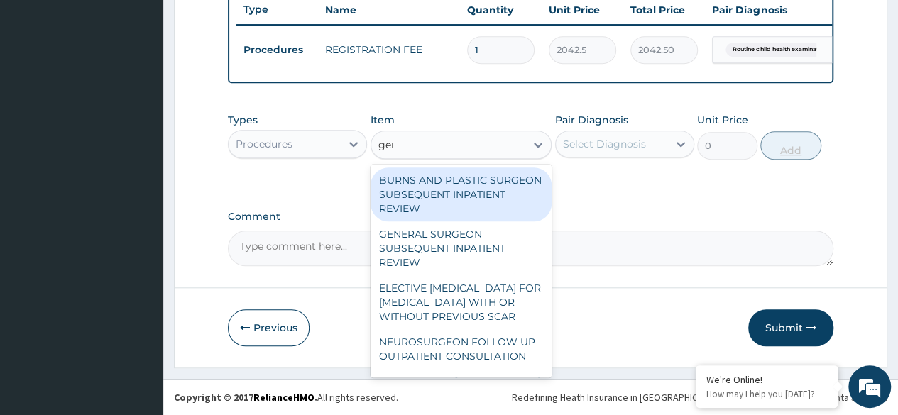
type input "gene"
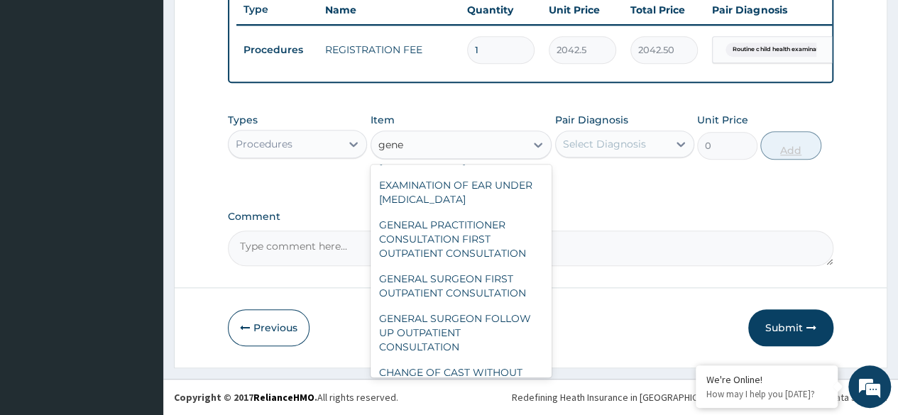
scroll to position [233, 0]
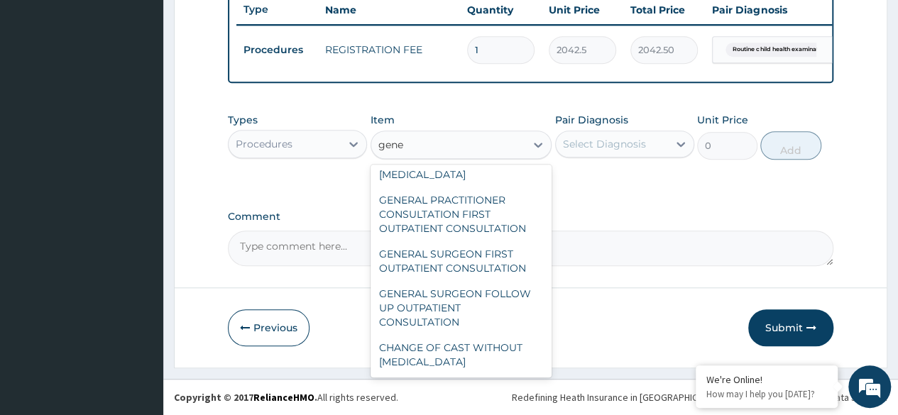
click at [492, 218] on div "GENERAL PRACTITIONER CONSULTATION FIRST OUTPATIENT CONSULTATION" at bounding box center [462, 214] width 182 height 54
type input "3370.125"
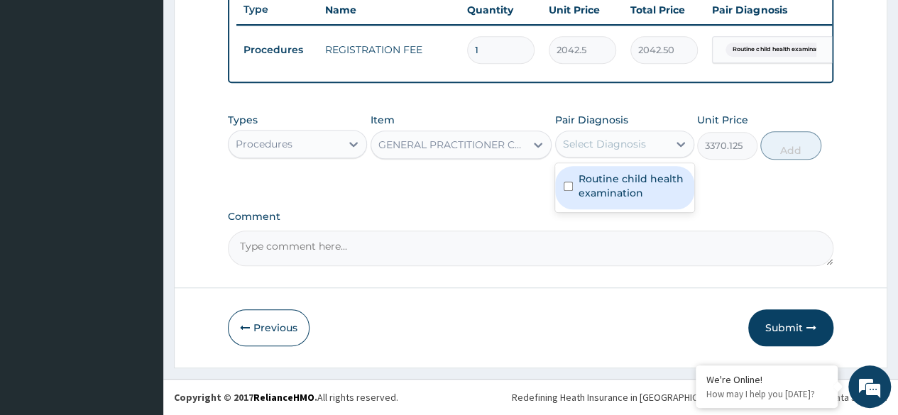
click at [642, 183] on label "Routine child health examination" at bounding box center [632, 186] width 107 height 28
checkbox input "true"
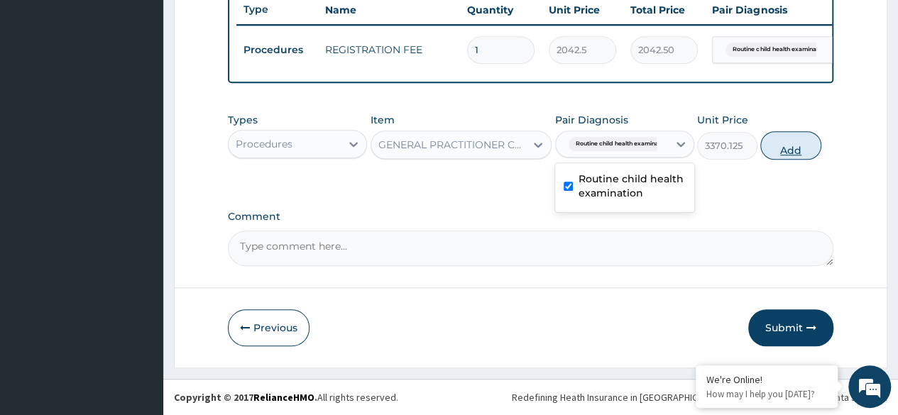
click at [789, 152] on button "Add" at bounding box center [791, 145] width 60 height 28
type input "0"
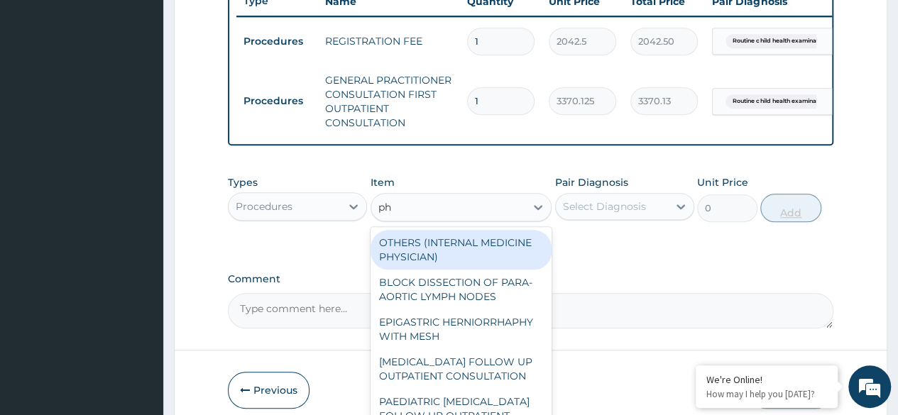
type input "p"
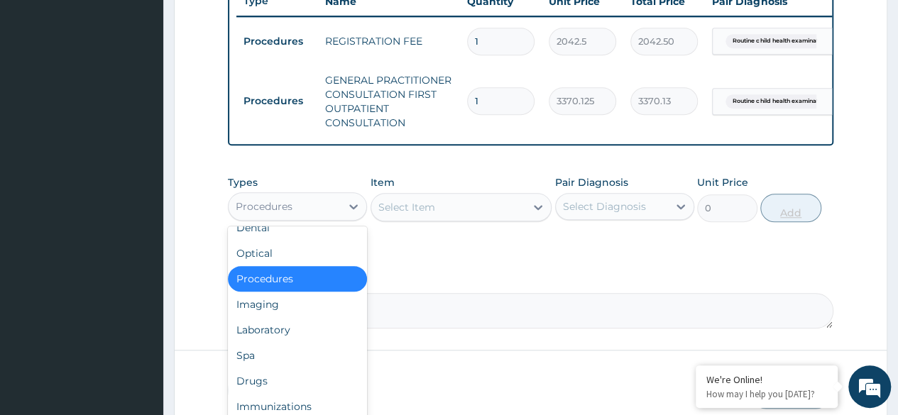
scroll to position [0, 0]
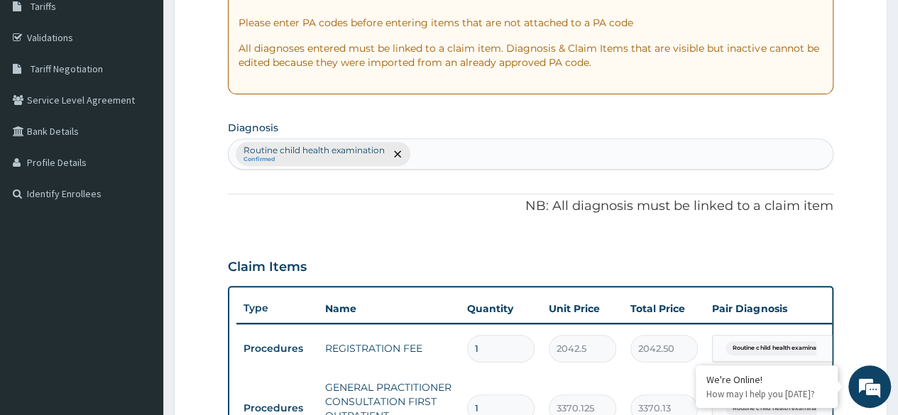
scroll to position [621, 0]
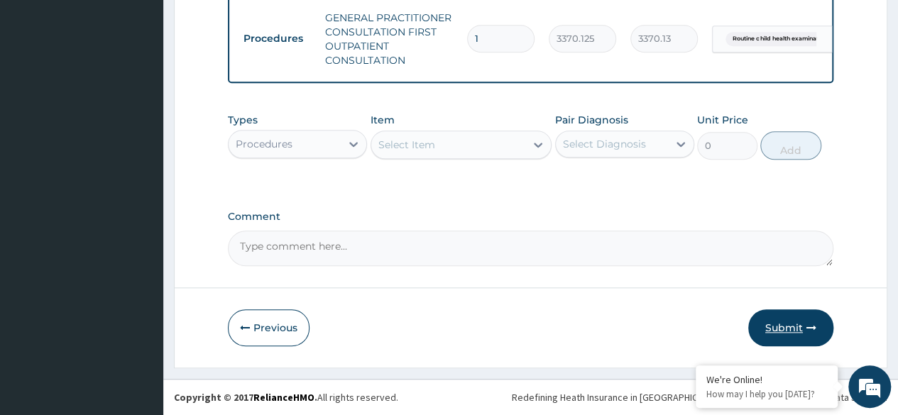
click at [790, 332] on button "Submit" at bounding box center [791, 328] width 85 height 37
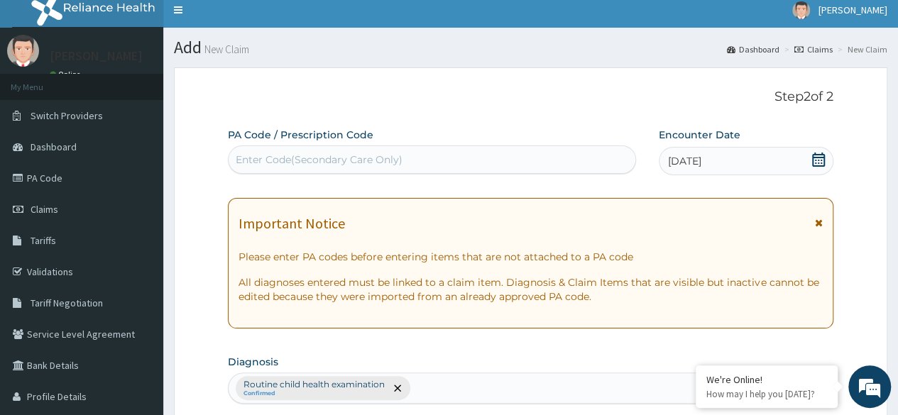
scroll to position [0, 0]
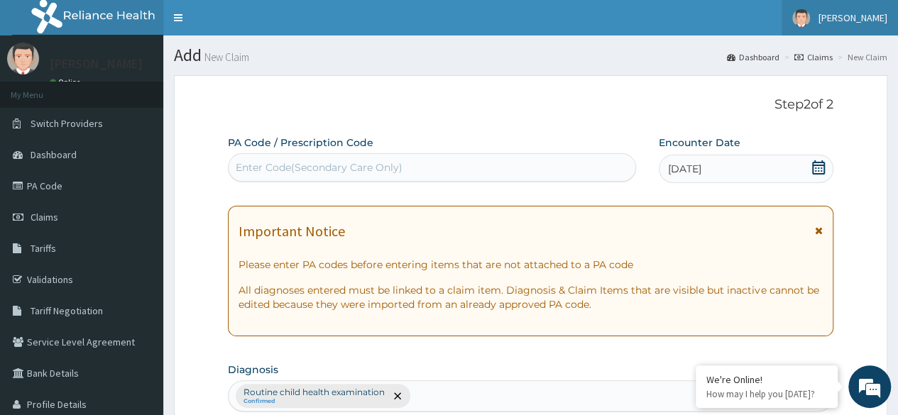
click at [854, 17] on span "[PERSON_NAME]" at bounding box center [853, 17] width 69 height 13
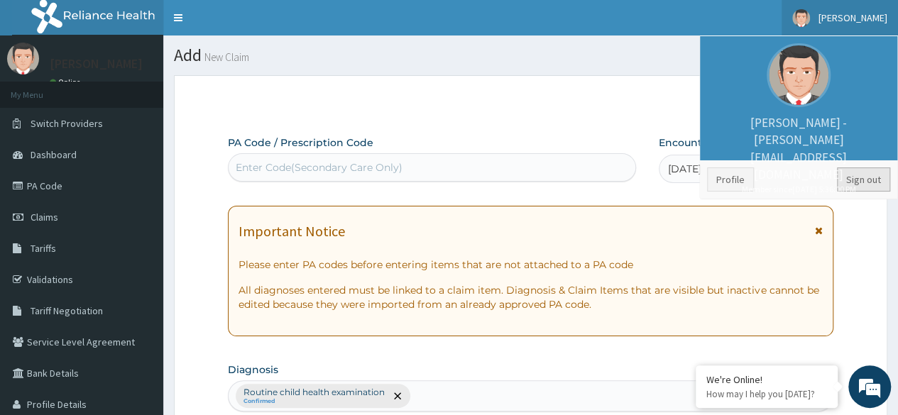
click at [857, 183] on link "Sign out" at bounding box center [863, 180] width 53 height 24
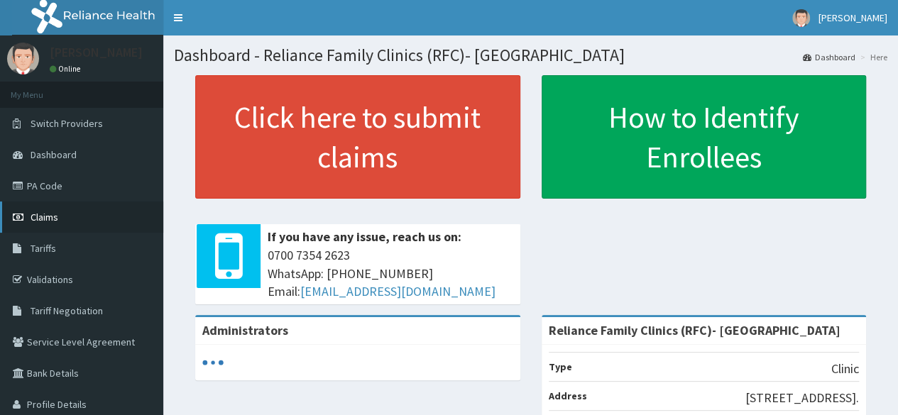
click at [93, 222] on link "Claims" at bounding box center [81, 217] width 163 height 31
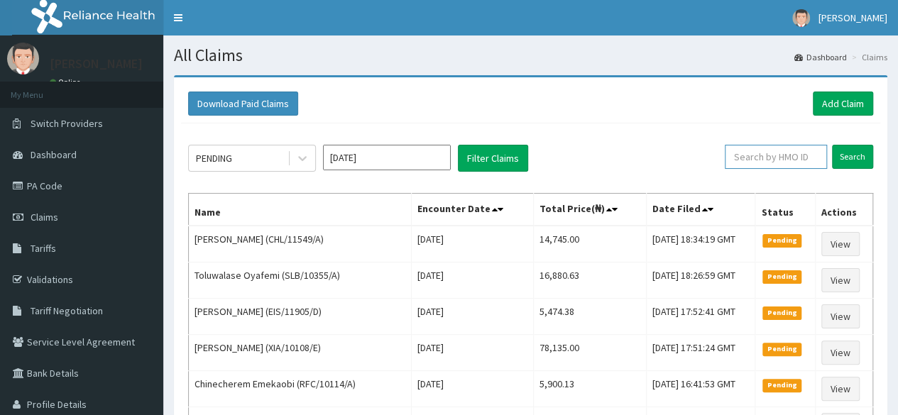
click at [789, 152] on input "text" at bounding box center [776, 157] width 102 height 24
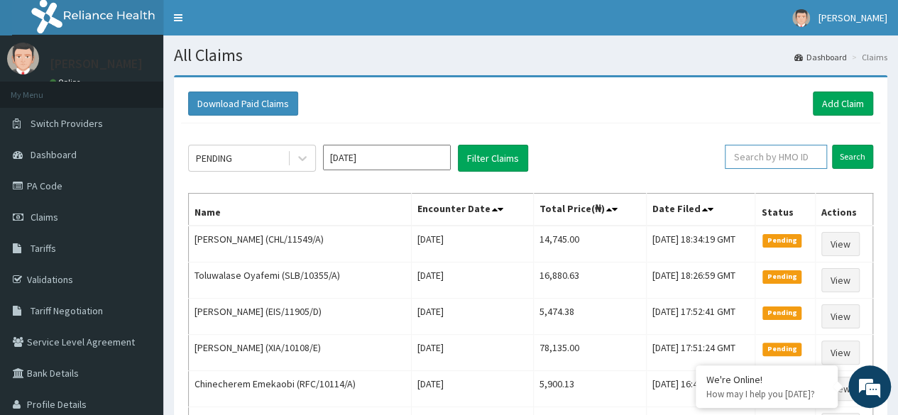
paste input "TLL/10021/A"
type input "TLL/10021/A"
click at [832, 145] on input "Search" at bounding box center [852, 157] width 41 height 24
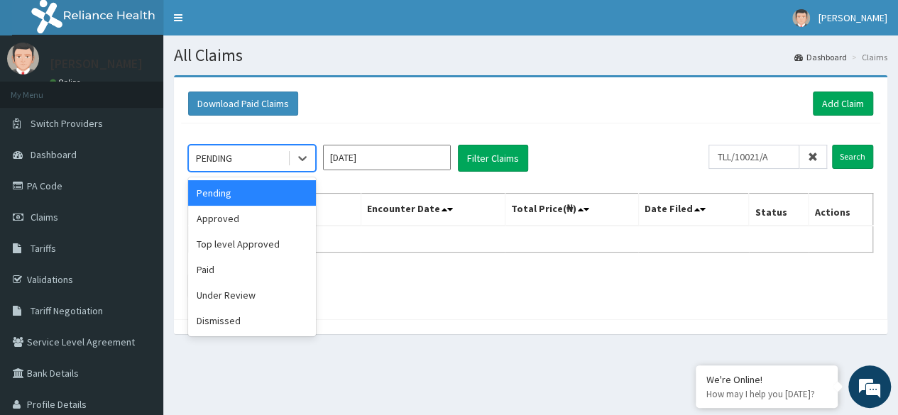
click at [271, 220] on div "Approved" at bounding box center [252, 219] width 128 height 26
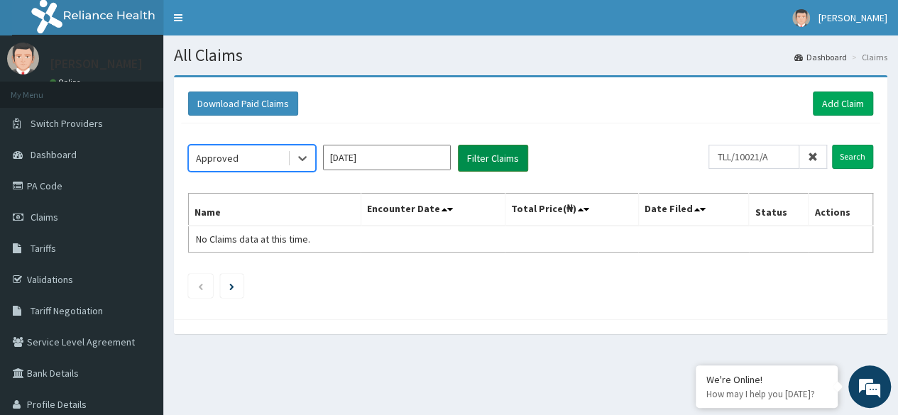
click at [504, 156] on button "Filter Claims" at bounding box center [493, 158] width 70 height 27
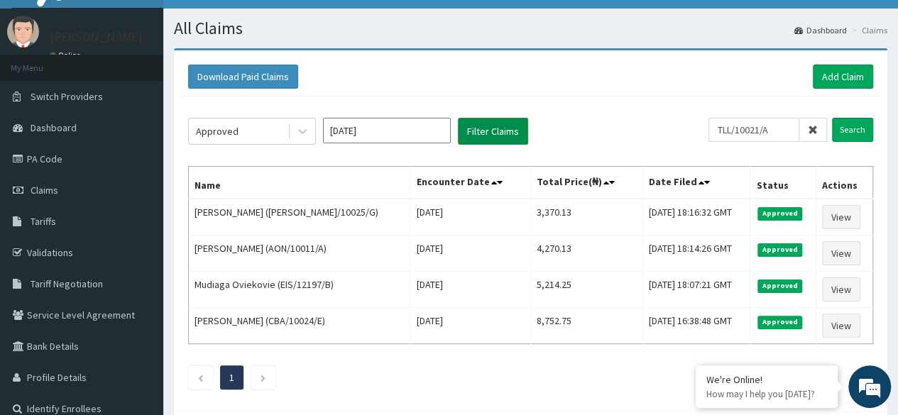
scroll to position [28, 0]
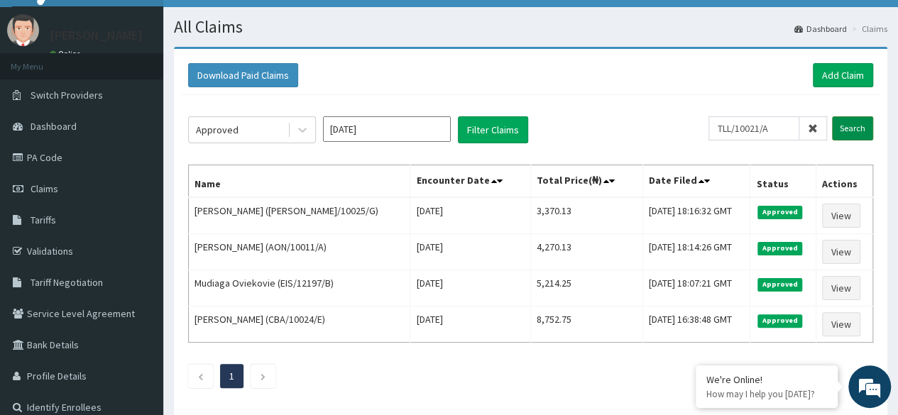
click at [863, 131] on input "Search" at bounding box center [852, 128] width 41 height 24
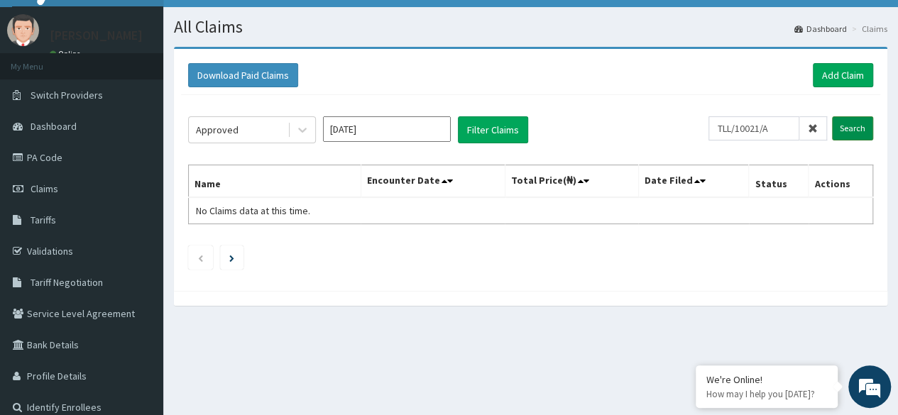
scroll to position [0, 0]
click at [842, 77] on link "Add Claim" at bounding box center [843, 75] width 60 height 24
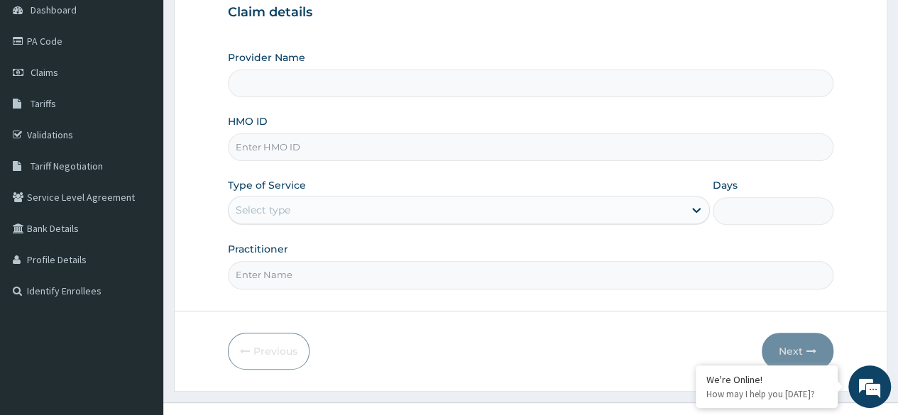
scroll to position [160, 0]
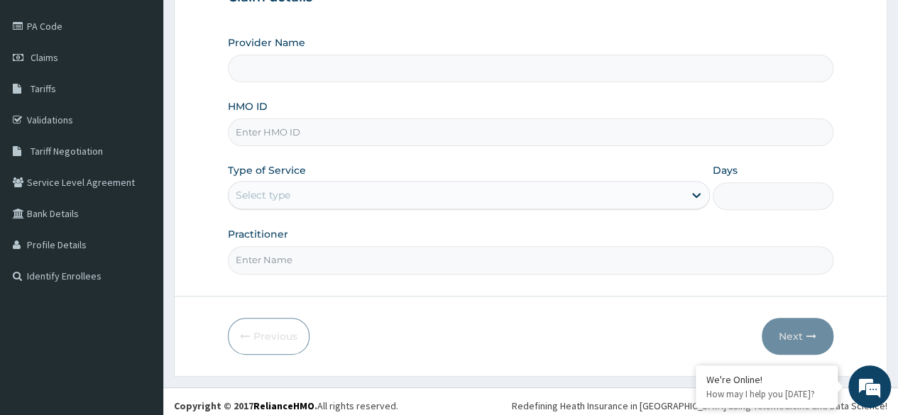
click at [785, 136] on input "HMO ID" at bounding box center [531, 133] width 606 height 28
type input "Reliance Family Clinics (RFC)- [GEOGRAPHIC_DATA]"
paste input "TLL/10021/A"
type input "TLL/10021/A"
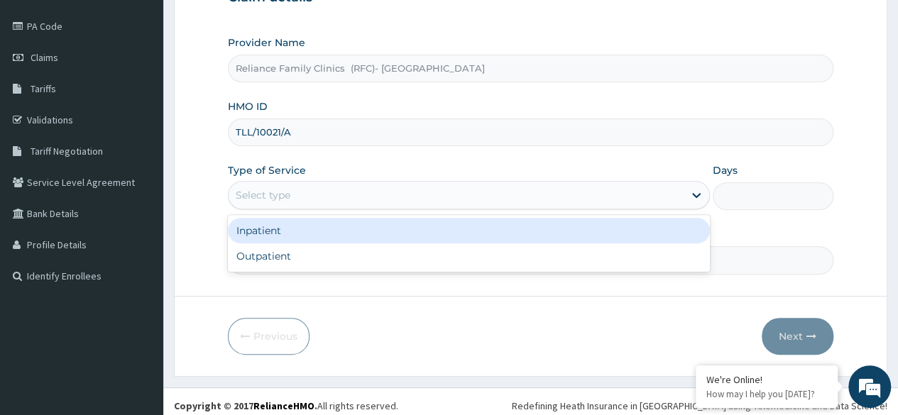
click at [439, 246] on div "Outpatient" at bounding box center [469, 257] width 482 height 26
type input "1"
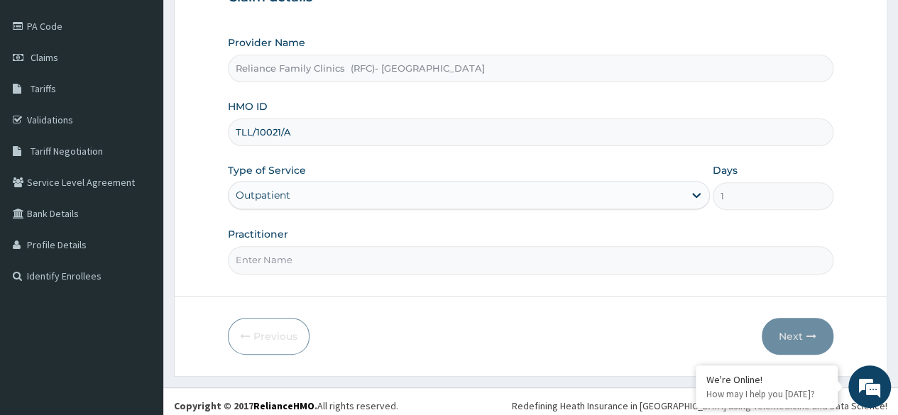
click at [449, 261] on input "Practitioner" at bounding box center [531, 260] width 606 height 28
type input "[PERSON_NAME]"
click at [795, 336] on button "Next" at bounding box center [798, 336] width 72 height 37
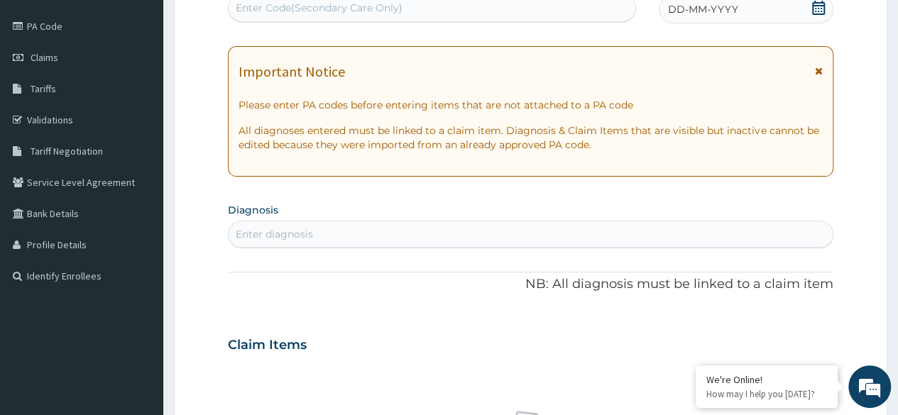
scroll to position [0, 0]
click at [828, 18] on div "DD-MM-YYYY" at bounding box center [746, 9] width 175 height 28
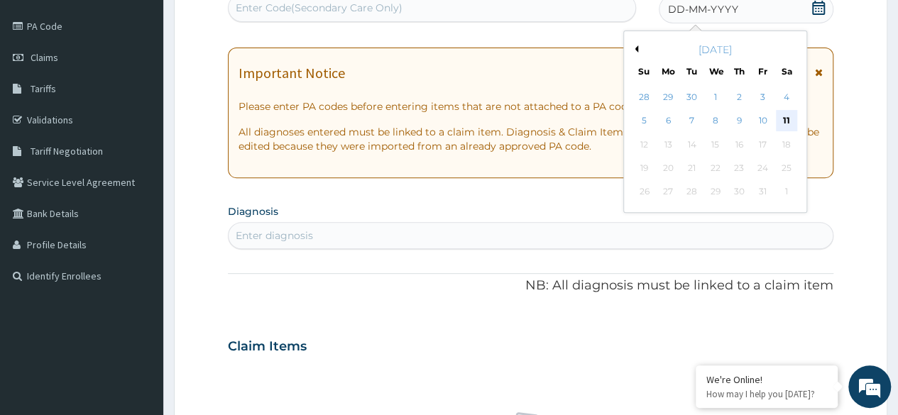
click at [782, 125] on div "11" at bounding box center [786, 121] width 21 height 21
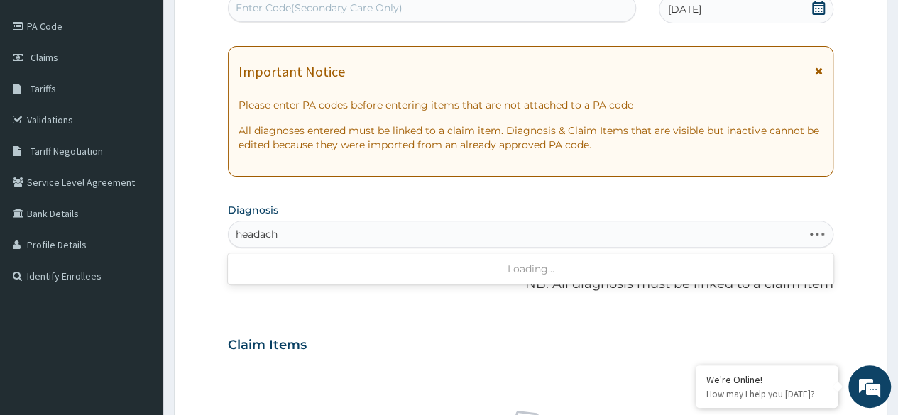
type input "headache"
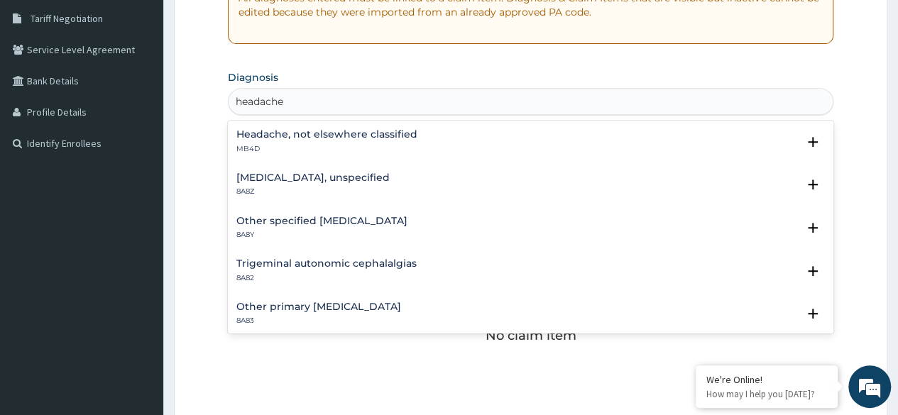
scroll to position [295, 0]
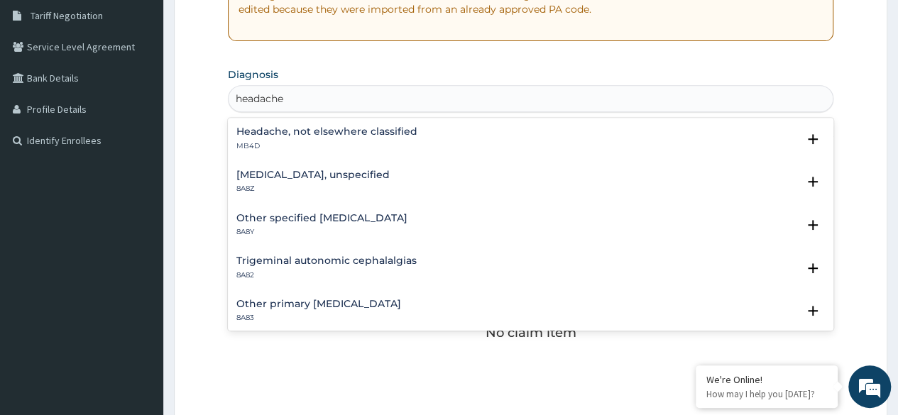
click at [401, 132] on h4 "Headache, not elsewhere classified" at bounding box center [327, 131] width 181 height 11
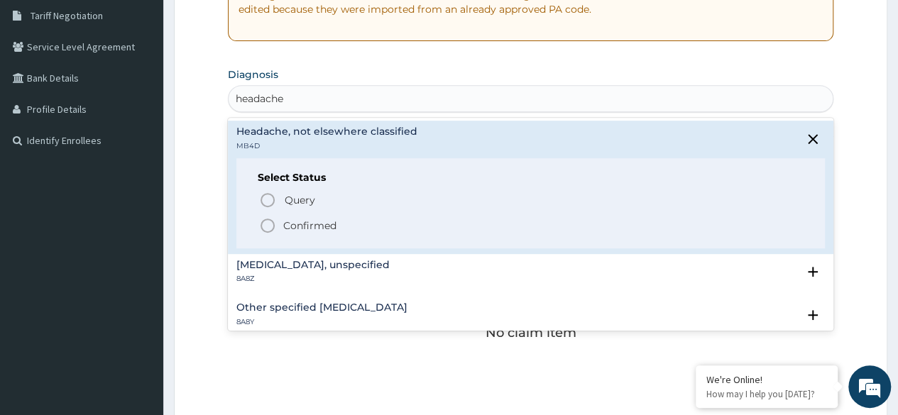
click at [349, 229] on span "Confirmed" at bounding box center [531, 225] width 545 height 17
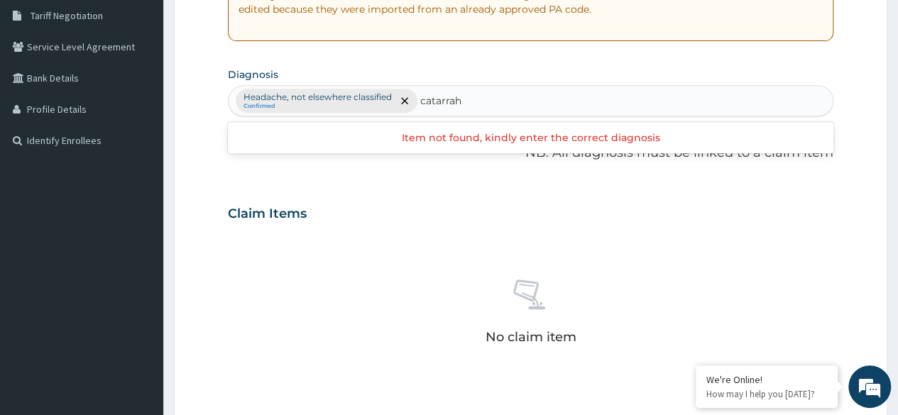
type input "catarrah"
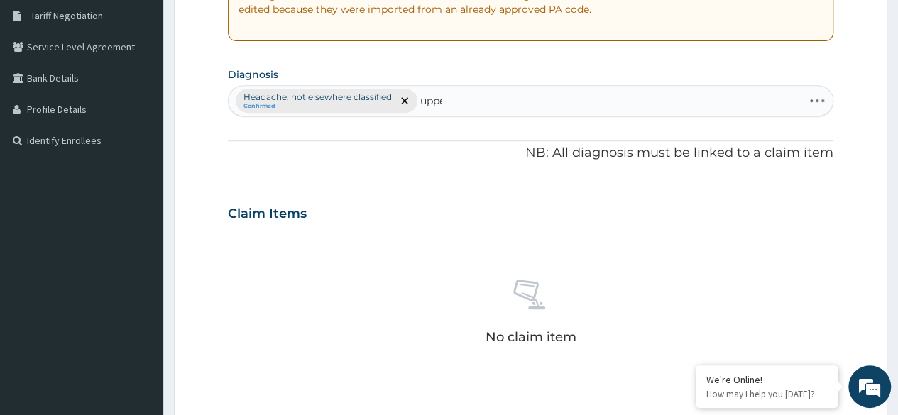
type input "upper"
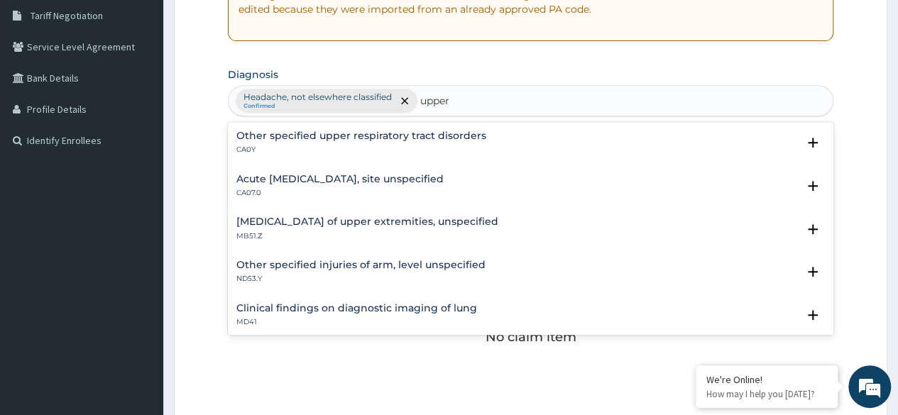
click at [444, 179] on h4 "Acute upper respiratory infection, site unspecified" at bounding box center [340, 179] width 207 height 11
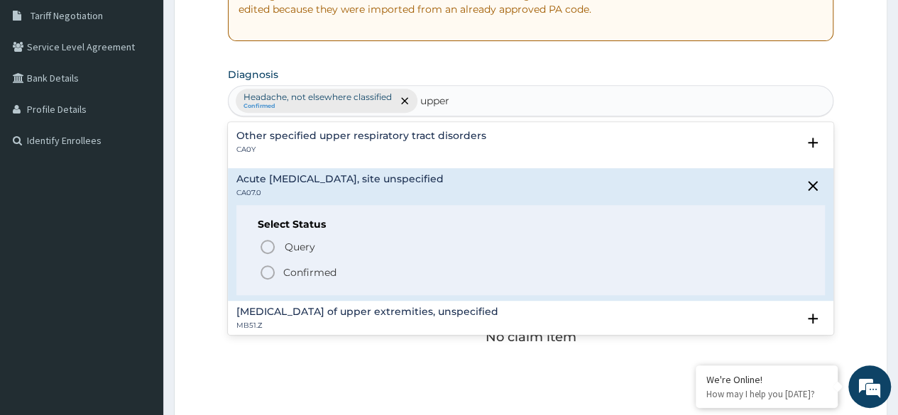
click at [343, 266] on span "Confirmed" at bounding box center [531, 272] width 545 height 17
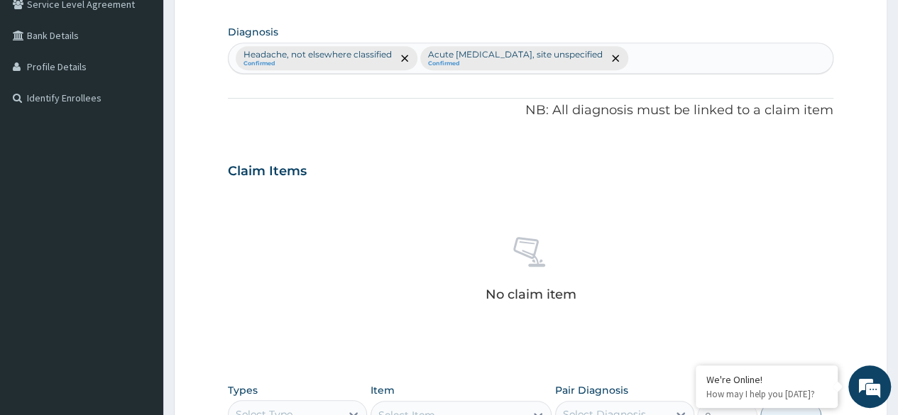
scroll to position [606, 0]
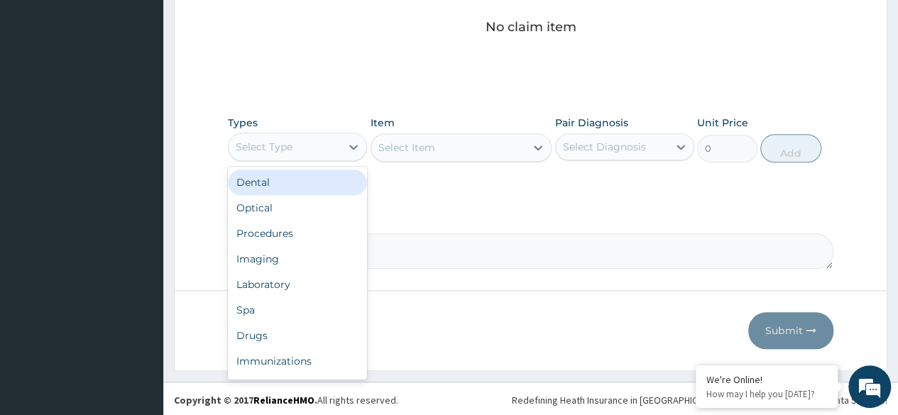
click at [324, 229] on div "Procedures" at bounding box center [297, 234] width 139 height 26
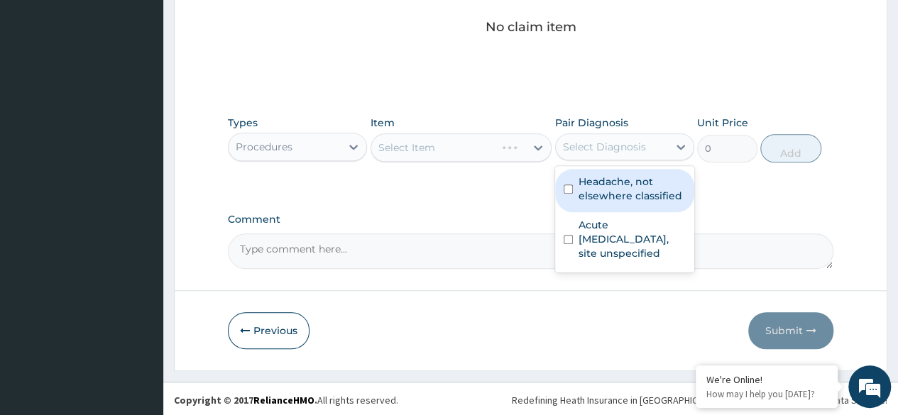
click at [624, 194] on label "Headache, not elsewhere classified" at bounding box center [632, 189] width 107 height 28
checkbox input "true"
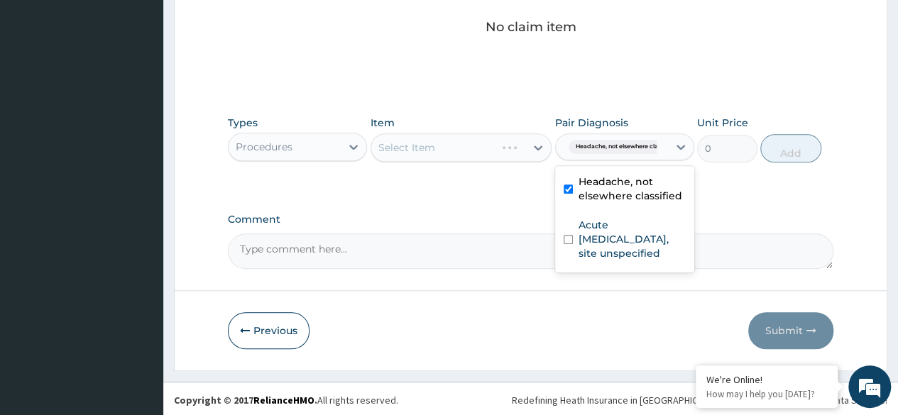
click at [613, 244] on label "Acute upper respiratory infection, site unspecified" at bounding box center [632, 239] width 107 height 43
checkbox input "true"
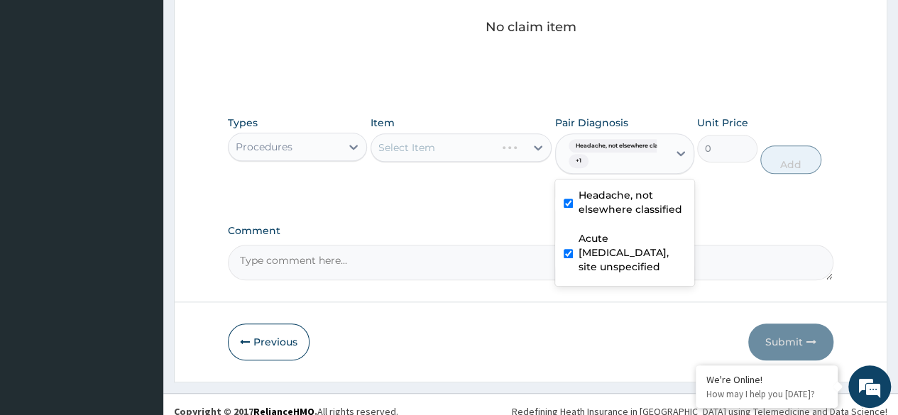
click at [474, 156] on div "Select Item" at bounding box center [462, 148] width 182 height 28
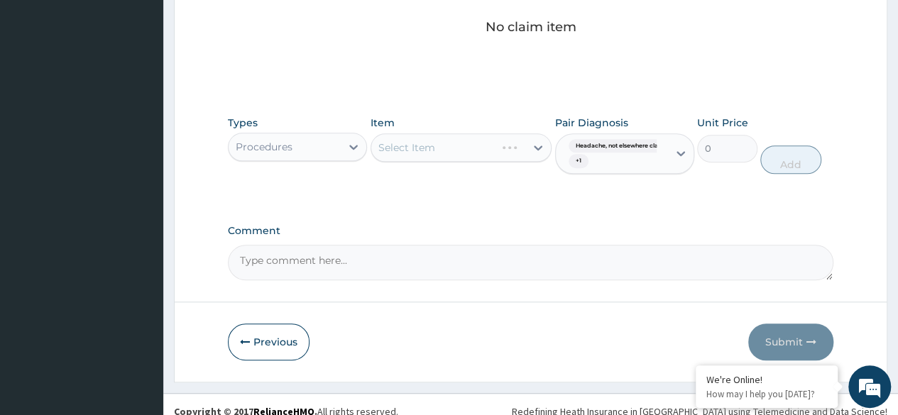
click at [491, 138] on div "Select Item" at bounding box center [462, 148] width 182 height 28
click at [469, 149] on div "Select Item" at bounding box center [462, 148] width 182 height 28
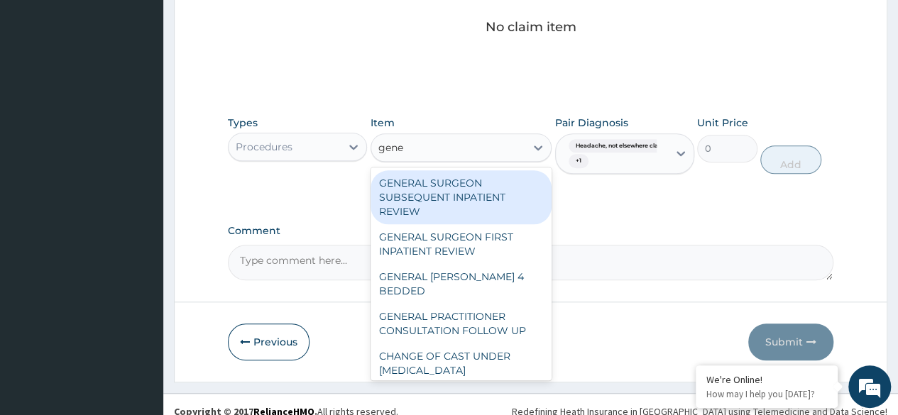
type input "gener"
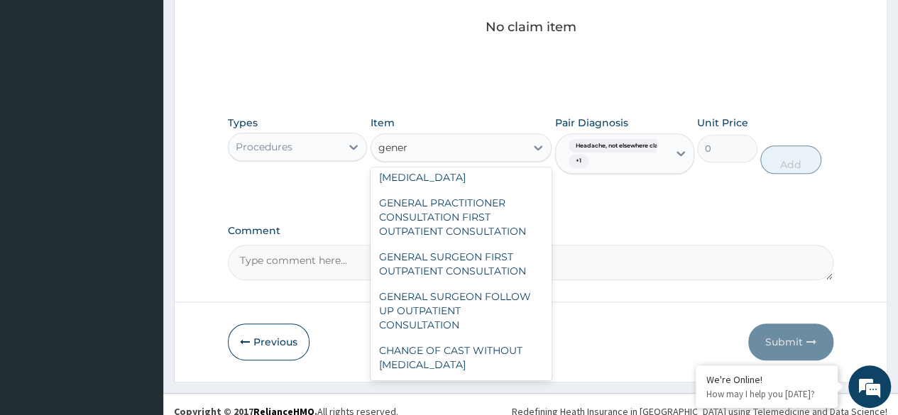
click at [500, 219] on div "GENERAL PRACTITIONER CONSULTATION FIRST OUTPATIENT CONSULTATION" at bounding box center [462, 217] width 182 height 54
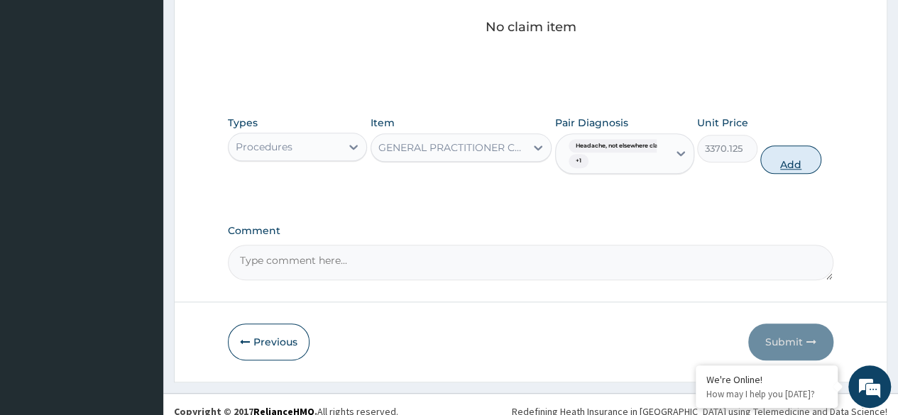
click at [781, 162] on button "Add" at bounding box center [791, 160] width 60 height 28
type input "0"
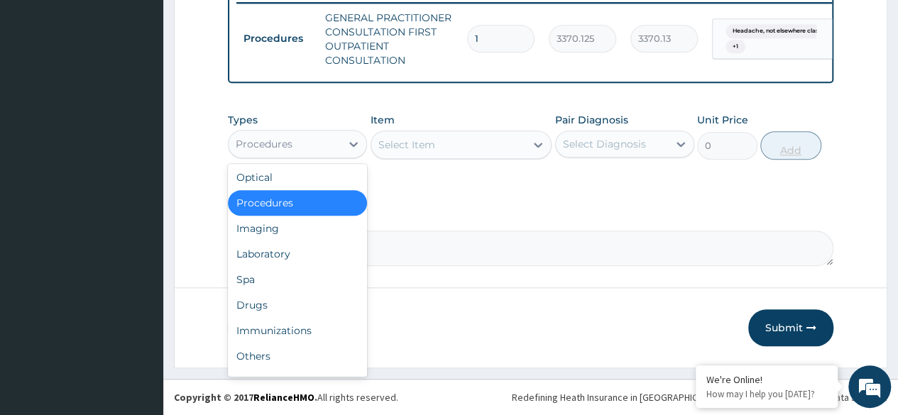
scroll to position [48, 0]
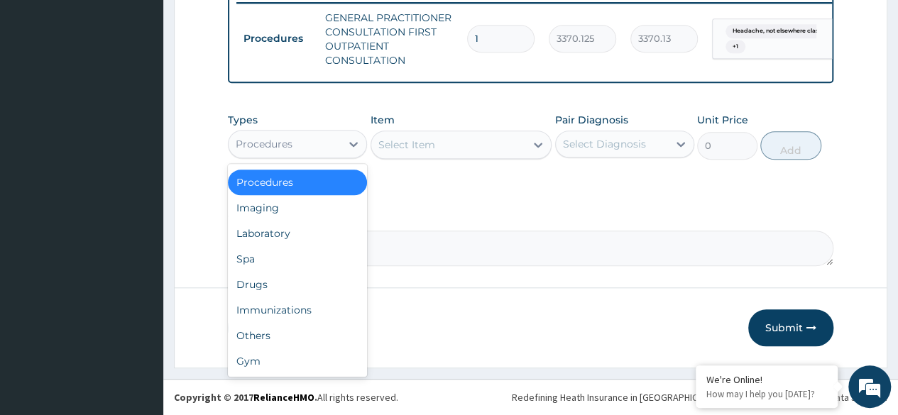
click at [320, 239] on div "Laboratory" at bounding box center [297, 234] width 139 height 26
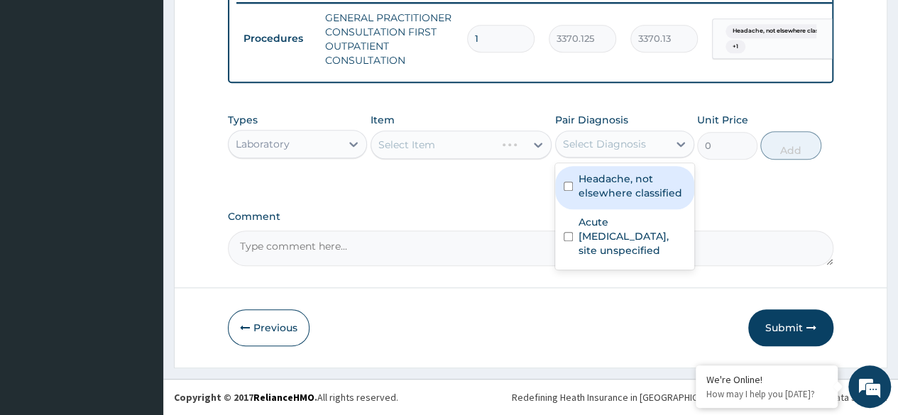
click at [631, 194] on label "Headache, not elsewhere classified" at bounding box center [632, 186] width 107 height 28
checkbox input "true"
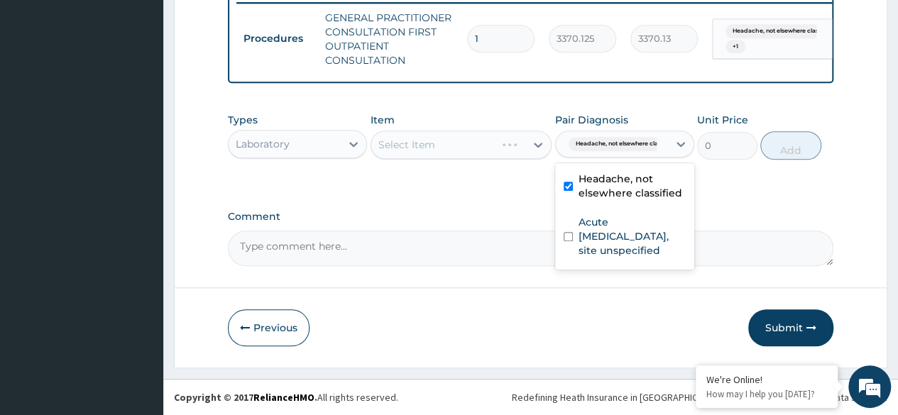
click at [630, 232] on label "Acute upper respiratory infection, site unspecified" at bounding box center [632, 236] width 107 height 43
checkbox input "true"
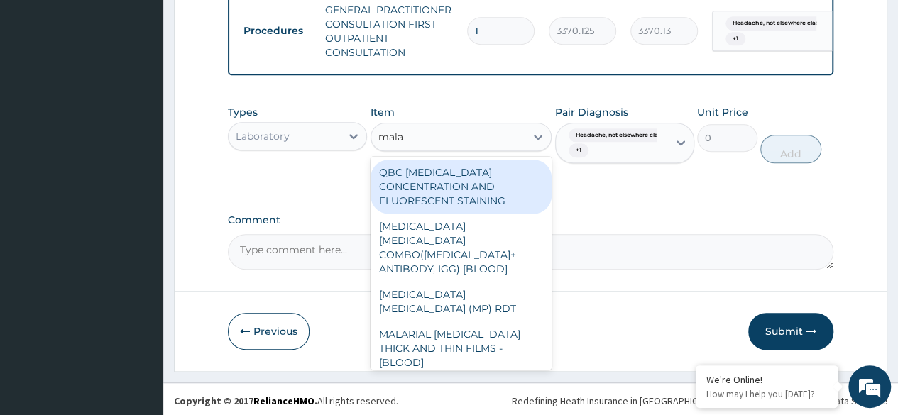
type input "malar"
click at [477, 295] on div "MALARIA PARASITE (MP) RDT" at bounding box center [462, 302] width 182 height 40
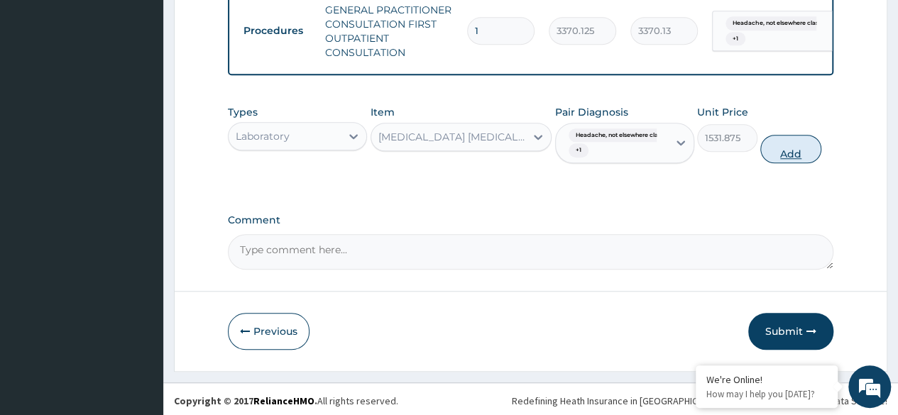
click at [786, 162] on button "Add" at bounding box center [791, 149] width 60 height 28
type input "0"
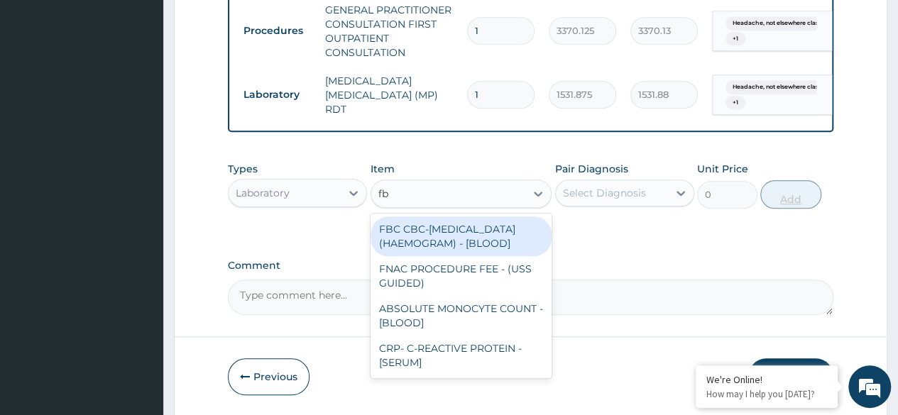
type input "fbc"
click at [487, 251] on div "FBC CBC-COMPLETE BLOOD COUNT (HAEMOGRAM) - [BLOOD]" at bounding box center [462, 237] width 182 height 40
type input "4085"
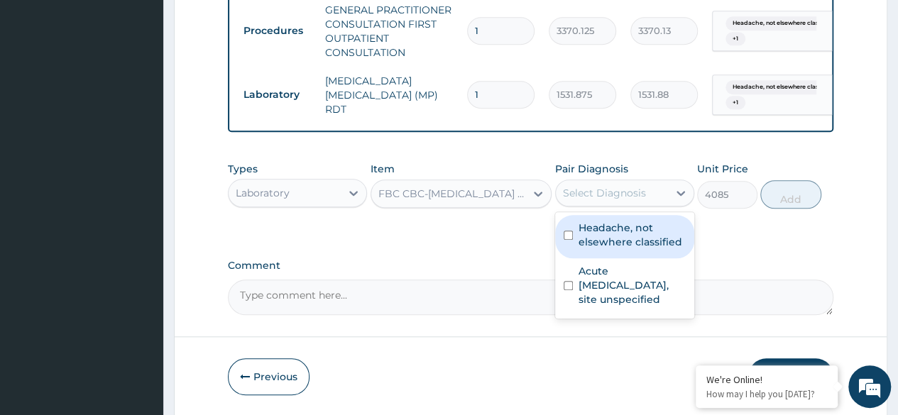
click at [648, 244] on label "Headache, not elsewhere classified" at bounding box center [632, 235] width 107 height 28
checkbox input "true"
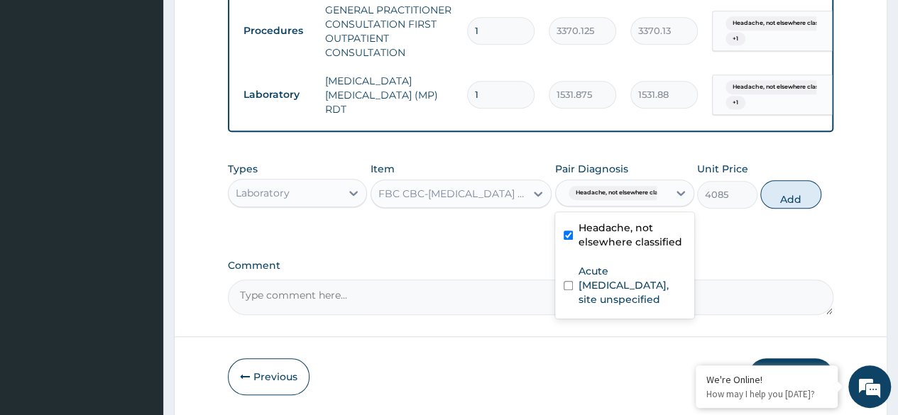
click at [639, 298] on label "Acute upper respiratory infection, site unspecified" at bounding box center [632, 285] width 107 height 43
checkbox input "true"
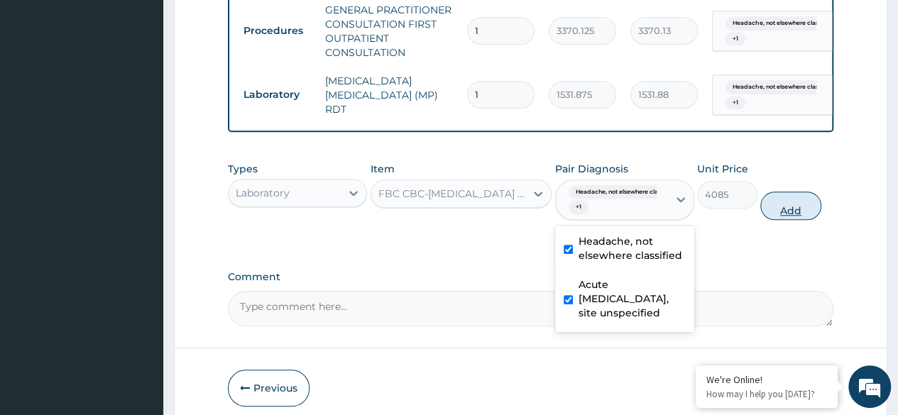
click at [784, 212] on button "Add" at bounding box center [791, 206] width 60 height 28
type input "0"
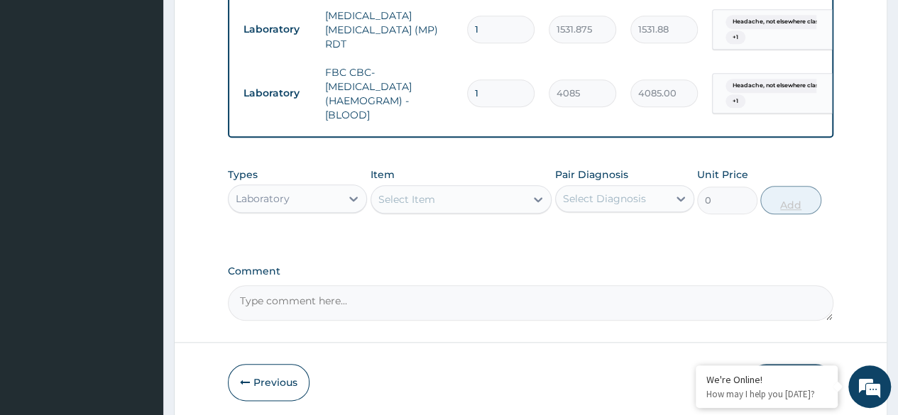
scroll to position [697, 0]
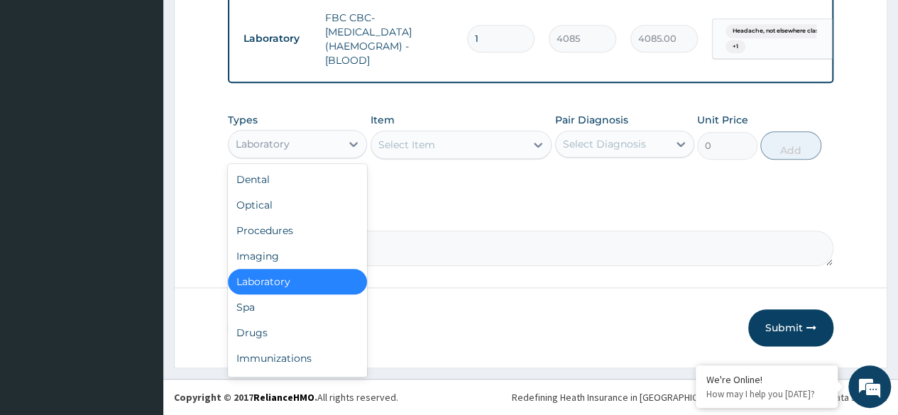
click at [291, 340] on div "Drugs" at bounding box center [297, 333] width 139 height 26
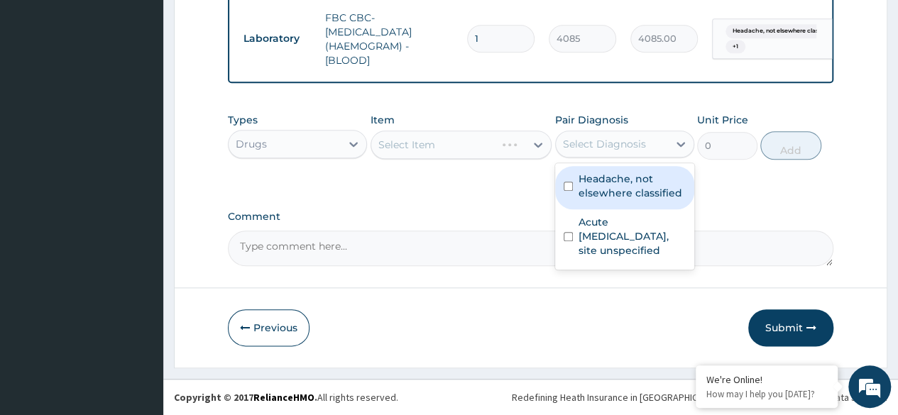
click at [638, 197] on label "Headache, not elsewhere classified" at bounding box center [632, 186] width 107 height 28
checkbox input "true"
click at [628, 241] on label "Acute upper respiratory infection, site unspecified" at bounding box center [632, 236] width 107 height 43
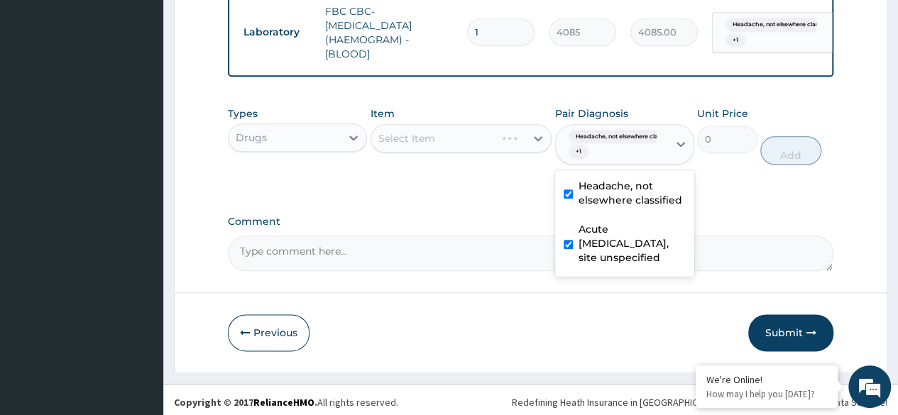
checkbox input "true"
click at [493, 137] on div "Select Item" at bounding box center [462, 138] width 182 height 28
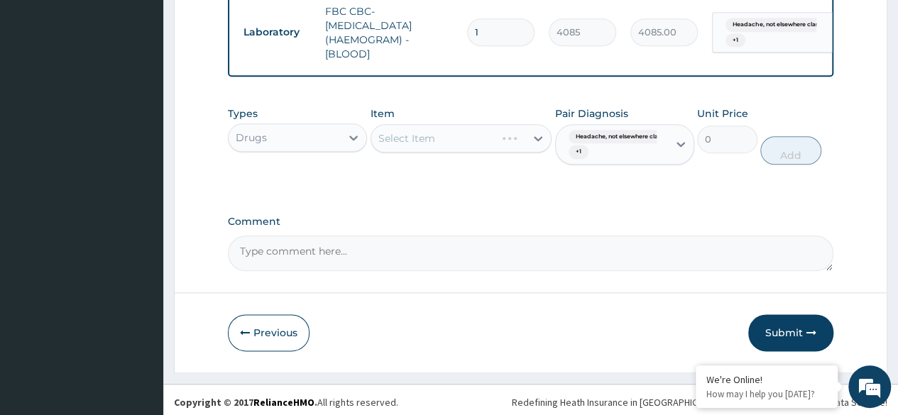
click at [484, 153] on div "Select Item" at bounding box center [462, 138] width 182 height 28
click at [494, 148] on div "Select Item" at bounding box center [462, 138] width 182 height 28
click at [464, 149] on div "Select Item" at bounding box center [462, 138] width 182 height 28
click at [487, 146] on div "Select Item" at bounding box center [462, 138] width 182 height 28
click at [514, 143] on div "Select Item" at bounding box center [462, 138] width 182 height 28
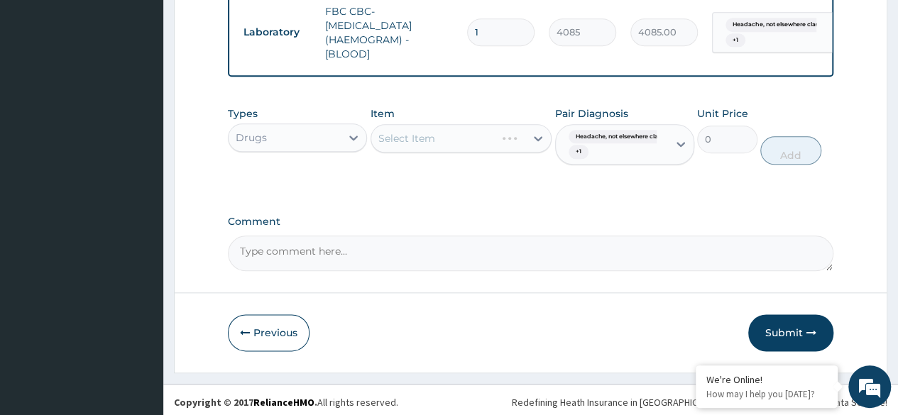
click at [513, 143] on div "Select Item" at bounding box center [462, 138] width 182 height 28
click at [493, 149] on div "Select Item" at bounding box center [462, 138] width 182 height 28
click at [526, 141] on div "Select Item" at bounding box center [462, 138] width 182 height 28
click at [501, 143] on div "Select Item" at bounding box center [462, 138] width 182 height 28
click at [483, 162] on div "Item Select Item" at bounding box center [462, 136] width 182 height 59
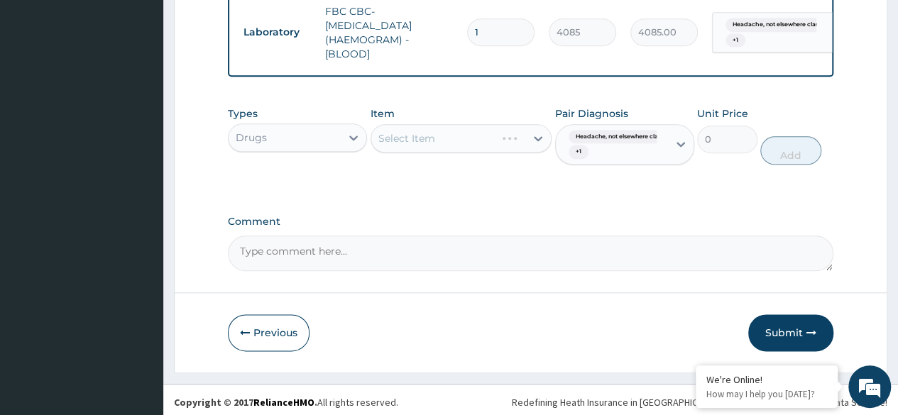
click at [491, 153] on div "Select Item" at bounding box center [462, 138] width 182 height 28
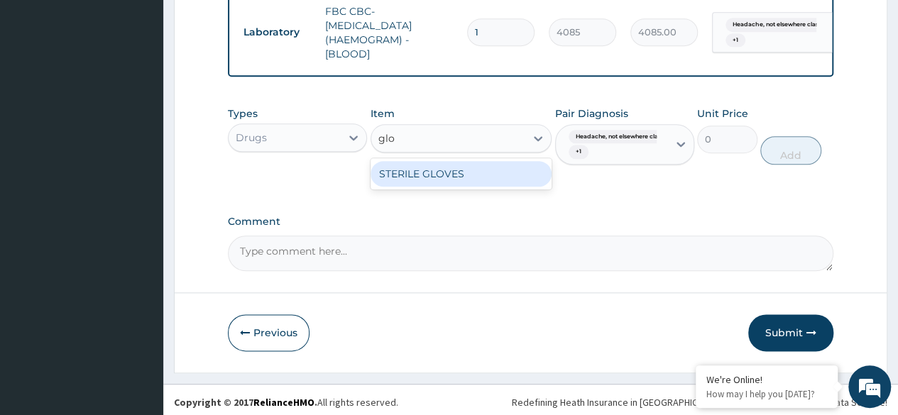
type input "glov"
click at [493, 187] on div "STERILE GLOVES" at bounding box center [462, 174] width 182 height 26
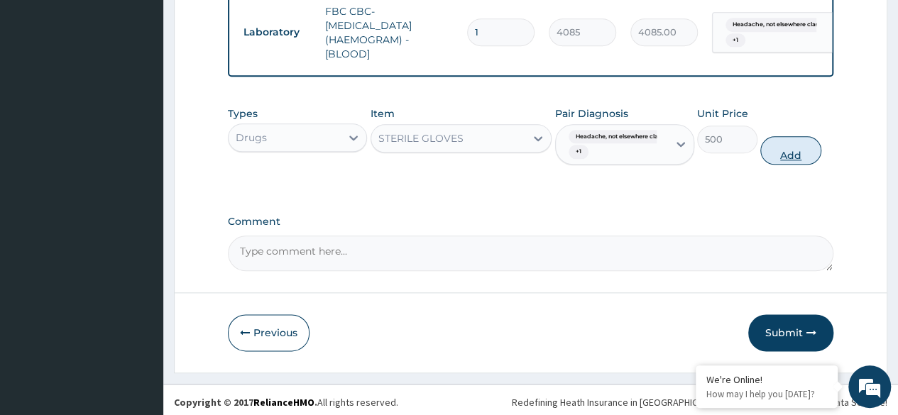
click at [782, 163] on button "Add" at bounding box center [791, 150] width 60 height 28
type input "0"
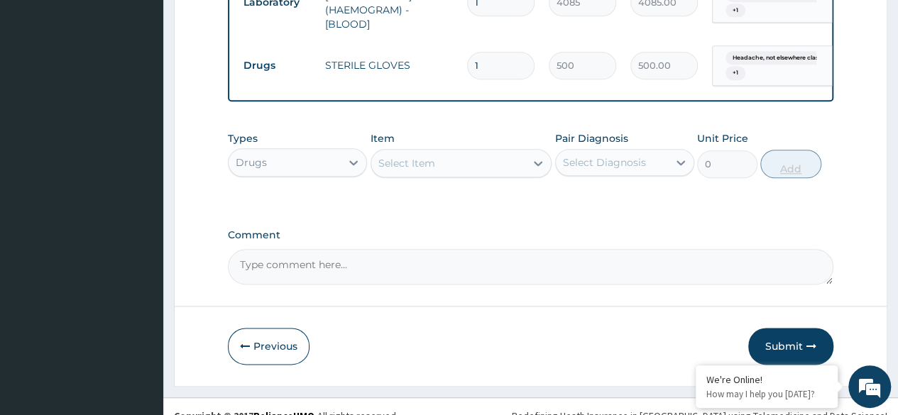
scroll to position [751, 0]
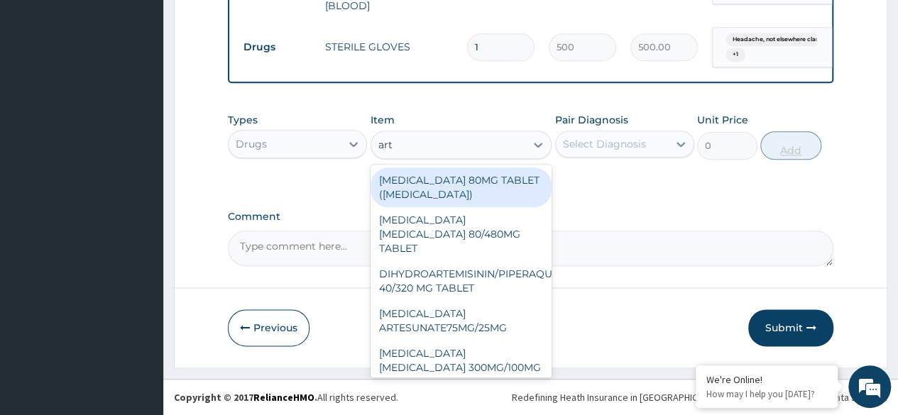
type input "arte"
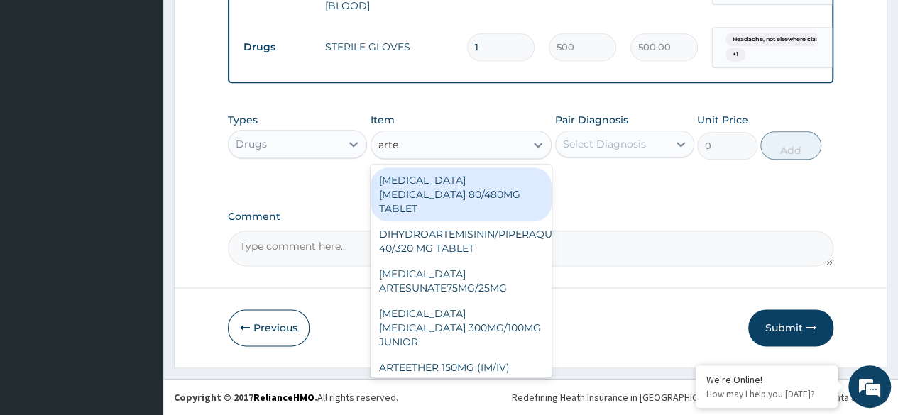
click at [470, 202] on div "ARTEMETHER LUMEFANTRINE 80/480MG TABLET" at bounding box center [462, 195] width 182 height 54
type input "450"
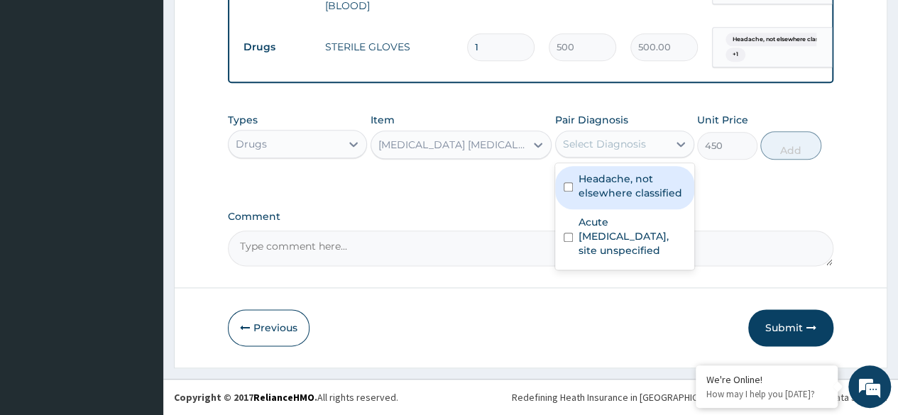
click at [624, 187] on label "Headache, not elsewhere classified" at bounding box center [632, 186] width 107 height 28
checkbox input "true"
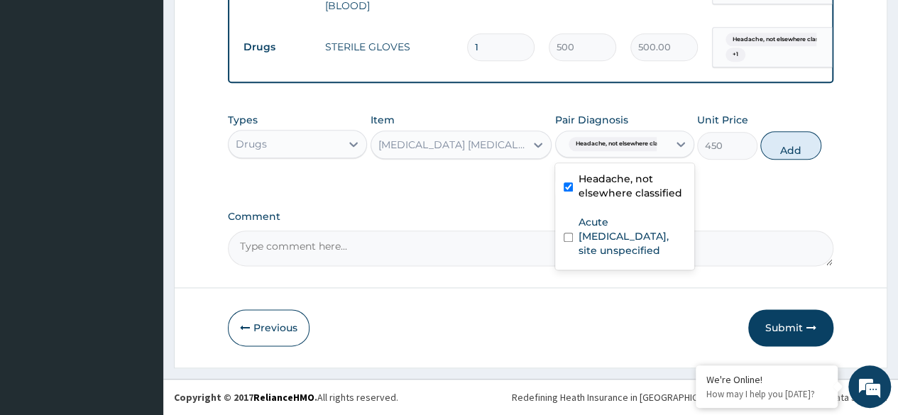
click at [621, 254] on label "Acute upper respiratory infection, site unspecified" at bounding box center [632, 236] width 107 height 43
checkbox input "true"
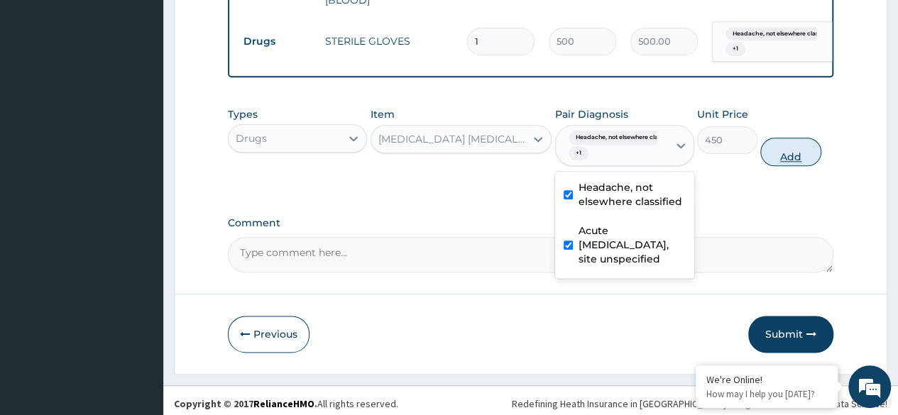
click at [794, 161] on button "Add" at bounding box center [791, 152] width 60 height 28
type input "0"
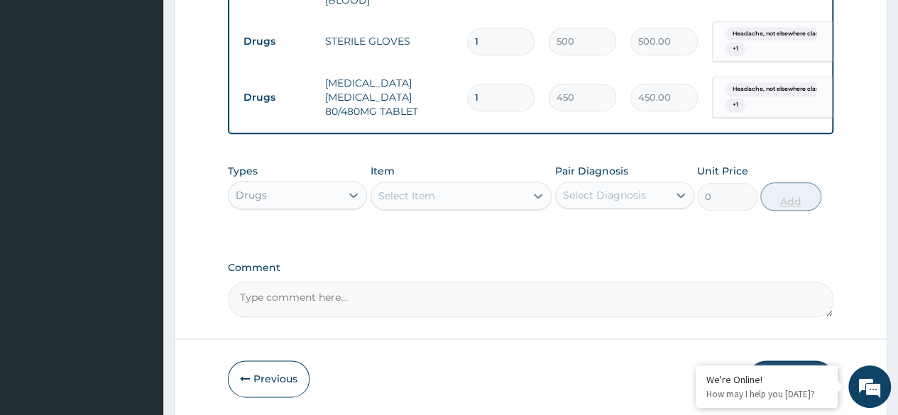
scroll to position [808, 0]
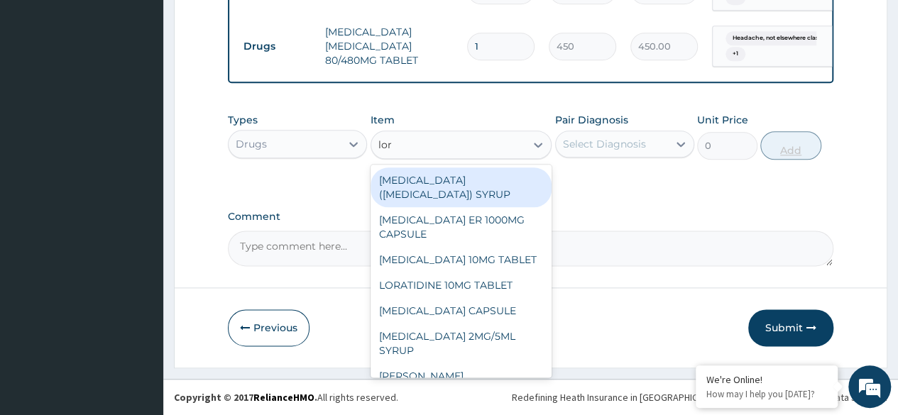
type input "lora"
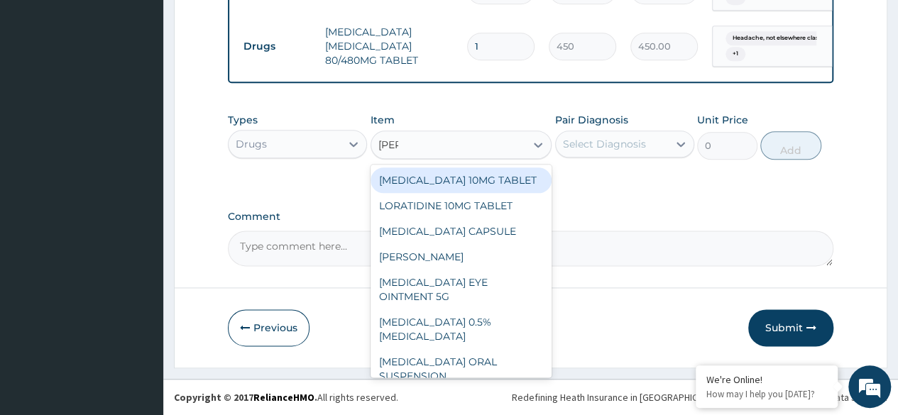
click at [506, 206] on div "LORATIDINE 10MG TABLET" at bounding box center [462, 206] width 182 height 26
type input "96"
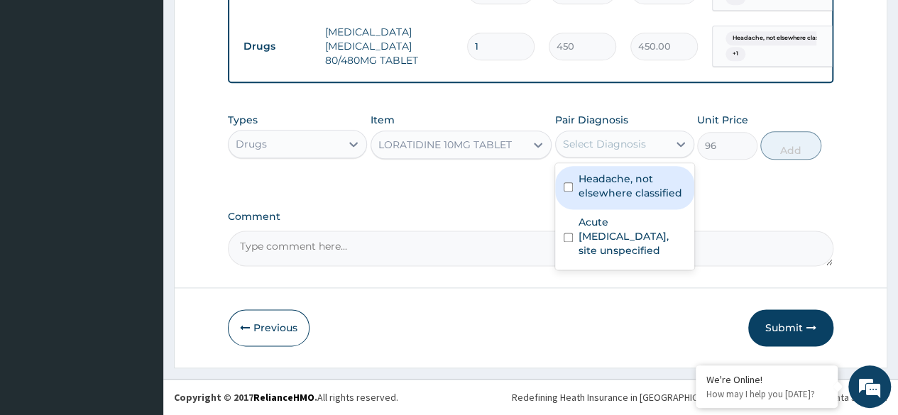
click at [637, 195] on label "Headache, not elsewhere classified" at bounding box center [632, 186] width 107 height 28
checkbox input "true"
click at [638, 244] on label "Acute upper respiratory infection, site unspecified" at bounding box center [632, 236] width 107 height 43
checkbox input "true"
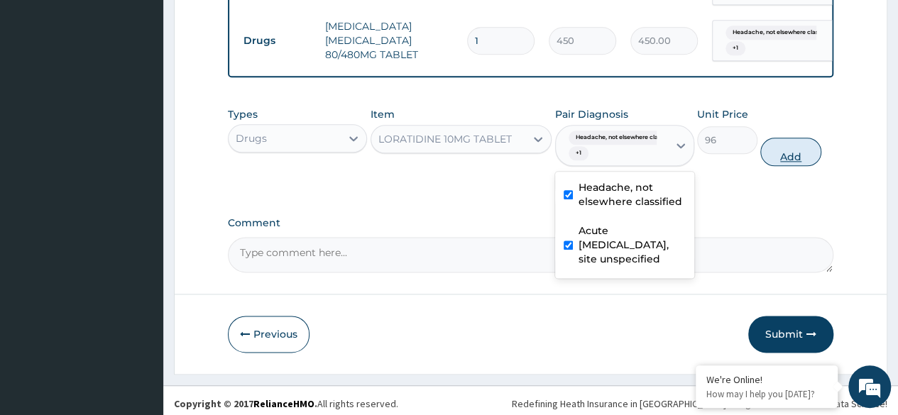
click at [784, 161] on button "Add" at bounding box center [791, 152] width 60 height 28
type input "0"
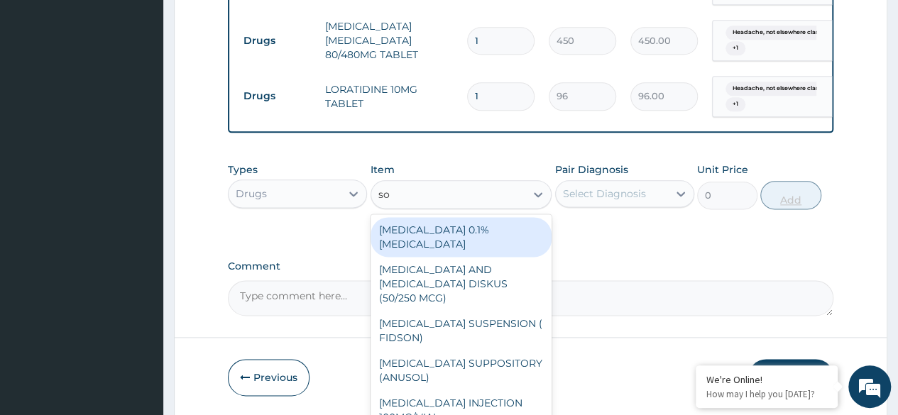
type input "s"
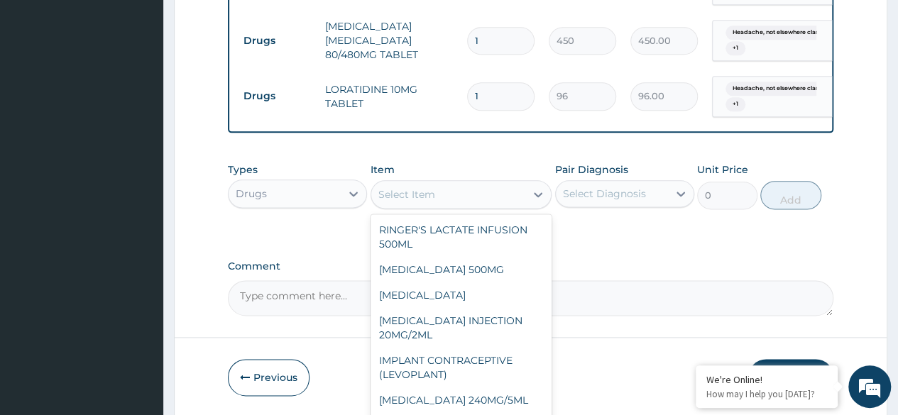
click at [496, 96] on input "1" at bounding box center [500, 96] width 67 height 28
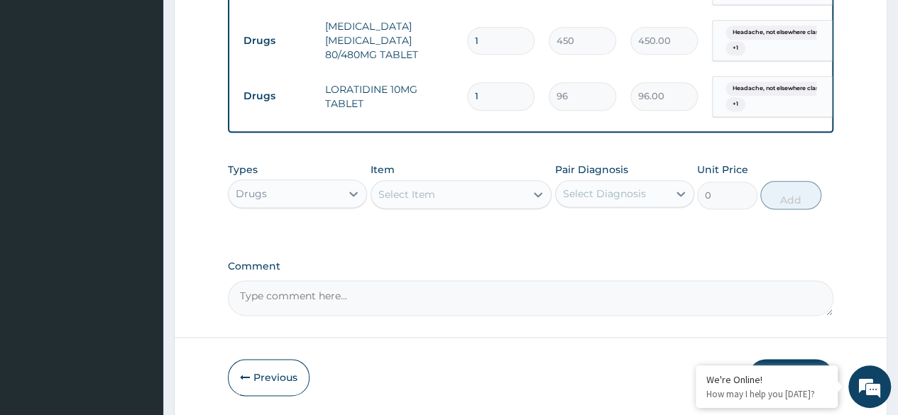
type input "0.00"
type input "5"
type input "480.00"
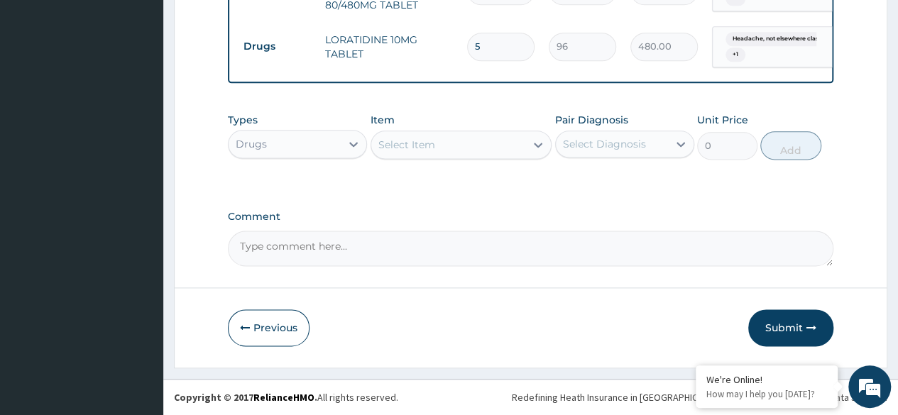
type input "5"
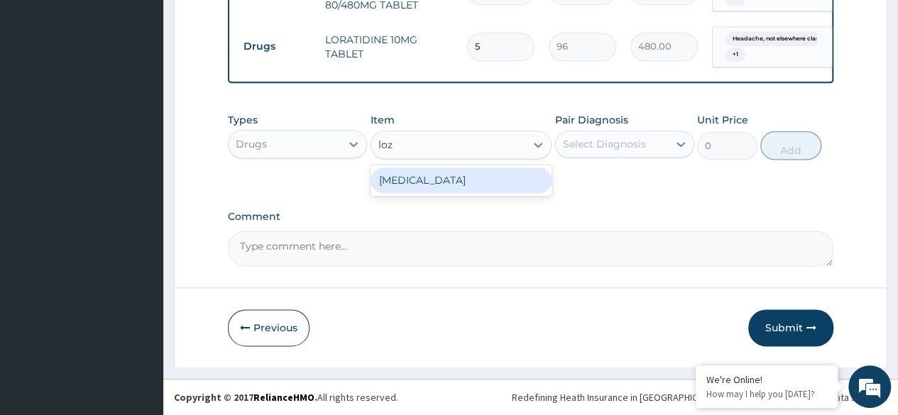
type input "loze"
click at [510, 184] on div "THROAT LOZENGE" at bounding box center [462, 181] width 182 height 26
type input "96"
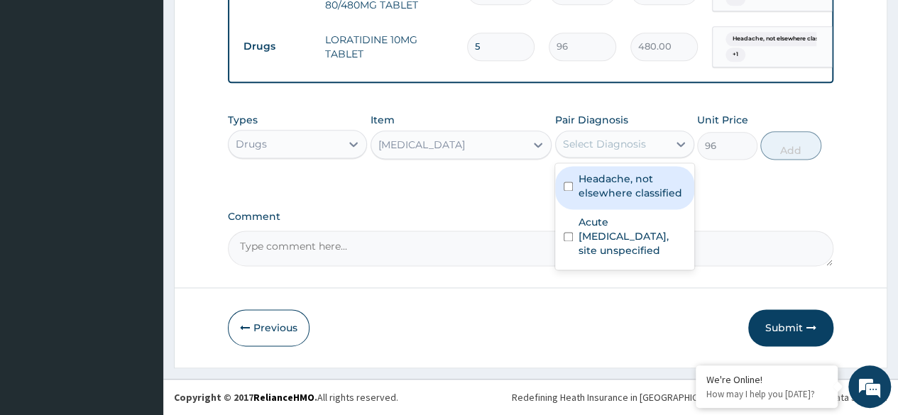
click at [652, 195] on label "Headache, not elsewhere classified" at bounding box center [632, 186] width 107 height 28
checkbox input "true"
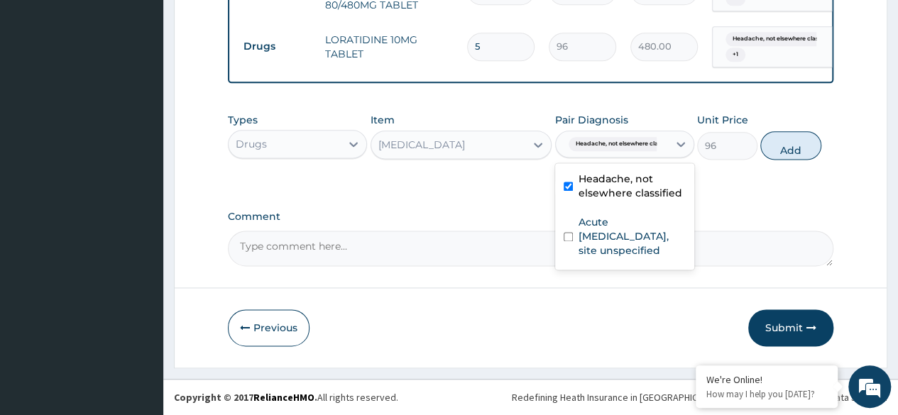
click at [648, 256] on label "Acute upper respiratory infection, site unspecified" at bounding box center [632, 236] width 107 height 43
checkbox input "true"
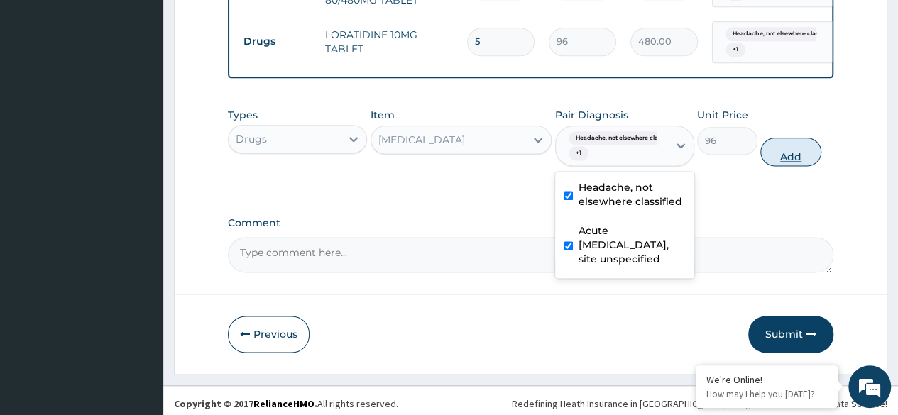
click at [793, 156] on button "Add" at bounding box center [791, 152] width 60 height 28
type input "0"
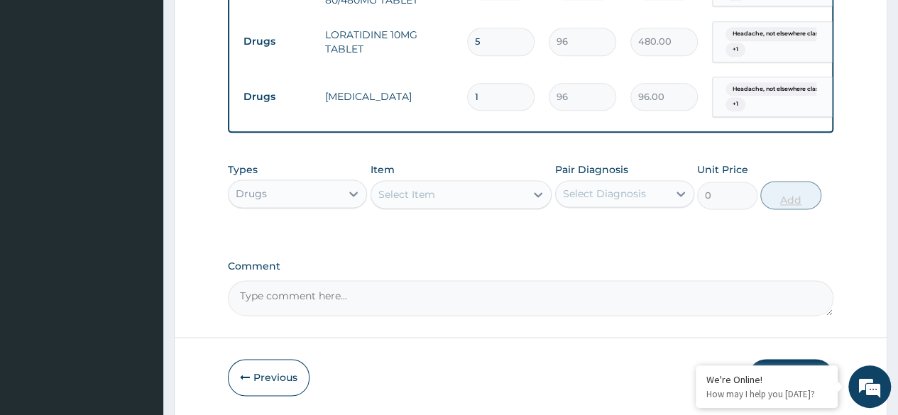
type input "12"
type input "1152.00"
type input "12"
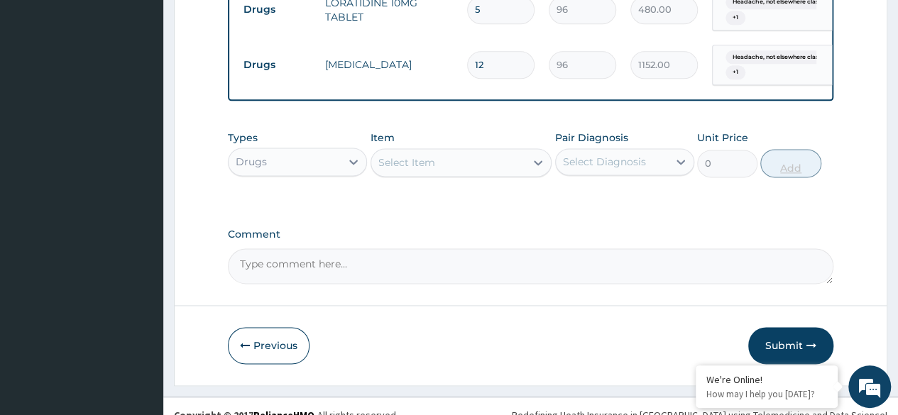
scroll to position [918, 0]
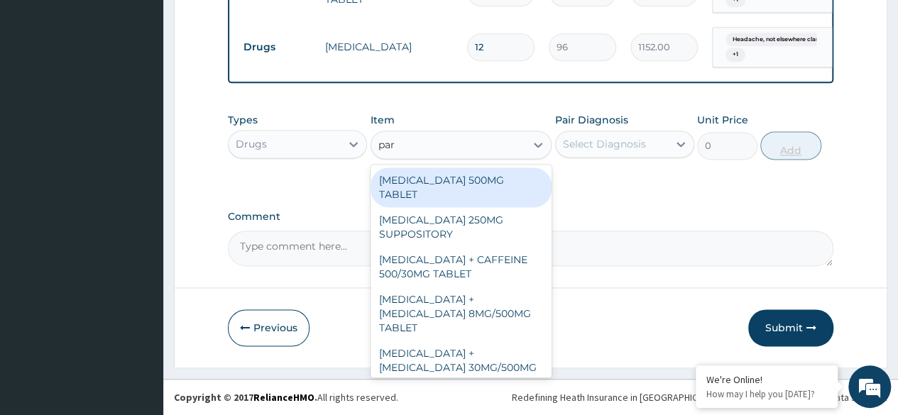
type input "para"
click at [498, 185] on div "PARACETAMOL 500MG TABLET" at bounding box center [462, 188] width 182 height 40
type input "30"
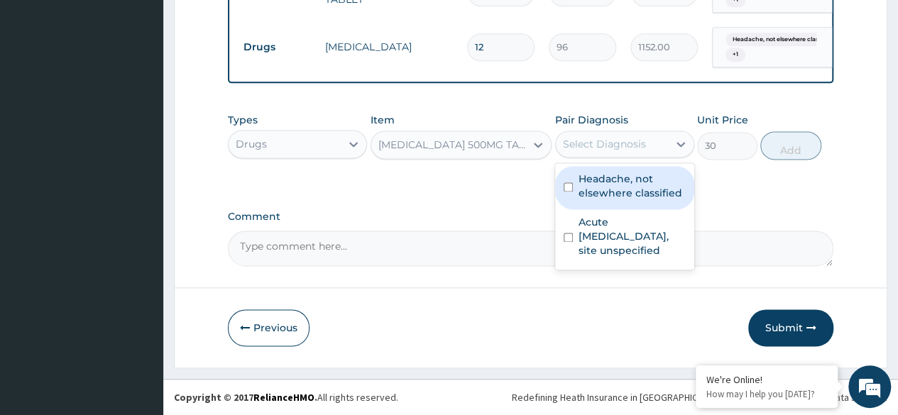
click at [641, 195] on label "Headache, not elsewhere classified" at bounding box center [632, 186] width 107 height 28
checkbox input "true"
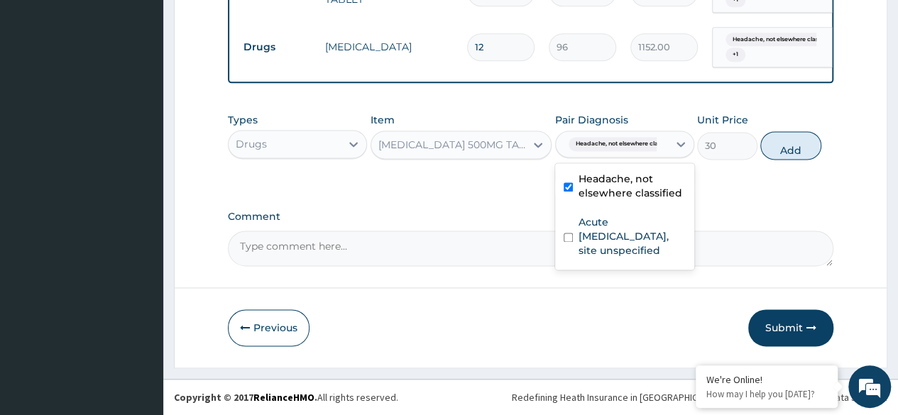
click at [637, 257] on label "Acute upper respiratory infection, site unspecified" at bounding box center [632, 236] width 107 height 43
checkbox input "true"
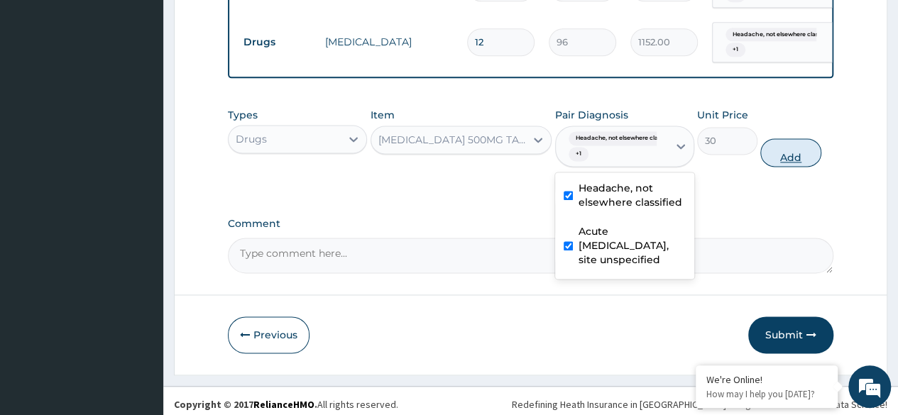
click at [790, 166] on button "Add" at bounding box center [791, 152] width 60 height 28
type input "0"
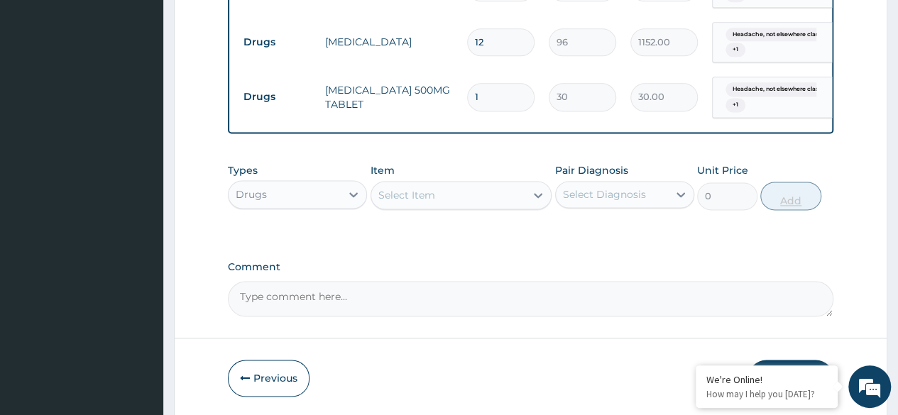
type input "18"
type input "540.00"
type input "18"
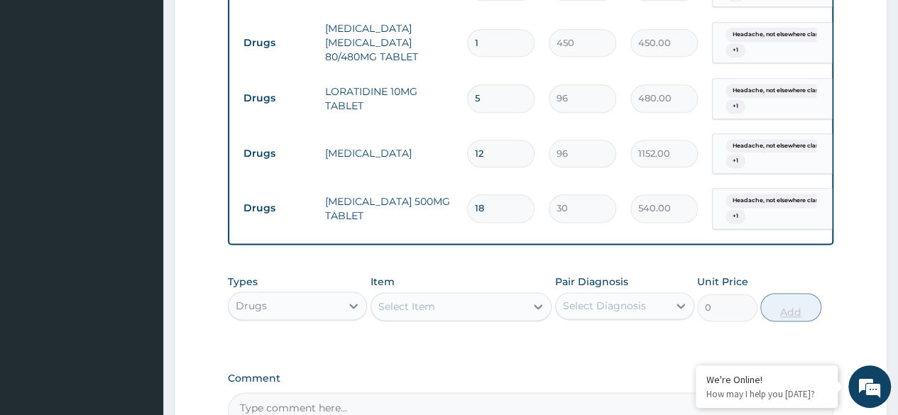
scroll to position [972, 0]
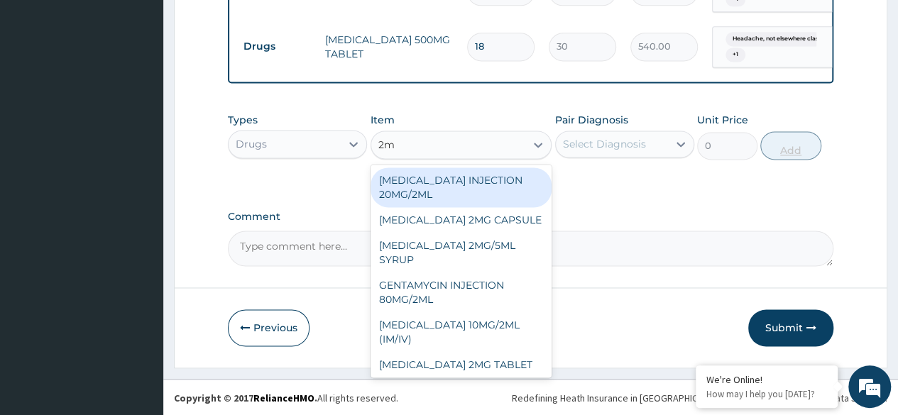
type input "2ml"
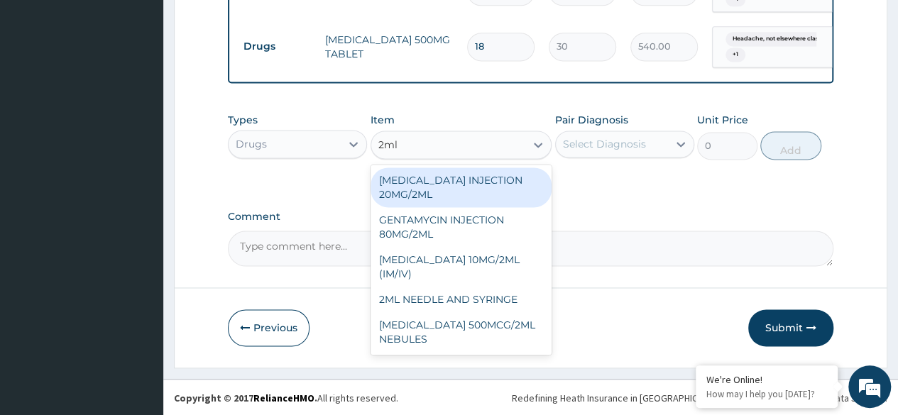
click at [484, 305] on div "2ML NEEDLE AND SYRINGE" at bounding box center [462, 300] width 182 height 26
type input "108"
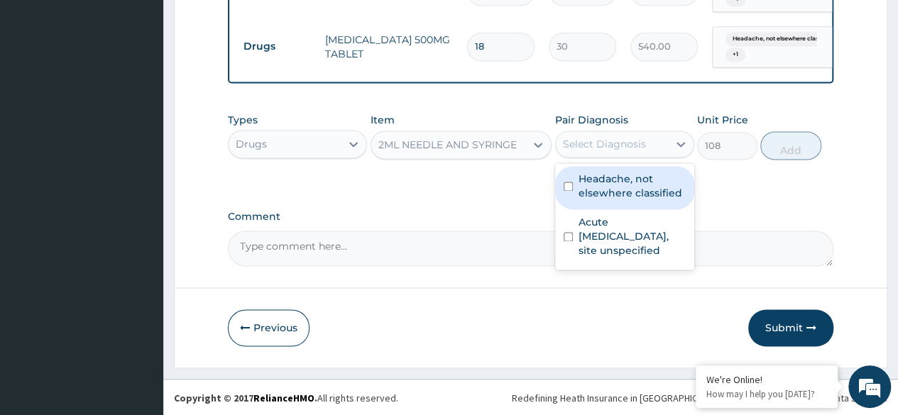
click at [631, 181] on label "Headache, not elsewhere classified" at bounding box center [632, 186] width 107 height 28
checkbox input "true"
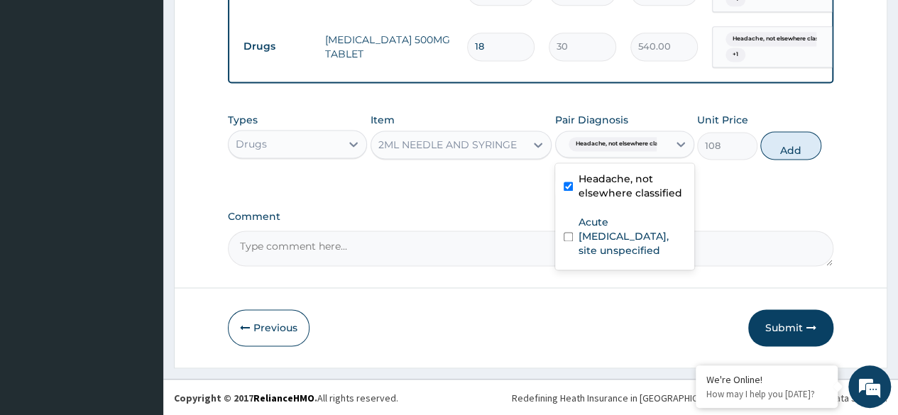
click at [634, 249] on label "Acute upper respiratory infection, site unspecified" at bounding box center [632, 236] width 107 height 43
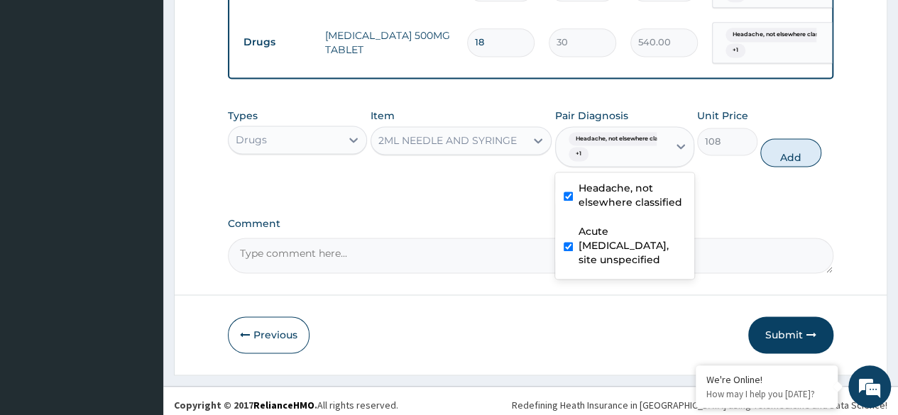
checkbox input "true"
click at [781, 167] on button "Add" at bounding box center [791, 152] width 60 height 28
type input "0"
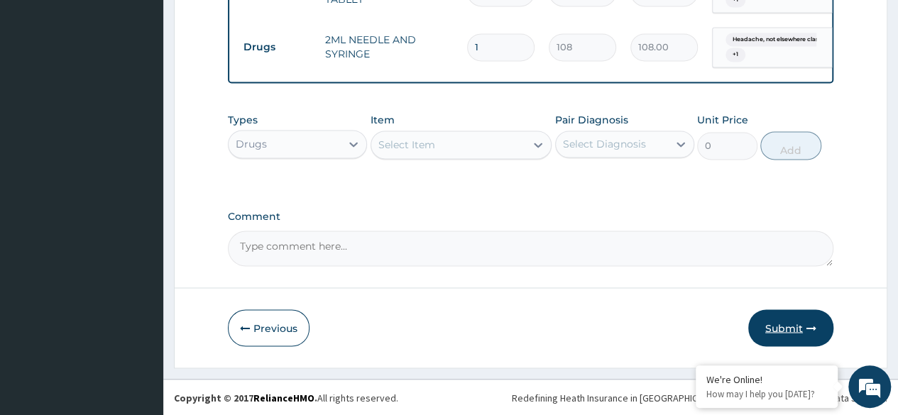
click at [782, 330] on button "Submit" at bounding box center [791, 328] width 85 height 37
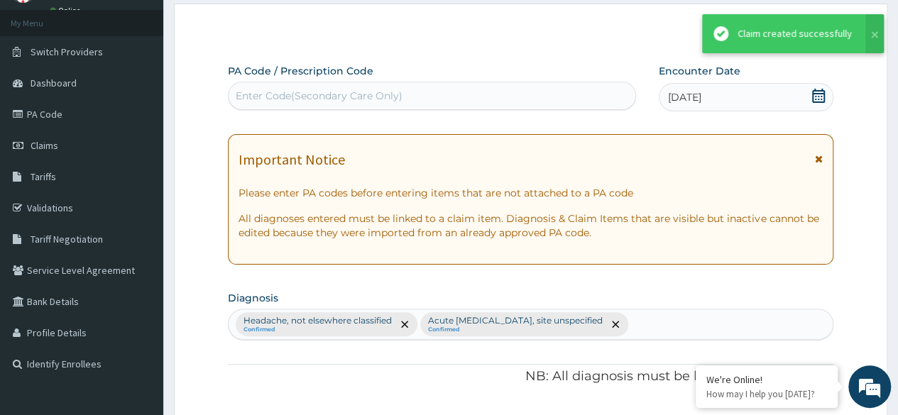
scroll to position [1027, 0]
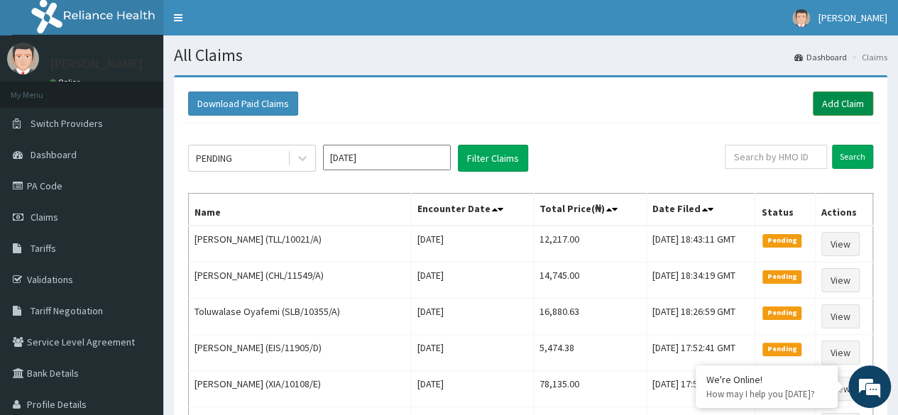
click at [840, 102] on link "Add Claim" at bounding box center [843, 104] width 60 height 24
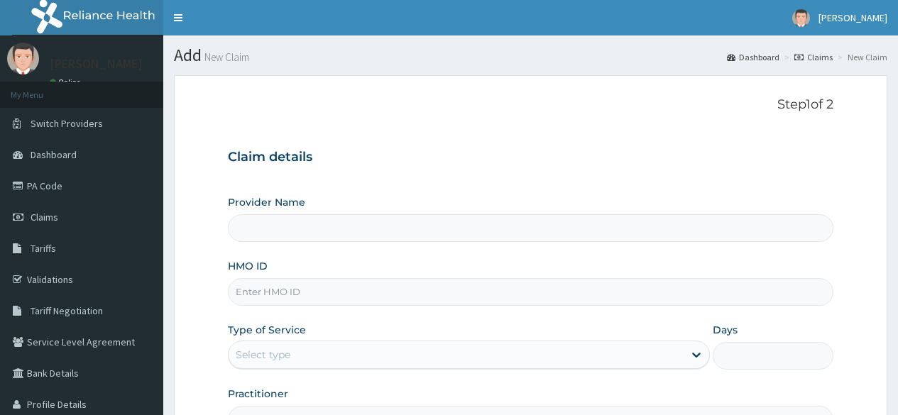
click at [705, 293] on input "HMO ID" at bounding box center [531, 292] width 606 height 28
paste input "CHL/10797/A"
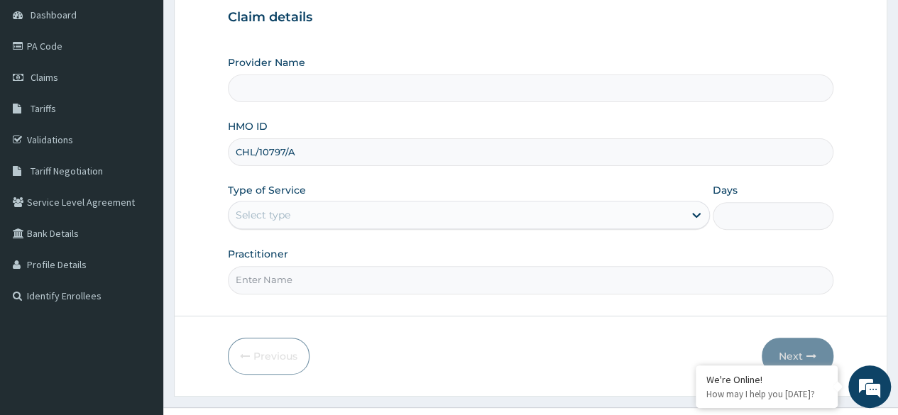
scroll to position [165, 0]
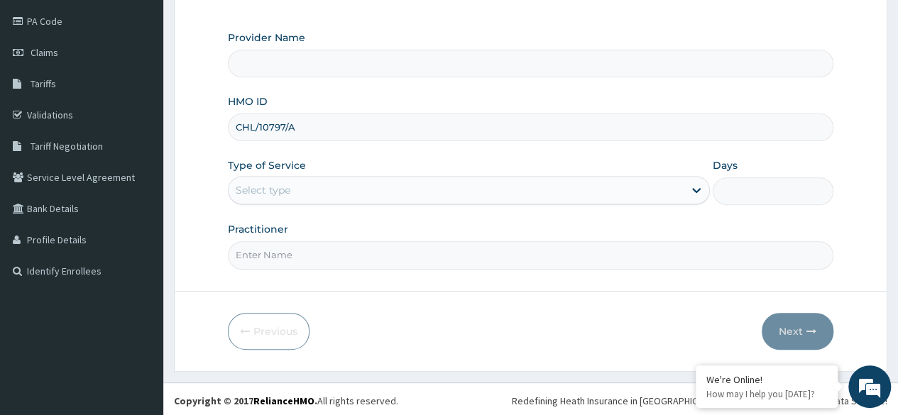
type input "CHL/10797/A"
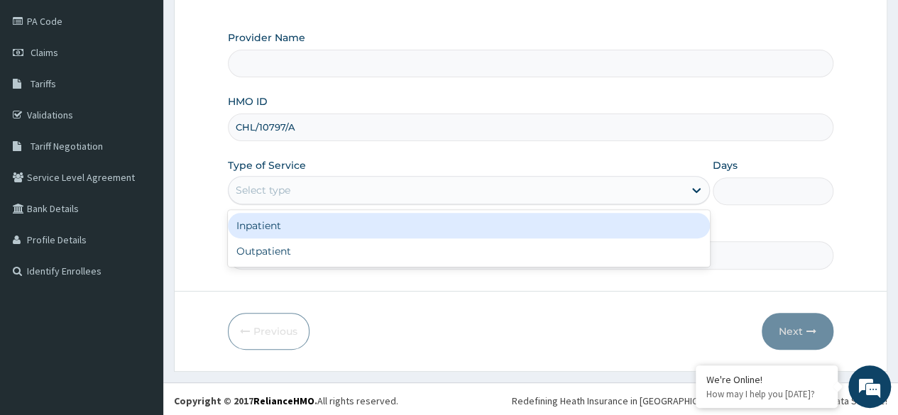
click at [388, 254] on div "Outpatient" at bounding box center [469, 252] width 482 height 26
type input "1"
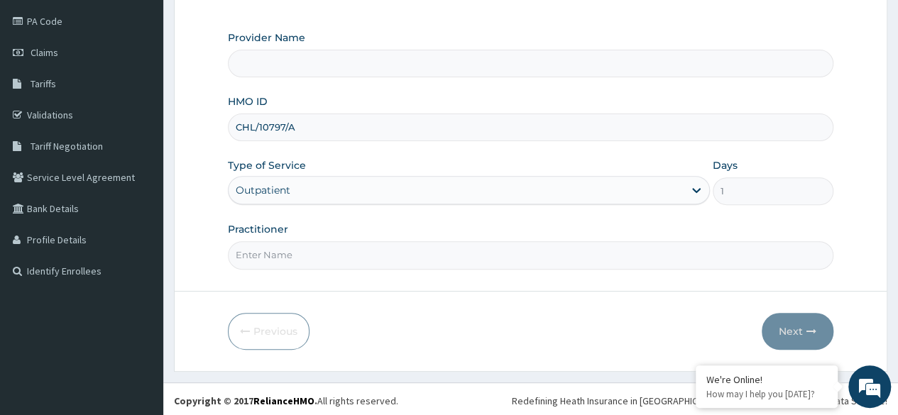
click at [420, 256] on input "Practitioner" at bounding box center [531, 255] width 606 height 28
type input "Reliance Family Clinics (RFC)- [GEOGRAPHIC_DATA]"
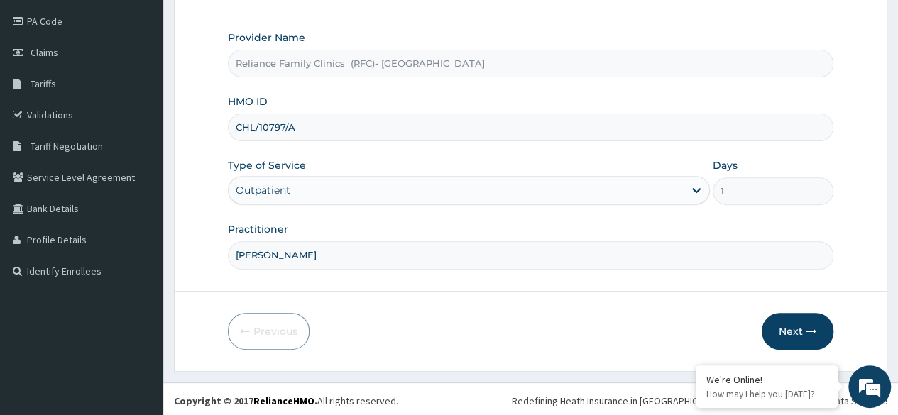
type input "[PERSON_NAME]"
click at [786, 331] on button "Next" at bounding box center [798, 331] width 72 height 37
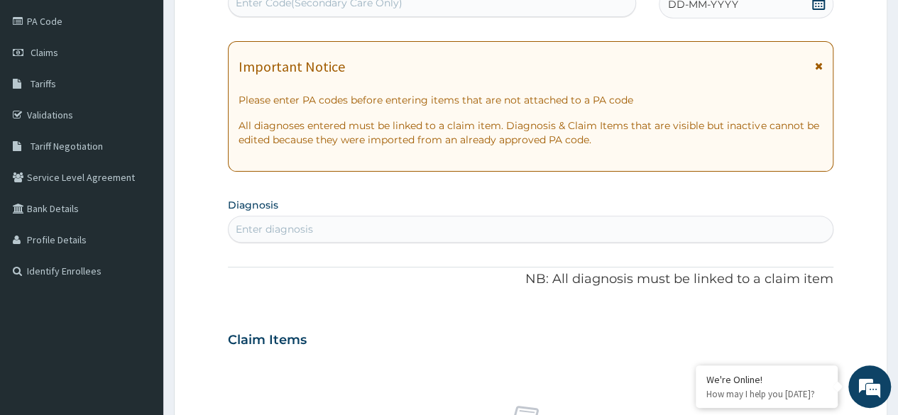
click at [817, 11] on span at bounding box center [819, 5] width 14 height 18
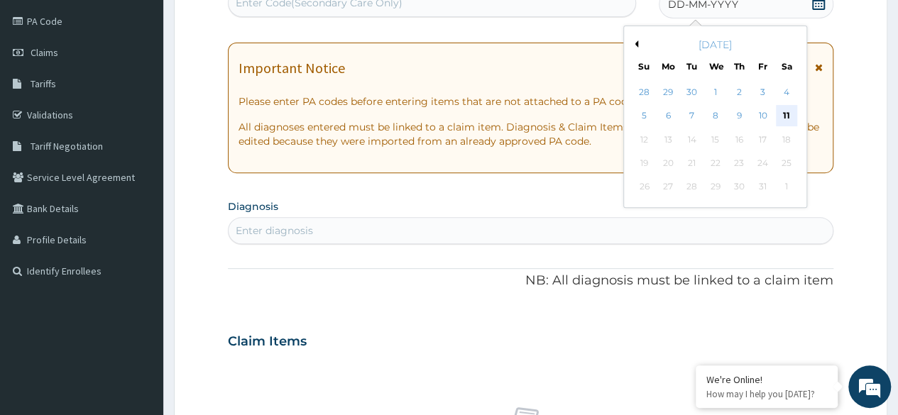
click at [788, 114] on div "11" at bounding box center [786, 116] width 21 height 21
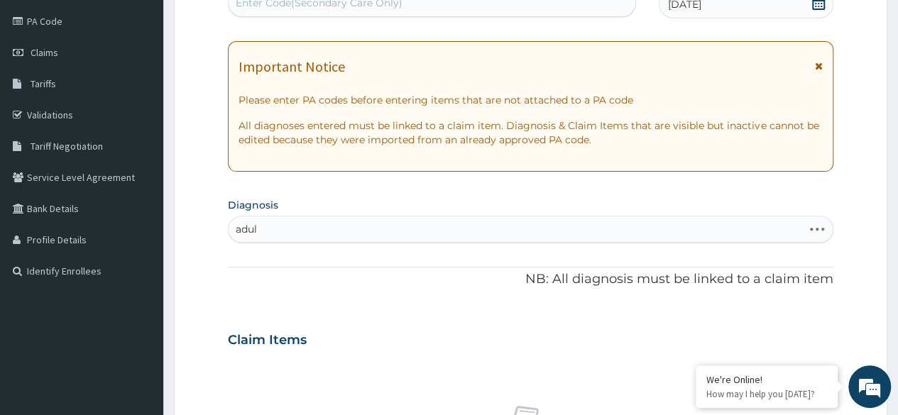
type input "adult"
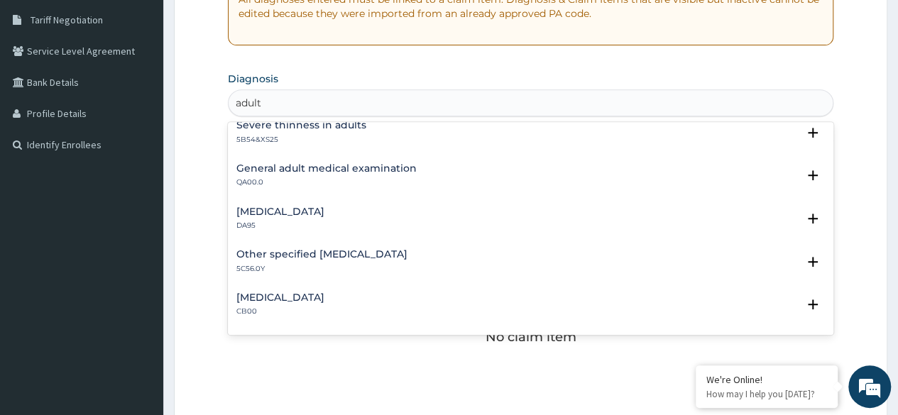
scroll to position [141, 0]
click at [423, 170] on div "General adult medical examination QA00.0" at bounding box center [531, 175] width 589 height 25
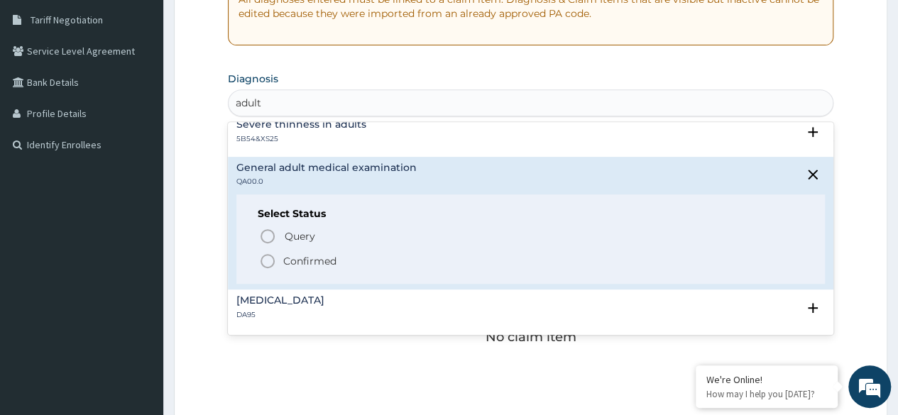
click at [350, 256] on span "Confirmed" at bounding box center [531, 261] width 545 height 17
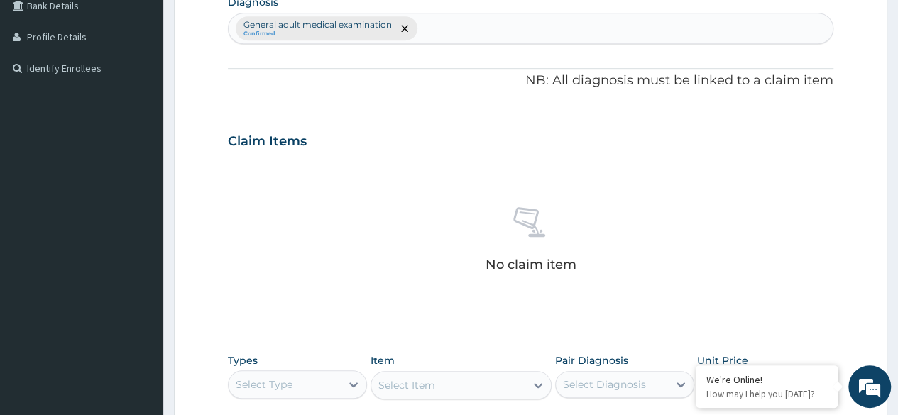
scroll to position [606, 0]
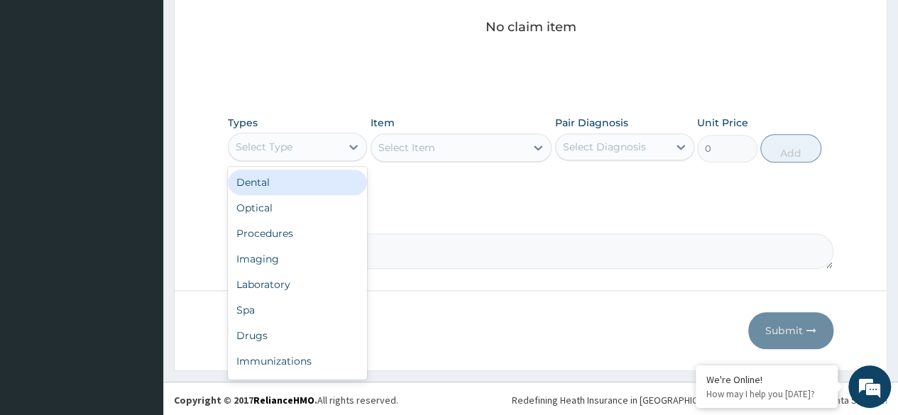
click at [320, 234] on div "Procedures" at bounding box center [297, 234] width 139 height 26
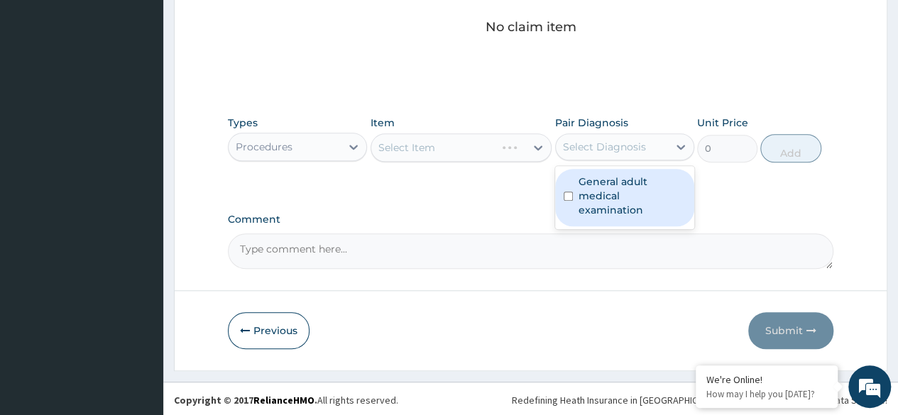
click at [623, 195] on label "General adult medical examination" at bounding box center [632, 196] width 107 height 43
checkbox input "true"
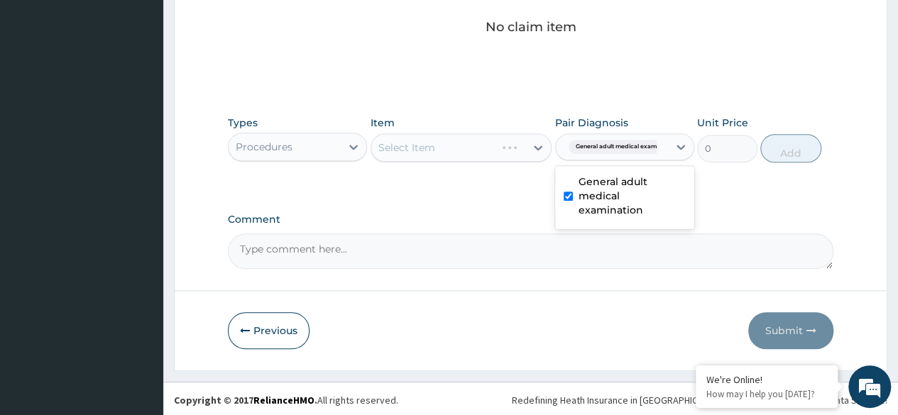
click at [480, 147] on div "Select Item" at bounding box center [462, 148] width 182 height 28
click at [484, 134] on div "Select Item" at bounding box center [462, 148] width 182 height 28
click at [487, 138] on div "Select Item" at bounding box center [462, 148] width 182 height 28
click at [501, 139] on div "Select Item" at bounding box center [462, 148] width 182 height 28
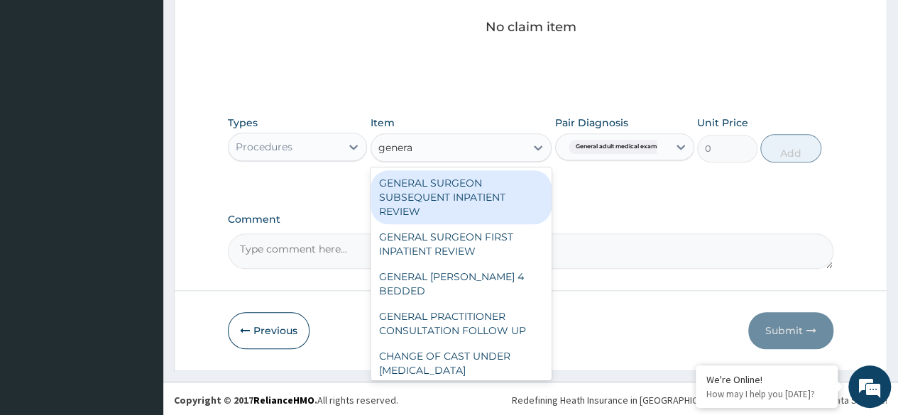
type input "general"
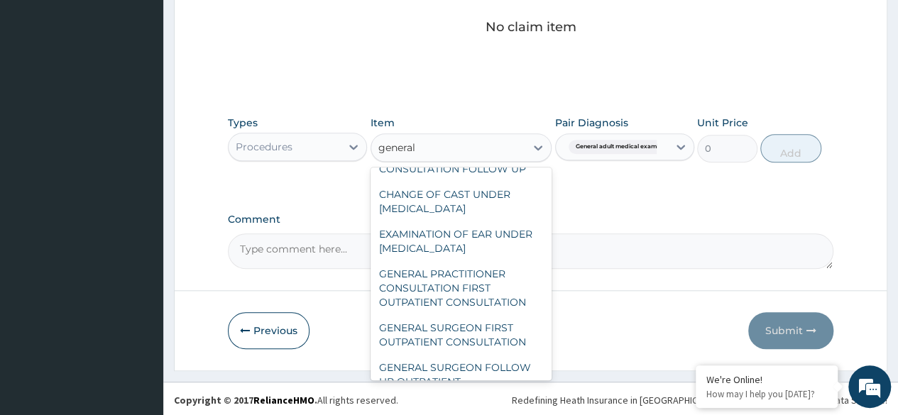
scroll to position [233, 0]
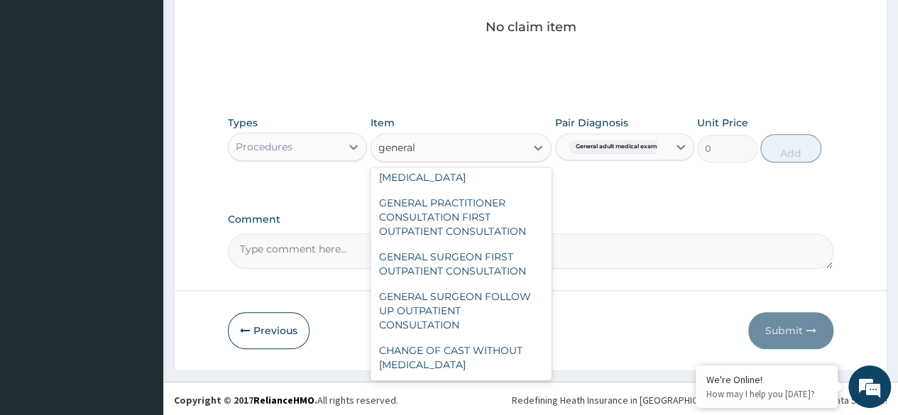
click at [487, 217] on div "GENERAL PRACTITIONER CONSULTATION FIRST OUTPATIENT CONSULTATION" at bounding box center [462, 217] width 182 height 54
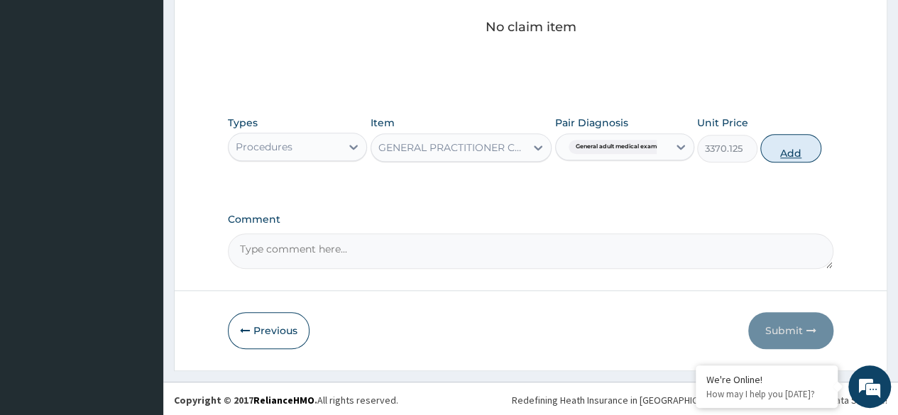
click at [794, 151] on button "Add" at bounding box center [791, 148] width 60 height 28
type input "0"
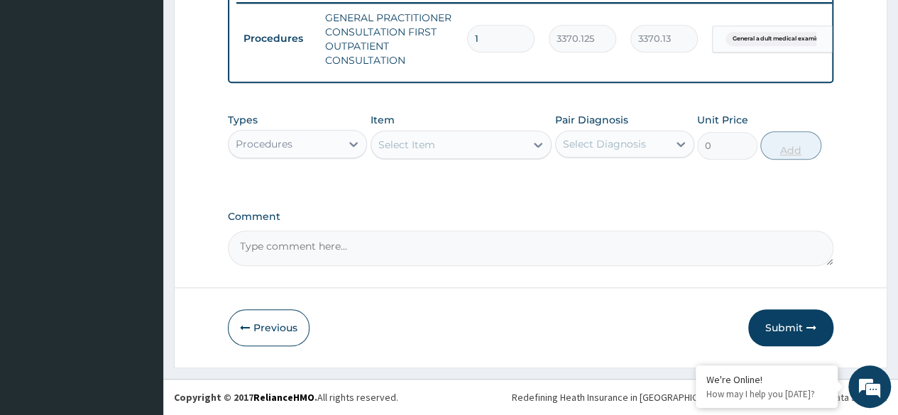
scroll to position [571, 0]
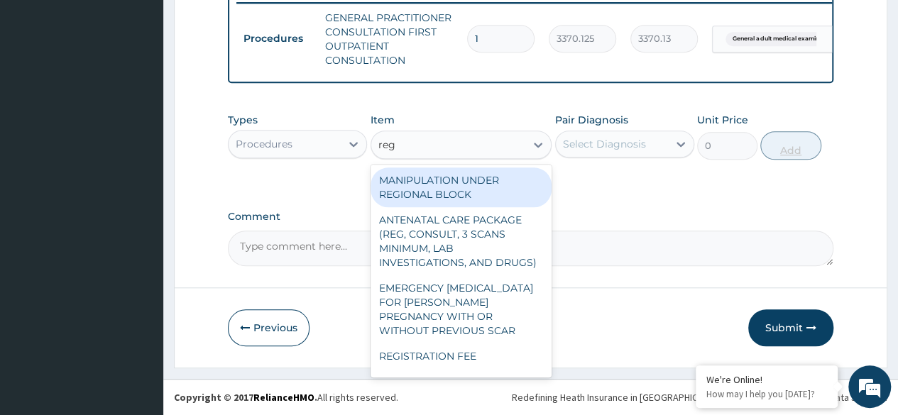
type input "regi"
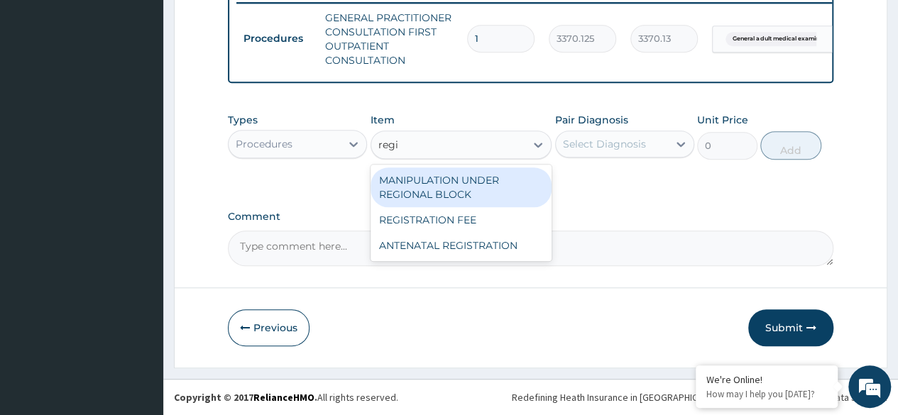
click at [494, 230] on div "REGISTRATION FEE" at bounding box center [462, 220] width 182 height 26
type input "2042.5"
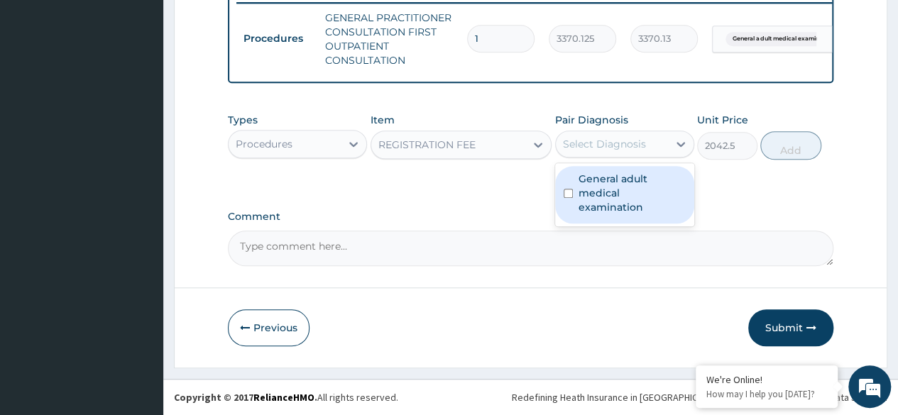
click at [651, 186] on label "General adult medical examination" at bounding box center [632, 193] width 107 height 43
checkbox input "true"
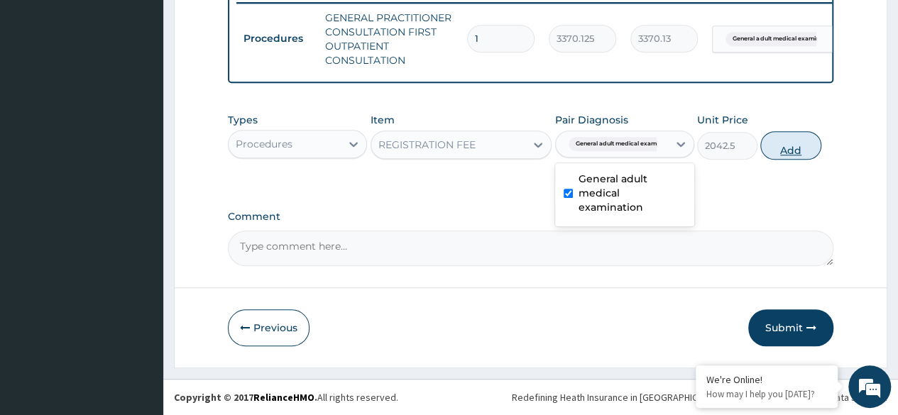
click at [789, 153] on button "Add" at bounding box center [791, 145] width 60 height 28
type input "0"
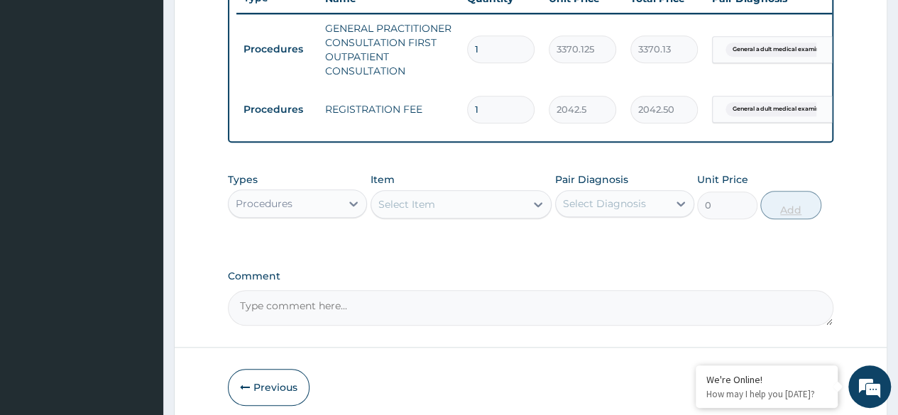
scroll to position [621, 0]
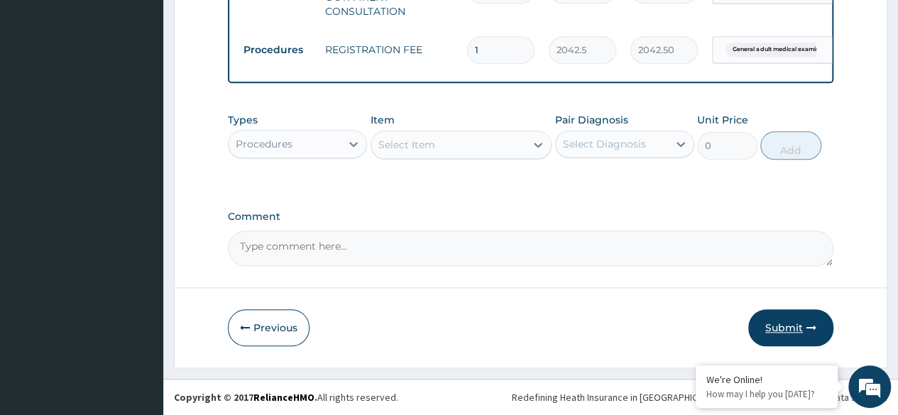
click at [788, 331] on button "Submit" at bounding box center [791, 328] width 85 height 37
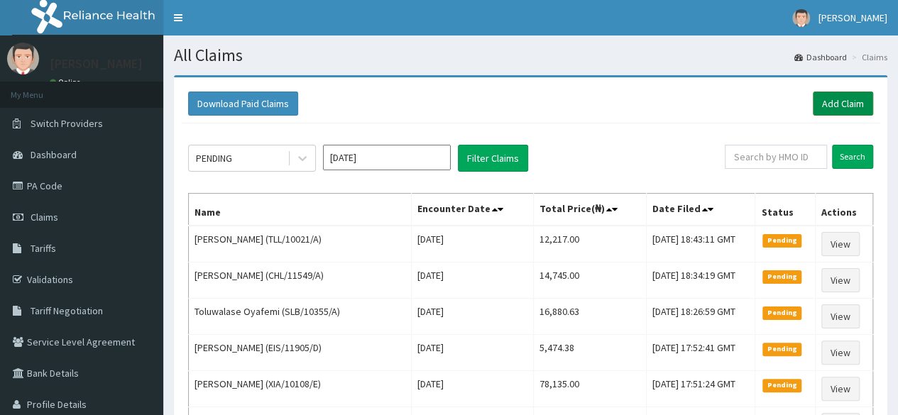
click at [842, 103] on link "Add Claim" at bounding box center [843, 104] width 60 height 24
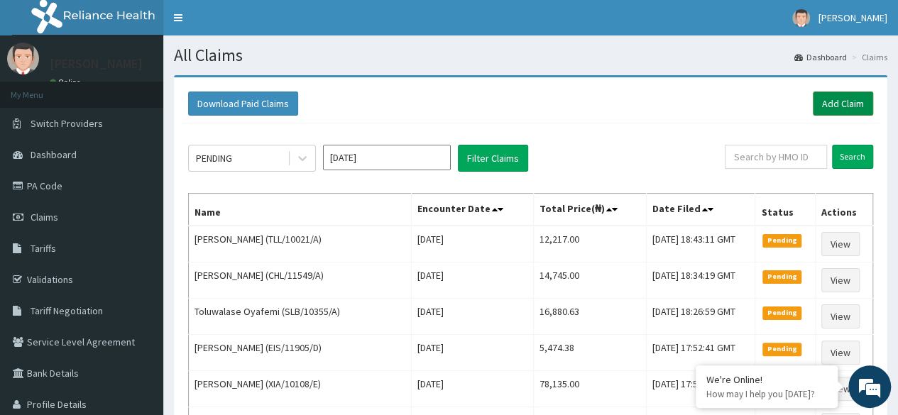
click at [839, 105] on link "Add Claim" at bounding box center [843, 104] width 60 height 24
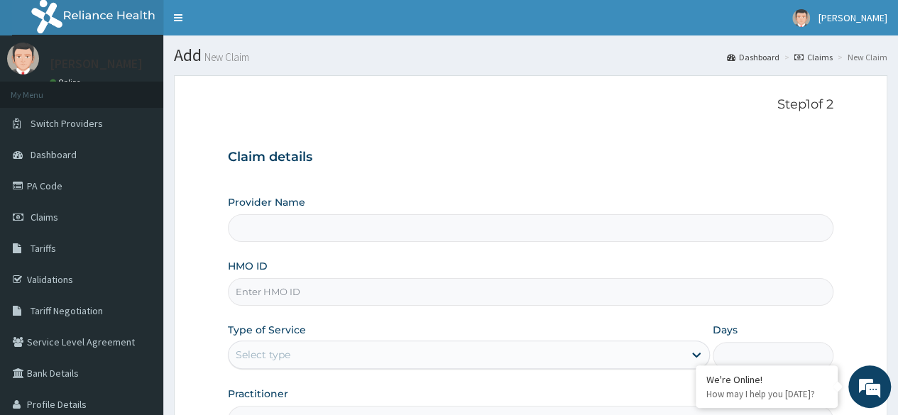
click at [501, 290] on input "HMO ID" at bounding box center [531, 292] width 606 height 28
paste input "CHL/10797/A"
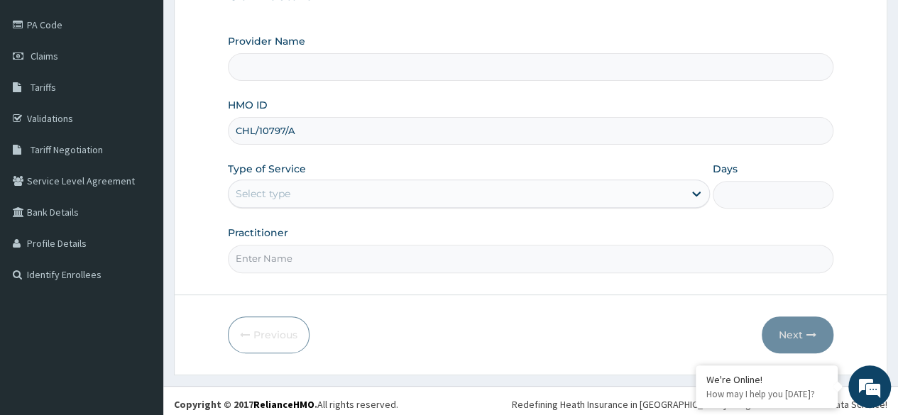
scroll to position [165, 0]
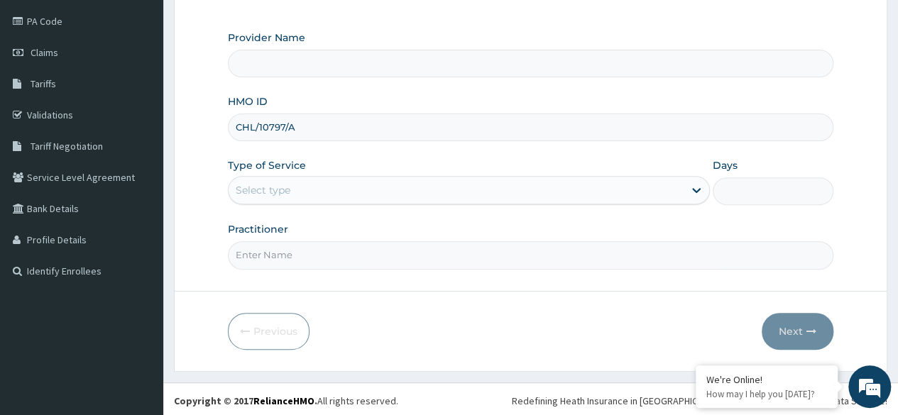
type input "CHL/10797/A"
type input "Reliance Family Clinics (RFC)- [GEOGRAPHIC_DATA]"
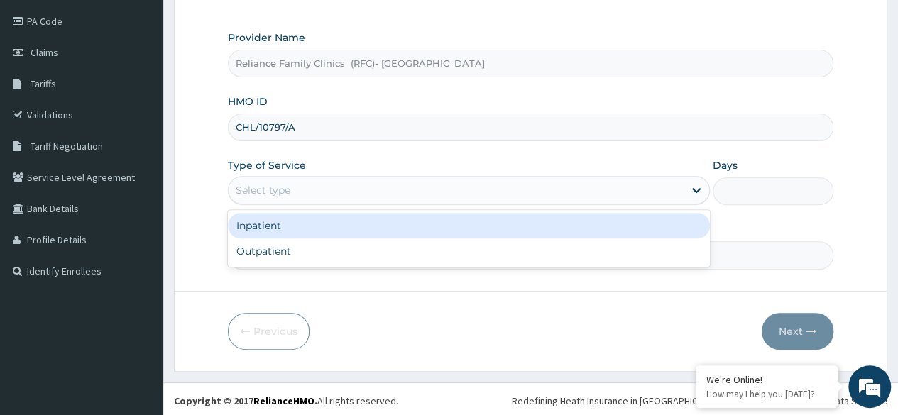
click at [434, 249] on div "Outpatient" at bounding box center [469, 252] width 482 height 26
type input "1"
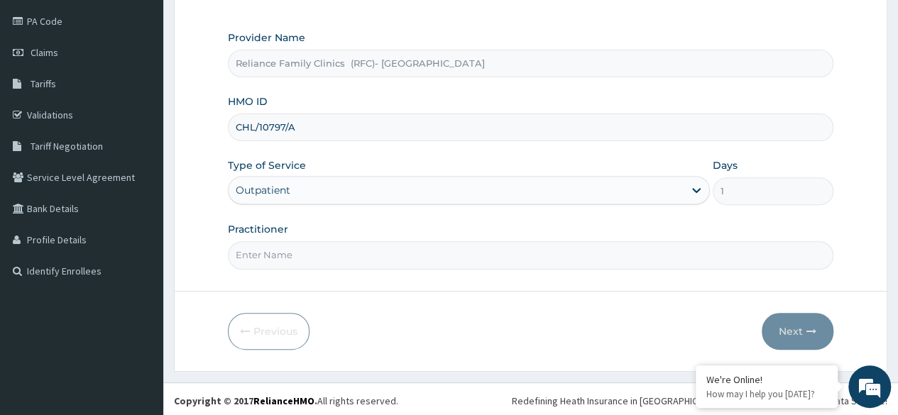
click at [454, 251] on input "Practitioner" at bounding box center [531, 255] width 606 height 28
type input "[PERSON_NAME]"
click at [803, 325] on button "Next" at bounding box center [798, 331] width 72 height 37
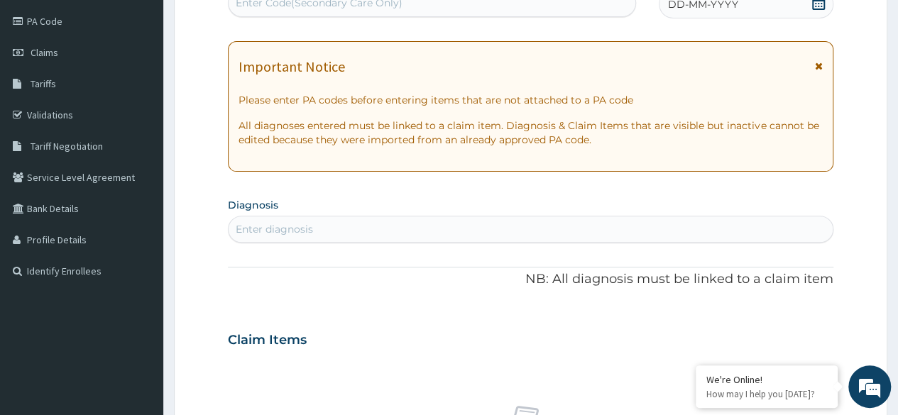
scroll to position [0, 0]
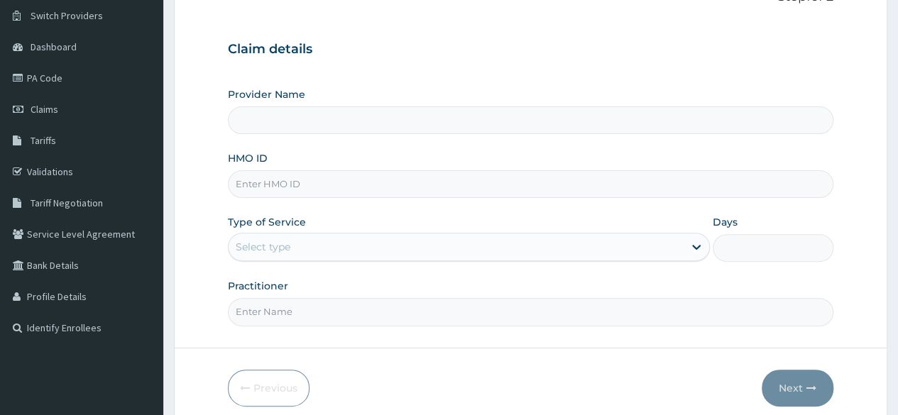
scroll to position [137, 0]
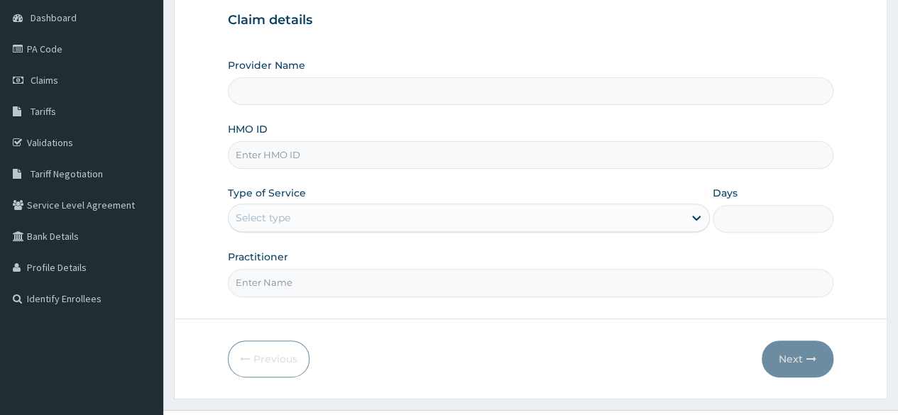
click at [573, 156] on input "HMO ID" at bounding box center [531, 155] width 606 height 28
type input "Reliance Family Clinics (RFC)- [GEOGRAPHIC_DATA]"
paste input "CHL/10797/A"
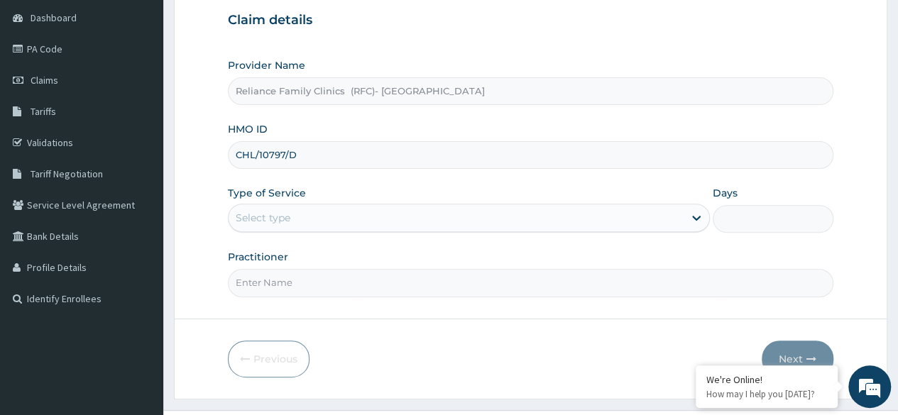
scroll to position [165, 0]
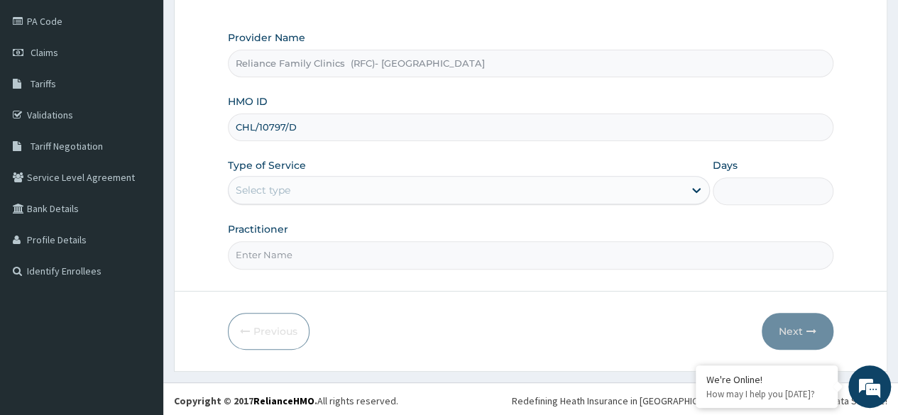
type input "CHL/10797/D"
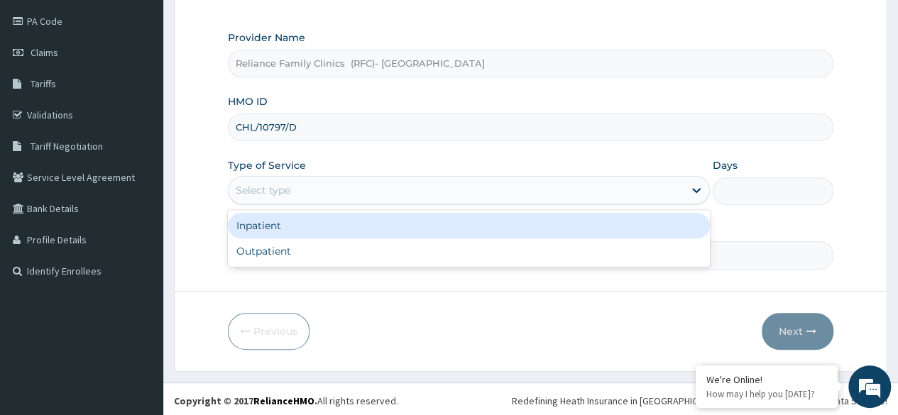
click at [518, 253] on div "Outpatient" at bounding box center [469, 252] width 482 height 26
type input "1"
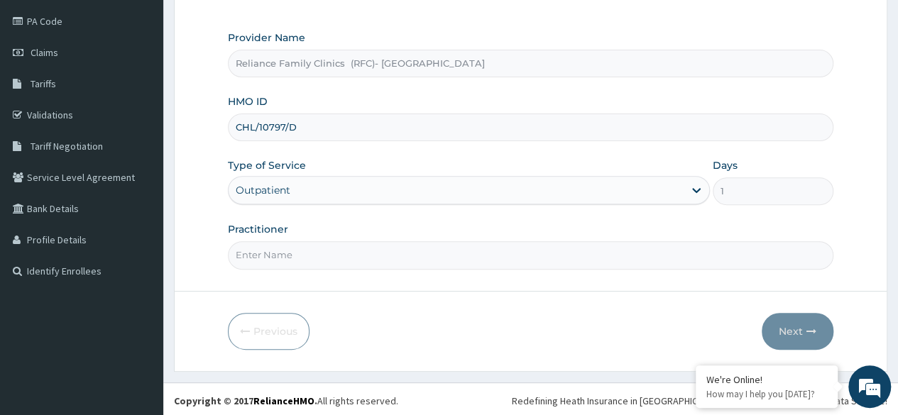
click at [536, 256] on input "Practitioner" at bounding box center [531, 255] width 606 height 28
type input "[PERSON_NAME]"
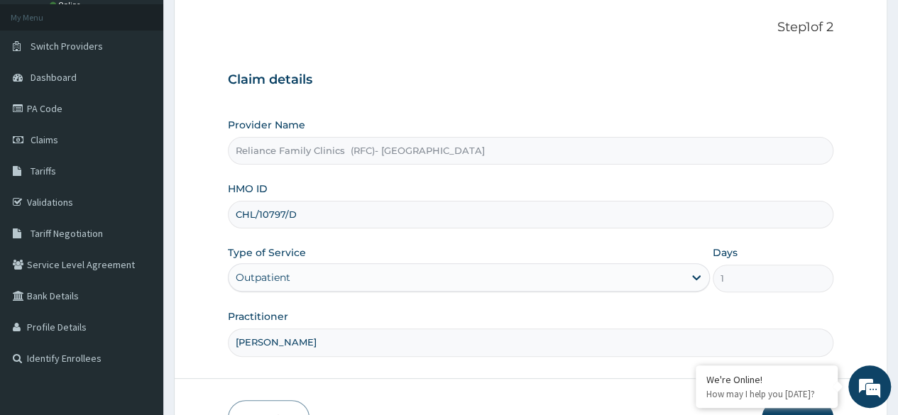
scroll to position [165, 0]
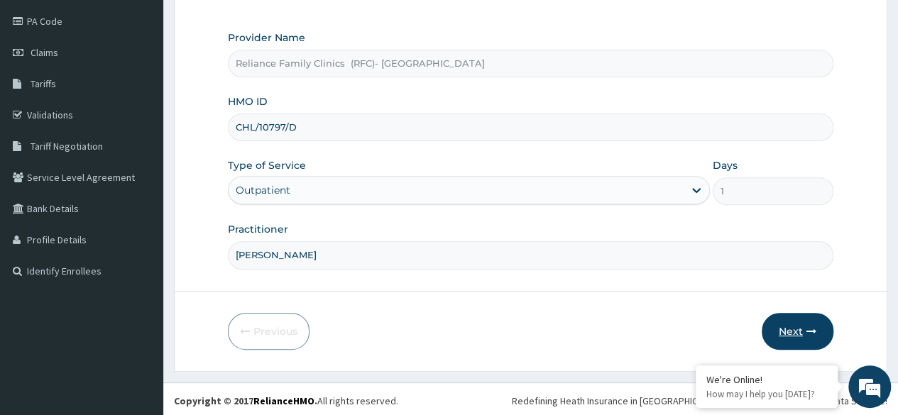
click at [800, 330] on button "Next" at bounding box center [798, 331] width 72 height 37
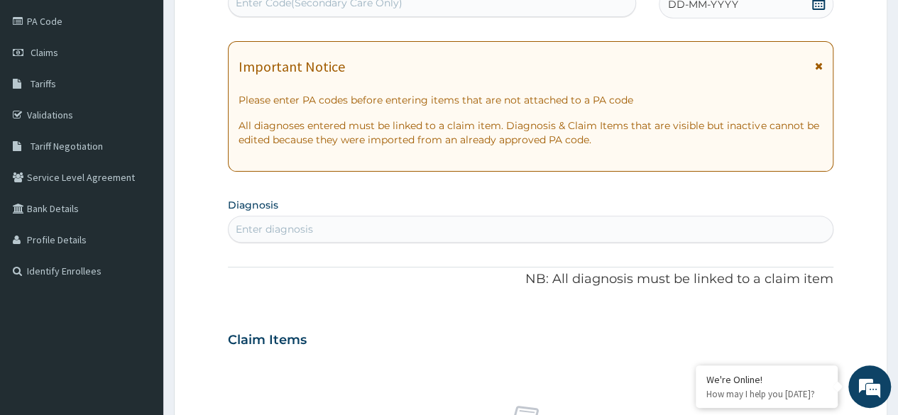
click at [818, 16] on div "DD-MM-YYYY" at bounding box center [746, 4] width 175 height 28
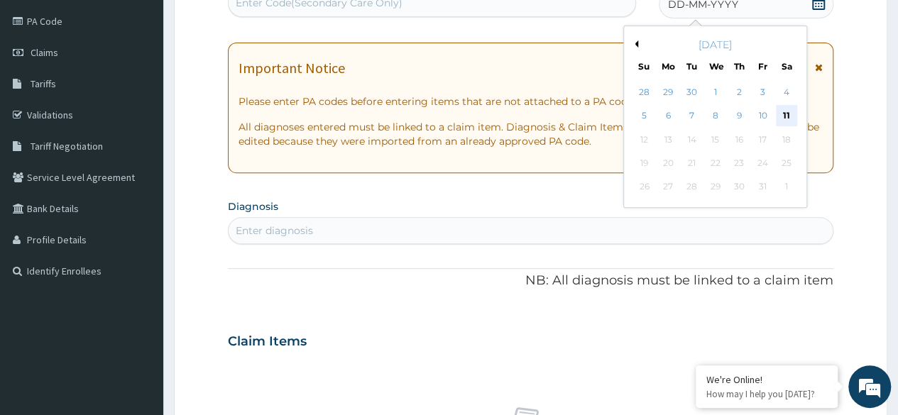
click at [787, 122] on div "11" at bounding box center [786, 116] width 21 height 21
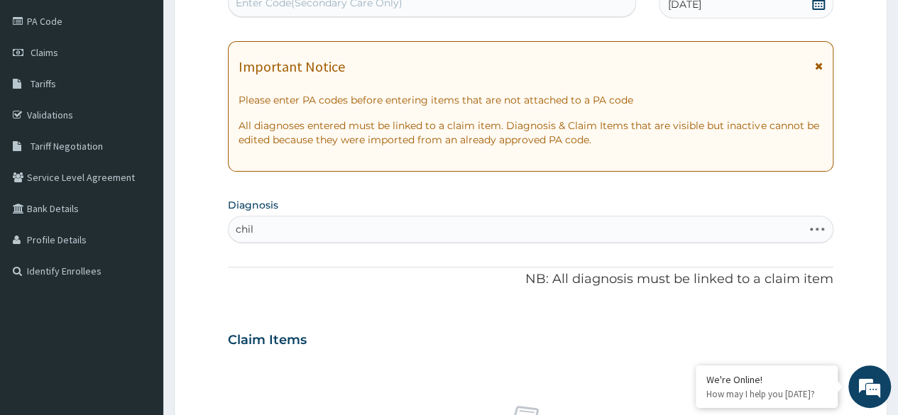
type input "child"
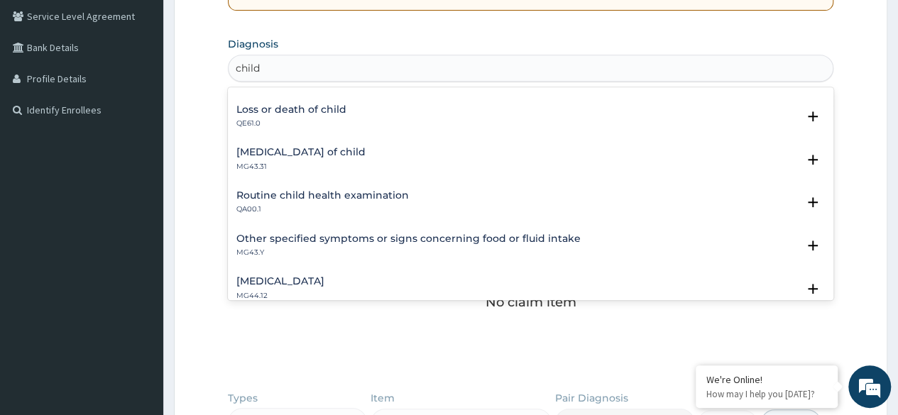
scroll to position [92, 0]
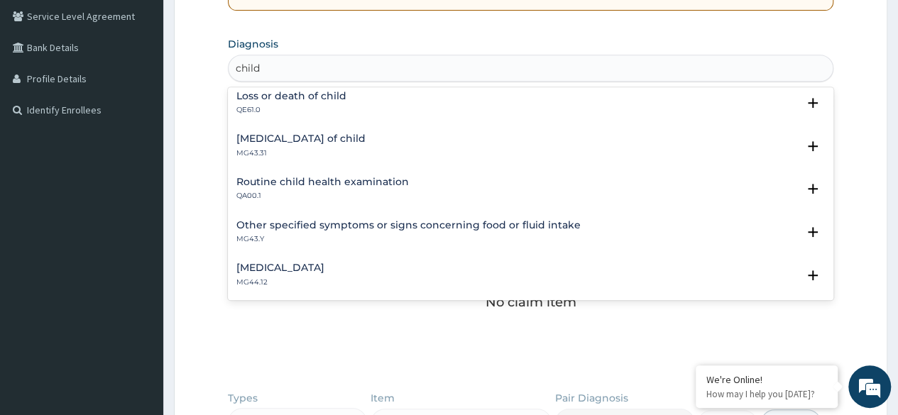
click at [433, 186] on div "Routine child health examination QA00.1" at bounding box center [531, 189] width 589 height 25
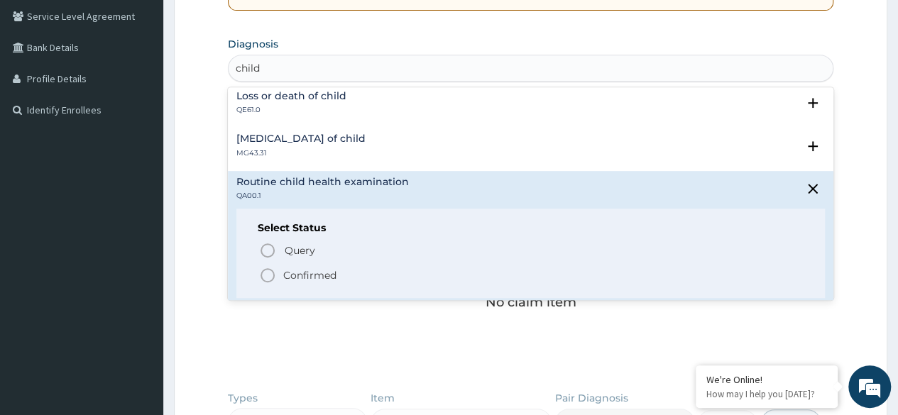
click at [337, 278] on span "Confirmed" at bounding box center [531, 275] width 545 height 17
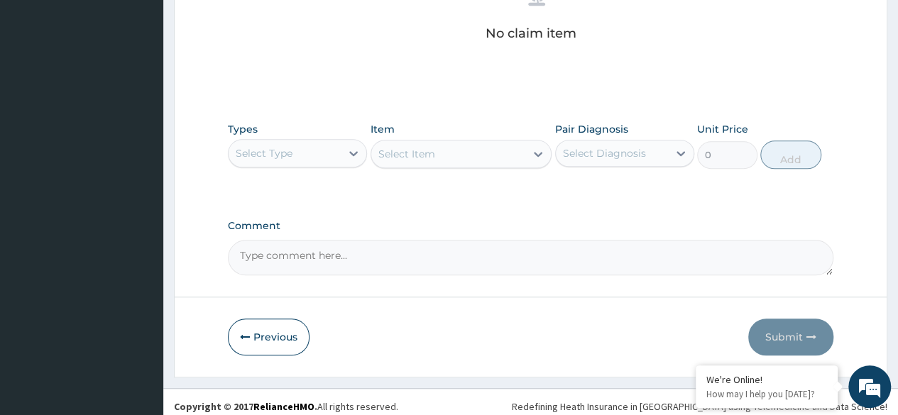
scroll to position [606, 0]
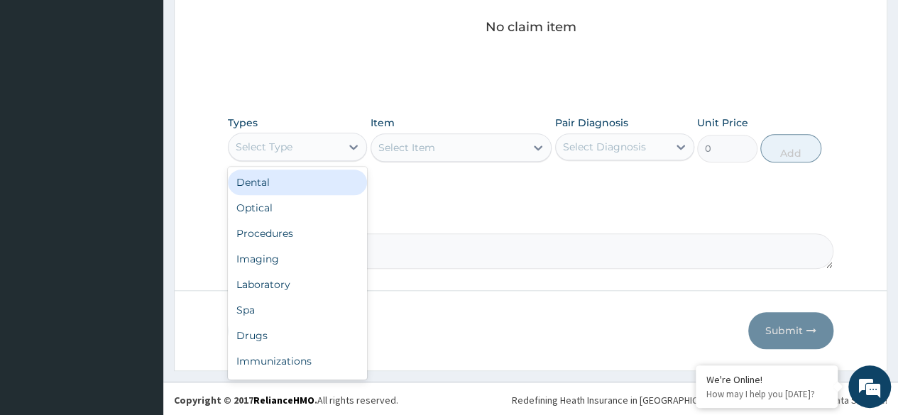
click at [322, 237] on div "Procedures" at bounding box center [297, 234] width 139 height 26
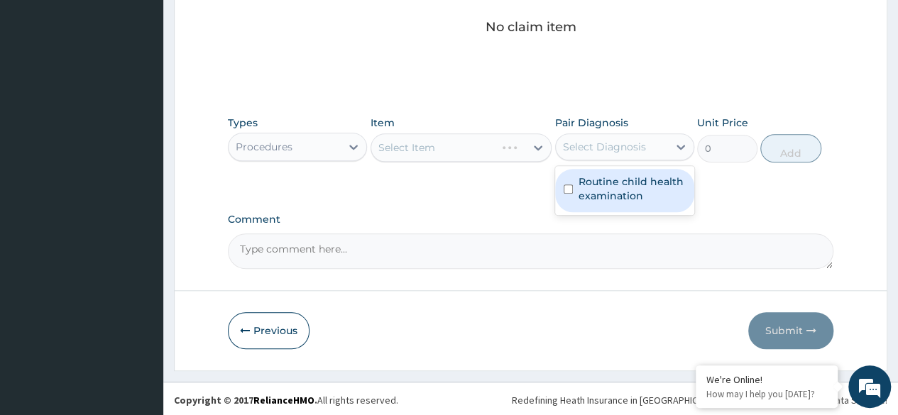
click at [640, 192] on label "Routine child health examination" at bounding box center [632, 189] width 107 height 28
checkbox input "true"
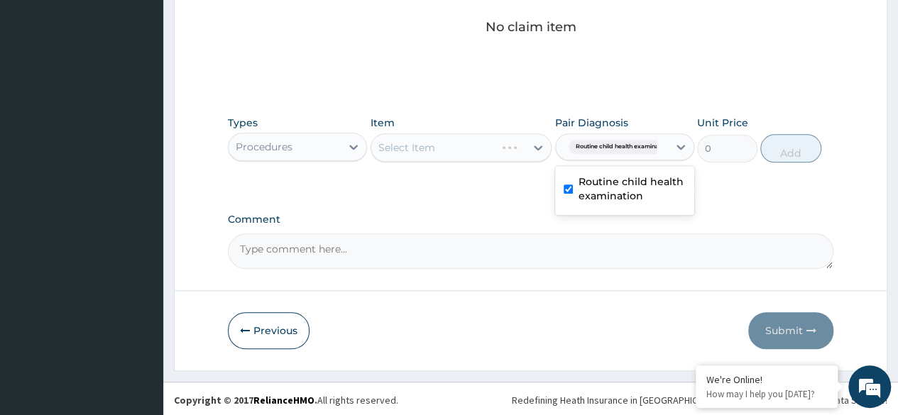
click at [496, 139] on div "Select Item" at bounding box center [462, 148] width 182 height 28
click at [477, 136] on div "Select Item" at bounding box center [462, 148] width 182 height 28
click at [474, 149] on div "Select Item" at bounding box center [462, 148] width 182 height 28
click at [487, 143] on div "Select Item" at bounding box center [462, 148] width 182 height 28
click at [487, 148] on div "Select Item" at bounding box center [462, 148] width 182 height 28
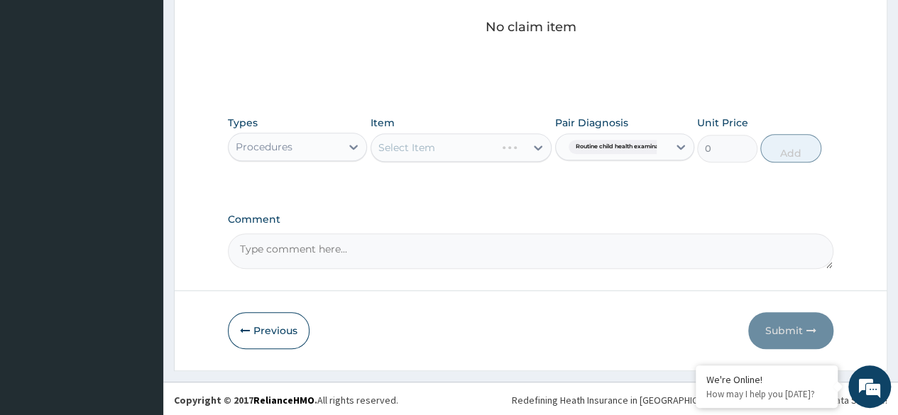
click at [485, 145] on div "Select Item" at bounding box center [462, 148] width 182 height 28
click at [477, 151] on div "Select Item" at bounding box center [462, 148] width 182 height 28
click at [488, 136] on div "Select Item" at bounding box center [462, 148] width 182 height 28
click at [462, 137] on div "Select Item" at bounding box center [462, 148] width 182 height 28
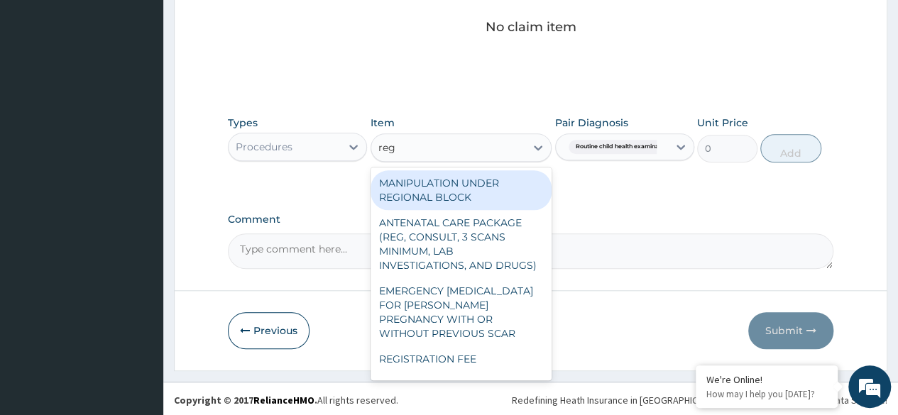
type input "regi"
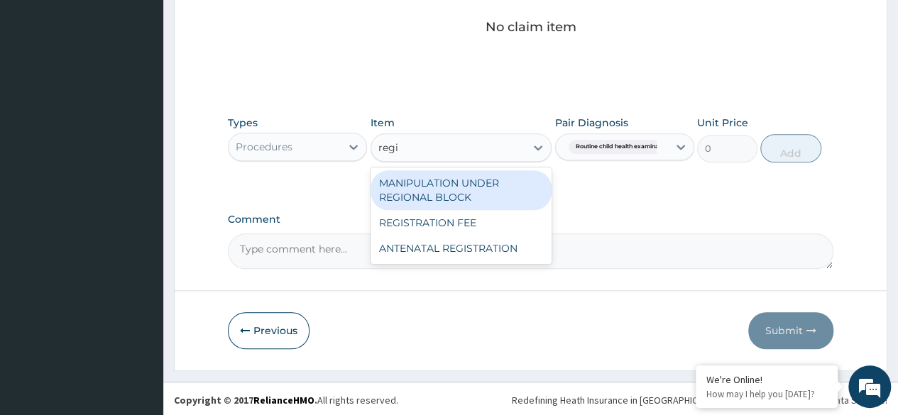
click at [488, 226] on div "REGISTRATION FEE" at bounding box center [462, 223] width 182 height 26
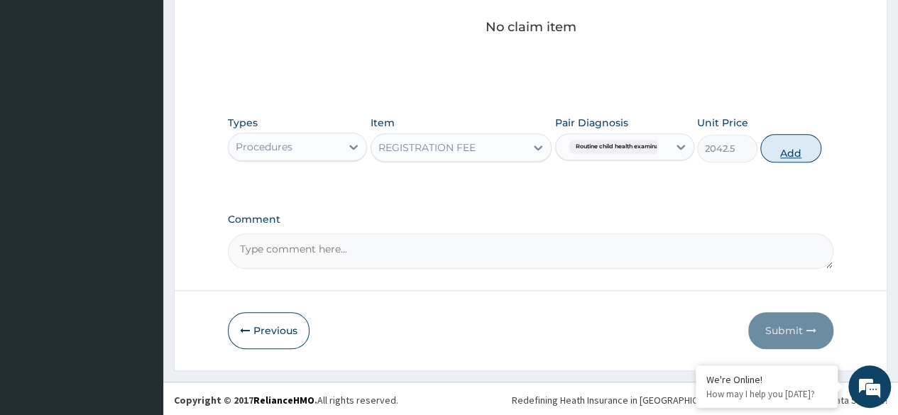
click at [810, 150] on button "Add" at bounding box center [791, 148] width 60 height 28
type input "0"
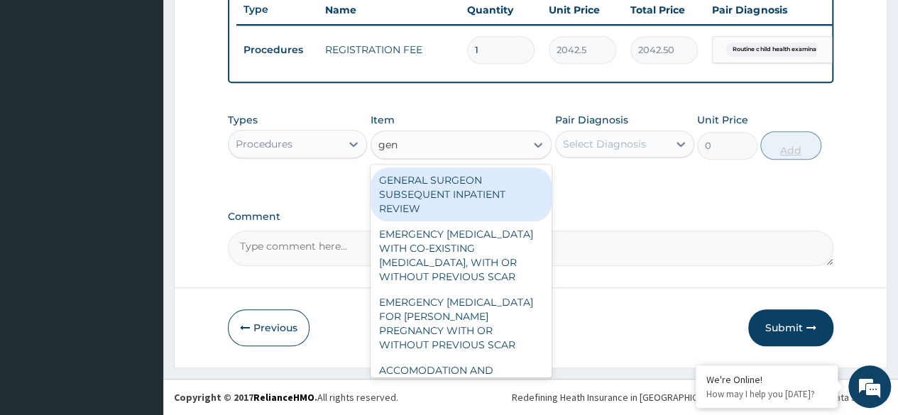
type input "gene"
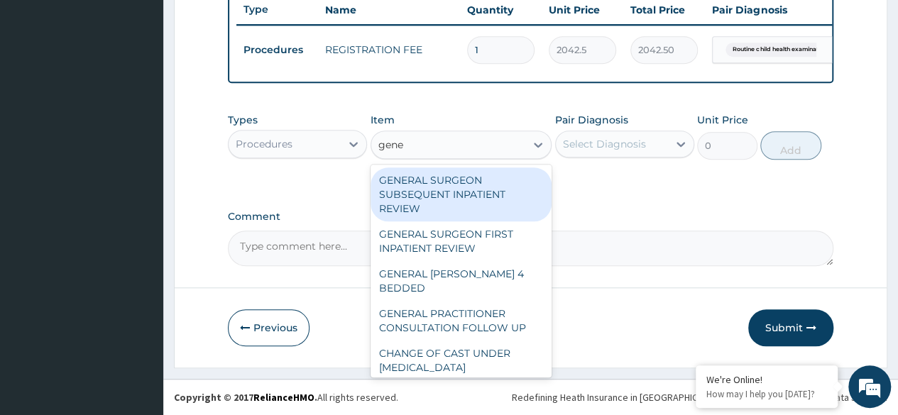
scroll to position [233, 0]
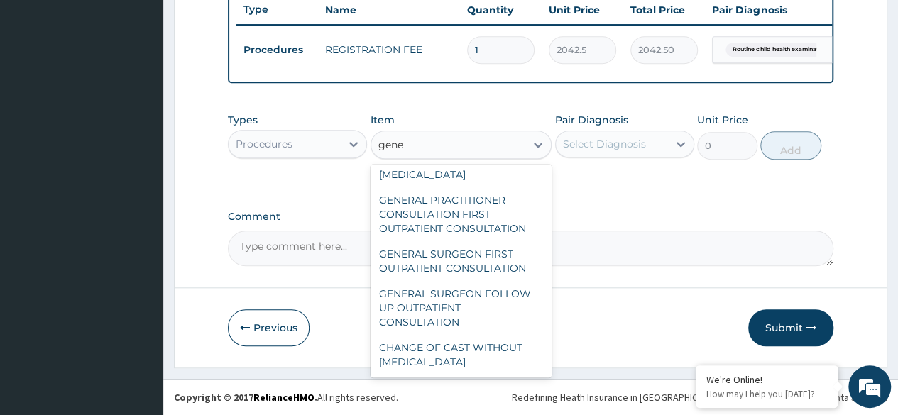
click at [492, 222] on div "GENERAL PRACTITIONER CONSULTATION FIRST OUTPATIENT CONSULTATION" at bounding box center [462, 214] width 182 height 54
type input "3370.125"
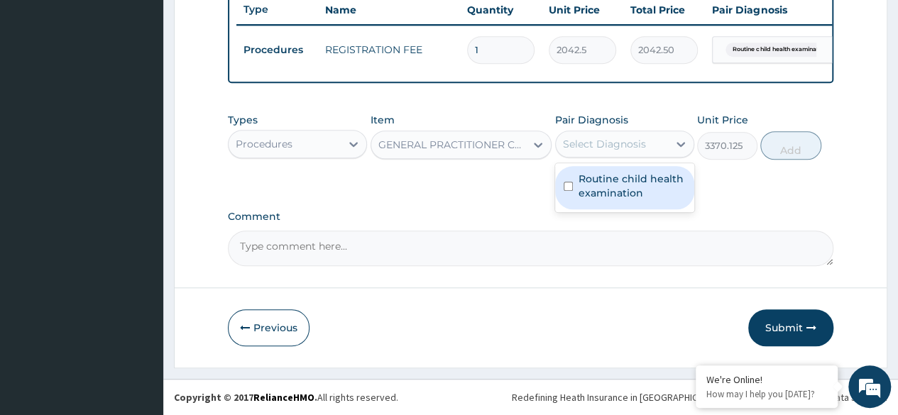
click at [630, 187] on label "Routine child health examination" at bounding box center [632, 186] width 107 height 28
checkbox input "true"
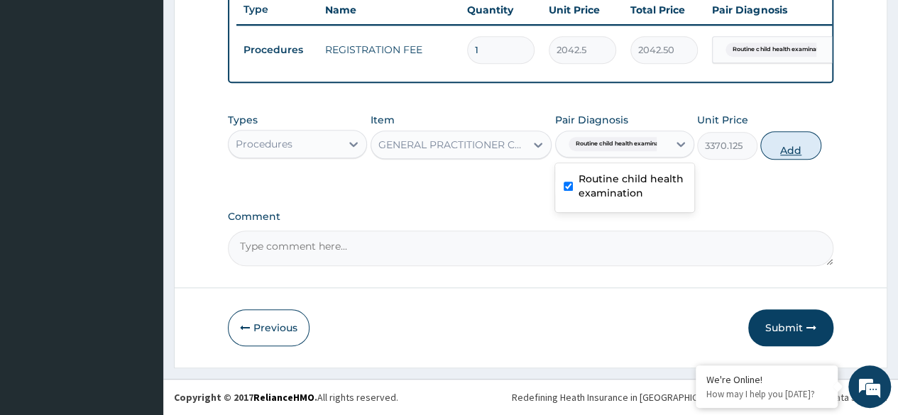
click at [781, 146] on button "Add" at bounding box center [791, 145] width 60 height 28
type input "0"
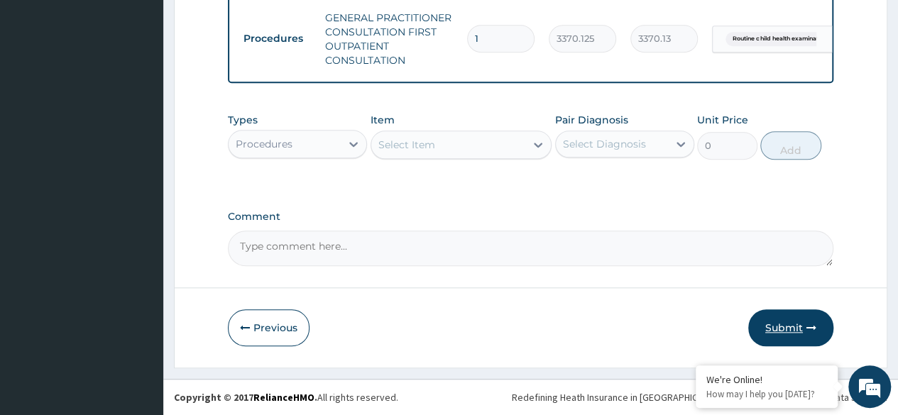
click at [784, 325] on button "Submit" at bounding box center [791, 328] width 85 height 37
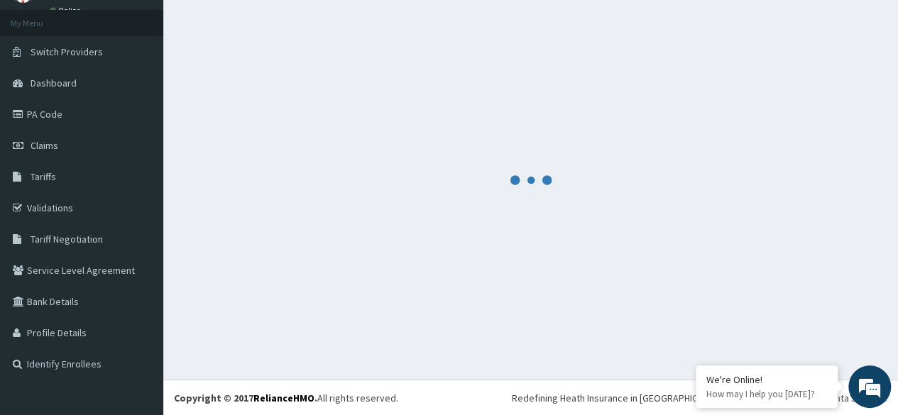
scroll to position [621, 0]
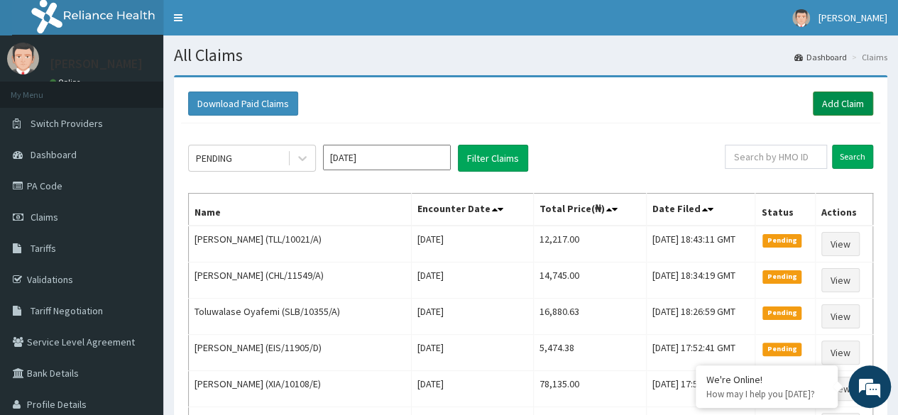
click at [849, 113] on link "Add Claim" at bounding box center [843, 104] width 60 height 24
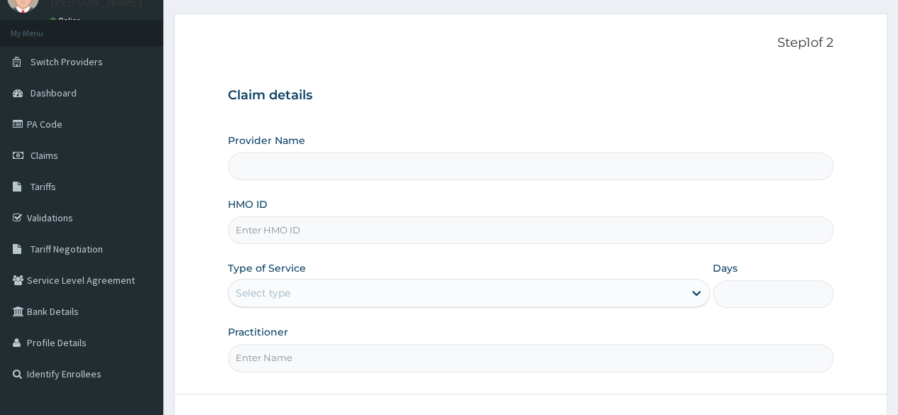
scroll to position [61, 0]
click at [785, 232] on input "HMO ID" at bounding box center [531, 231] width 606 height 28
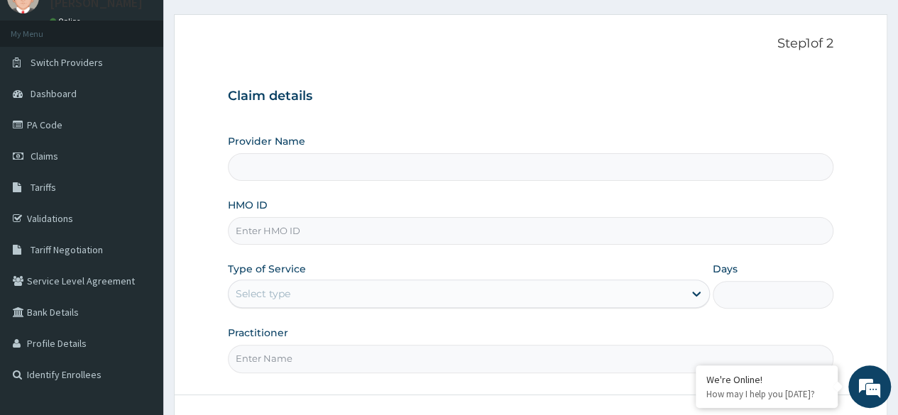
paste input "PPG/10020/C"
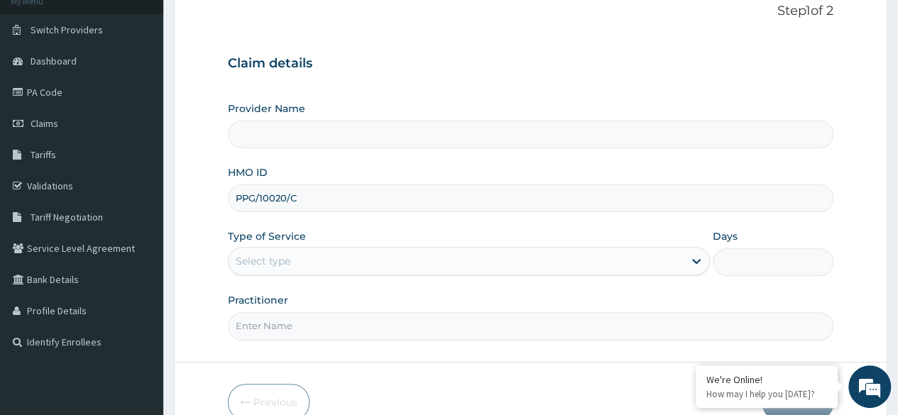
scroll to position [165, 0]
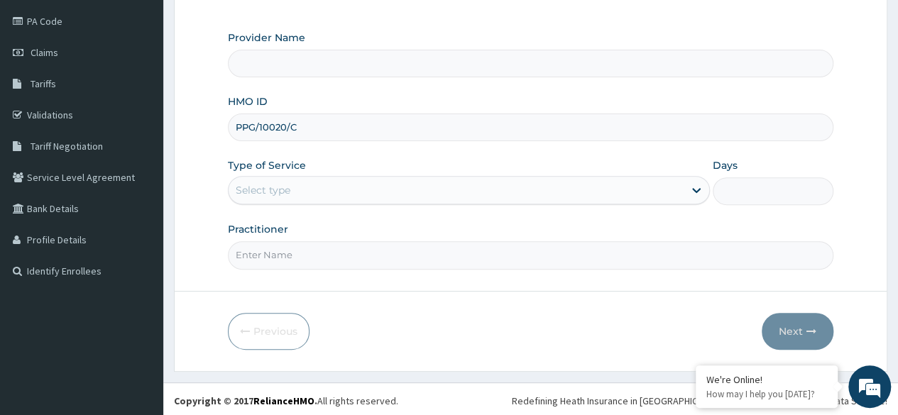
type input "PPG/10020/C"
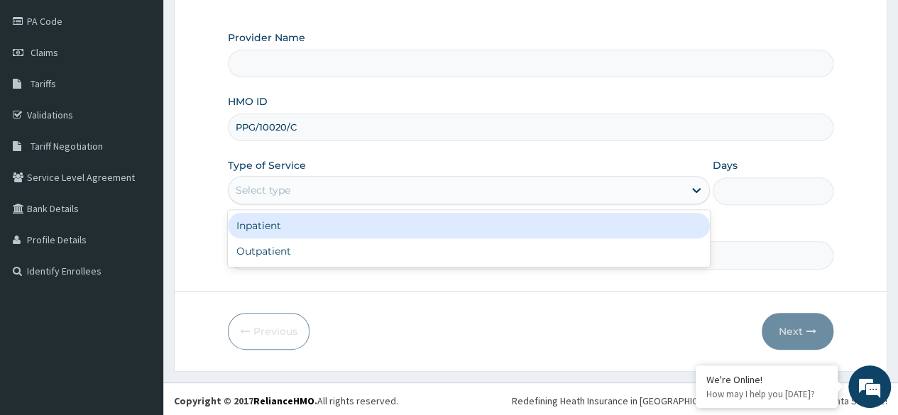
type input "Reliance Family Clinics (RFC)- [GEOGRAPHIC_DATA]"
click at [437, 251] on div "Outpatient" at bounding box center [469, 252] width 482 height 26
type input "1"
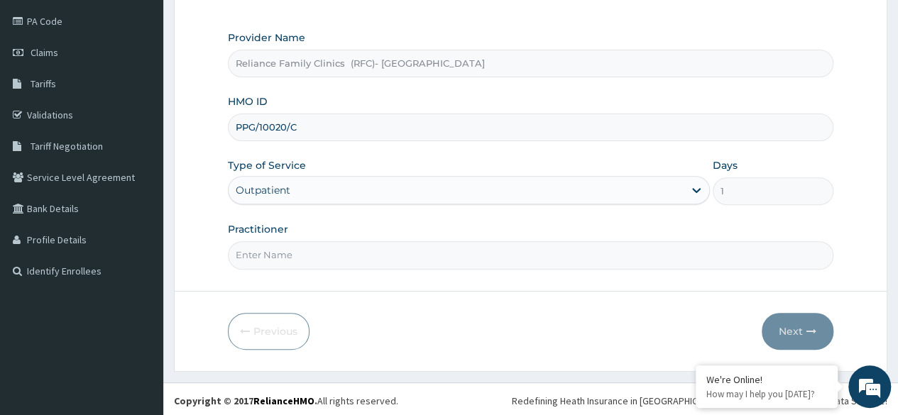
click at [452, 253] on input "Practitioner" at bounding box center [531, 255] width 606 height 28
type input "Dr Ejiofor"
click at [794, 327] on button "Next" at bounding box center [798, 331] width 72 height 37
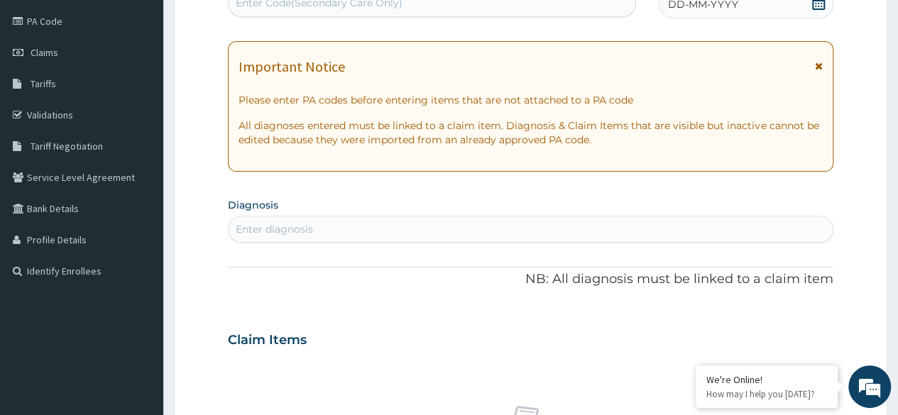
scroll to position [0, 0]
click at [821, 14] on div "DD-MM-YYYY" at bounding box center [746, 4] width 175 height 28
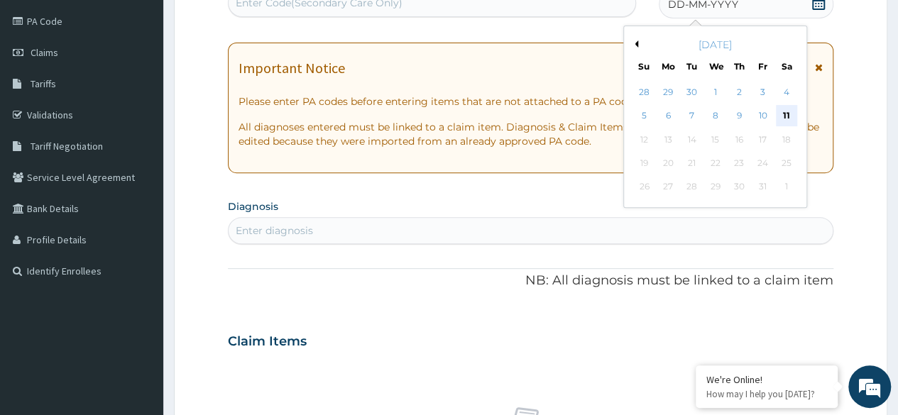
click at [788, 119] on div "11" at bounding box center [786, 116] width 21 height 21
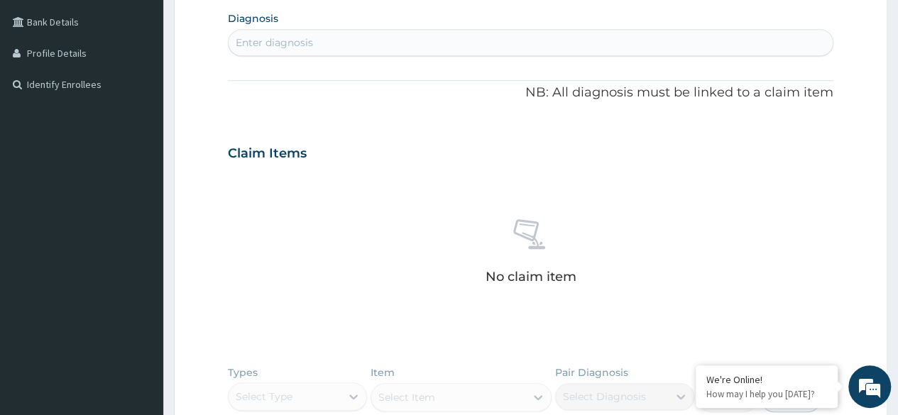
scroll to position [352, 0]
type input "fever"
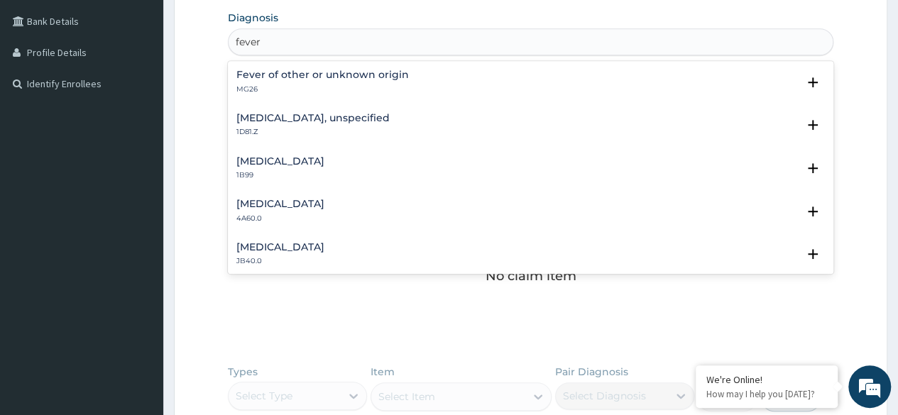
click at [406, 84] on div "Fever of other or unknown origin MG26" at bounding box center [531, 82] width 589 height 25
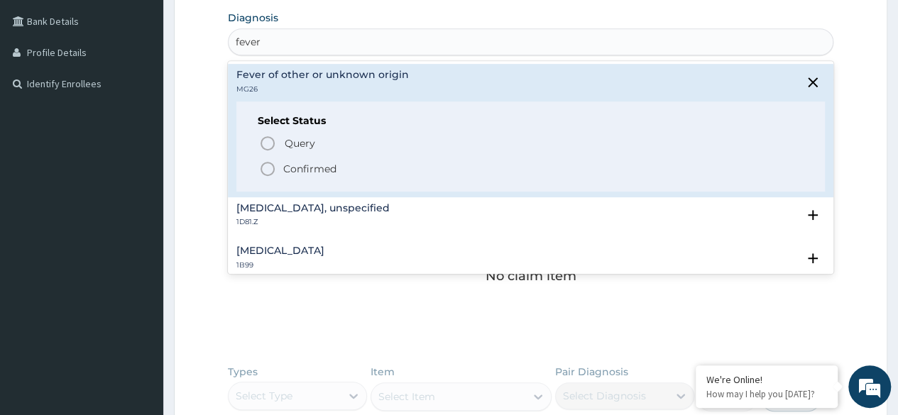
click at [344, 168] on span "Confirmed" at bounding box center [531, 169] width 545 height 17
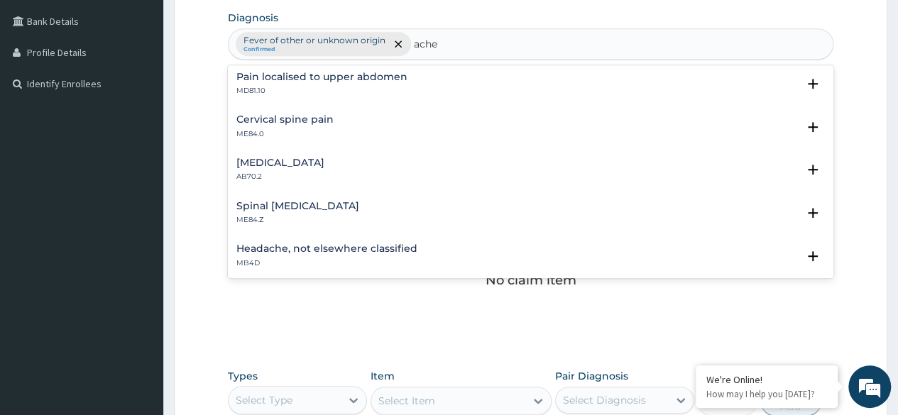
scroll to position [0, 0]
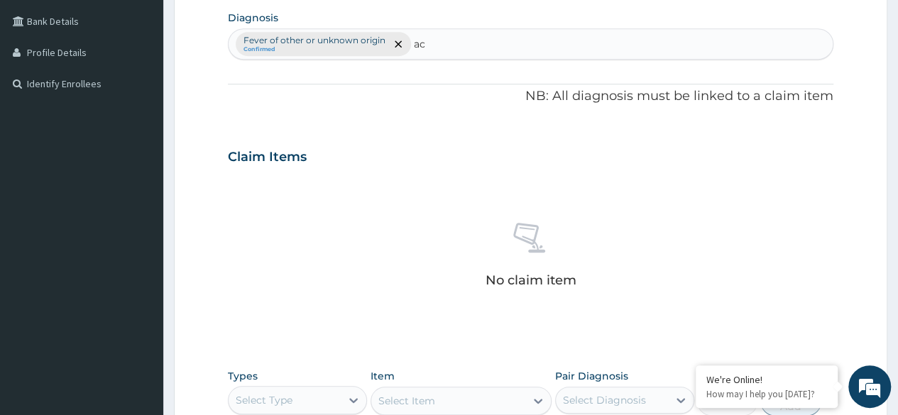
type input "a"
type input "stomach"
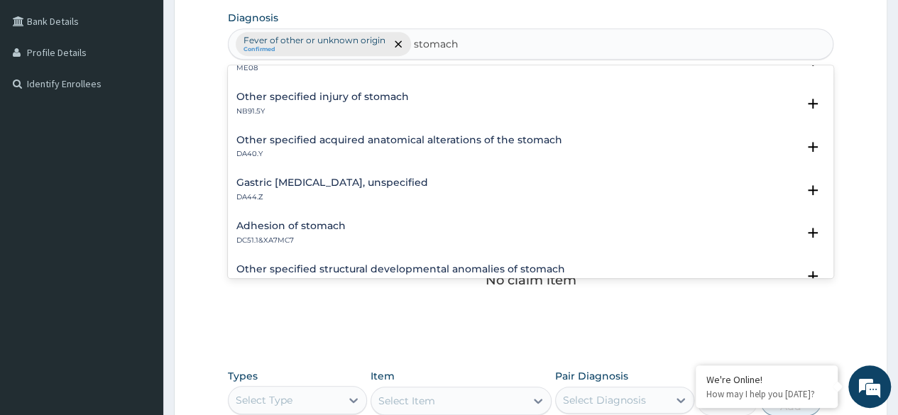
scroll to position [496, 0]
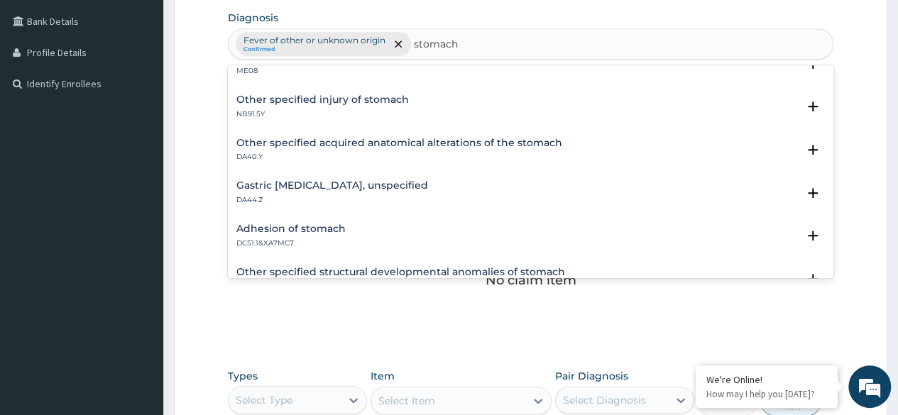
click at [373, 101] on h4 "Other specified injury of stomach" at bounding box center [323, 99] width 173 height 11
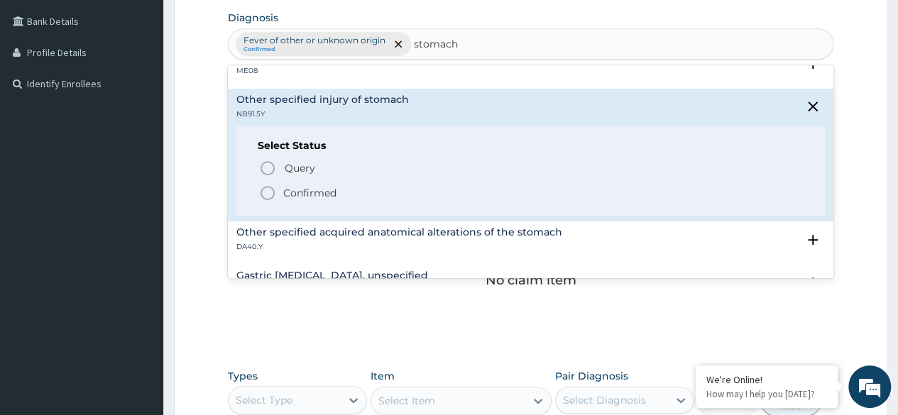
click at [320, 166] on p "Query Query covers suspected (?), Keep in view (kiv), Ruled out (r/o)" at bounding box center [443, 167] width 320 height 19
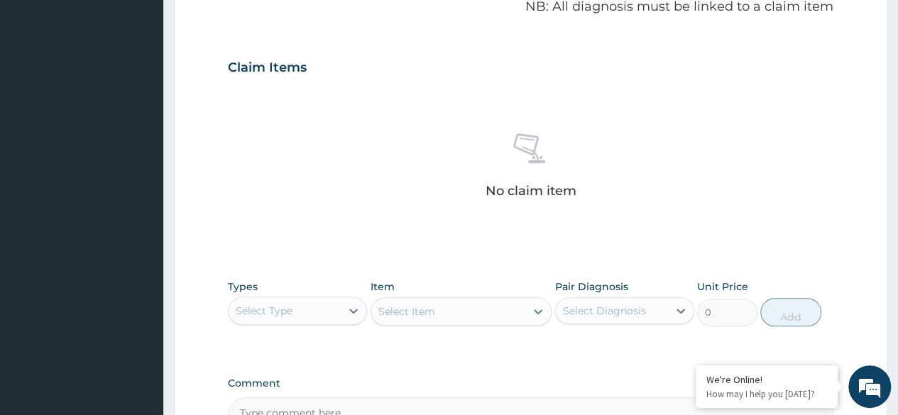
scroll to position [606, 0]
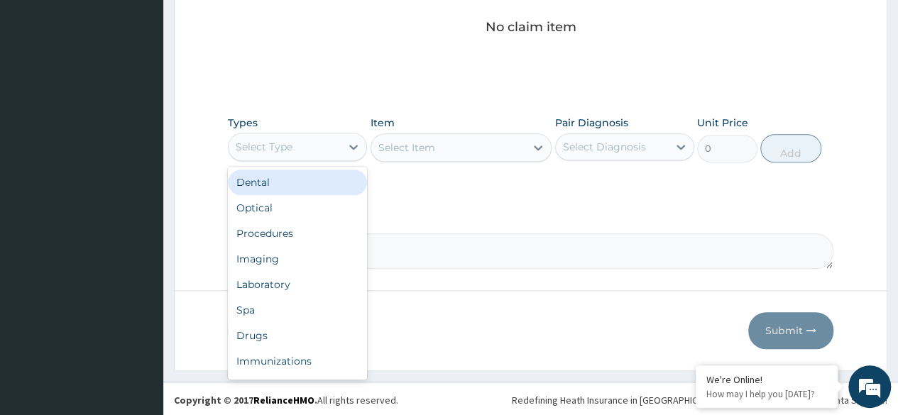
click at [321, 236] on div "Procedures" at bounding box center [297, 234] width 139 height 26
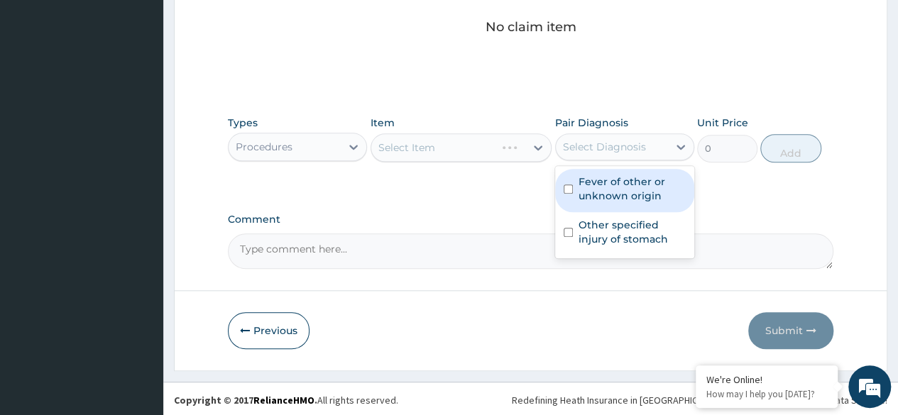
click at [628, 199] on label "Fever of other or unknown origin" at bounding box center [632, 189] width 107 height 28
checkbox input "true"
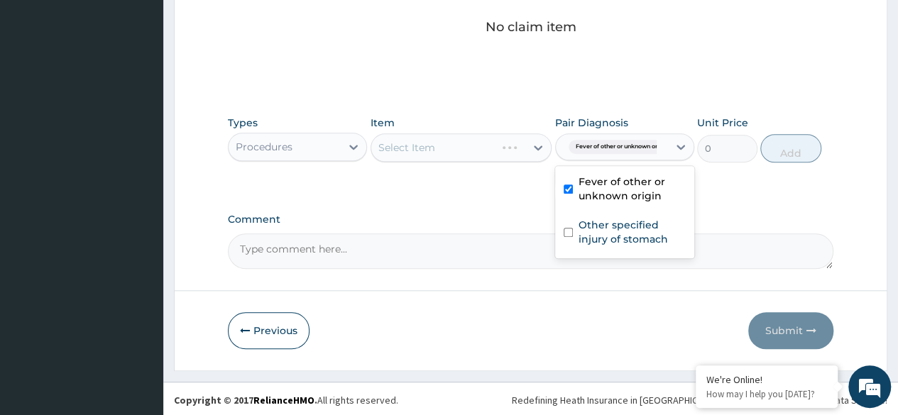
click at [622, 243] on label "Other specified injury of stomach" at bounding box center [632, 232] width 107 height 28
checkbox input "true"
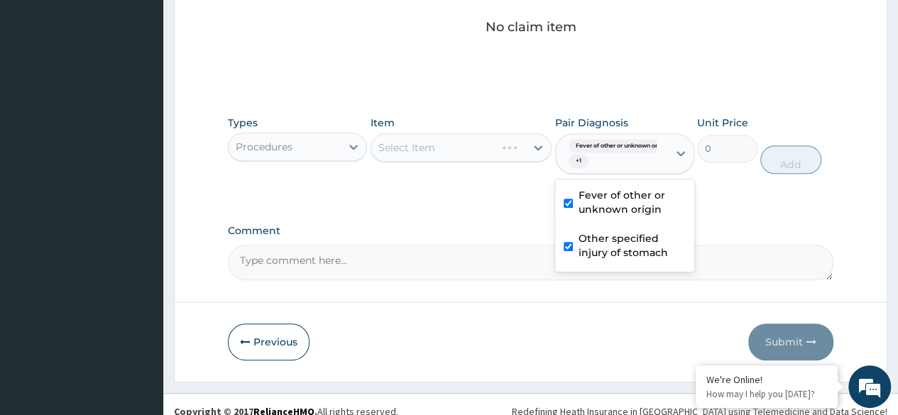
click at [460, 143] on div "Select Item" at bounding box center [462, 148] width 182 height 28
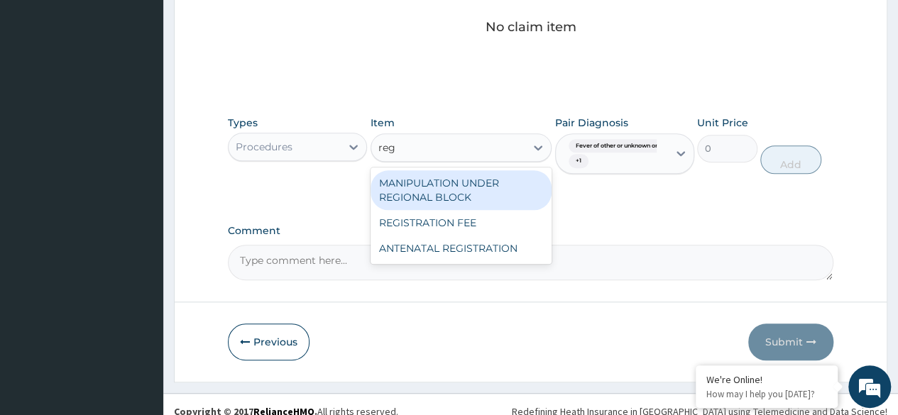
type input "regi"
click at [477, 226] on div "REGISTRATION FEE" at bounding box center [462, 223] width 182 height 26
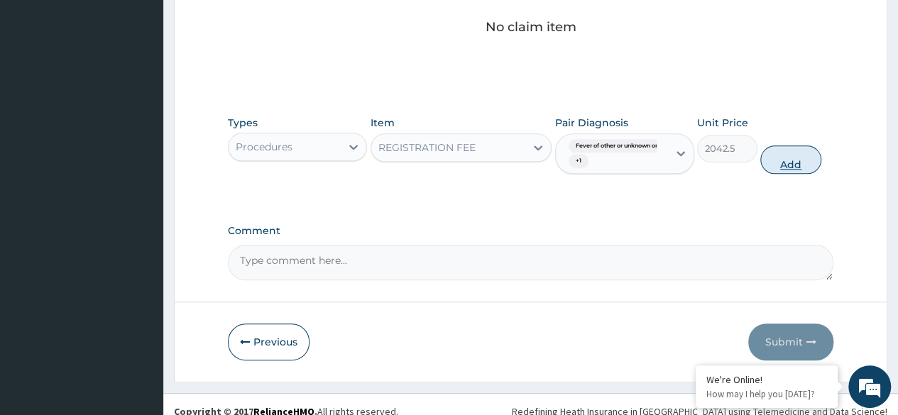
click at [788, 165] on button "Add" at bounding box center [791, 160] width 60 height 28
type input "0"
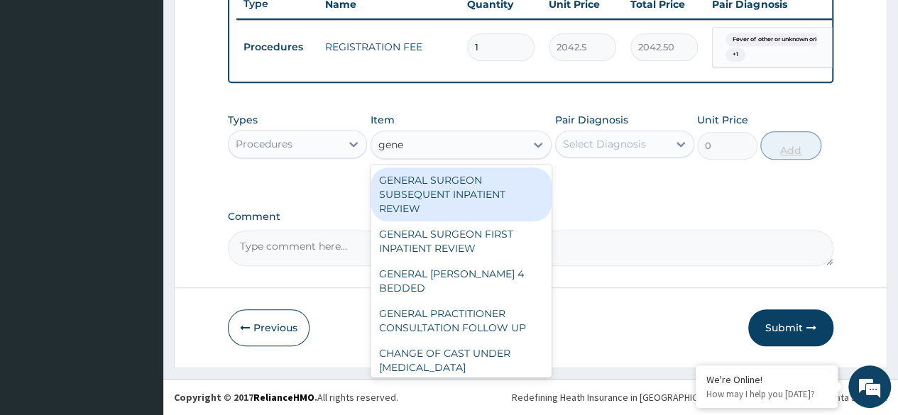
type input "gener"
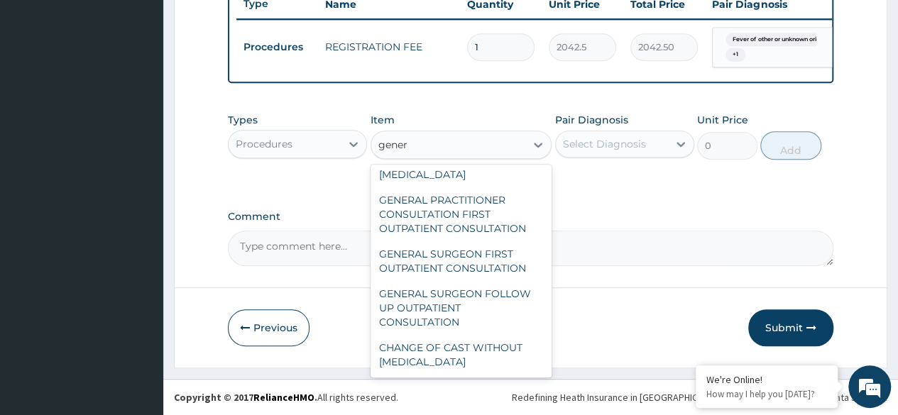
click at [496, 202] on div "GENERAL PRACTITIONER CONSULTATION FIRST OUTPATIENT CONSULTATION" at bounding box center [462, 214] width 182 height 54
type input "3370.125"
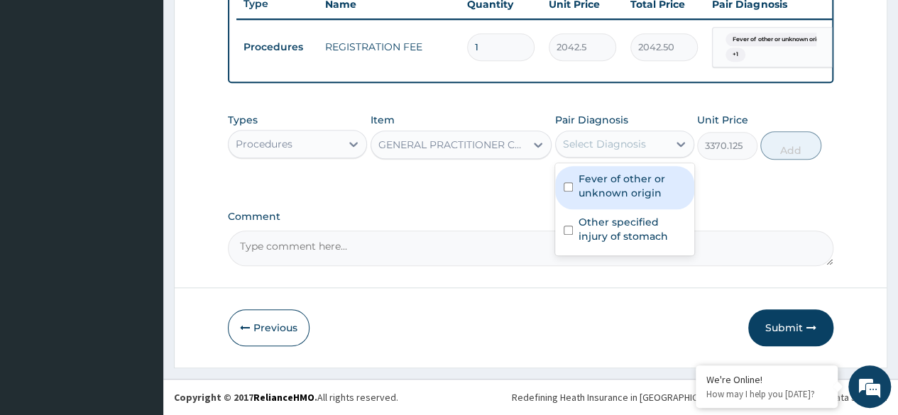
click at [635, 202] on div "Fever of other or unknown origin" at bounding box center [624, 187] width 139 height 43
checkbox input "true"
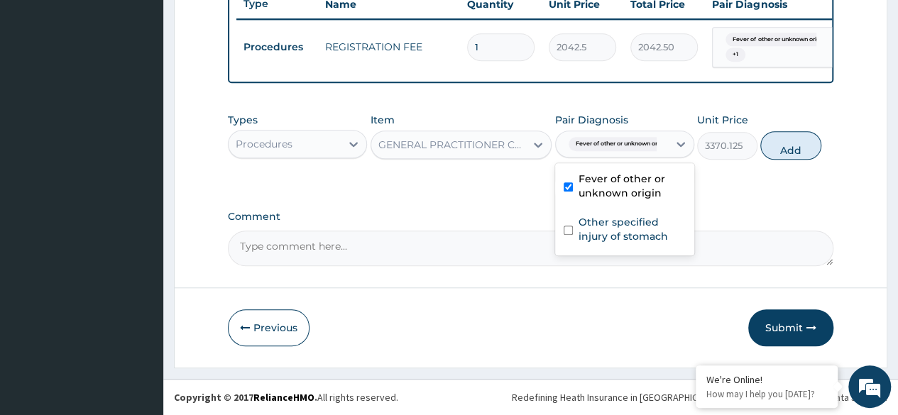
click at [608, 249] on div "Other specified injury of stomach" at bounding box center [624, 231] width 139 height 43
checkbox input "true"
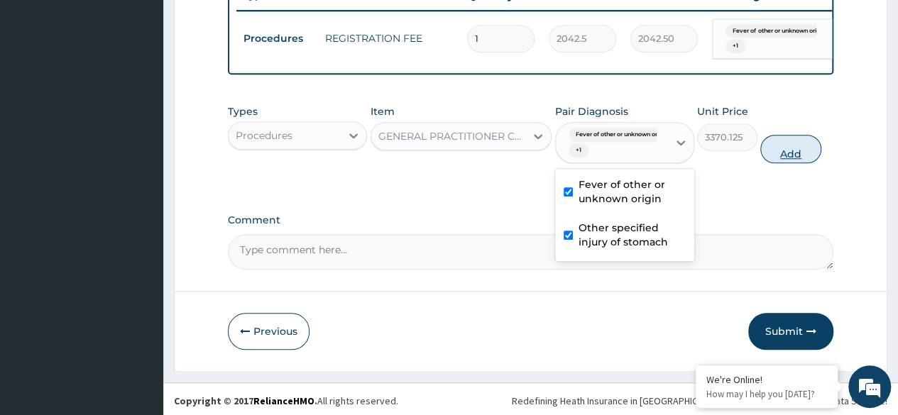
click at [787, 163] on button "Add" at bounding box center [791, 149] width 60 height 28
type input "0"
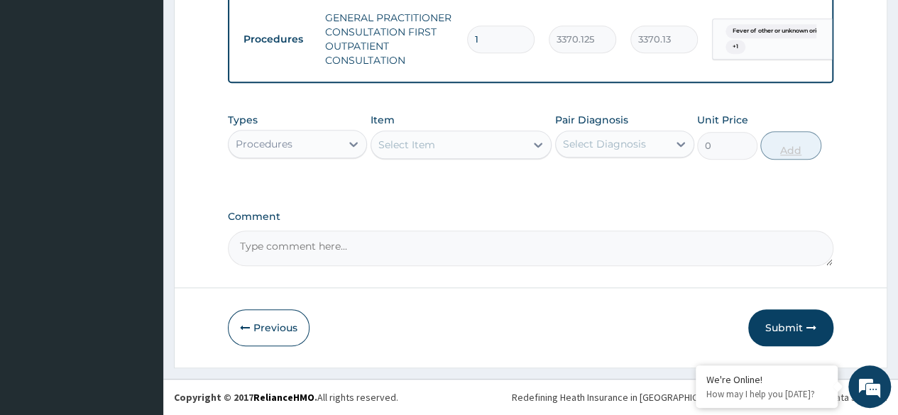
scroll to position [626, 0]
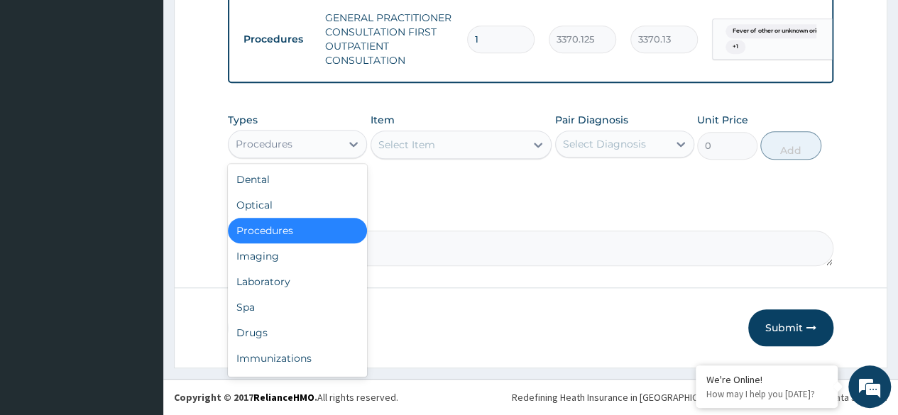
click at [297, 335] on div "Drugs" at bounding box center [297, 333] width 139 height 26
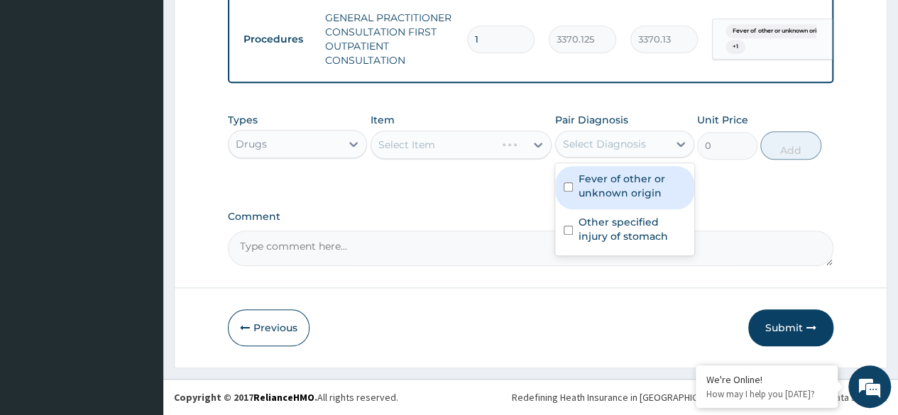
click at [628, 196] on label "Fever of other or unknown origin" at bounding box center [632, 186] width 107 height 28
checkbox input "true"
click at [598, 245] on div "Other specified injury of stomach" at bounding box center [624, 231] width 139 height 43
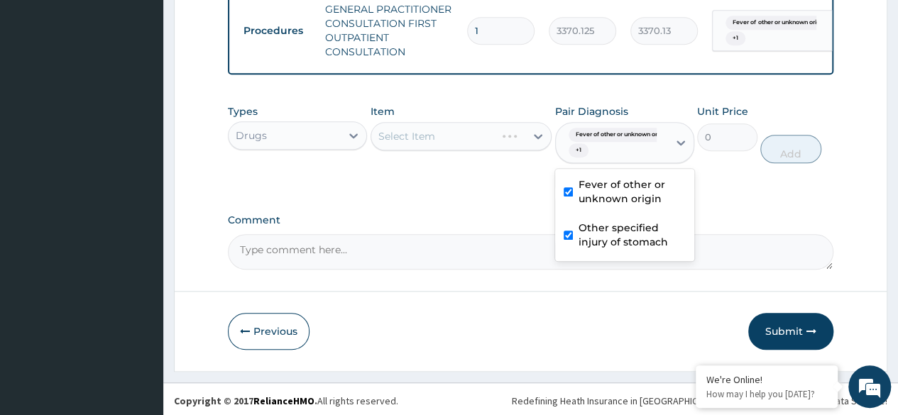
checkbox input "true"
click at [489, 145] on div "Select Item" at bounding box center [462, 136] width 182 height 28
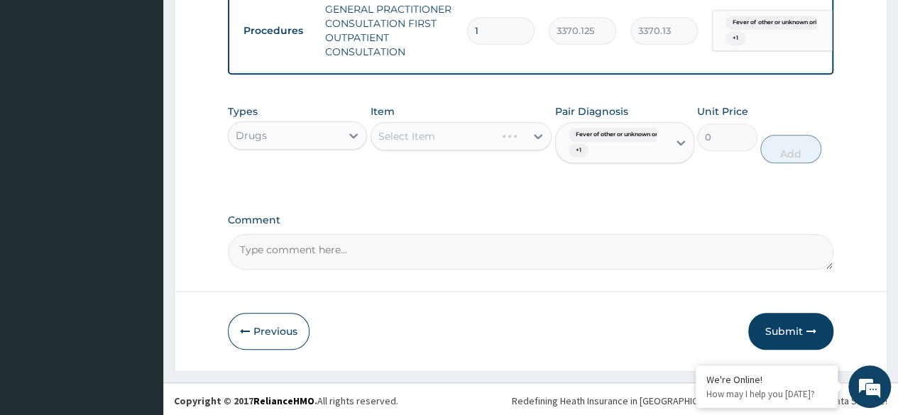
click at [484, 143] on div "Select Item" at bounding box center [462, 136] width 182 height 28
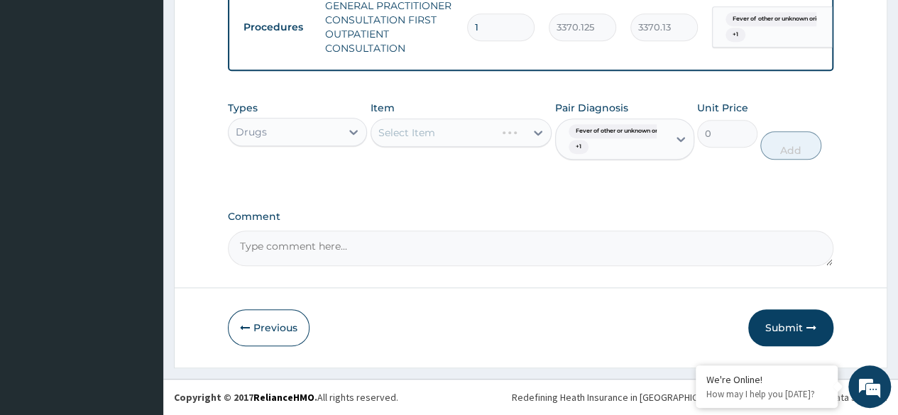
scroll to position [638, 0]
click at [464, 135] on div "Select Item" at bounding box center [462, 133] width 182 height 28
click at [494, 141] on div "Select Item" at bounding box center [462, 133] width 182 height 28
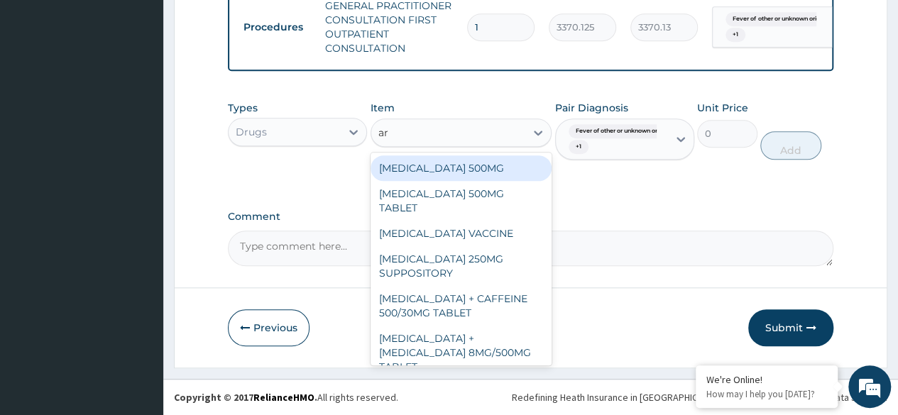
type input "art"
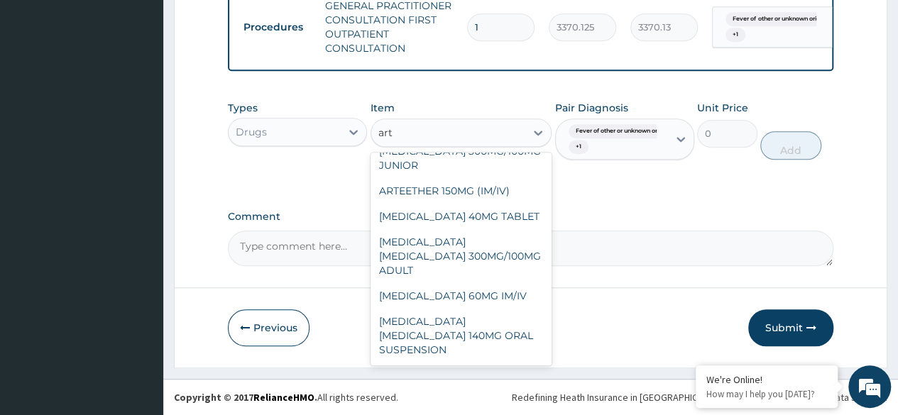
scroll to position [383, 0]
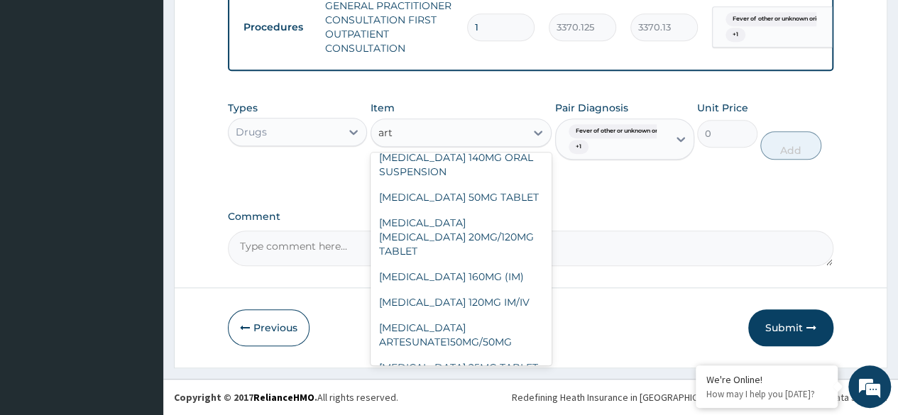
click at [494, 213] on div "ARTEMETHER LUMEFANTRINE 20MG/120MG TABLET" at bounding box center [462, 237] width 182 height 54
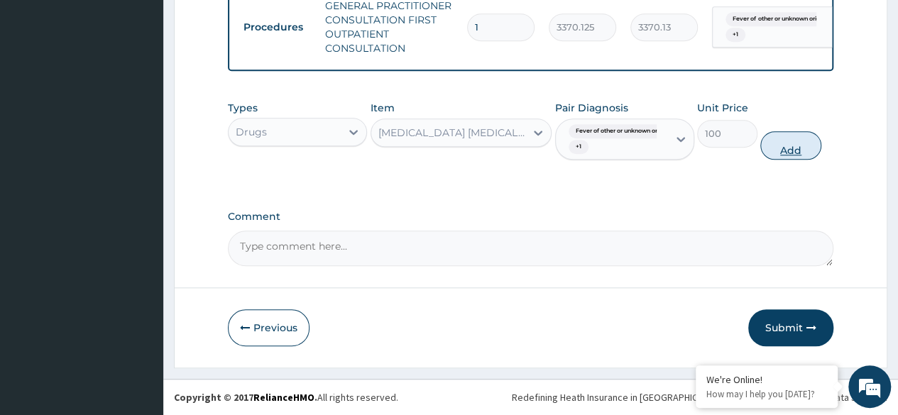
click at [795, 149] on button "Add" at bounding box center [791, 145] width 60 height 28
type input "0"
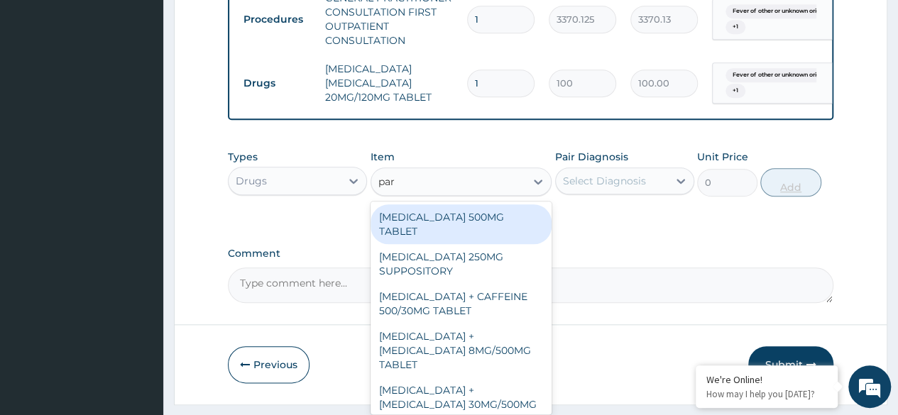
type input "para"
click at [492, 237] on div "PARACETAMOL 500MG TABLET" at bounding box center [462, 225] width 182 height 40
type input "30"
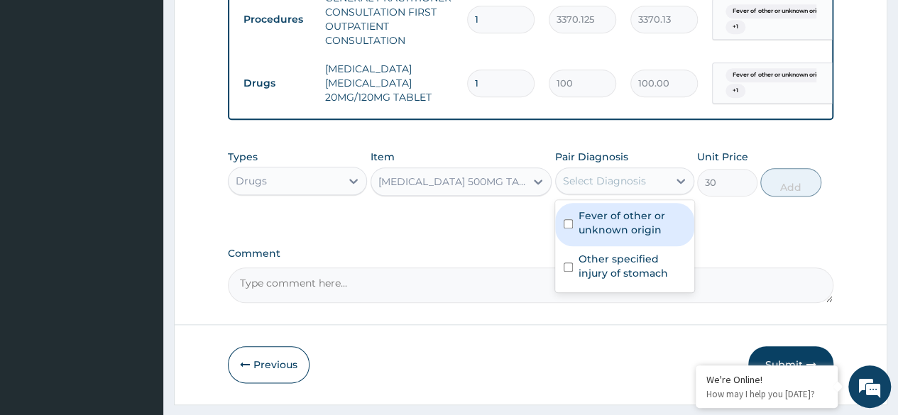
click at [636, 237] on label "Fever of other or unknown origin" at bounding box center [632, 223] width 107 height 28
checkbox input "true"
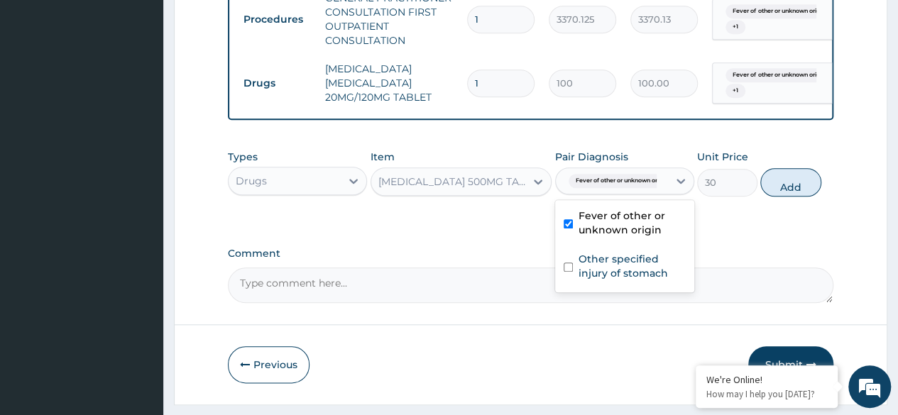
click at [648, 281] on label "Other specified injury of stomach" at bounding box center [632, 266] width 107 height 28
checkbox input "true"
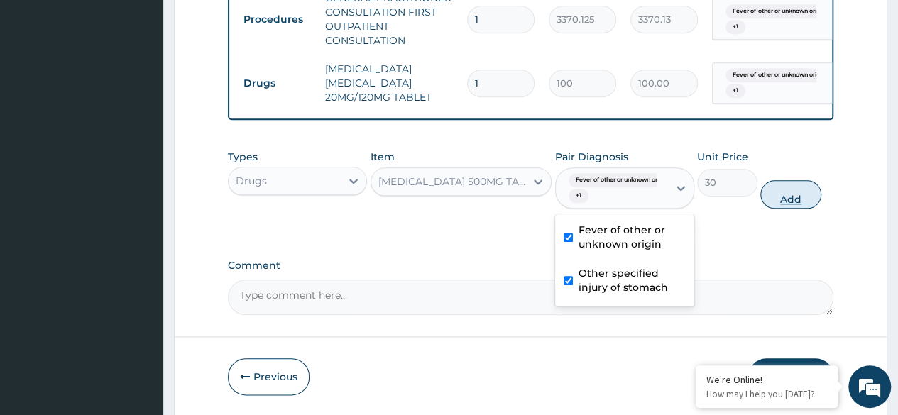
click at [785, 209] on button "Add" at bounding box center [791, 194] width 60 height 28
type input "0"
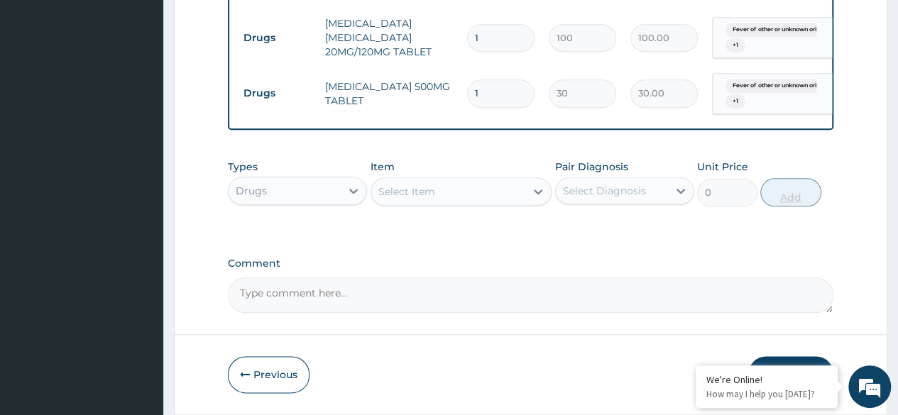
scroll to position [683, 0]
type input "16"
type input "480.00"
type input "1"
type input "30.00"
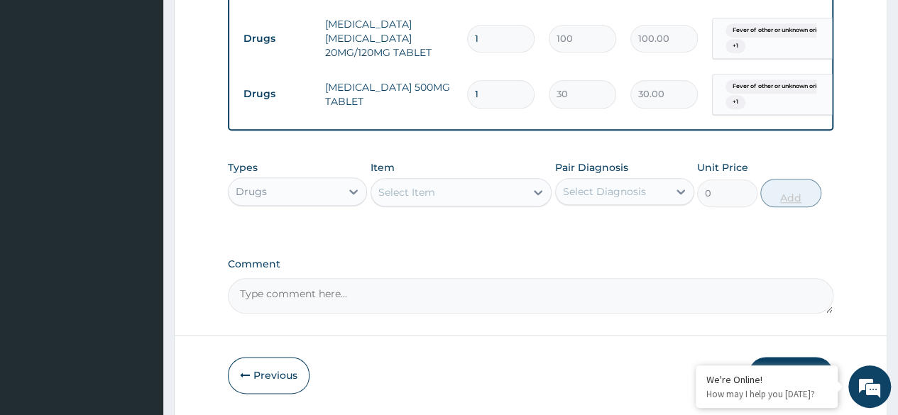
type input "18"
type input "540.00"
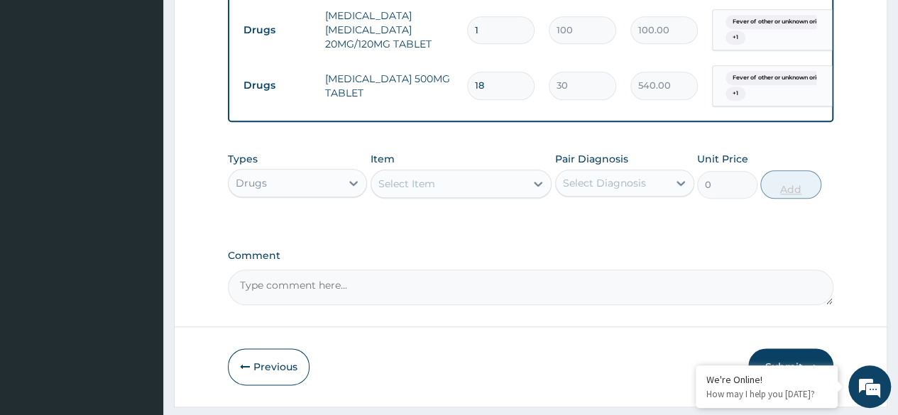
scroll to position [737, 0]
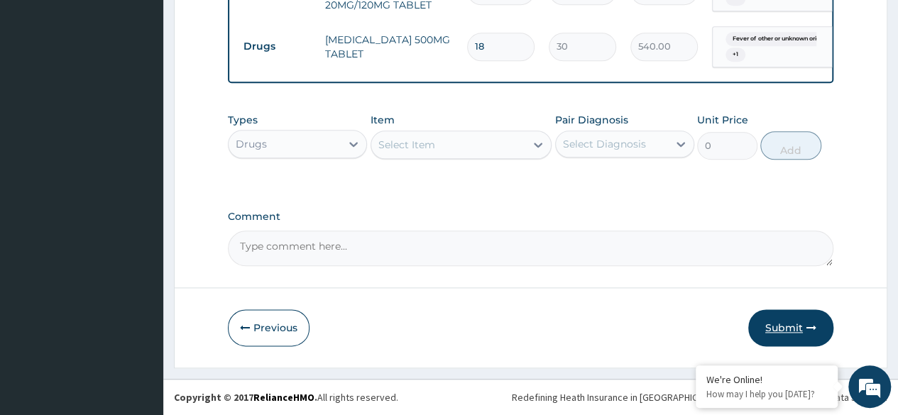
click at [798, 335] on button "Submit" at bounding box center [791, 328] width 85 height 37
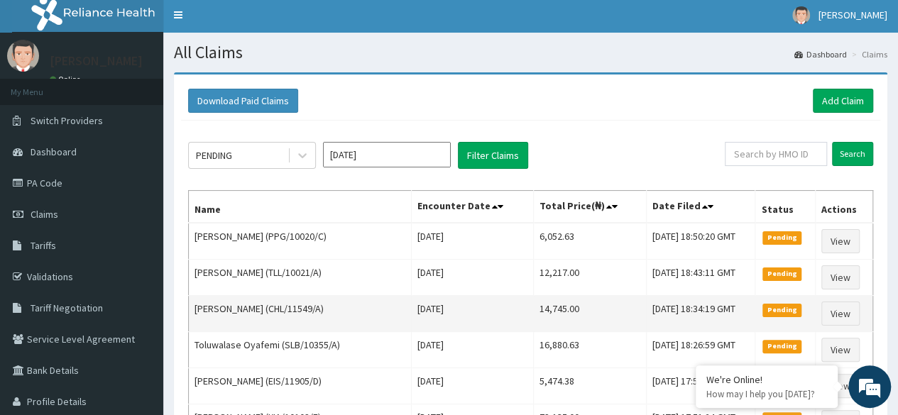
scroll to position [1, 0]
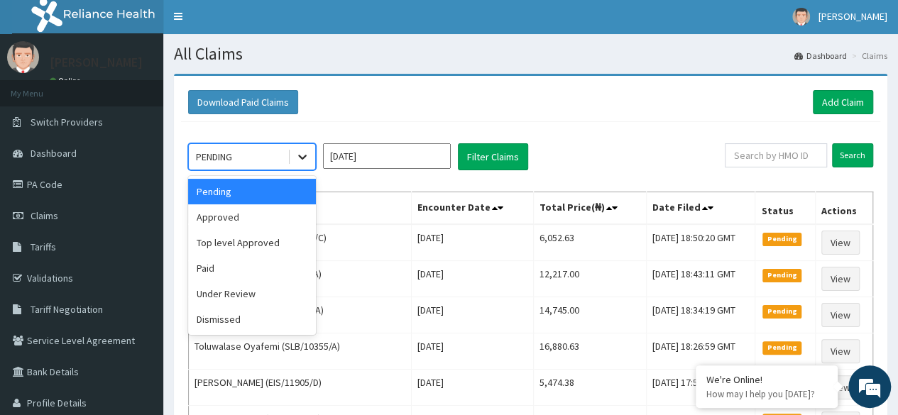
click at [302, 157] on icon at bounding box center [302, 158] width 9 height 5
click at [276, 207] on div "Approved" at bounding box center [252, 218] width 128 height 26
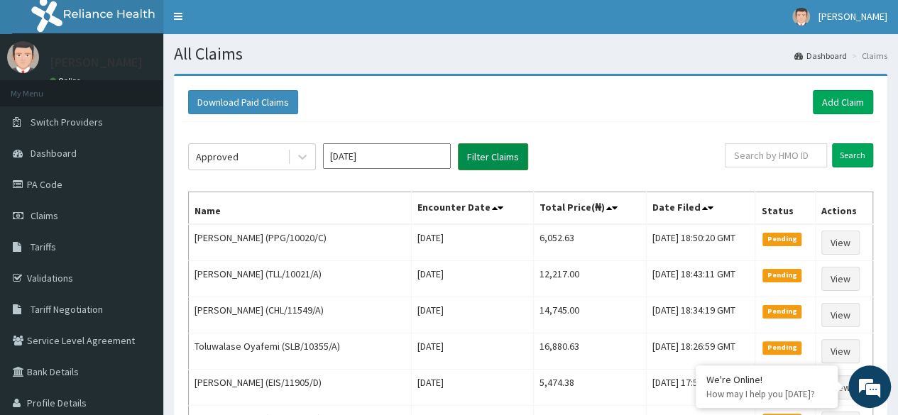
click at [488, 143] on button "Filter Claims" at bounding box center [493, 156] width 70 height 27
click at [484, 163] on button "Filter Claims" at bounding box center [493, 156] width 70 height 27
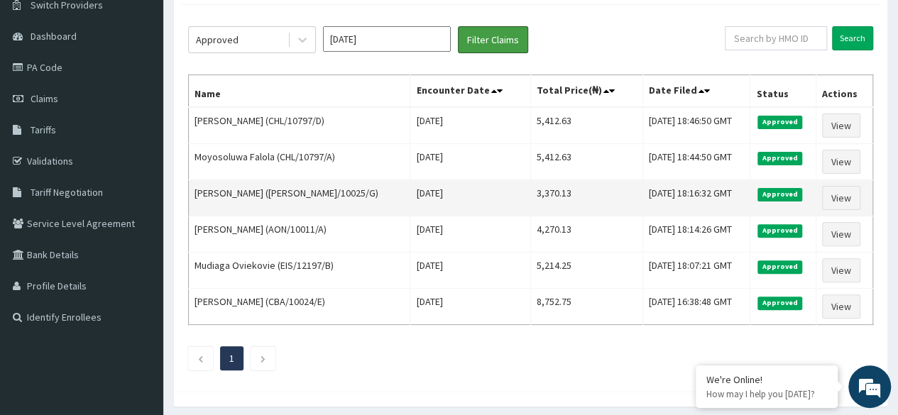
scroll to position [119, 0]
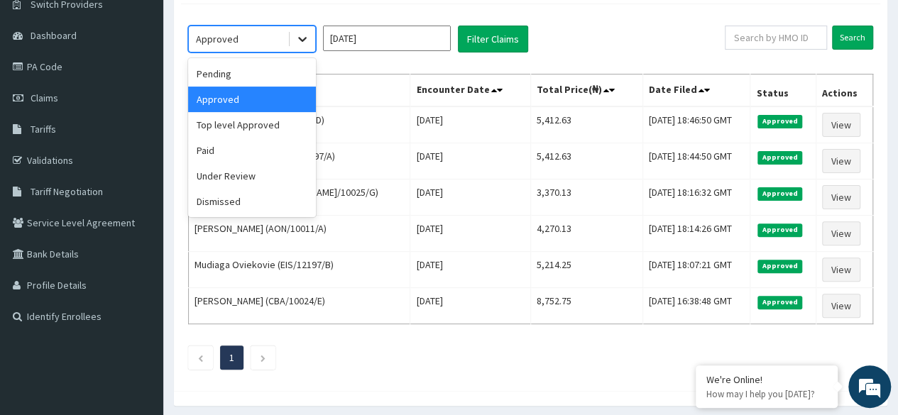
click at [303, 36] on icon at bounding box center [302, 39] width 14 height 14
click at [268, 153] on div "Paid" at bounding box center [252, 151] width 128 height 26
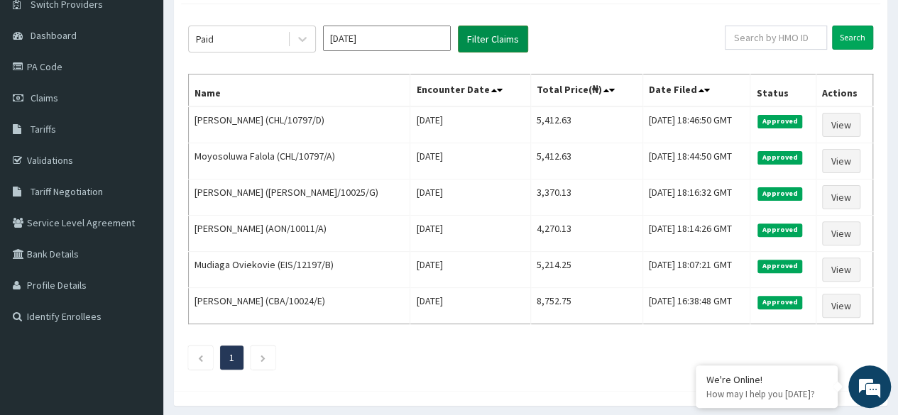
click at [477, 42] on button "Filter Claims" at bounding box center [493, 39] width 70 height 27
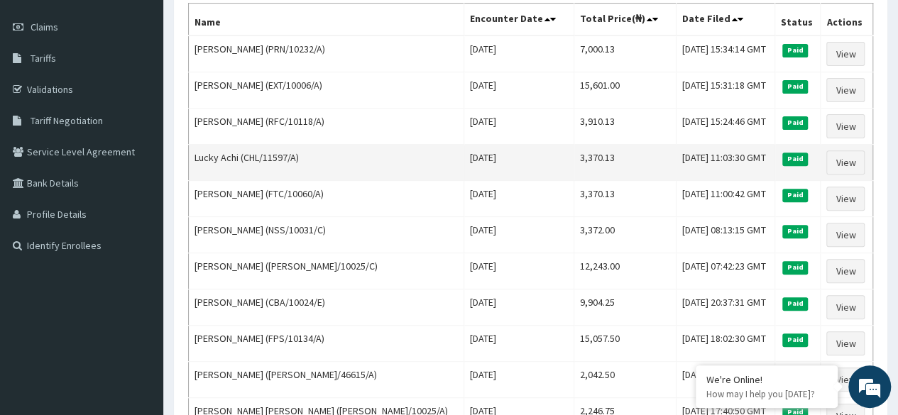
scroll to position [0, 0]
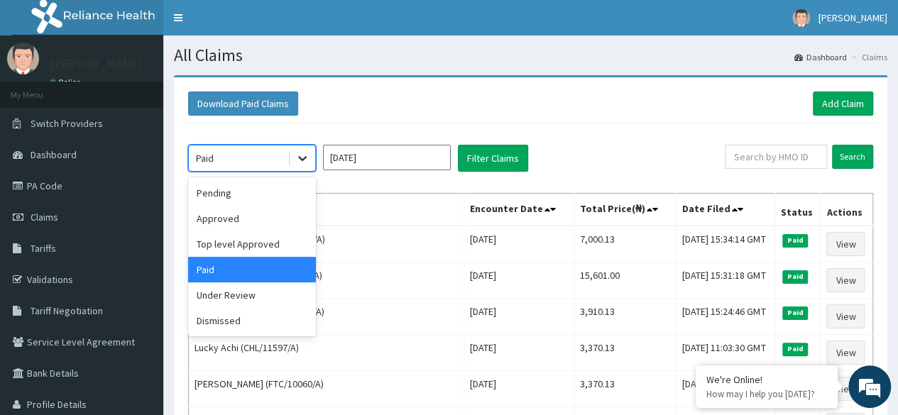
click at [293, 151] on div at bounding box center [303, 159] width 26 height 26
click at [274, 197] on div "Pending" at bounding box center [252, 193] width 128 height 26
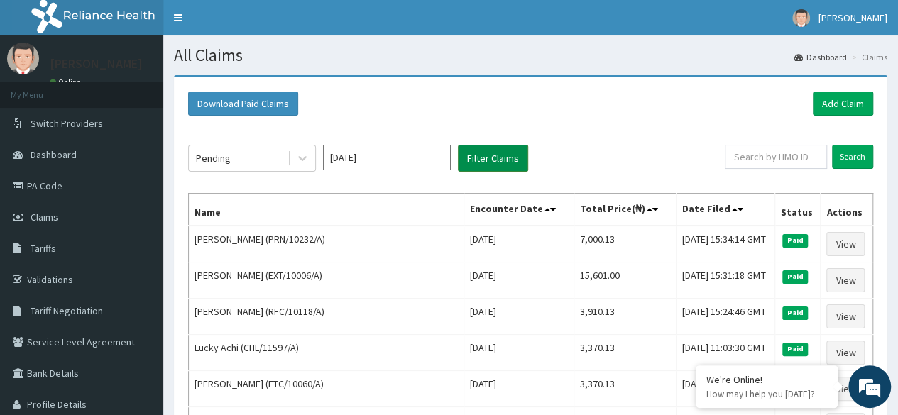
click at [486, 161] on button "Filter Claims" at bounding box center [493, 158] width 70 height 27
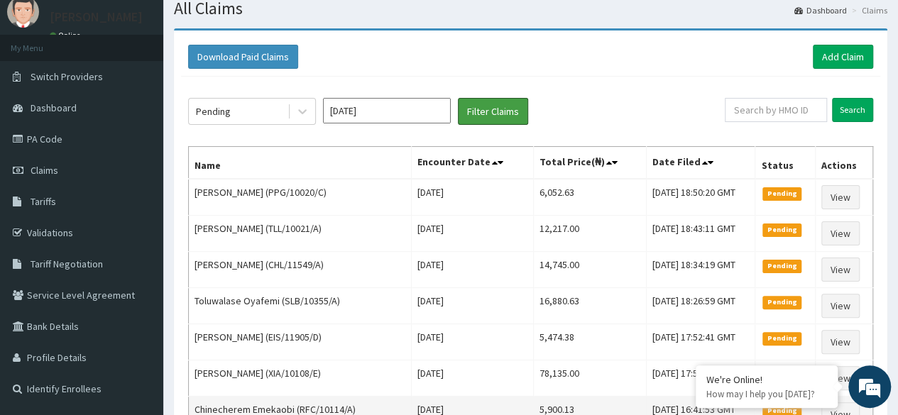
scroll to position [45, 0]
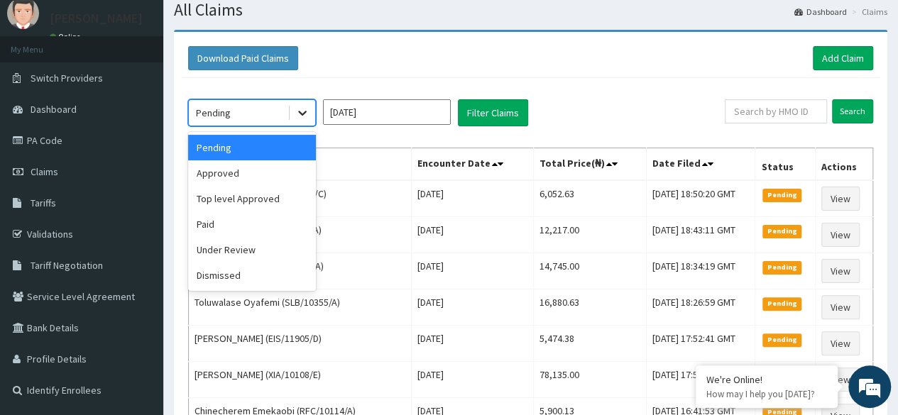
click at [303, 113] on icon at bounding box center [302, 114] width 9 height 5
click at [273, 253] on div "Under Review" at bounding box center [252, 250] width 128 height 26
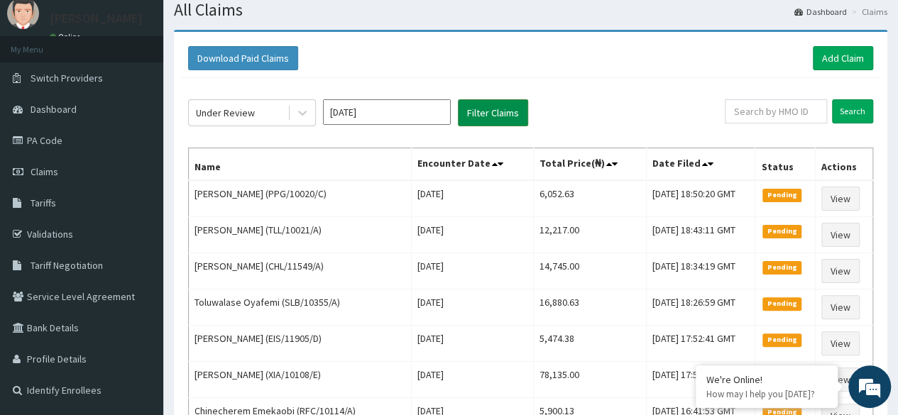
click at [496, 110] on button "Filter Claims" at bounding box center [493, 112] width 70 height 27
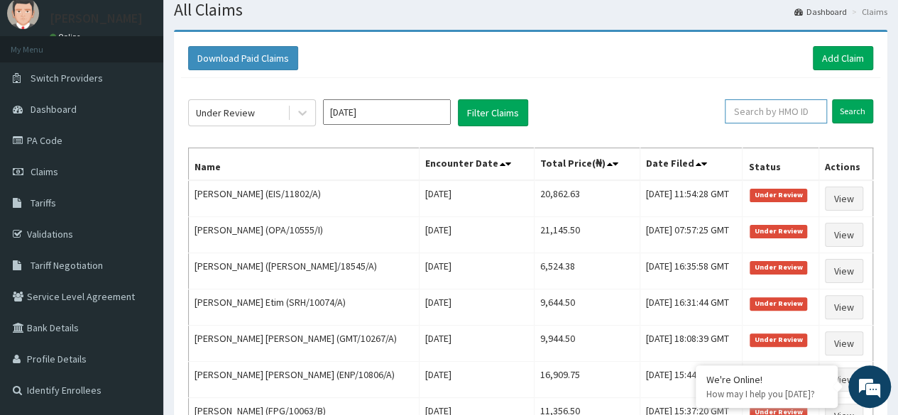
click at [760, 113] on input "text" at bounding box center [776, 111] width 102 height 24
click at [832, 99] on input "Search" at bounding box center [852, 111] width 41 height 24
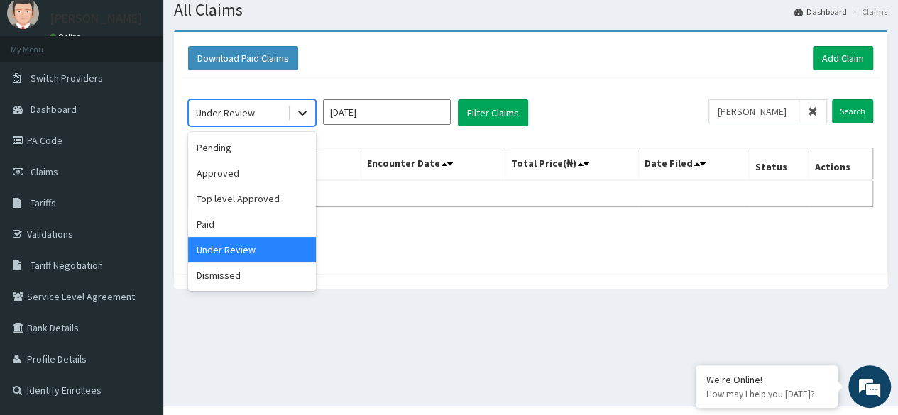
click at [307, 112] on icon at bounding box center [302, 113] width 14 height 14
click at [229, 143] on div "Pending" at bounding box center [252, 148] width 128 height 26
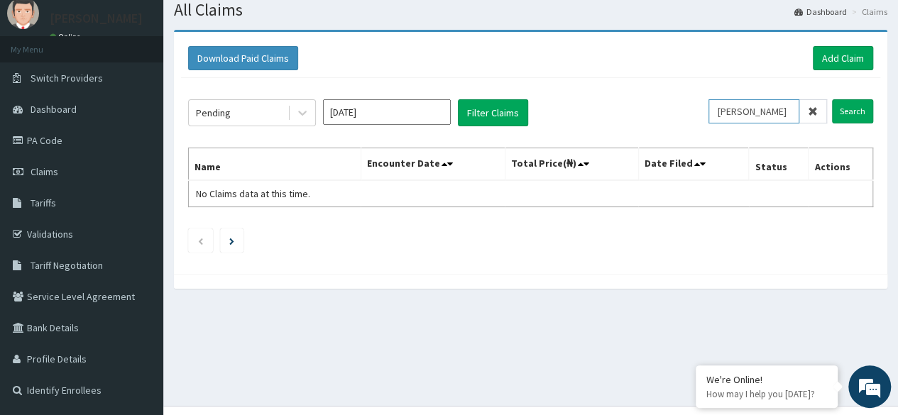
click at [798, 111] on input "olayinka" at bounding box center [754, 111] width 91 height 24
type input "o"
paste input "NBL/10531/A"
type input "NBL/10531/A"
click at [832, 99] on input "Search" at bounding box center [852, 111] width 41 height 24
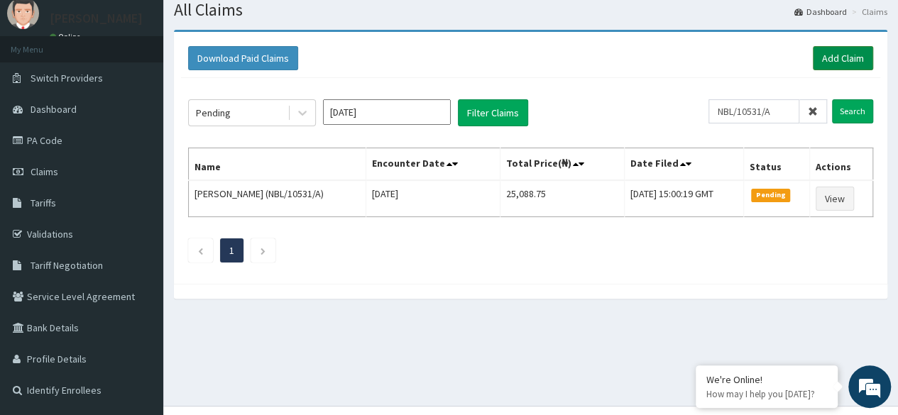
click at [846, 53] on link "Add Claim" at bounding box center [843, 58] width 60 height 24
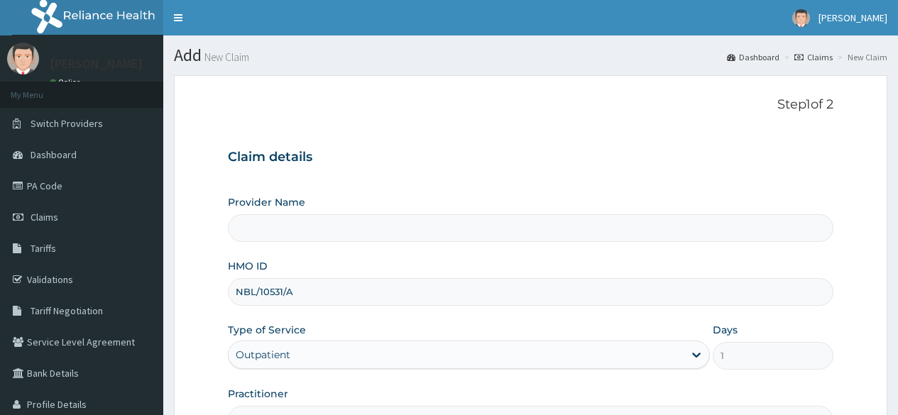
scroll to position [165, 0]
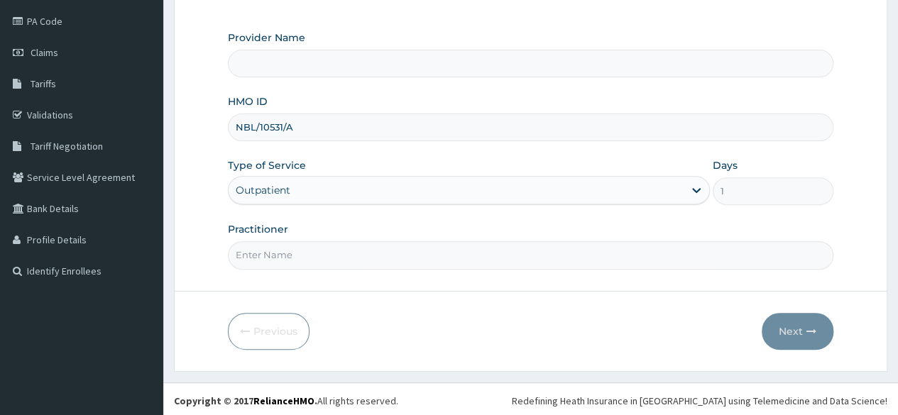
type input "Reliance Family Clinics (RFC)- [GEOGRAPHIC_DATA]"
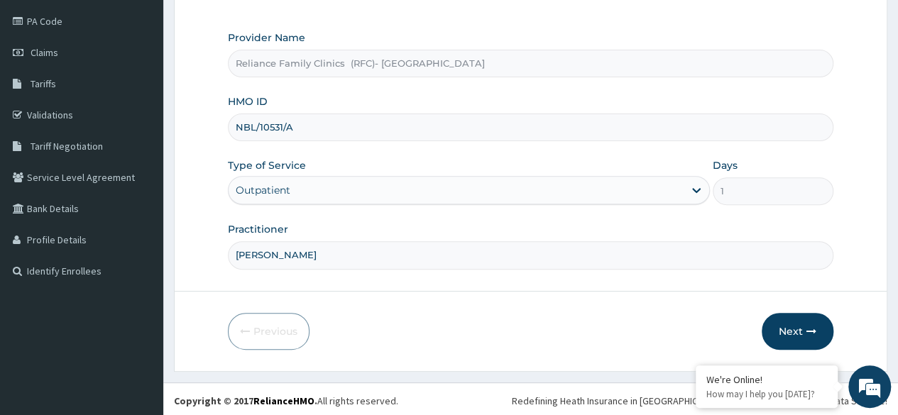
type input "[PERSON_NAME]"
click at [799, 337] on button "Next" at bounding box center [798, 331] width 72 height 37
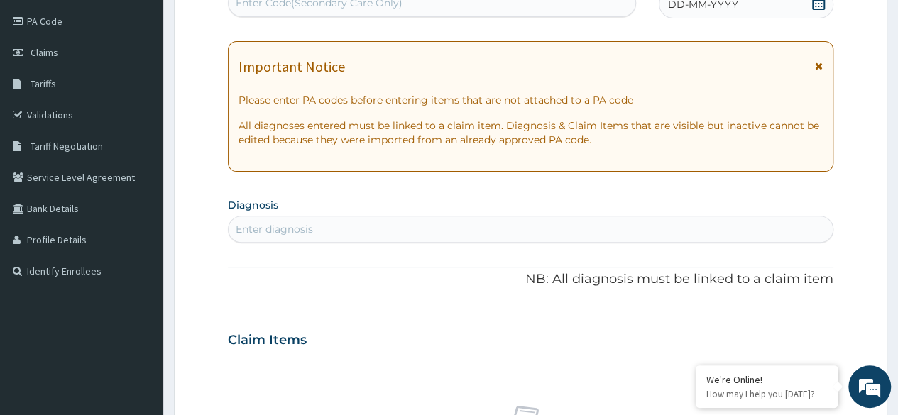
click at [812, 11] on span at bounding box center [819, 5] width 14 height 18
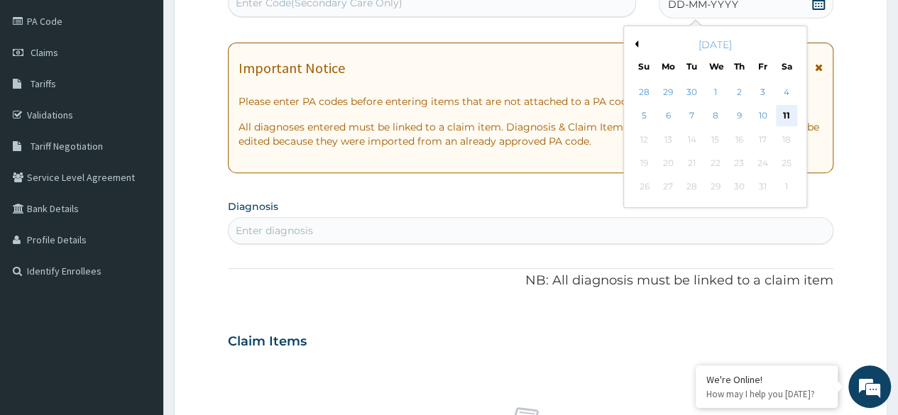
click at [781, 119] on div "11" at bounding box center [786, 116] width 21 height 21
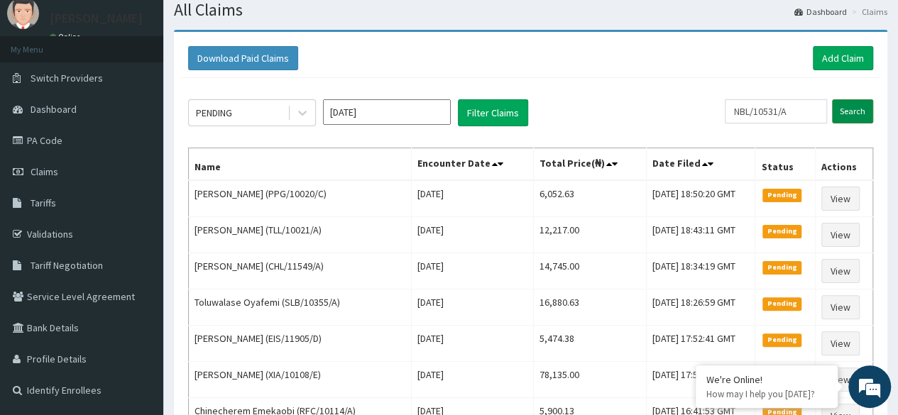
click at [854, 112] on input "Search" at bounding box center [852, 111] width 41 height 24
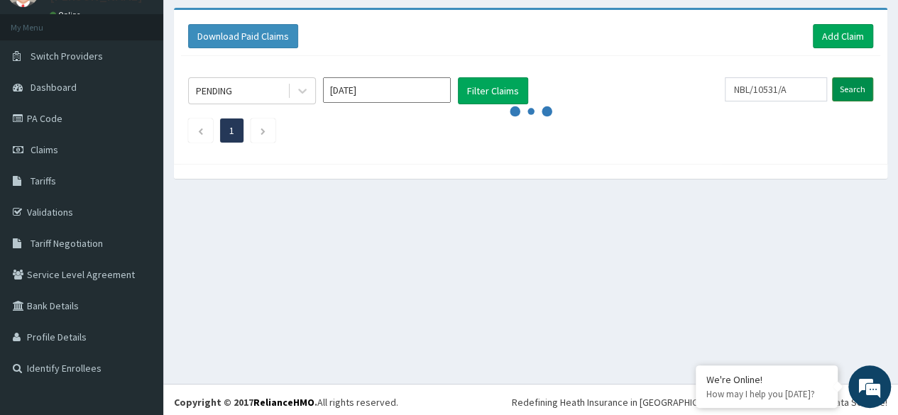
scroll to position [72, 0]
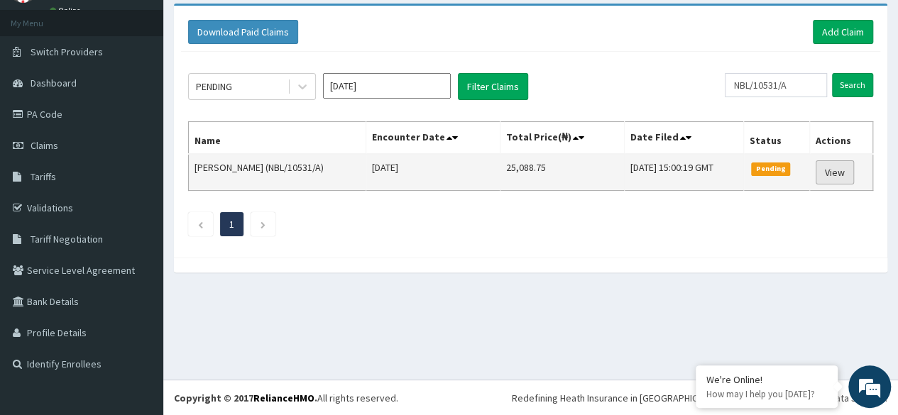
click at [839, 170] on link "View" at bounding box center [835, 173] width 38 height 24
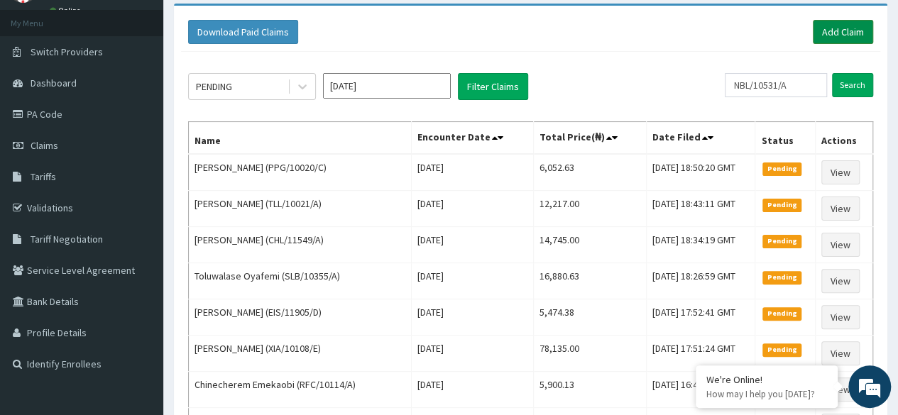
click at [851, 37] on link "Add Claim" at bounding box center [843, 32] width 60 height 24
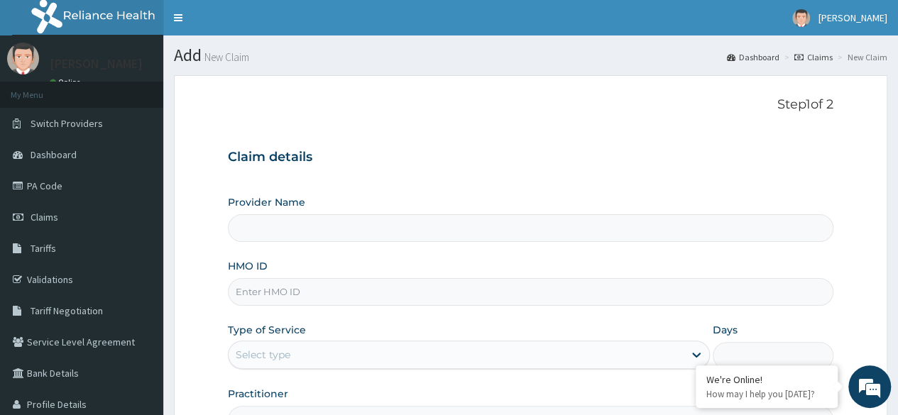
click at [440, 288] on input "HMO ID" at bounding box center [531, 292] width 606 height 28
paste input "NBL/10531/A"
type input "NBL/10531/A"
type input "Reliance Family Clinics (RFC)- Ejigbo"
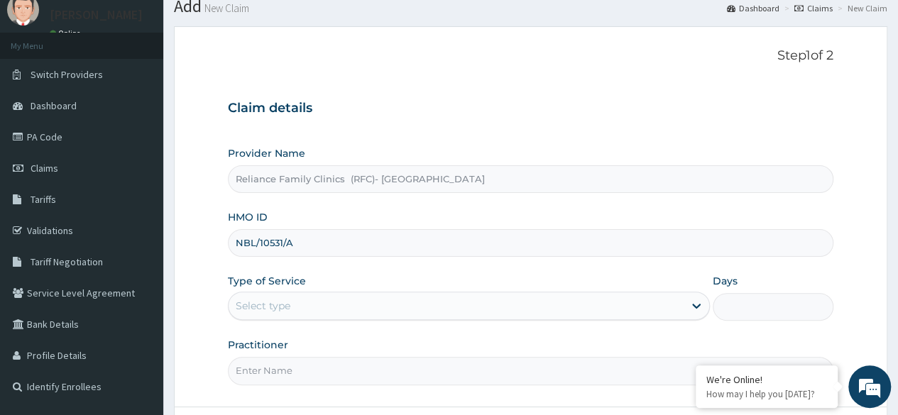
scroll to position [165, 0]
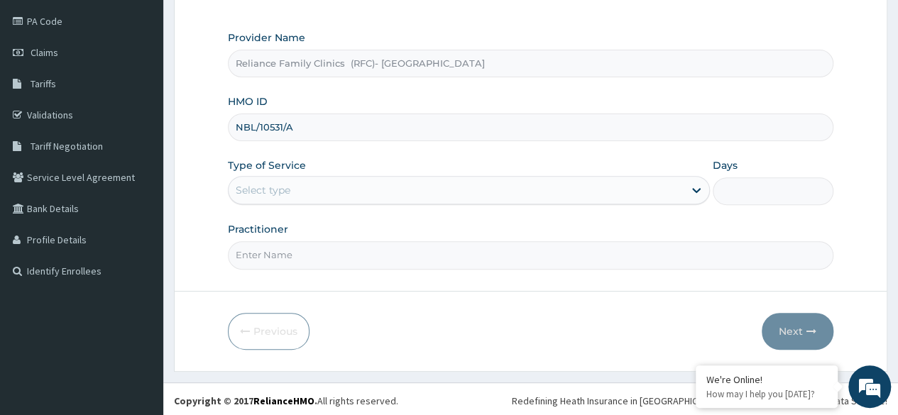
type input "NBL/10531/A"
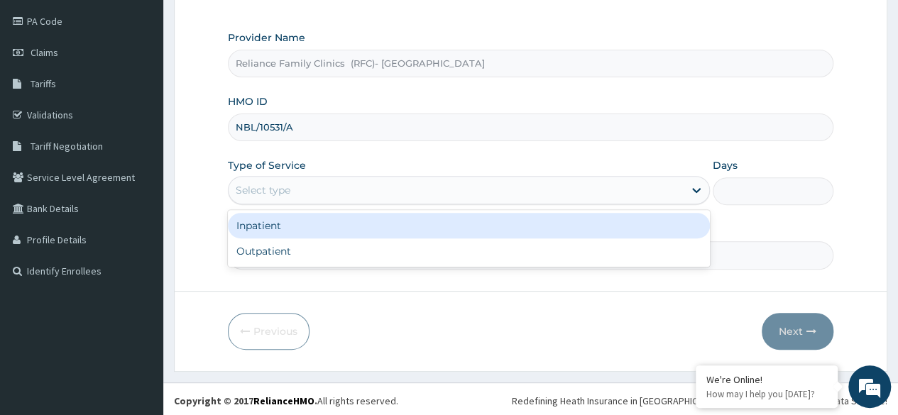
click at [391, 254] on div "Outpatient" at bounding box center [469, 252] width 482 height 26
type input "1"
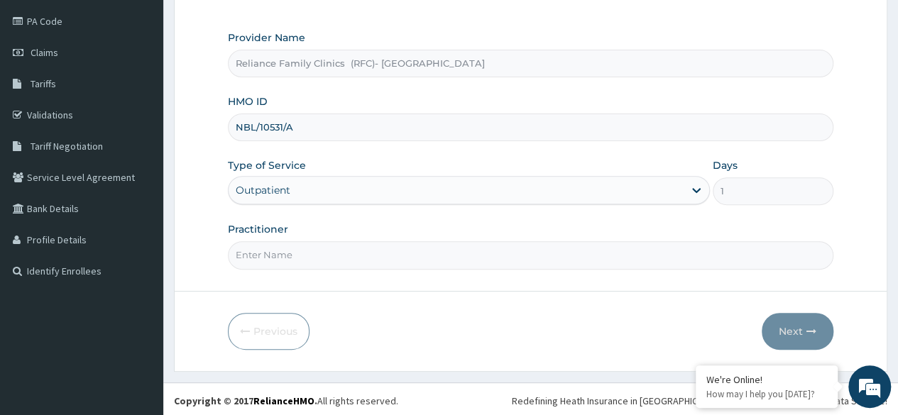
click at [406, 247] on input "Practitioner" at bounding box center [531, 255] width 606 height 28
type input "Dr Ejiofor"
click at [792, 338] on button "Next" at bounding box center [798, 331] width 72 height 37
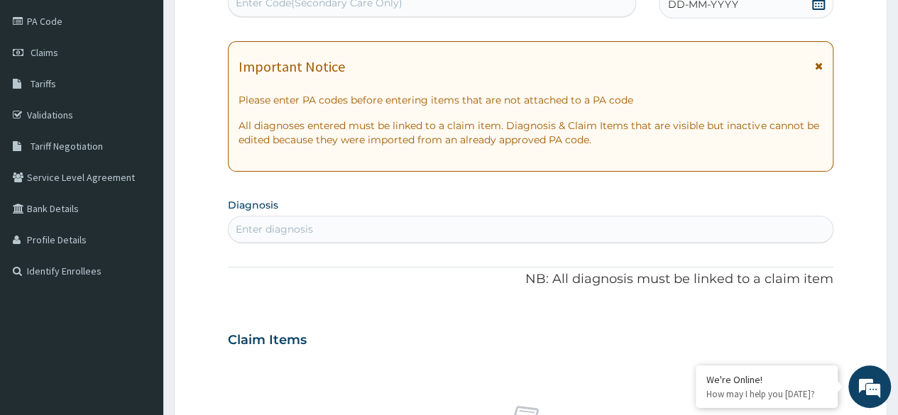
click at [829, 11] on div "DD-MM-YYYY" at bounding box center [746, 4] width 175 height 28
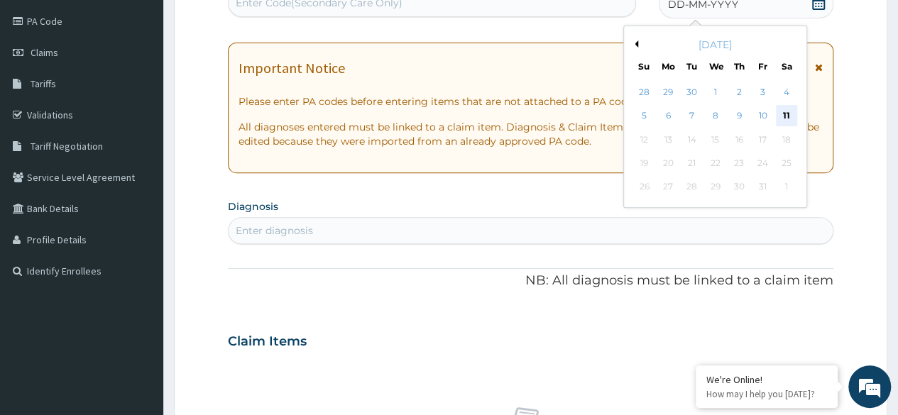
click at [787, 122] on div "11" at bounding box center [786, 116] width 21 height 21
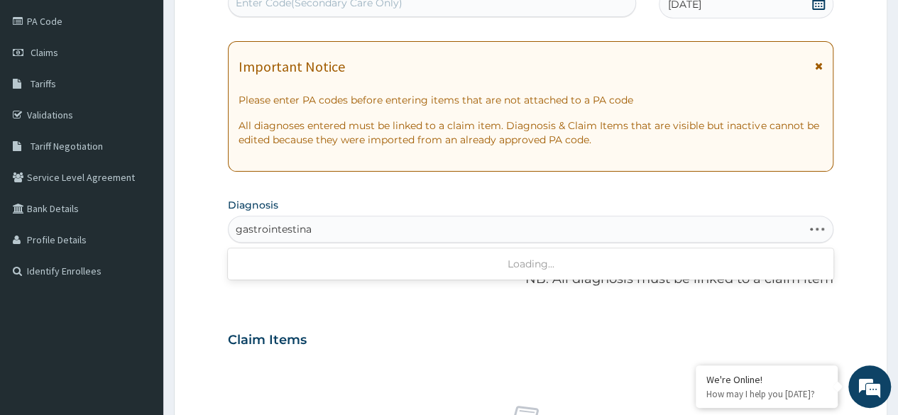
type input "gastrointestinal"
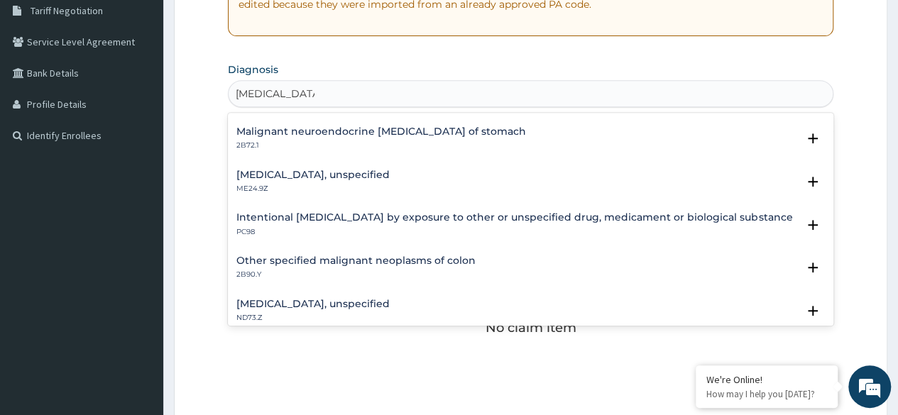
scroll to position [556, 0]
click at [390, 183] on p "ME24.9Z" at bounding box center [313, 188] width 153 height 10
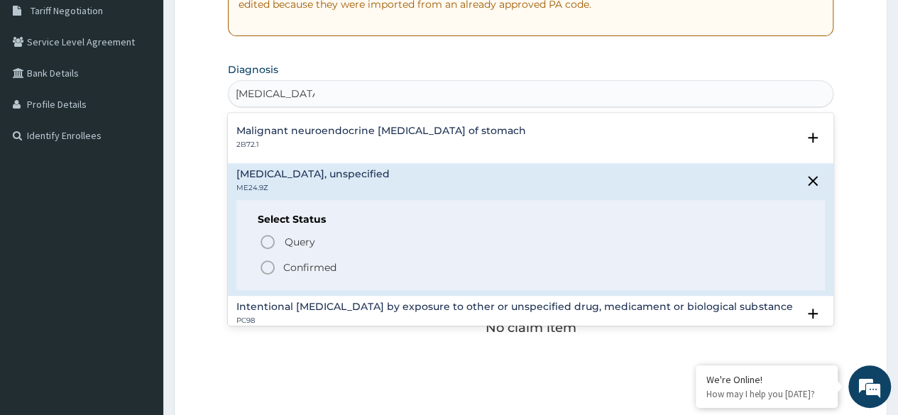
click at [320, 245] on p "Query Query covers suspected (?), Keep in view (kiv), Ruled out (r/o)" at bounding box center [443, 242] width 320 height 19
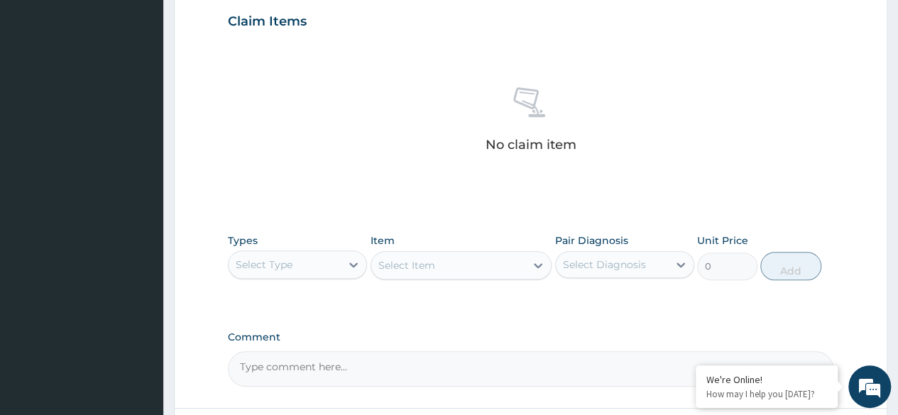
scroll to position [606, 0]
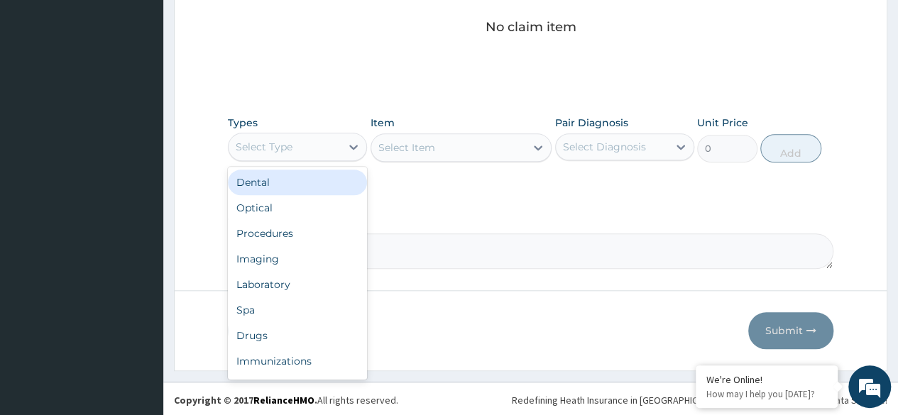
click at [320, 230] on div "Procedures" at bounding box center [297, 234] width 139 height 26
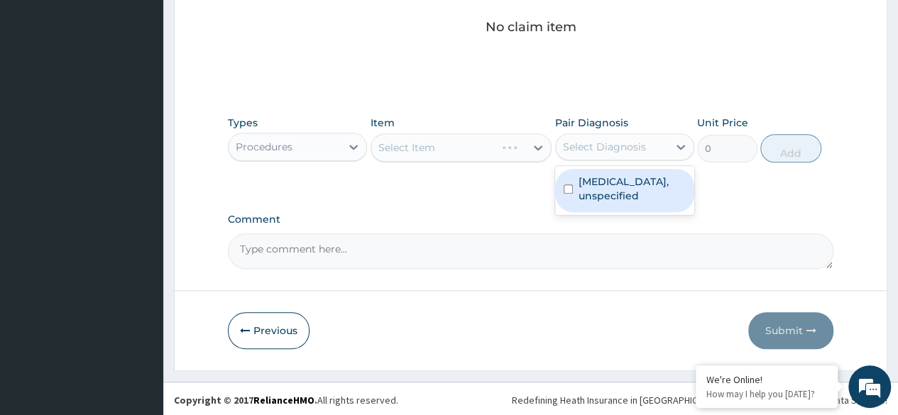
click at [626, 200] on label "Gastrointestinal bleeding, unspecified" at bounding box center [632, 189] width 107 height 28
checkbox input "true"
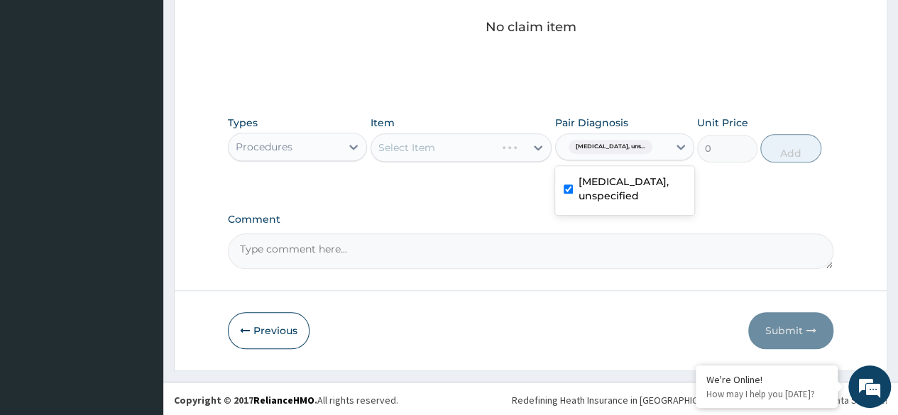
click at [473, 149] on div "Select Item" at bounding box center [462, 148] width 182 height 28
click at [471, 151] on div "Select Item" at bounding box center [462, 148] width 182 height 28
click at [456, 153] on div "Select Item" at bounding box center [462, 148] width 182 height 28
click at [423, 162] on div "Types Procedures Item Select Item Pair Diagnosis Gastrointestinal bleeding, uns…" at bounding box center [531, 139] width 606 height 61
click at [447, 149] on div "Select Item" at bounding box center [462, 148] width 182 height 28
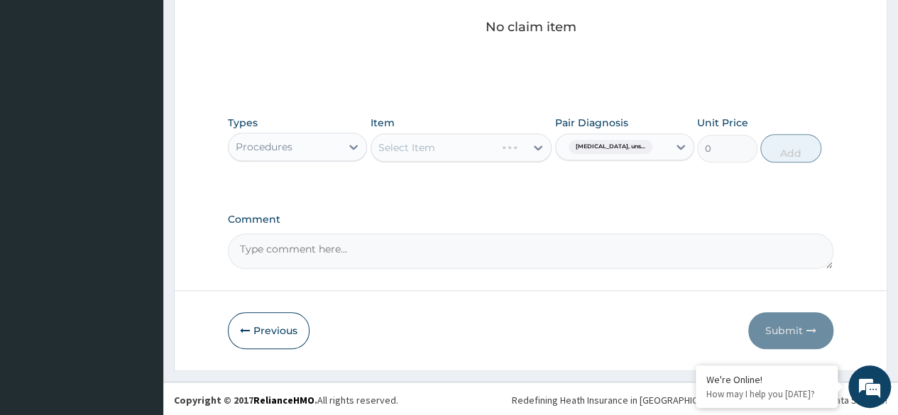
click at [451, 141] on div "Select Item" at bounding box center [462, 148] width 182 height 28
click at [442, 138] on div "Select Item" at bounding box center [433, 147] width 125 height 23
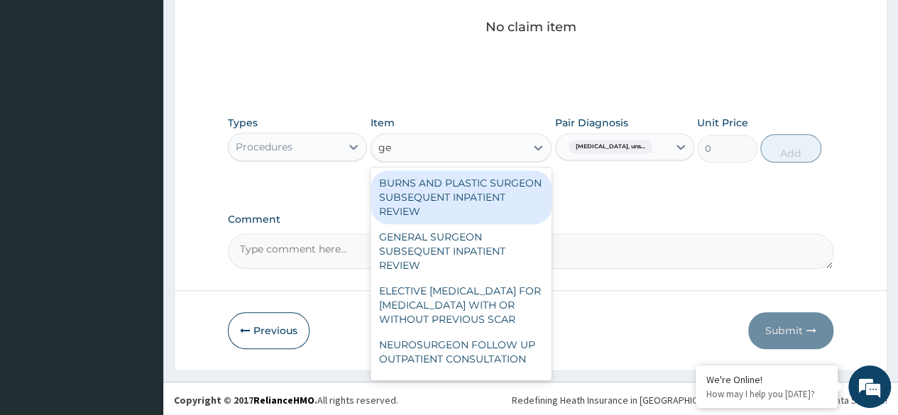
type input "gen"
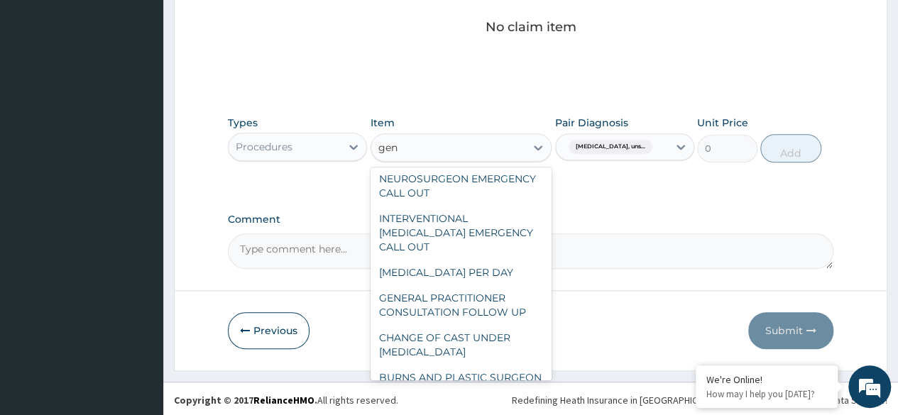
scroll to position [314, 0]
click at [491, 294] on div "GENERAL PRACTITIONER CONSULTATION FOLLOW UP" at bounding box center [462, 306] width 182 height 40
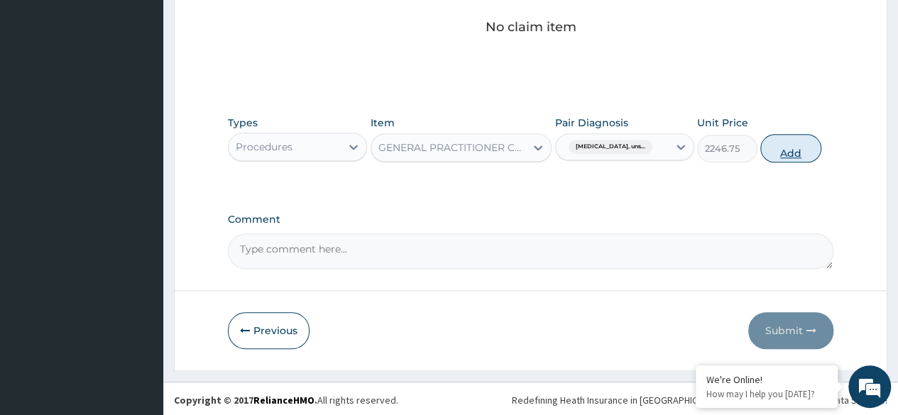
click at [795, 148] on button "Add" at bounding box center [791, 148] width 60 height 28
type input "0"
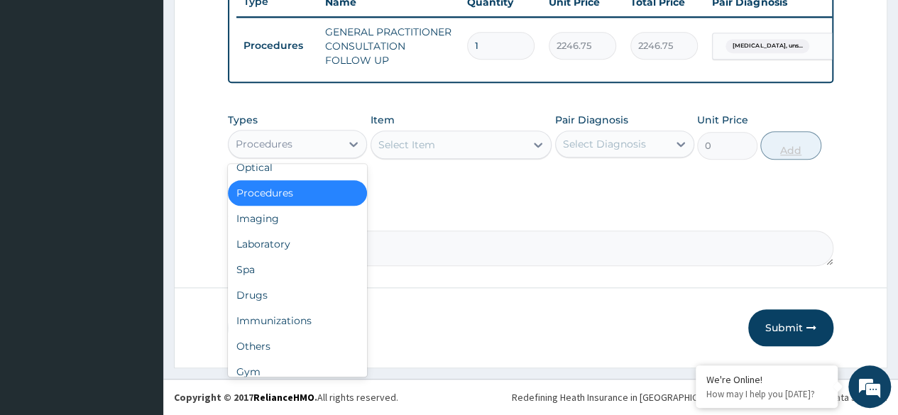
scroll to position [48, 0]
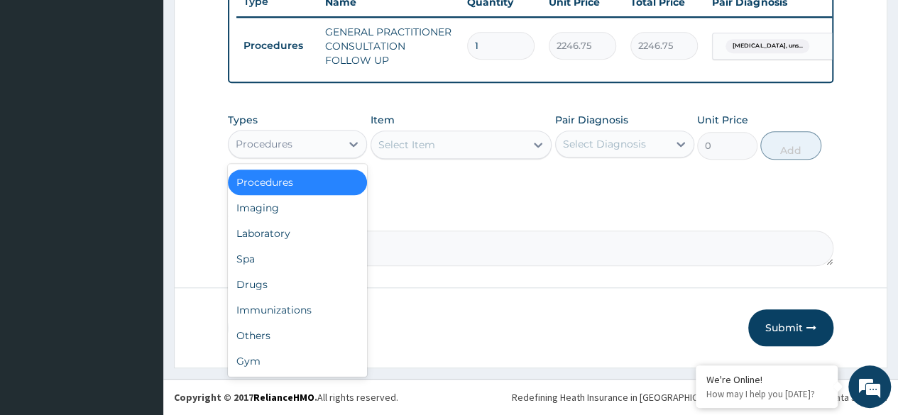
click at [291, 293] on div "Drugs" at bounding box center [297, 285] width 139 height 26
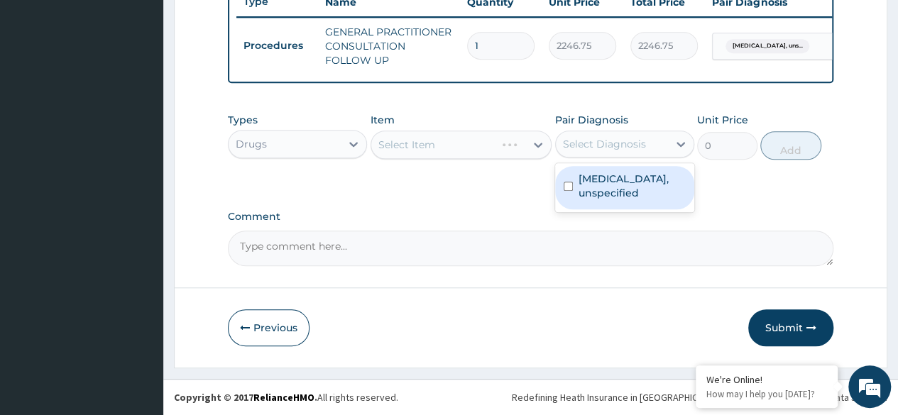
click at [634, 200] on label "Gastrointestinal bleeding, unspecified" at bounding box center [632, 186] width 107 height 28
checkbox input "true"
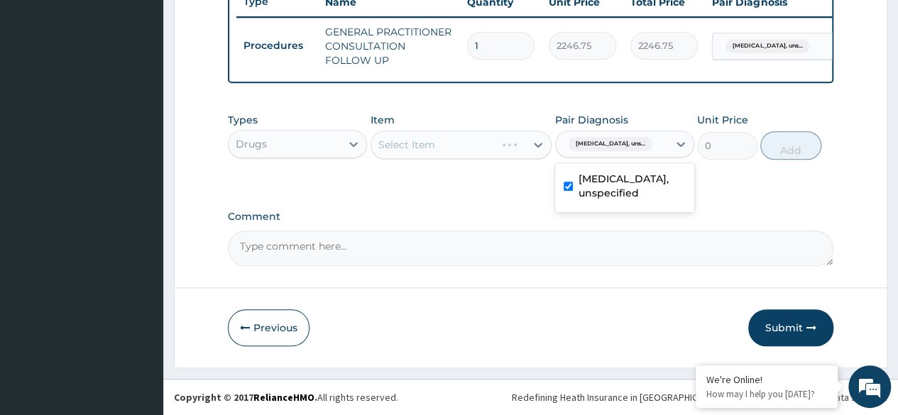
click at [484, 148] on div "Select Item" at bounding box center [462, 145] width 182 height 28
click at [486, 146] on div "Select Item" at bounding box center [462, 145] width 182 height 28
click at [477, 148] on div "Select Item" at bounding box center [462, 145] width 182 height 28
click at [486, 146] on div "Select Item" at bounding box center [462, 145] width 182 height 28
click at [483, 151] on div "Select Item" at bounding box center [462, 145] width 182 height 28
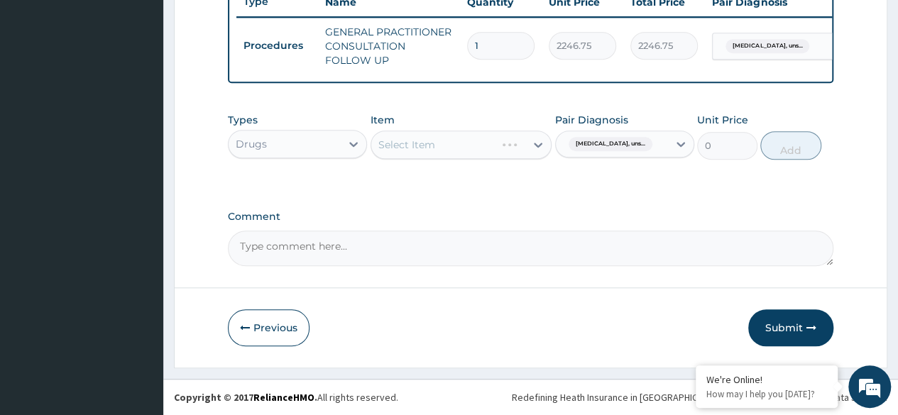
click at [477, 151] on div "Select Item" at bounding box center [462, 145] width 182 height 28
click at [486, 142] on div "Select Item" at bounding box center [462, 145] width 182 height 28
click at [482, 142] on div "Select Item" at bounding box center [462, 145] width 182 height 28
click at [479, 143] on div "Select Item" at bounding box center [462, 145] width 182 height 28
click at [470, 153] on div "Select Item" at bounding box center [462, 145] width 182 height 28
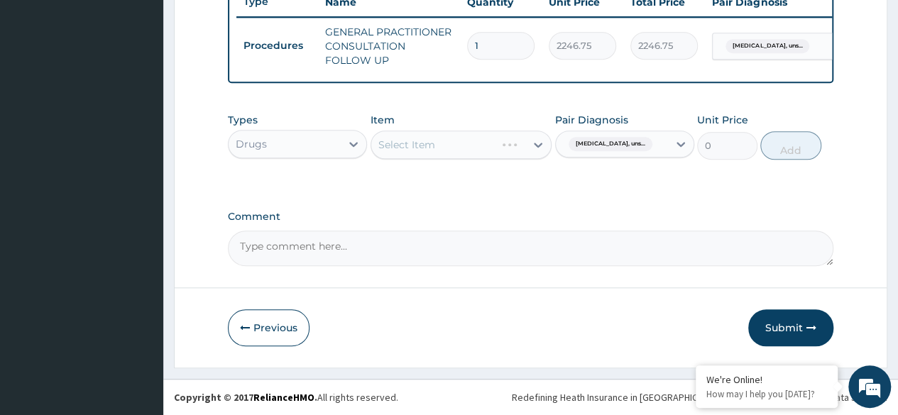
click at [477, 143] on div "Select Item" at bounding box center [462, 145] width 182 height 28
click at [465, 150] on div "Select Item" at bounding box center [462, 145] width 182 height 28
click at [473, 151] on div "Select Item" at bounding box center [462, 145] width 182 height 28
click at [464, 149] on div "Select Item" at bounding box center [462, 145] width 182 height 28
click at [466, 138] on div "Select Item" at bounding box center [462, 145] width 182 height 28
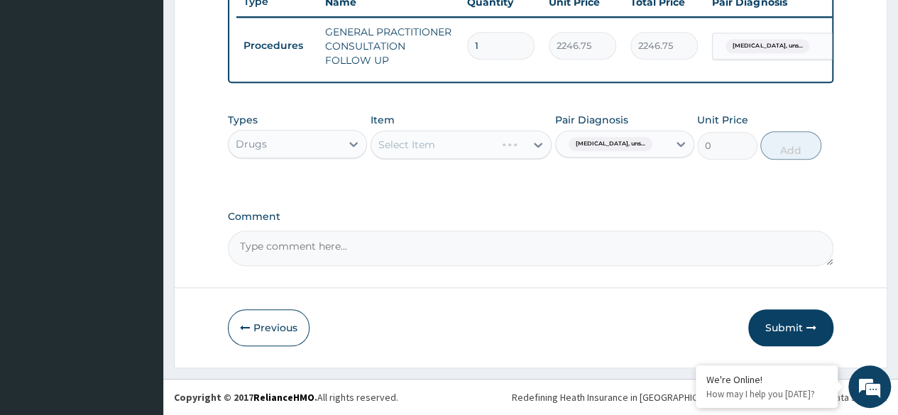
click at [462, 142] on div "Select Item" at bounding box center [462, 145] width 182 height 28
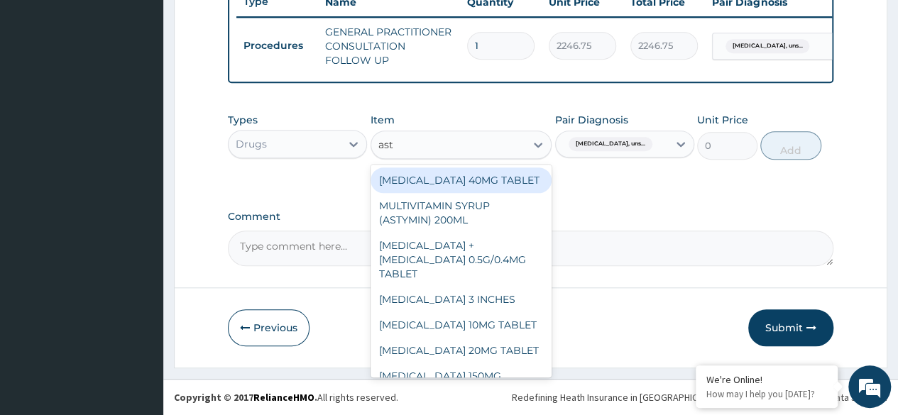
type input "asty"
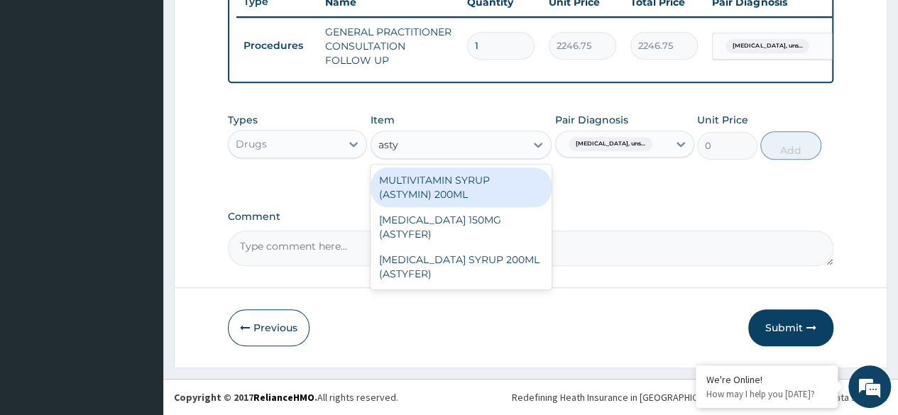
click at [487, 269] on div "FERROUS SULPHATE SYRUP 200ML (ASTYFER)" at bounding box center [462, 267] width 182 height 40
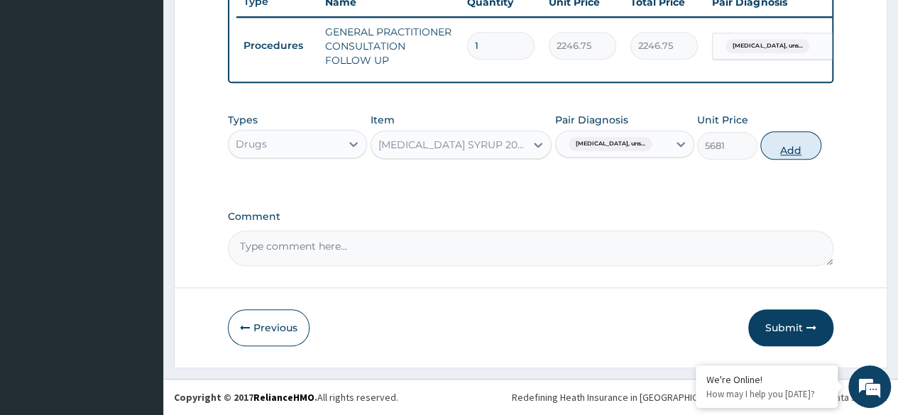
click at [794, 149] on button "Add" at bounding box center [791, 145] width 60 height 28
type input "0"
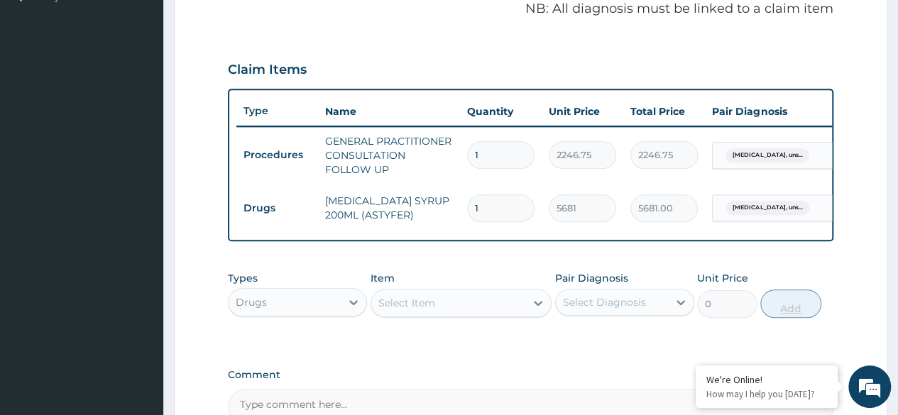
scroll to position [607, 0]
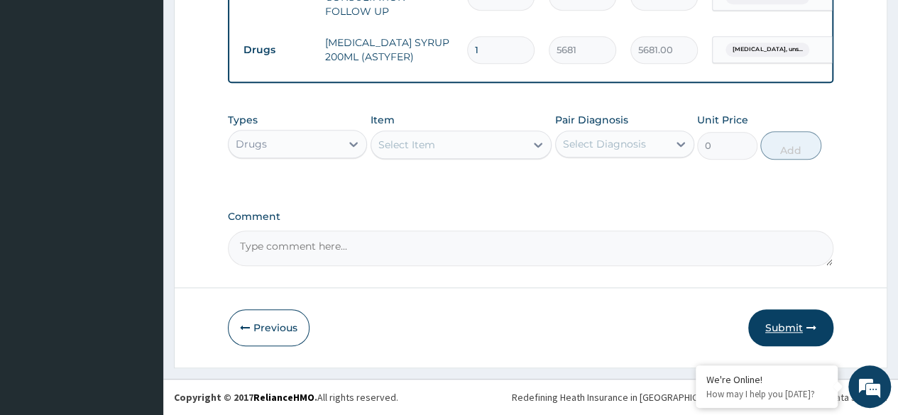
click at [787, 335] on button "Submit" at bounding box center [791, 328] width 85 height 37
